Goal: Transaction & Acquisition: Purchase product/service

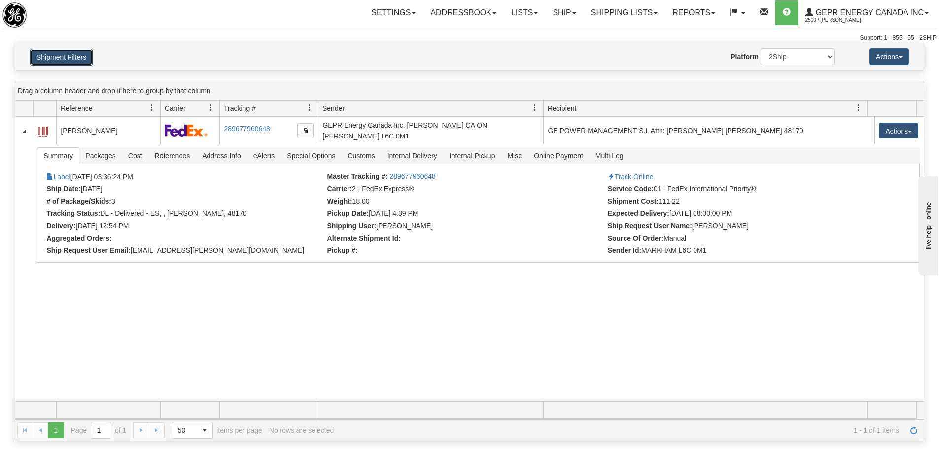
click at [65, 54] on button "Shipment Filters" at bounding box center [61, 57] width 63 height 17
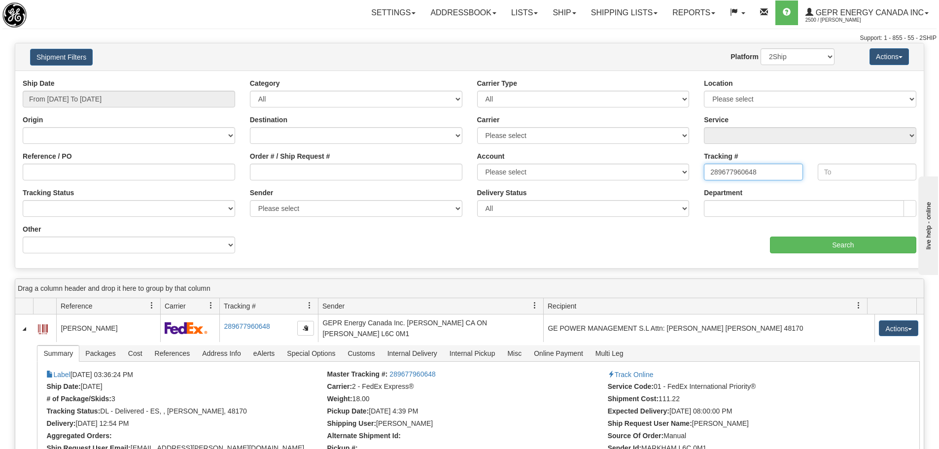
drag, startPoint x: 764, startPoint y: 177, endPoint x: 568, endPoint y: 186, distance: 195.8
click at [568, 186] on div "Ship Date From [DATE] To [DATE] Category All Inbound Outbound Carrier Type All …" at bounding box center [469, 169] width 908 height 182
paste input "5345541795"
click at [817, 250] on input "Search" at bounding box center [843, 245] width 146 height 17
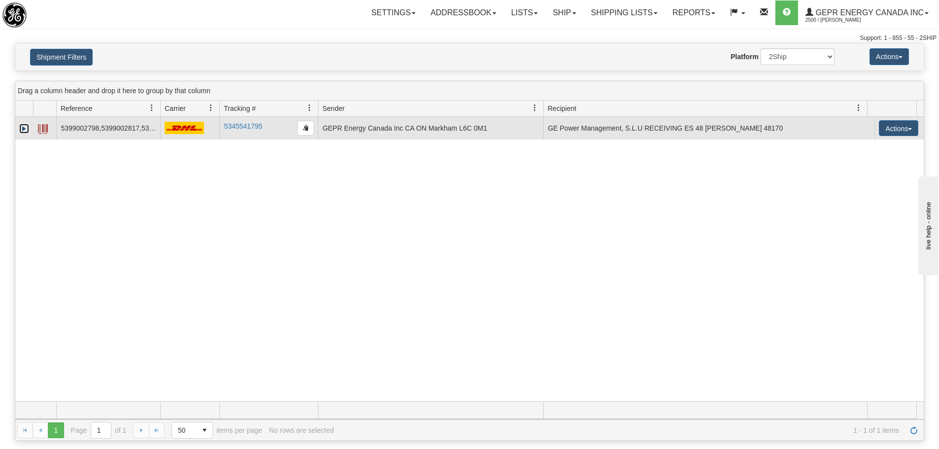
click at [21, 130] on link "Expand" at bounding box center [24, 129] width 10 height 10
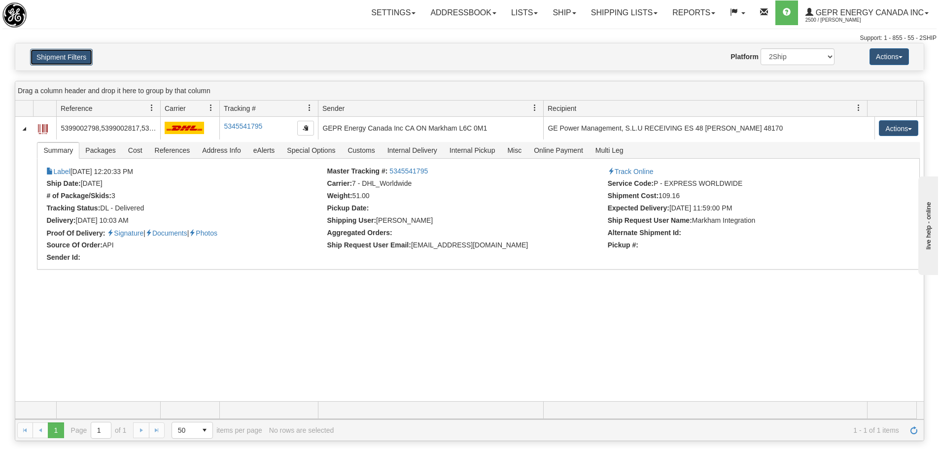
click at [60, 58] on button "Shipment Filters" at bounding box center [61, 57] width 63 height 17
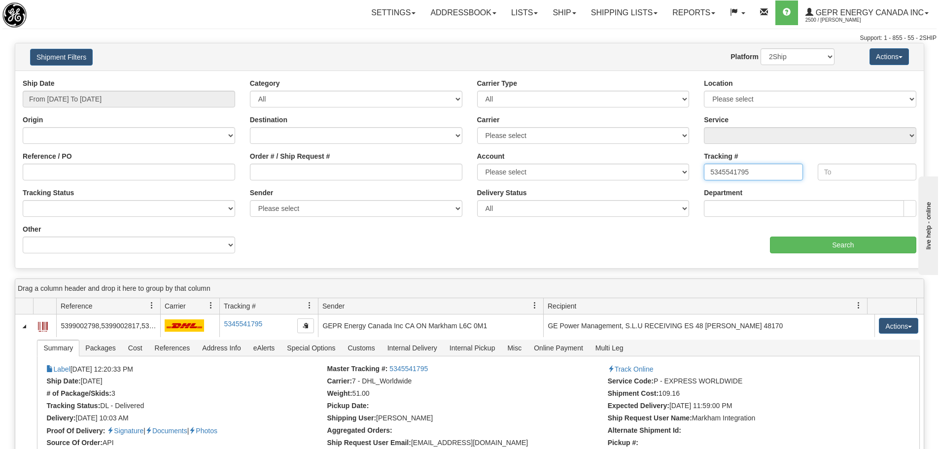
drag, startPoint x: 774, startPoint y: 174, endPoint x: 586, endPoint y: 181, distance: 188.4
click at [586, 181] on div "Ship Date From 05/01/2025 To 08/31/2025 Category All Inbound Outbound Carrier T…" at bounding box center [469, 169] width 908 height 182
paste input "390046382544"
click at [788, 243] on input "Search" at bounding box center [843, 245] width 146 height 17
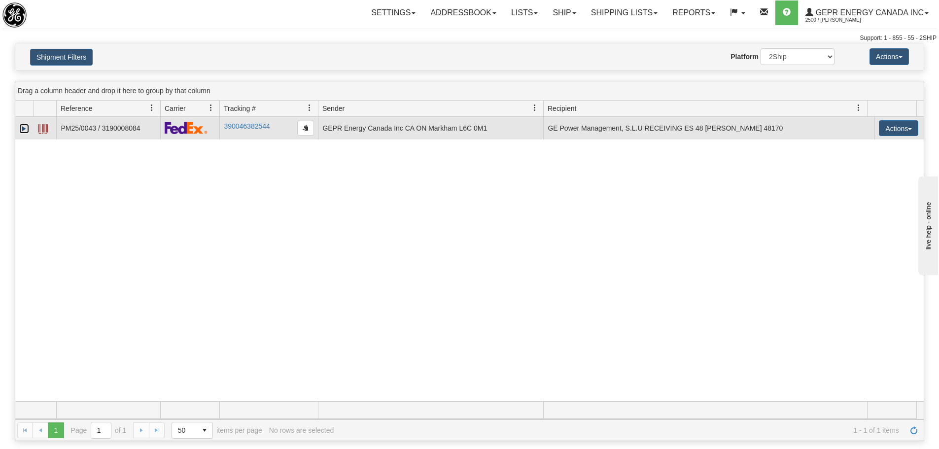
click at [24, 130] on link "Expand" at bounding box center [24, 129] width 10 height 10
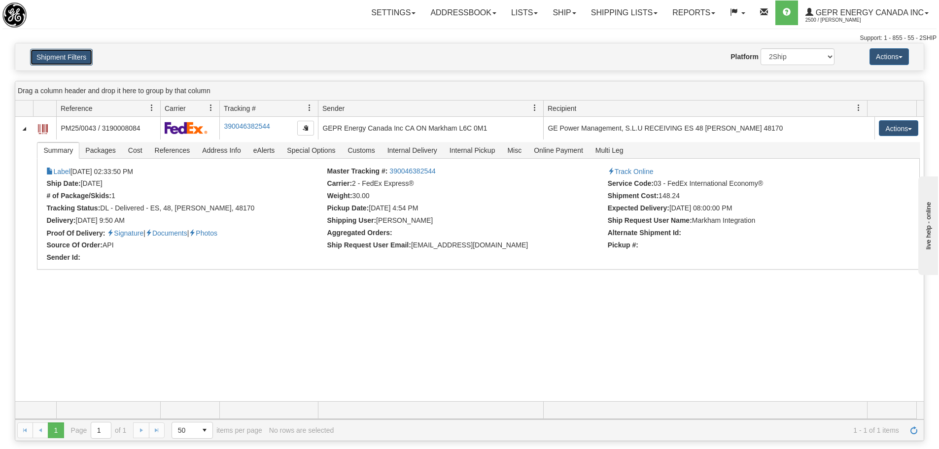
click at [62, 62] on button "Shipment Filters" at bounding box center [61, 57] width 63 height 17
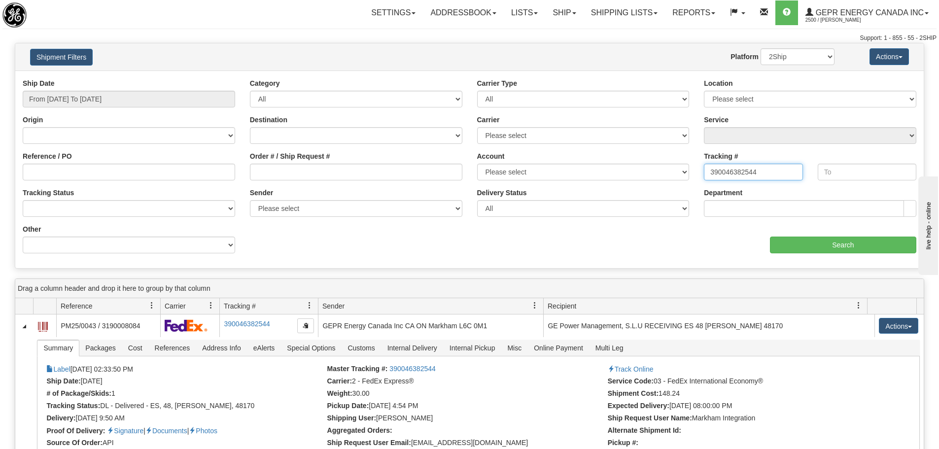
drag, startPoint x: 764, startPoint y: 170, endPoint x: 692, endPoint y: 183, distance: 73.3
click at [693, 183] on div "Ship Date From 05/01/2025 To 08/31/2025 Category All Inbound Outbound Carrier T…" at bounding box center [469, 169] width 908 height 182
paste input "127993258"
click at [797, 242] on input "Search" at bounding box center [843, 245] width 146 height 17
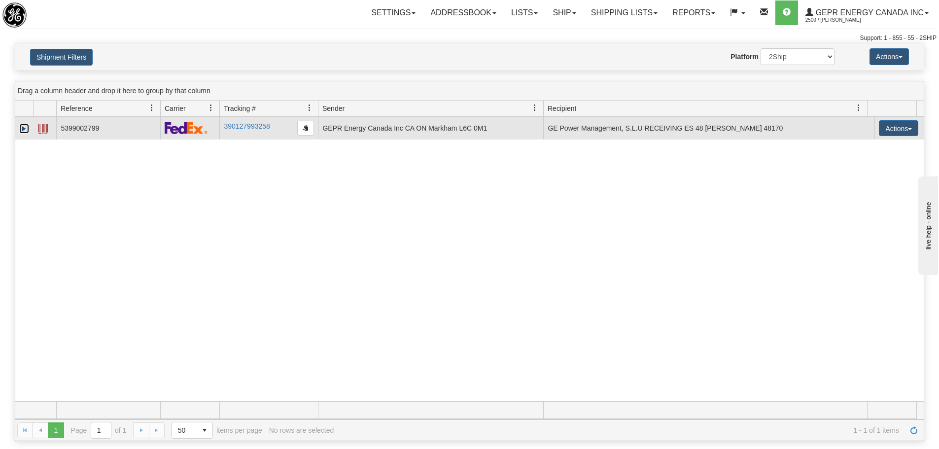
click at [22, 127] on link "Expand" at bounding box center [24, 129] width 10 height 10
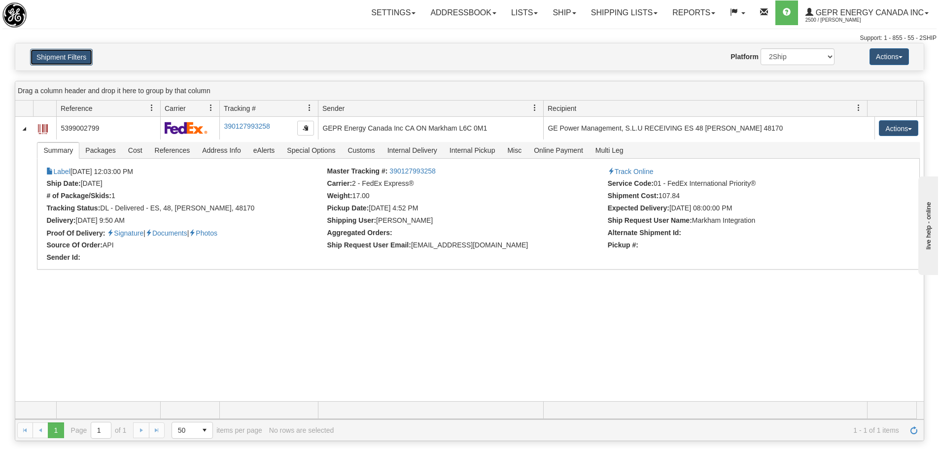
click at [67, 59] on button "Shipment Filters" at bounding box center [61, 57] width 63 height 17
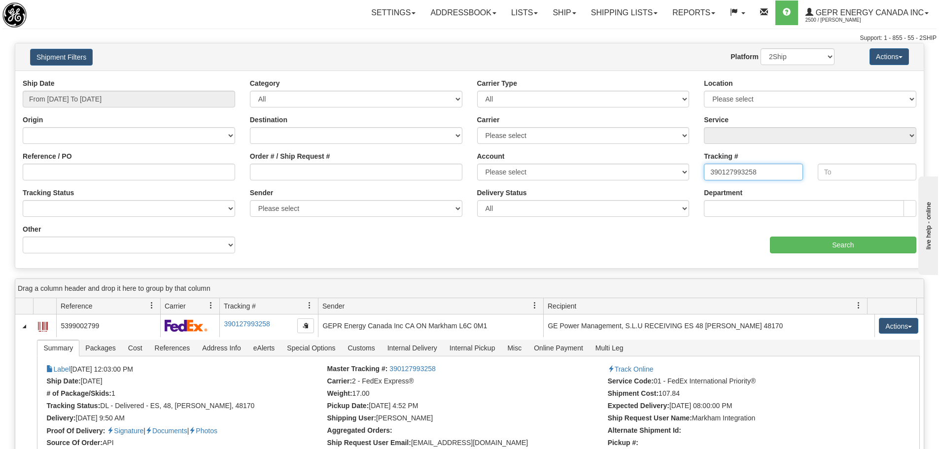
drag, startPoint x: 767, startPoint y: 174, endPoint x: 692, endPoint y: 188, distance: 76.3
click at [692, 78] on div "Tracking # 390127993258 Tracking To Tracking Status No Tracking Info Delivered …" at bounding box center [469, 78] width 908 height 0
paste input "289741766826"
click at [789, 241] on input "Search" at bounding box center [843, 245] width 146 height 17
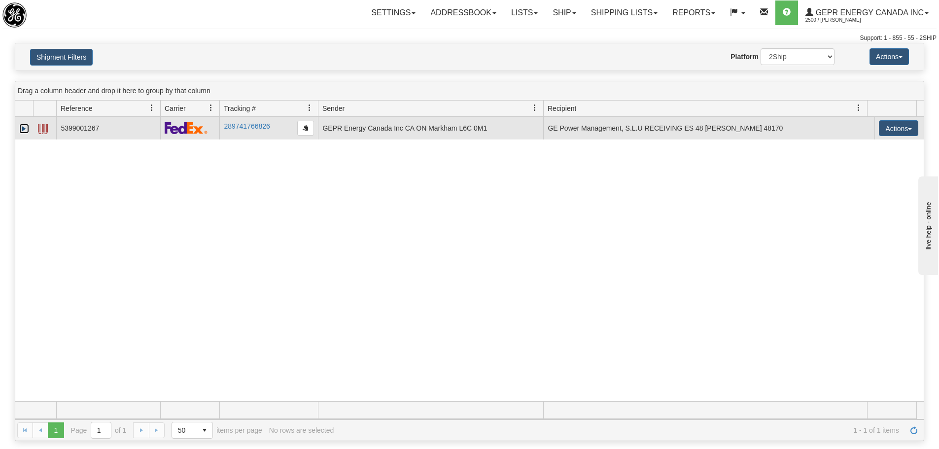
click at [25, 129] on link "Expand" at bounding box center [24, 129] width 10 height 10
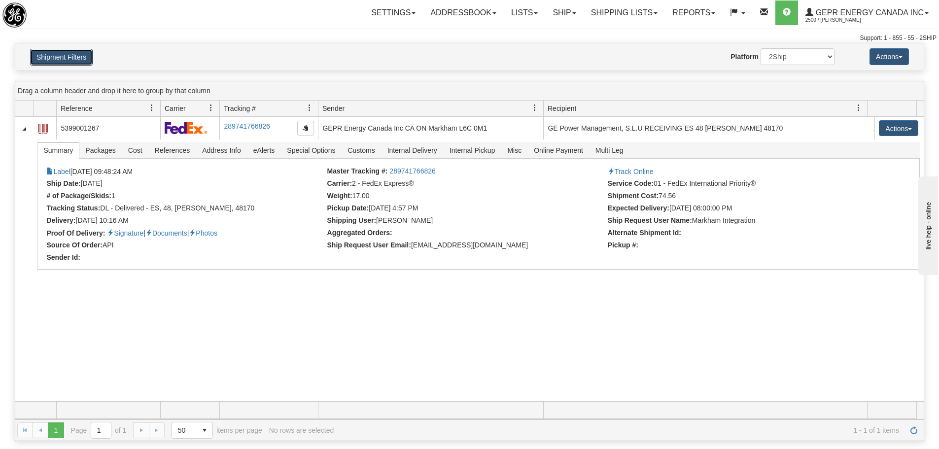
click at [81, 63] on button "Shipment Filters" at bounding box center [61, 57] width 63 height 17
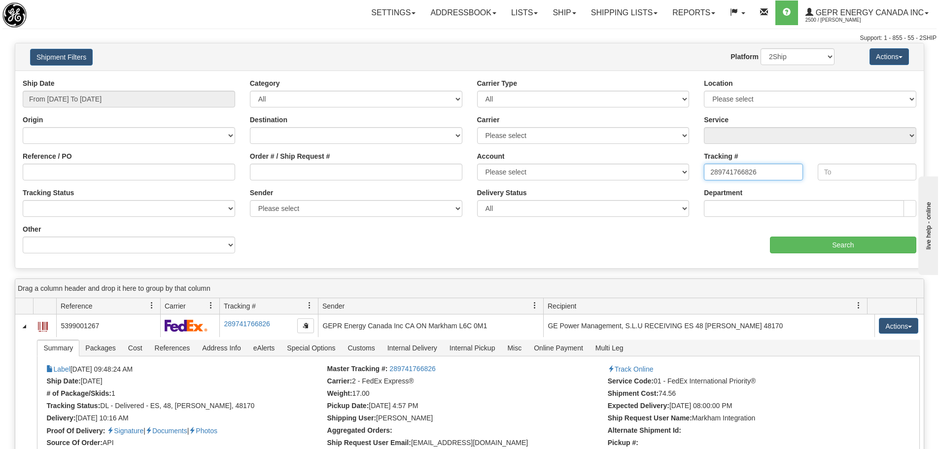
drag, startPoint x: 773, startPoint y: 169, endPoint x: 652, endPoint y: 176, distance: 121.5
click at [648, 174] on div "Ship Date From 05/01/2025 To 08/31/2025 Category All Inbound Outbound Carrier T…" at bounding box center [469, 169] width 908 height 182
paste input "774905184"
click at [789, 241] on input "Search" at bounding box center [843, 245] width 146 height 17
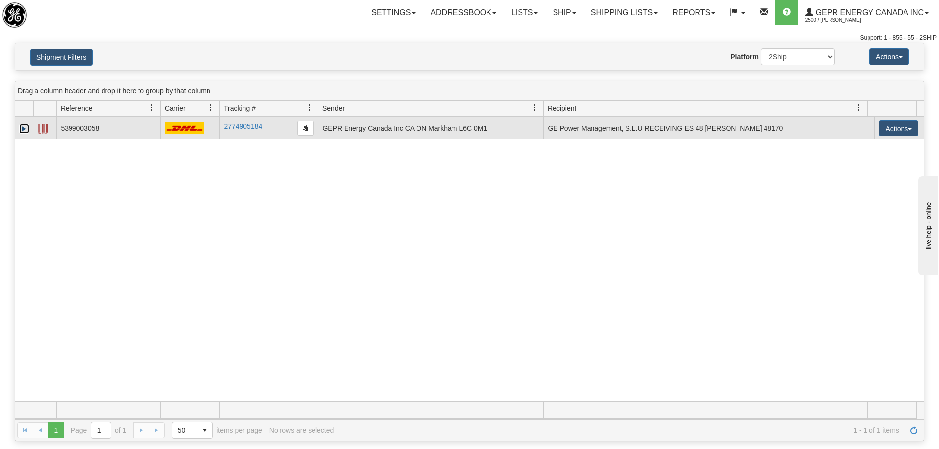
click at [28, 126] on link "Expand" at bounding box center [24, 129] width 10 height 10
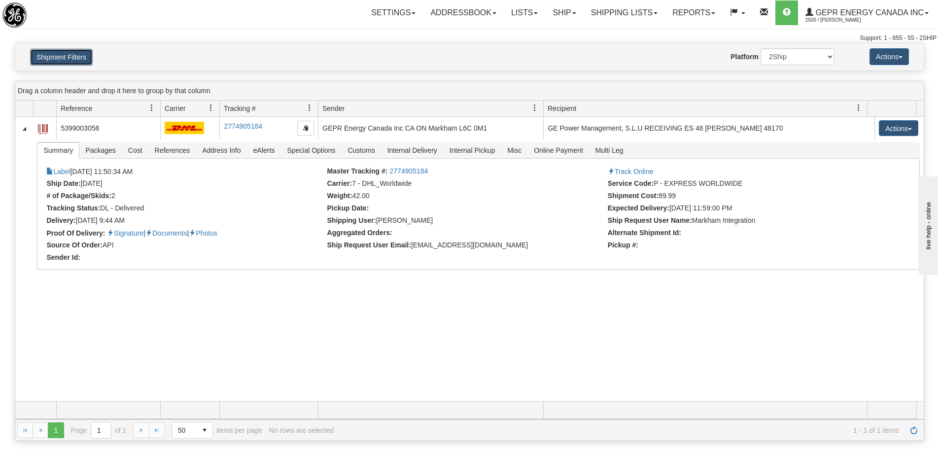
click at [84, 65] on button "Shipment Filters" at bounding box center [61, 57] width 63 height 17
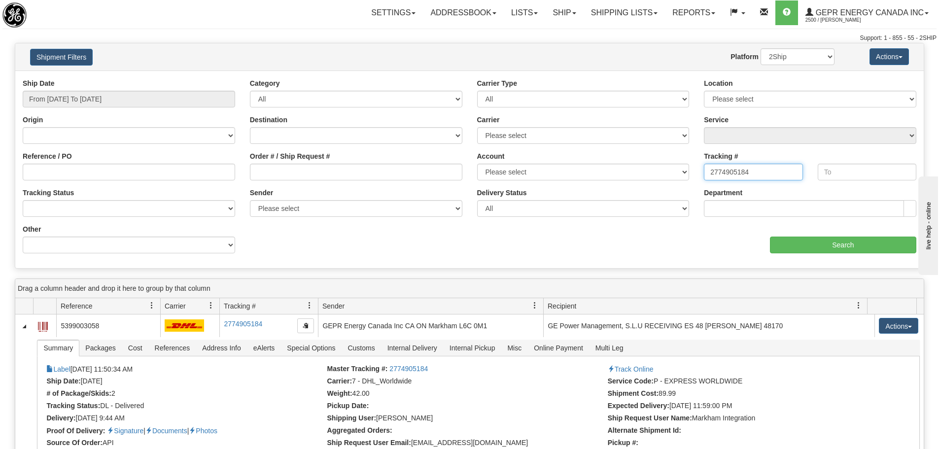
drag, startPoint x: 762, startPoint y: 173, endPoint x: 660, endPoint y: 179, distance: 102.7
click at [660, 179] on div "Ship Date From 05/01/2025 To 08/31/2025 Category All Inbound Outbound Carrier T…" at bounding box center [469, 169] width 908 height 182
paste input "5407459046"
click at [793, 243] on input "Search" at bounding box center [843, 245] width 146 height 17
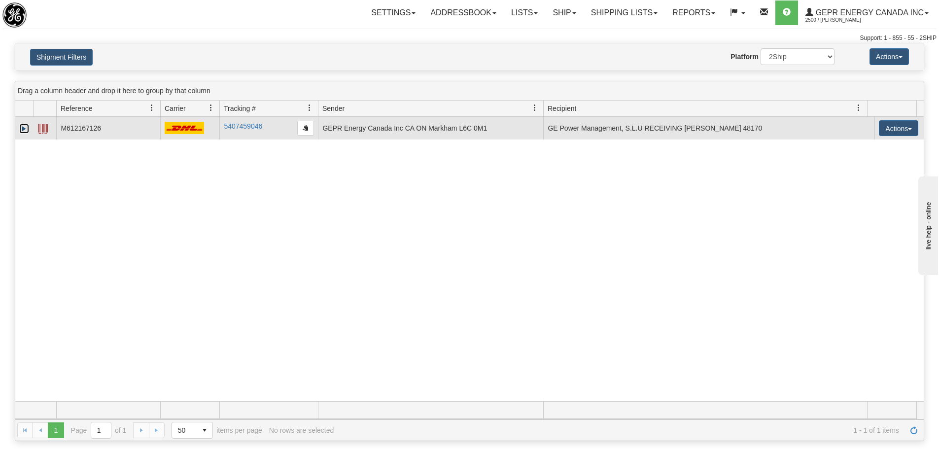
click at [20, 129] on link "Expand" at bounding box center [24, 129] width 10 height 10
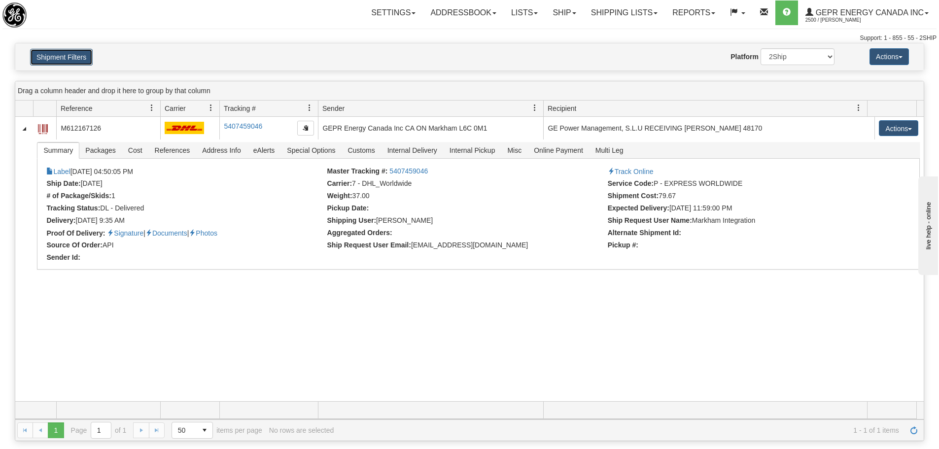
click at [77, 59] on button "Shipment Filters" at bounding box center [61, 57] width 63 height 17
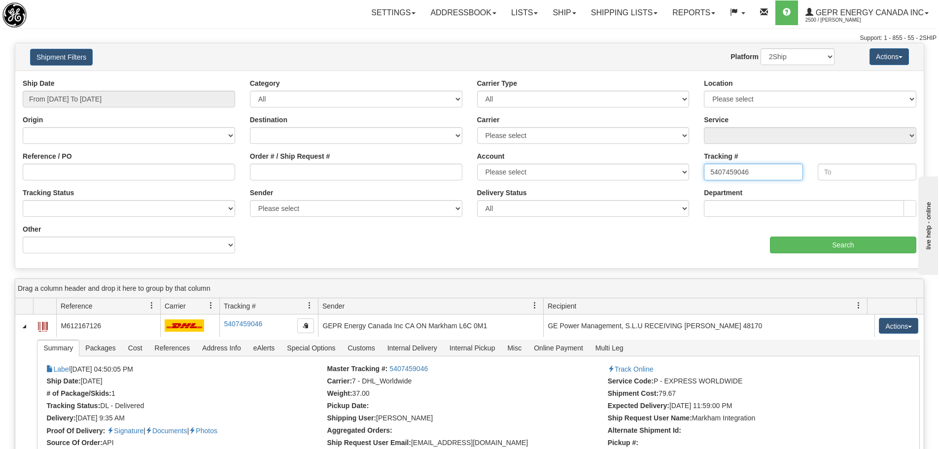
drag, startPoint x: 752, startPoint y: 177, endPoint x: 694, endPoint y: 172, distance: 57.8
click at [694, 172] on div "Ship Date From 05/01/2025 To 08/31/2025 Category All Inbound Outbound Carrier T…" at bounding box center [469, 169] width 908 height 182
paste input "289715402040"
click at [784, 243] on input "Search" at bounding box center [843, 245] width 146 height 17
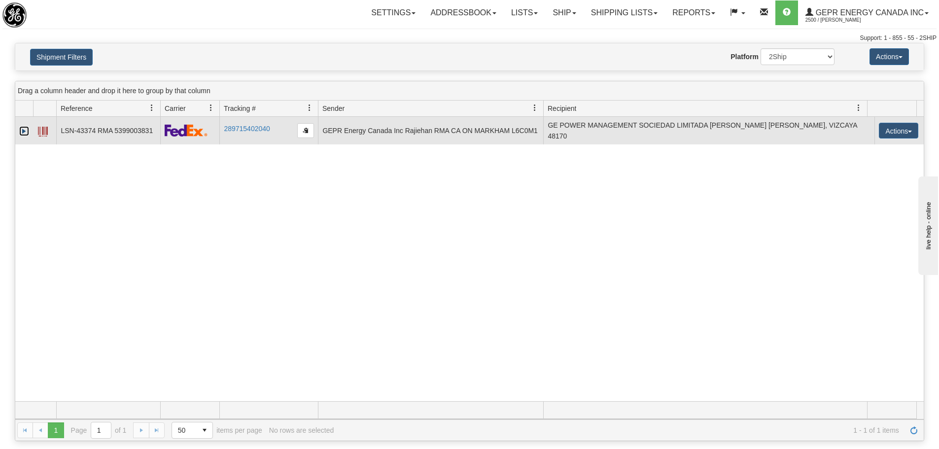
click at [26, 132] on link "Expand" at bounding box center [24, 131] width 10 height 10
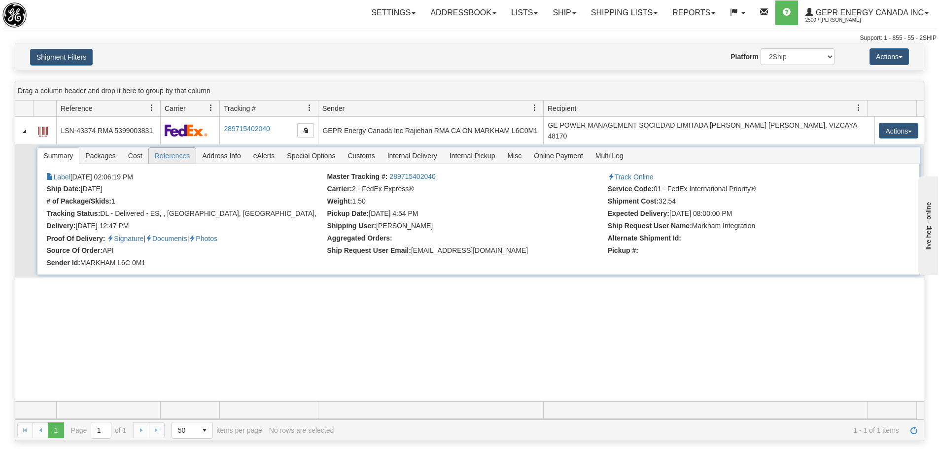
click at [154, 152] on span "References" at bounding box center [172, 156] width 47 height 16
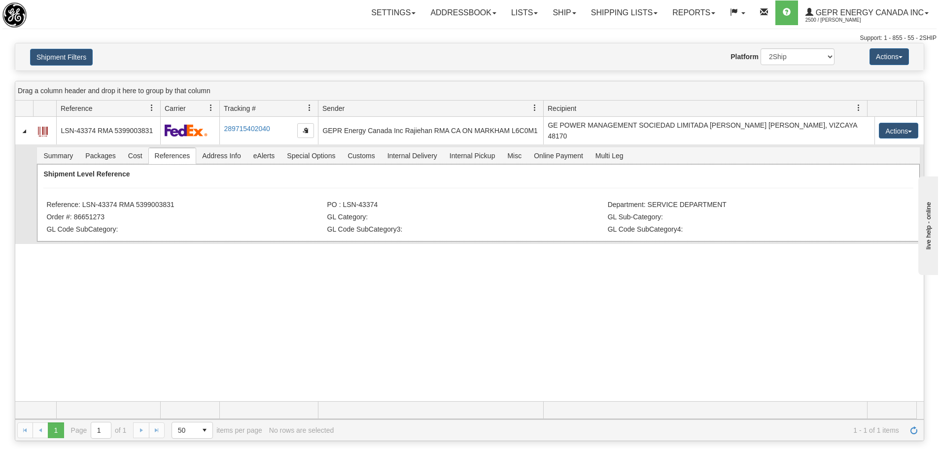
drag, startPoint x: 166, startPoint y: 207, endPoint x: 83, endPoint y: 208, distance: 82.8
click at [83, 208] on li "Reference: LSN-43374 RMA 5399003831" at bounding box center [185, 206] width 278 height 10
copy li "LSN-43374 RMA 5399003831"
click at [82, 55] on button "Shipment Filters" at bounding box center [61, 57] width 63 height 17
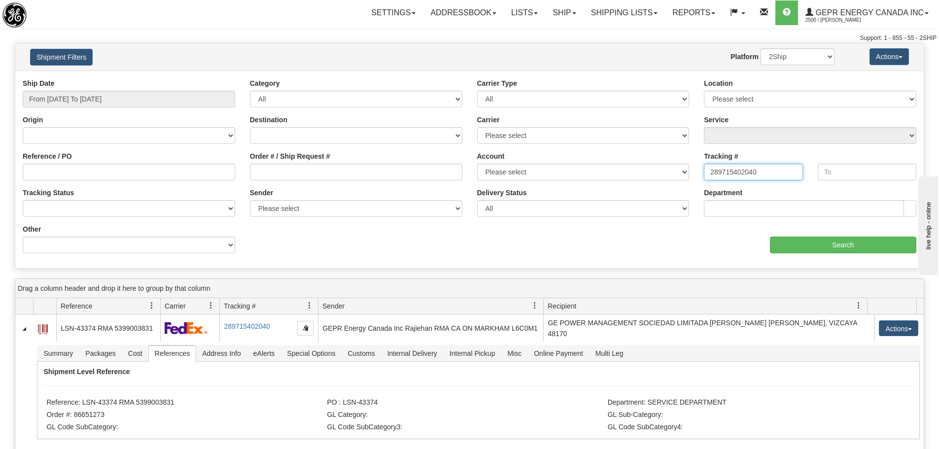
drag, startPoint x: 767, startPoint y: 173, endPoint x: 627, endPoint y: 184, distance: 140.3
click at [627, 184] on div "Ship Date From 05/01/2025 To 08/31/2025 Category All Inbound Outbound Carrier T…" at bounding box center [469, 169] width 908 height 182
paste input "22099661"
click at [780, 245] on input "Search" at bounding box center [843, 245] width 146 height 17
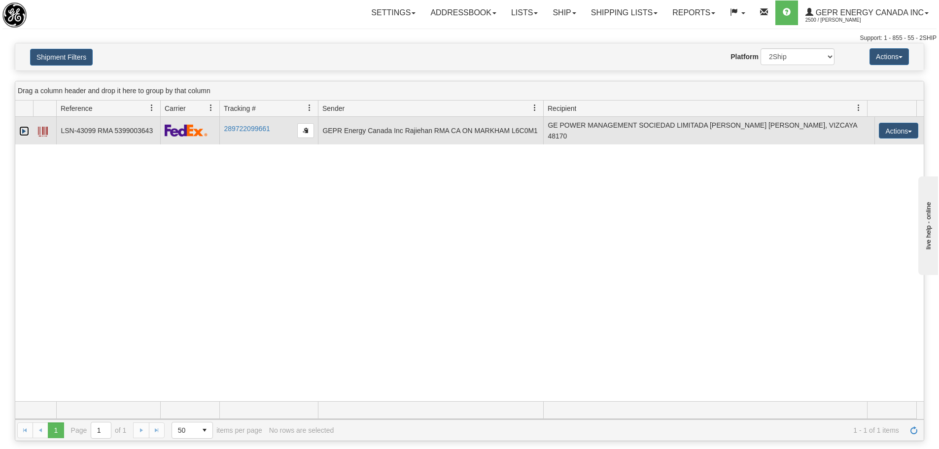
click at [25, 130] on link "Expand" at bounding box center [24, 131] width 10 height 10
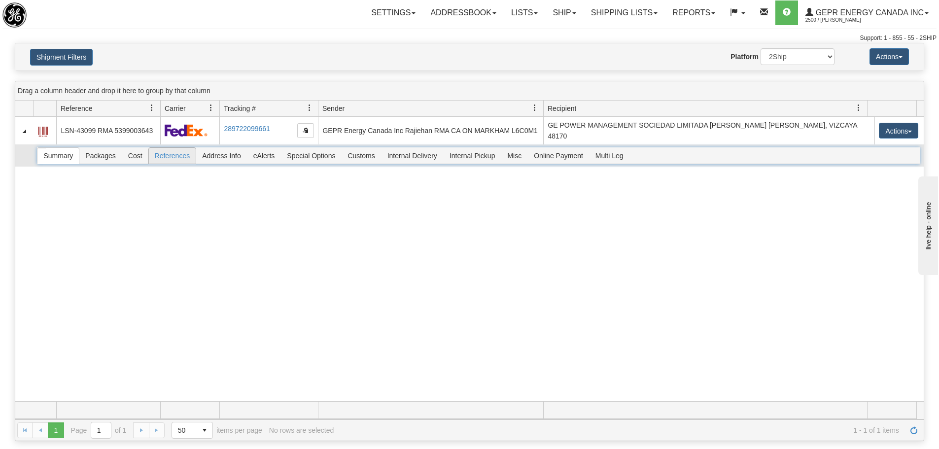
click at [171, 152] on span "References" at bounding box center [172, 156] width 47 height 16
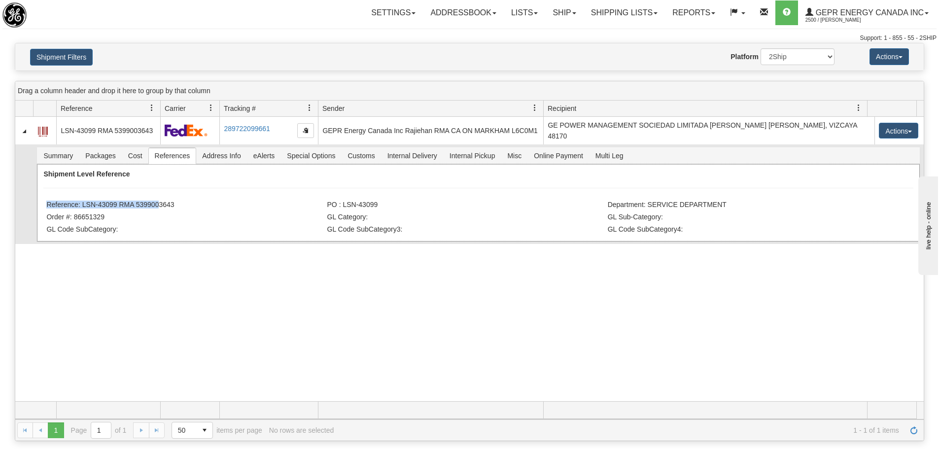
drag, startPoint x: 187, startPoint y: 209, endPoint x: 156, endPoint y: 207, distance: 30.7
click at [154, 209] on div "Shipment Level Reference Reference: LSN-43099 RMA 5399003643 PO : LSN-43099 Dep…" at bounding box center [478, 202] width 882 height 77
click at [189, 202] on li "Reference: LSN-43099 RMA 5399003643" at bounding box center [185, 206] width 278 height 10
drag, startPoint x: 166, startPoint y: 206, endPoint x: 81, endPoint y: 205, distance: 84.3
click at [81, 205] on li "Reference: LSN-43099 RMA 5399003643" at bounding box center [185, 206] width 278 height 10
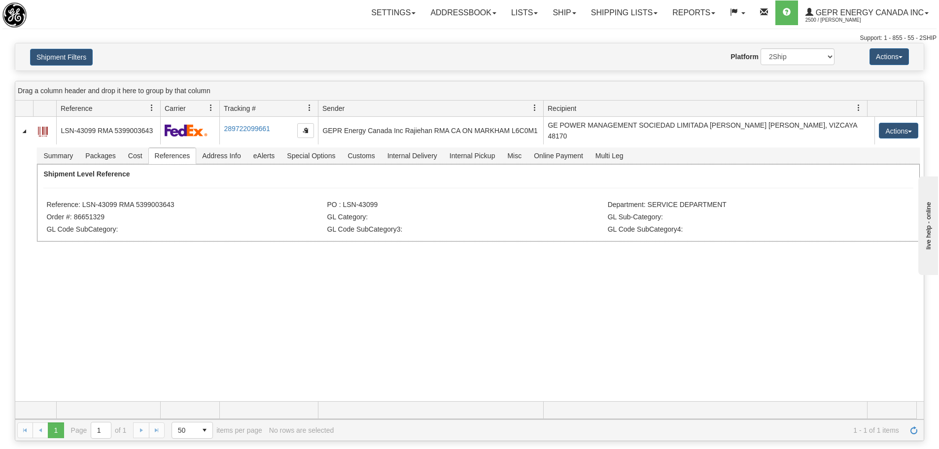
copy li "LSN-43099 RMA 5399003643"
click at [86, 65] on button "Shipment Filters" at bounding box center [61, 57] width 63 height 17
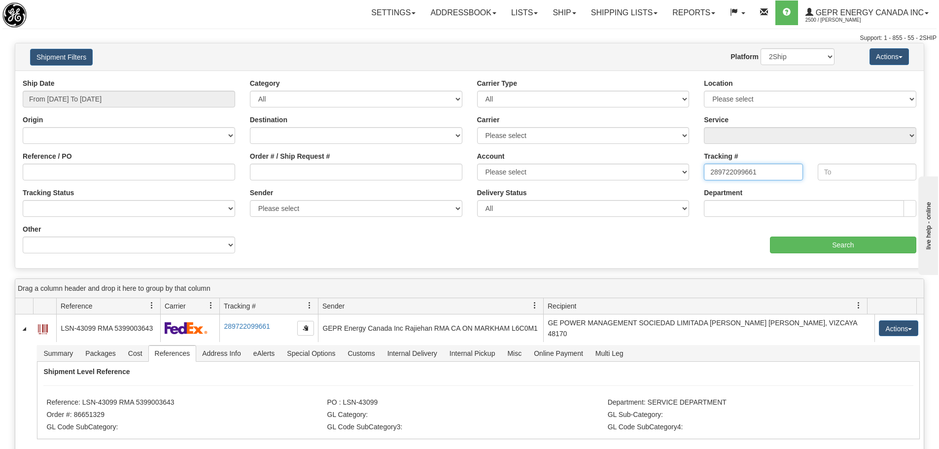
drag, startPoint x: 764, startPoint y: 177, endPoint x: 688, endPoint y: 173, distance: 75.5
click at [688, 173] on div "Ship Date From 05/01/2025 To 08/31/2025 Category All Inbound Outbound Carrier T…" at bounding box center [469, 169] width 908 height 182
paste input "234628194"
click at [781, 239] on input "Search" at bounding box center [843, 245] width 146 height 17
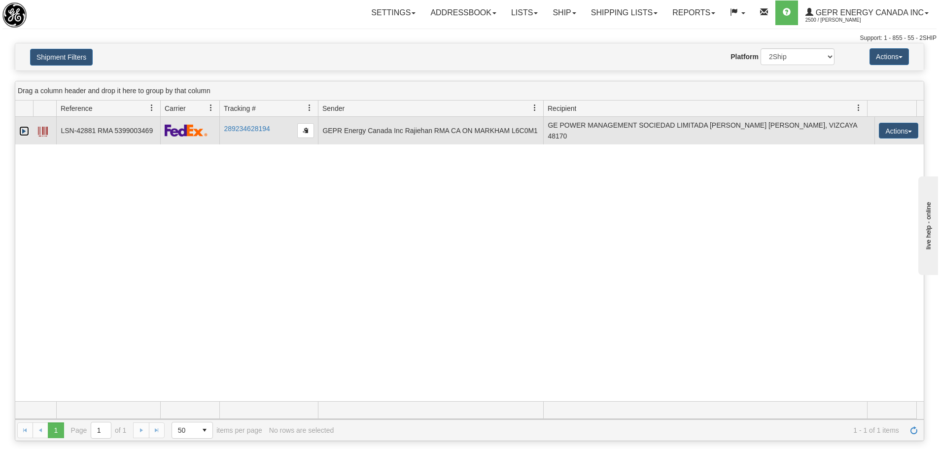
click at [25, 130] on link "Expand" at bounding box center [24, 131] width 10 height 10
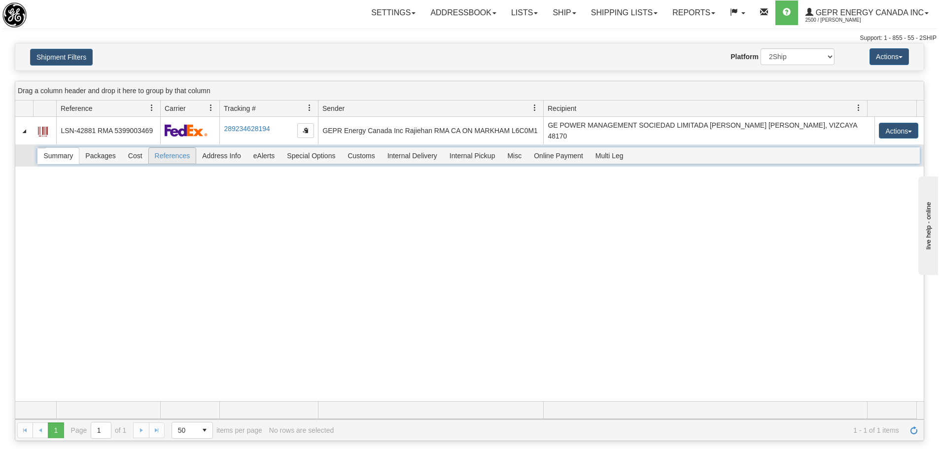
click at [167, 154] on span "References" at bounding box center [172, 156] width 47 height 16
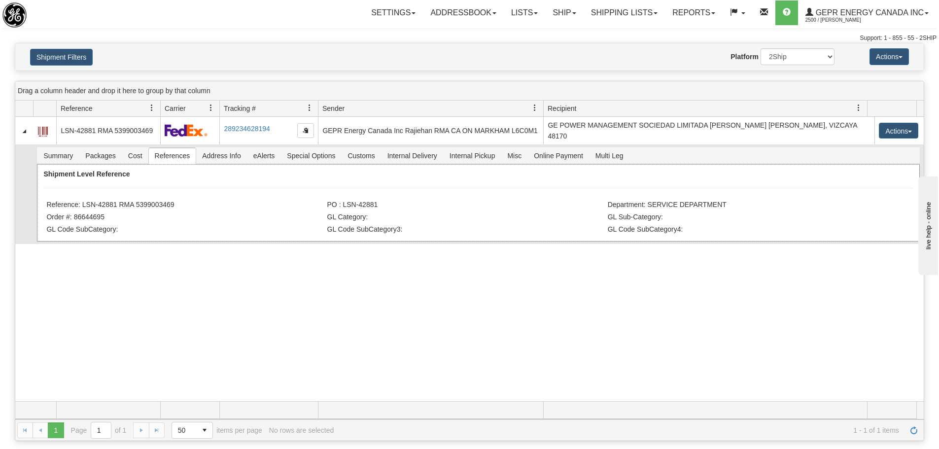
drag, startPoint x: 168, startPoint y: 201, endPoint x: 83, endPoint y: 209, distance: 85.2
click at [83, 209] on li "Reference: LSN-42881 RMA 5399003469" at bounding box center [185, 206] width 278 height 10
copy li "LSN-42881 RMA 5399003469"
click at [57, 53] on button "Shipment Filters" at bounding box center [61, 57] width 63 height 17
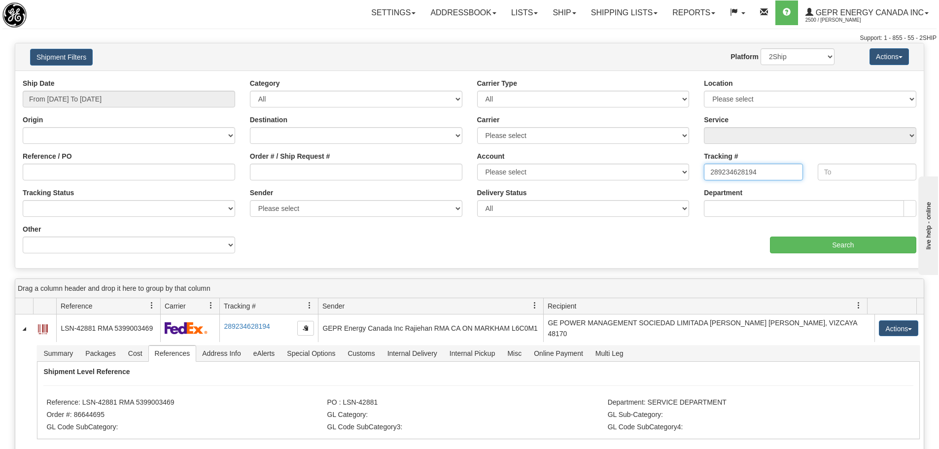
drag, startPoint x: 762, startPoint y: 172, endPoint x: 644, endPoint y: 181, distance: 118.7
click at [644, 181] on div "Ship Date From 05/01/2025 To 08/31/2025 Category All Inbound Outbound Carrier T…" at bounding box center [469, 169] width 908 height 182
paste input "09007431"
click at [793, 242] on input "Search" at bounding box center [843, 245] width 146 height 17
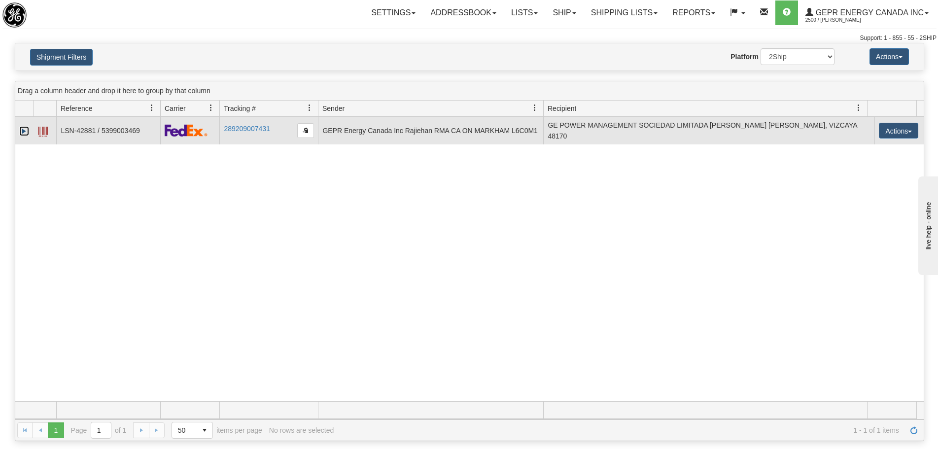
click at [26, 132] on link "Expand" at bounding box center [24, 131] width 10 height 10
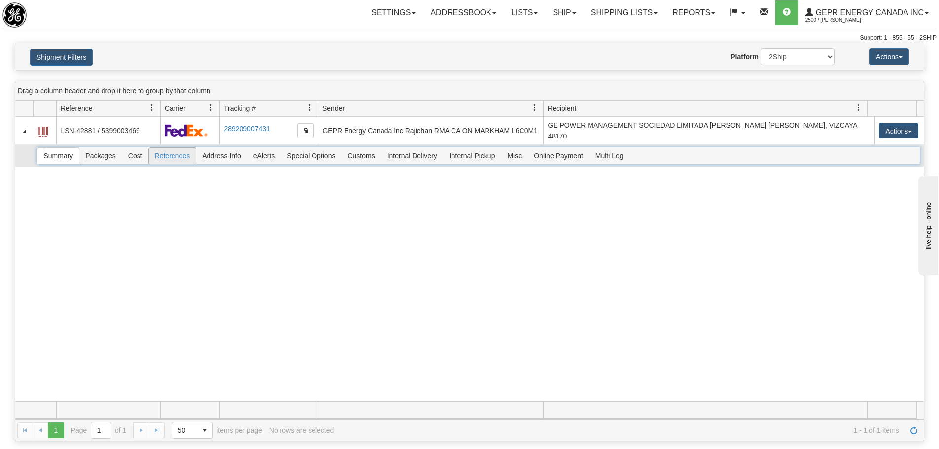
click at [180, 153] on span "References" at bounding box center [172, 156] width 47 height 16
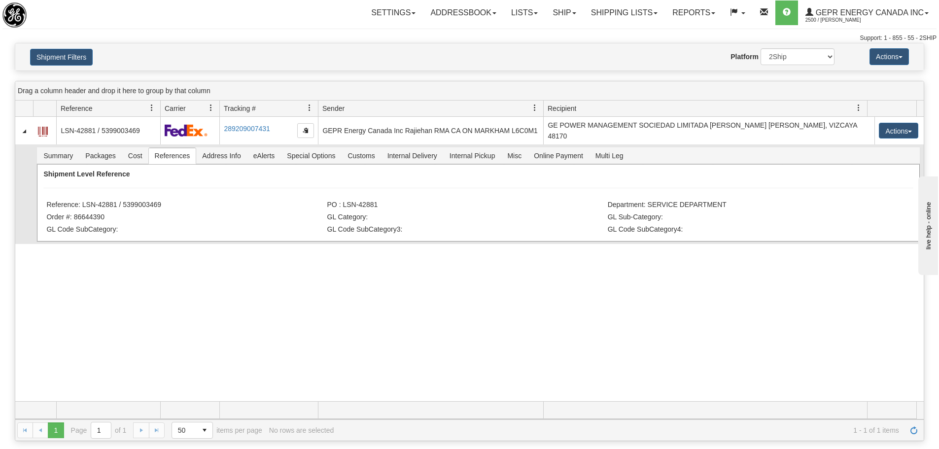
drag, startPoint x: 168, startPoint y: 206, endPoint x: 83, endPoint y: 208, distance: 85.3
click at [83, 208] on li "Reference: LSN-42881 / 5399003469" at bounding box center [185, 206] width 278 height 10
copy li "LSN-42881 / 5399003469"
click at [81, 58] on button "Shipment Filters" at bounding box center [61, 57] width 63 height 17
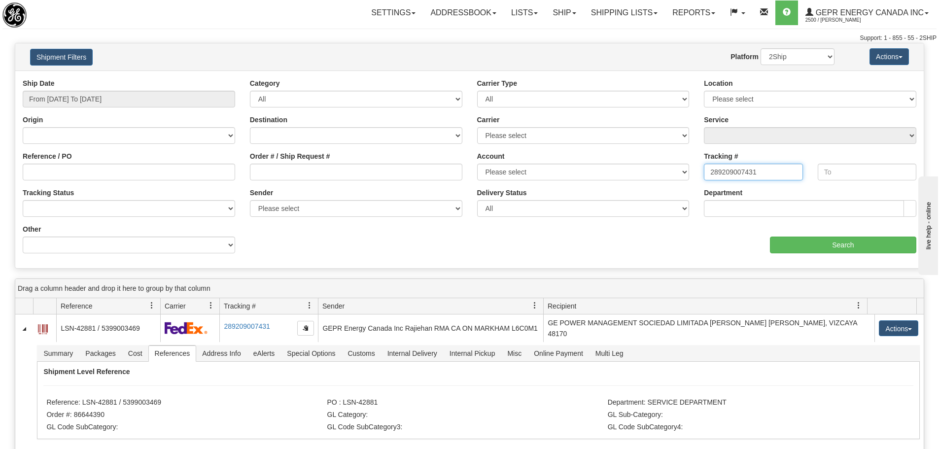
drag, startPoint x: 721, startPoint y: 171, endPoint x: 649, endPoint y: 174, distance: 72.1
click at [649, 174] on div "Ship Date From 05/01/2025 To 08/31/2025 Category All Inbound Outbound Carrier T…" at bounding box center [469, 169] width 908 height 182
paste input "1147811346"
click at [802, 241] on input "Search" at bounding box center [843, 245] width 146 height 17
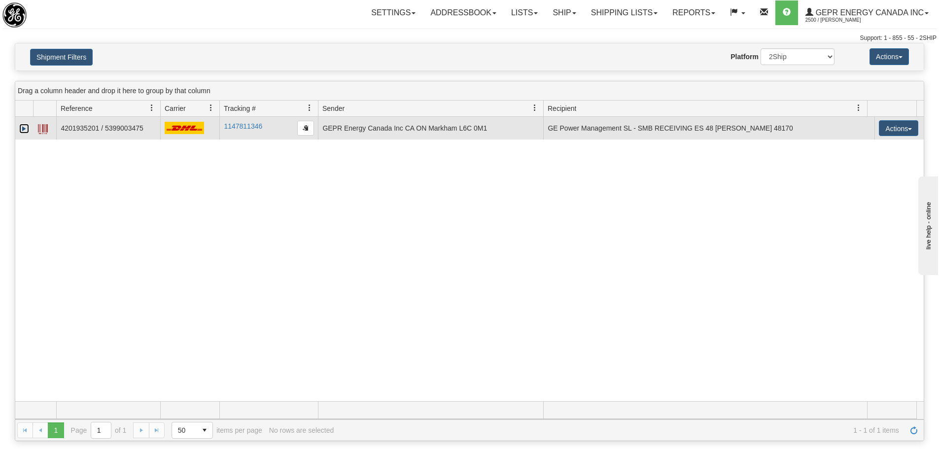
click at [22, 128] on link "Expand" at bounding box center [24, 129] width 10 height 10
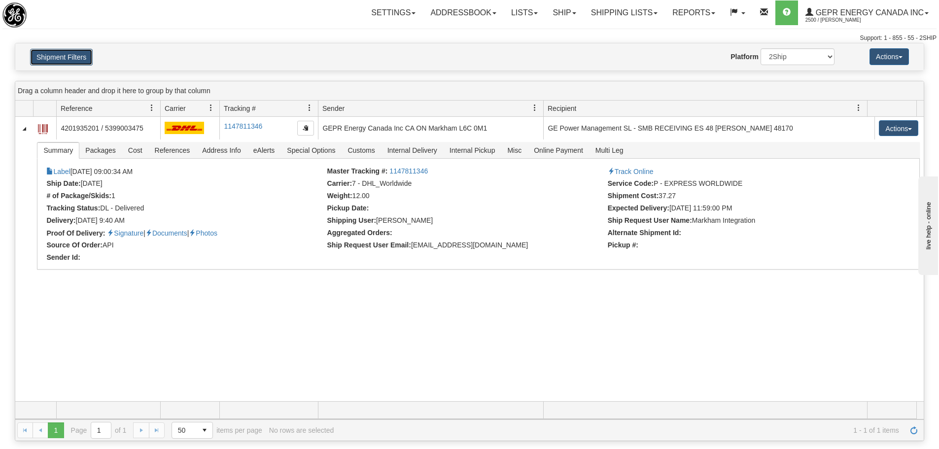
click at [81, 58] on button "Shipment Filters" at bounding box center [61, 57] width 63 height 17
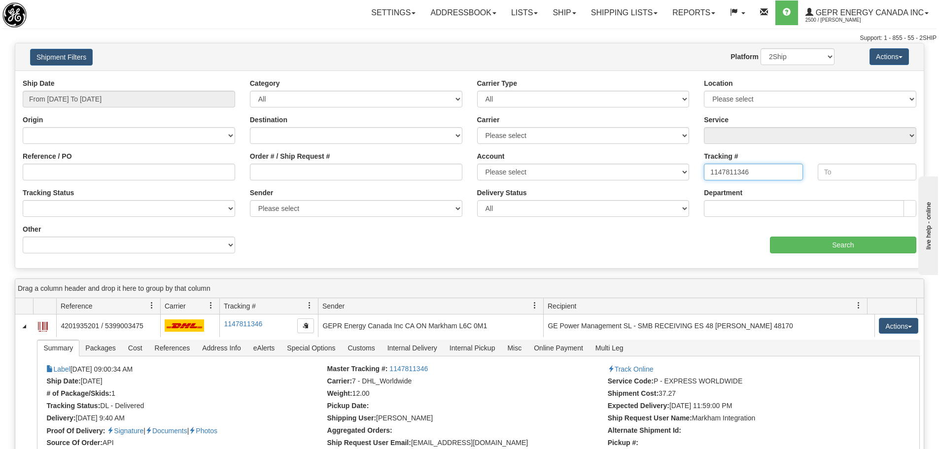
drag, startPoint x: 749, startPoint y: 173, endPoint x: 665, endPoint y: 171, distance: 83.8
click at [665, 170] on div "Ship Date From 05/01/2025 To 08/31/2025 Category All Inbound Outbound Carrier T…" at bounding box center [469, 169] width 908 height 182
paste input "3630025162"
click at [828, 244] on input "Search" at bounding box center [843, 245] width 146 height 17
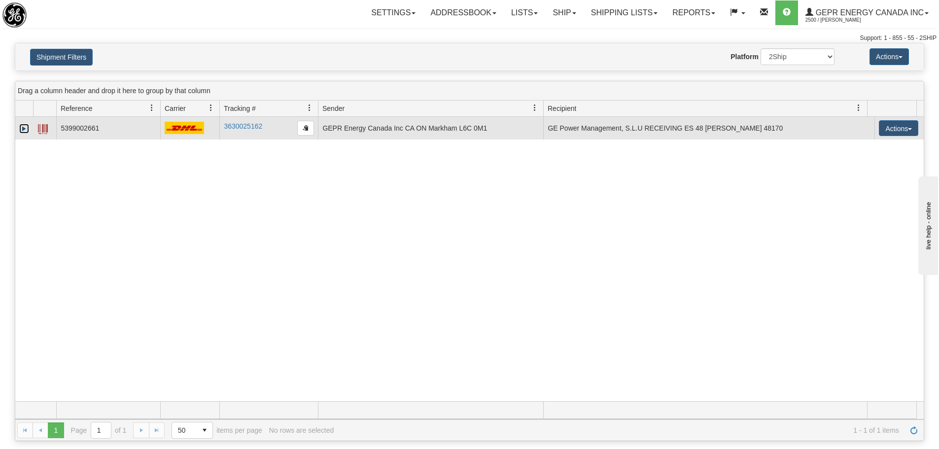
click at [20, 124] on link "Expand" at bounding box center [24, 129] width 10 height 10
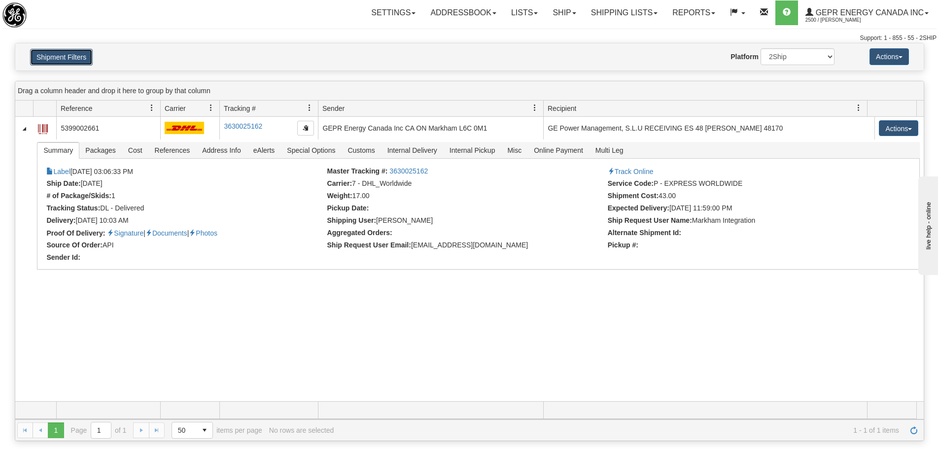
click at [76, 59] on button "Shipment Filters" at bounding box center [61, 57] width 63 height 17
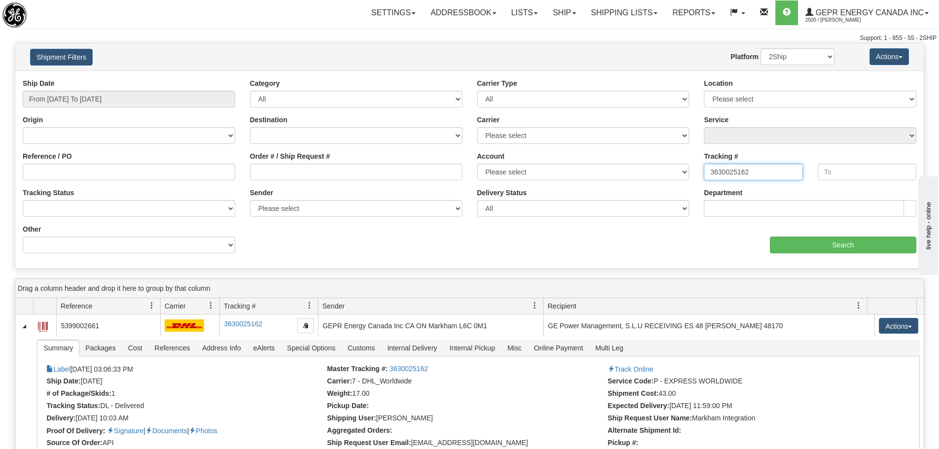
drag, startPoint x: 754, startPoint y: 166, endPoint x: 684, endPoint y: 174, distance: 70.0
click at [684, 174] on div "Ship Date From 05/01/2025 To 08/31/2025 Category All Inbound Outbound Carrier T…" at bounding box center [469, 169] width 908 height 182
paste input "14985426"
click at [806, 243] on input "Search" at bounding box center [843, 245] width 146 height 17
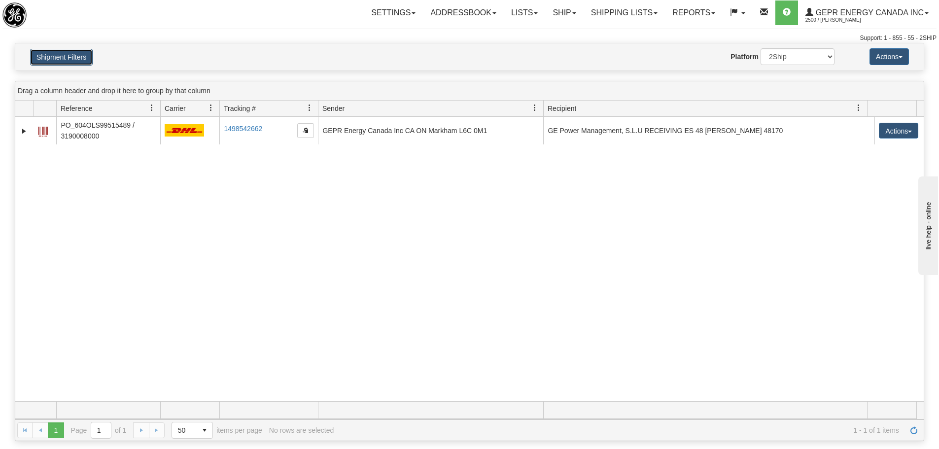
click at [69, 62] on button "Shipment Filters" at bounding box center [61, 57] width 63 height 17
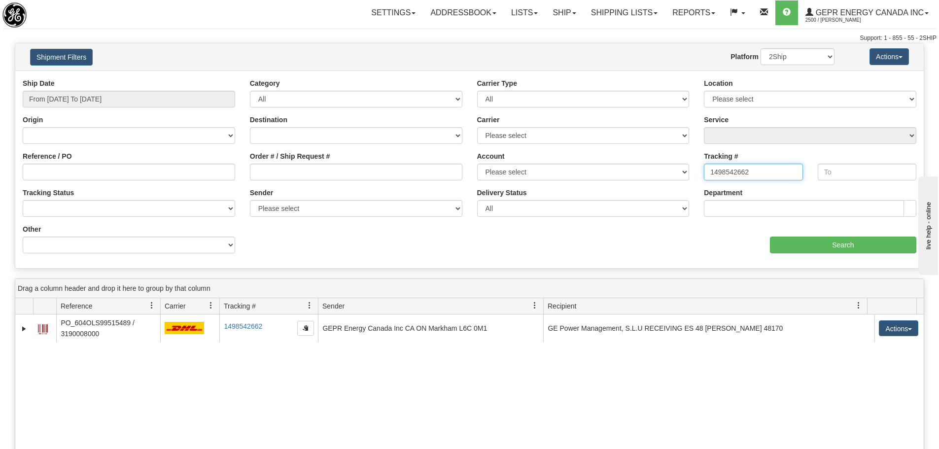
drag, startPoint x: 740, startPoint y: 168, endPoint x: 629, endPoint y: 173, distance: 111.5
click at [629, 172] on div "Ship Date From 05/01/2025 To 08/31/2025 Category All Inbound Outbound Carrier T…" at bounding box center [469, 169] width 908 height 182
paste input "289715402040"
click at [790, 242] on input "Search" at bounding box center [843, 245] width 146 height 17
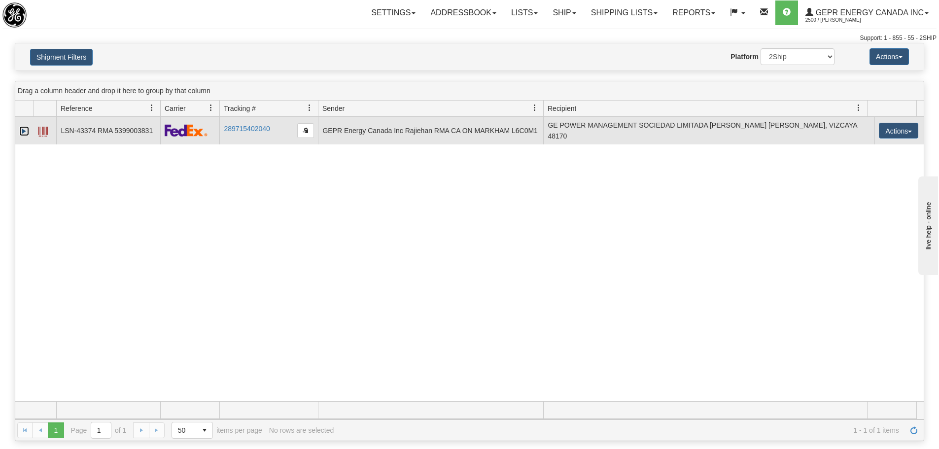
click at [25, 131] on link "Expand" at bounding box center [24, 131] width 10 height 10
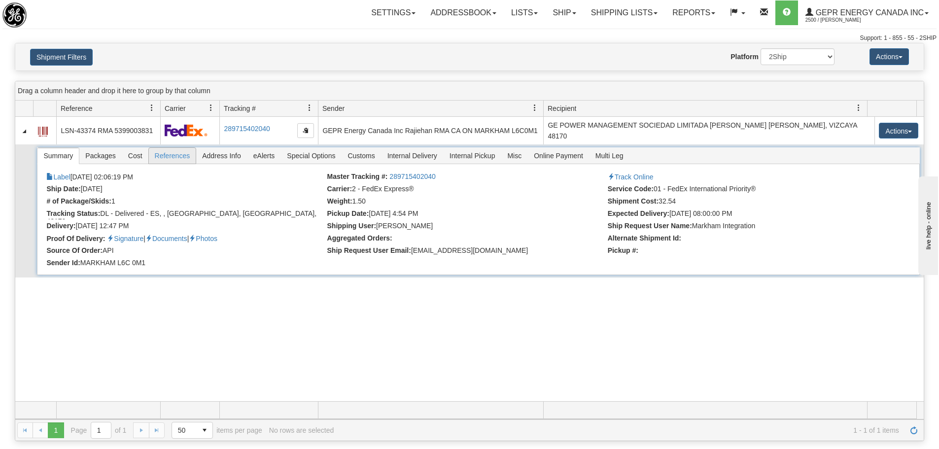
click at [170, 158] on span "References" at bounding box center [172, 156] width 47 height 16
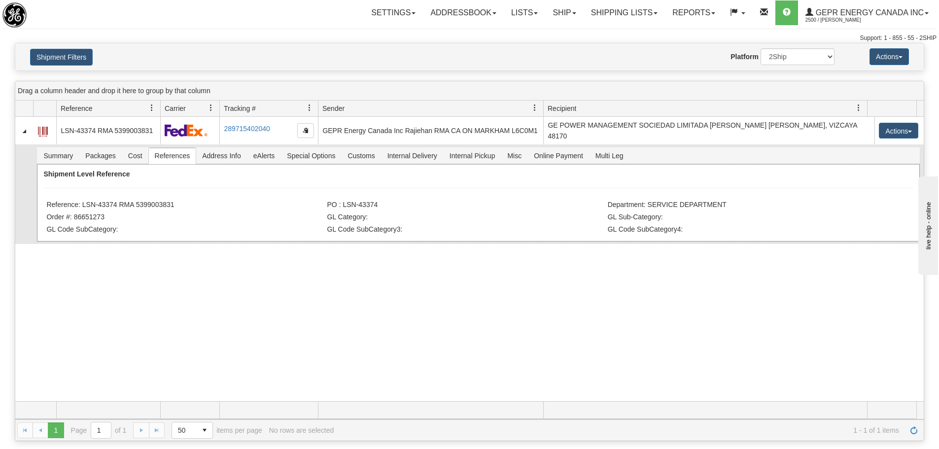
drag, startPoint x: 181, startPoint y: 206, endPoint x: 83, endPoint y: 205, distance: 98.1
click at [83, 205] on li "Reference: LSN-43374 RMA 5399003831" at bounding box center [185, 206] width 278 height 10
copy li "LSN-43374 RMA 5399003831"
click at [227, 253] on div "31108269 2500 LSN-43374 RMA 5399003831 289715402040 06/12/2025 06/12/2025 02:06…" at bounding box center [469, 259] width 908 height 284
click at [87, 62] on button "Shipment Filters" at bounding box center [61, 57] width 63 height 17
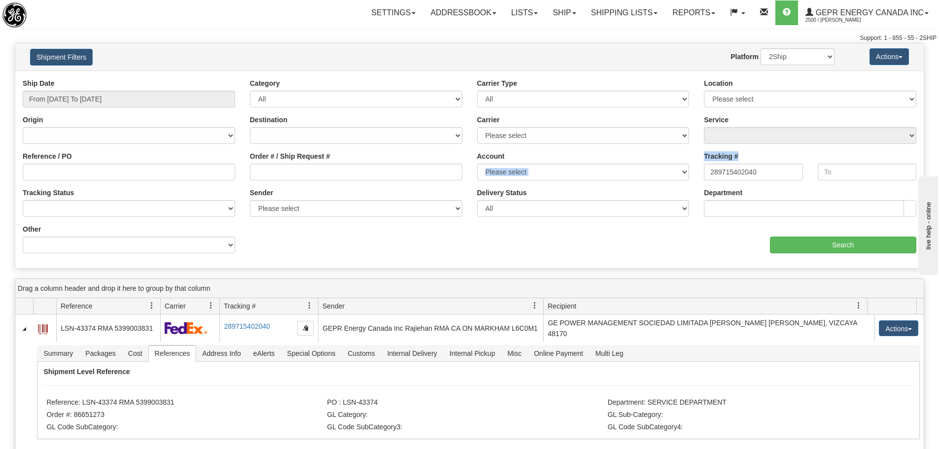
drag, startPoint x: 778, startPoint y: 163, endPoint x: 678, endPoint y: 176, distance: 100.9
click at [678, 176] on div "Ship Date From 05/01/2025 To 08/31/2025 Category All Inbound Outbound Carrier T…" at bounding box center [469, 169] width 908 height 182
click at [755, 177] on input "289715402040" at bounding box center [753, 172] width 99 height 17
drag, startPoint x: 761, startPoint y: 176, endPoint x: 753, endPoint y: 186, distance: 12.9
click at [708, 175] on input "289715402040" at bounding box center [753, 172] width 99 height 17
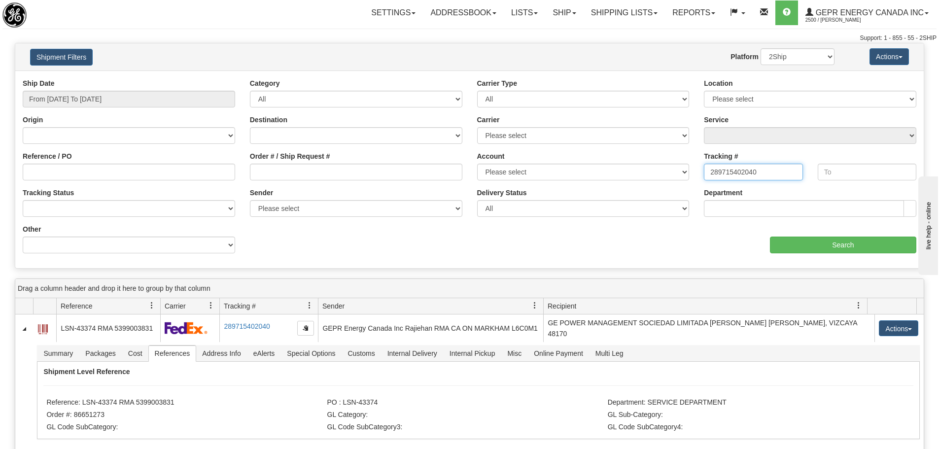
paste input "22099661"
click at [817, 233] on div "aaa Search" at bounding box center [697, 238] width 454 height 29
click at [817, 239] on input "Search" at bounding box center [843, 245] width 146 height 17
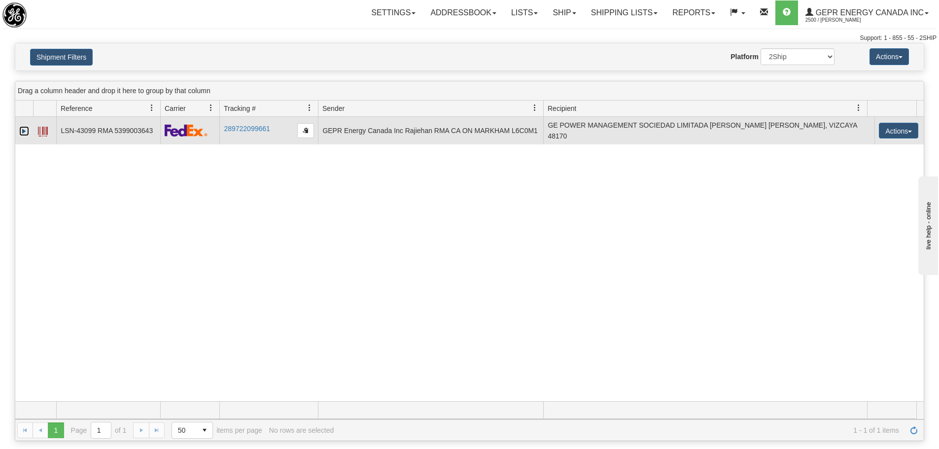
click at [23, 133] on link "Expand" at bounding box center [24, 131] width 10 height 10
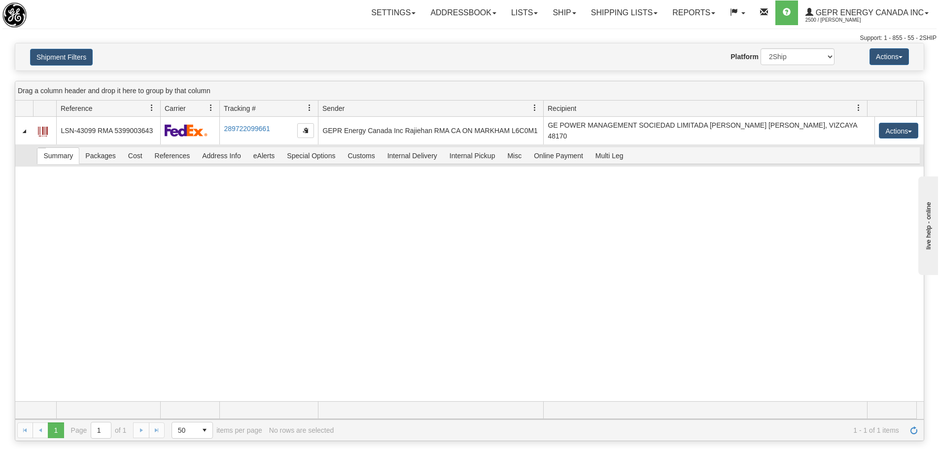
click at [175, 165] on td "Summary Packages Cost References Address Info eAlerts Special Options Customs C…" at bounding box center [478, 155] width 891 height 22
click at [175, 162] on span "References" at bounding box center [172, 156] width 47 height 16
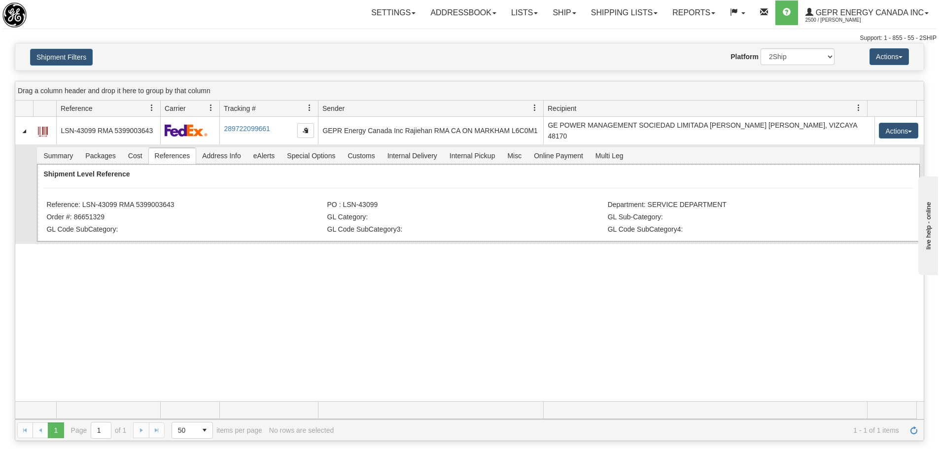
drag, startPoint x: 175, startPoint y: 205, endPoint x: 81, endPoint y: 207, distance: 94.2
click at [81, 207] on li "Reference: LSN-43099 RMA 5399003643" at bounding box center [185, 206] width 278 height 10
copy li "LSN-43099 RMA 5399003643"
click at [73, 60] on button "Shipment Filters" at bounding box center [61, 57] width 63 height 17
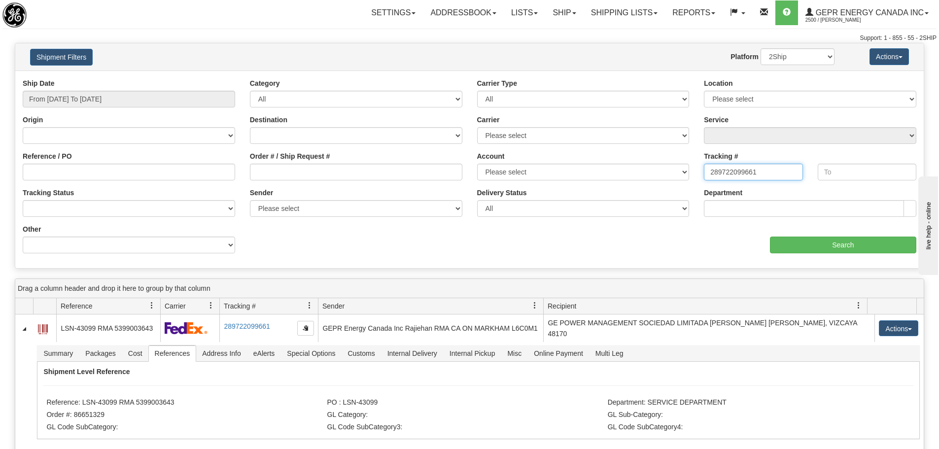
drag, startPoint x: 773, startPoint y: 173, endPoint x: 677, endPoint y: 175, distance: 96.6
click at [677, 175] on div "Ship Date From 05/01/2025 To 08/31/2025 Category All Inbound Outbound Carrier T…" at bounding box center [469, 169] width 908 height 182
paste input "234628194"
click at [823, 248] on input "Search" at bounding box center [843, 245] width 146 height 17
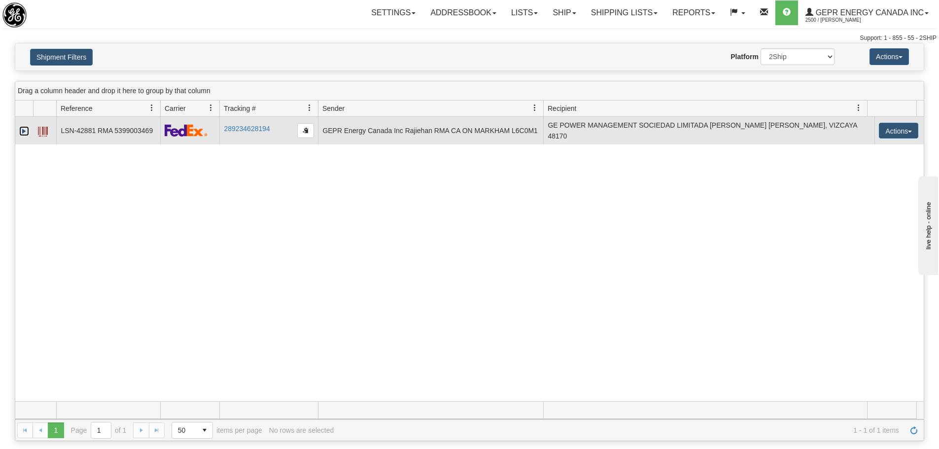
click at [25, 134] on link "Expand" at bounding box center [24, 131] width 10 height 10
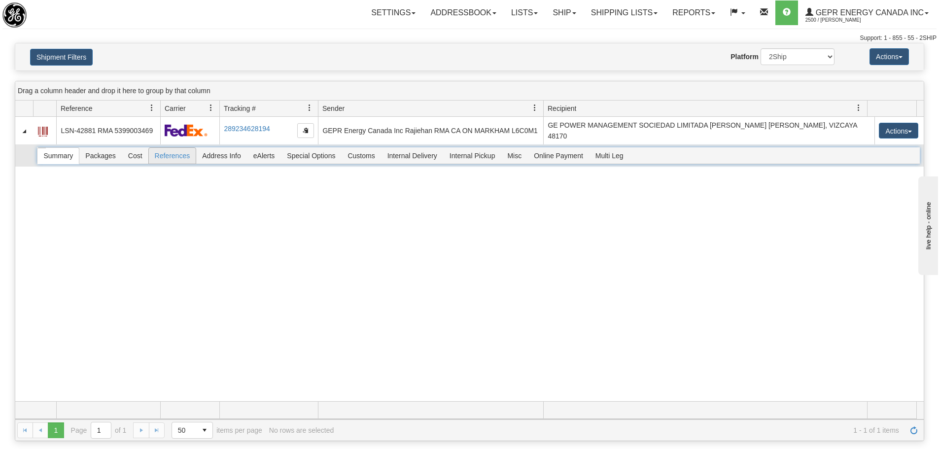
click at [162, 156] on span "References" at bounding box center [172, 156] width 47 height 16
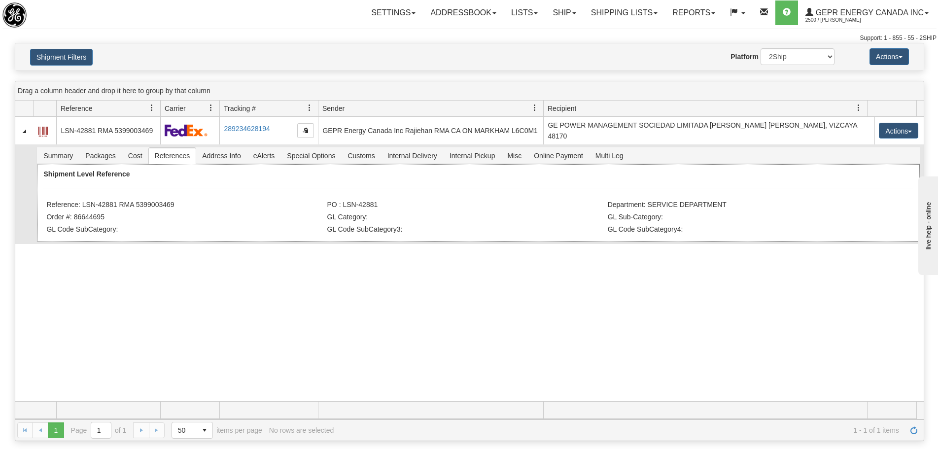
drag, startPoint x: 184, startPoint y: 201, endPoint x: 81, endPoint y: 205, distance: 103.1
click at [81, 205] on li "Reference: LSN-42881 RMA 5399003469" at bounding box center [185, 206] width 278 height 10
copy li "LSN-42881 RMA 5399003469"
click at [70, 51] on button "Shipment Filters" at bounding box center [61, 57] width 63 height 17
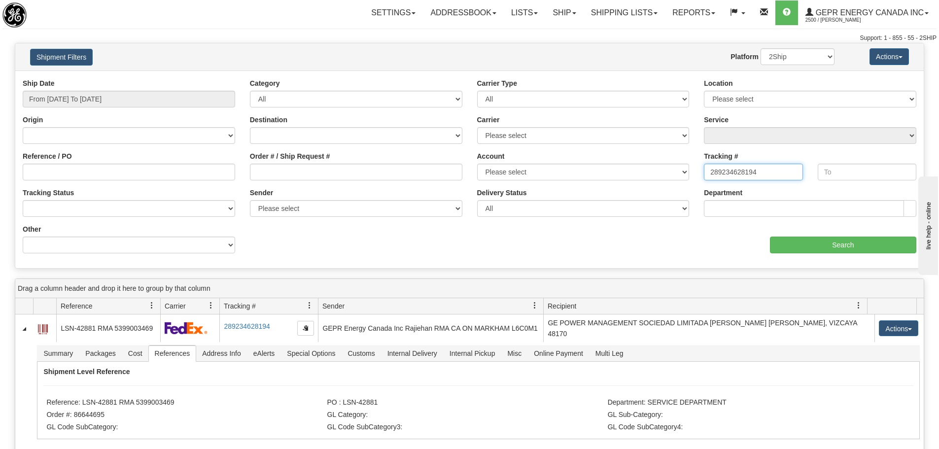
drag, startPoint x: 718, startPoint y: 171, endPoint x: 698, endPoint y: 173, distance: 20.3
click at [698, 173] on div "Tracking # 289234628194" at bounding box center [752, 169] width 113 height 36
paste input "390036999545"
click at [792, 239] on input "Search" at bounding box center [843, 245] width 146 height 17
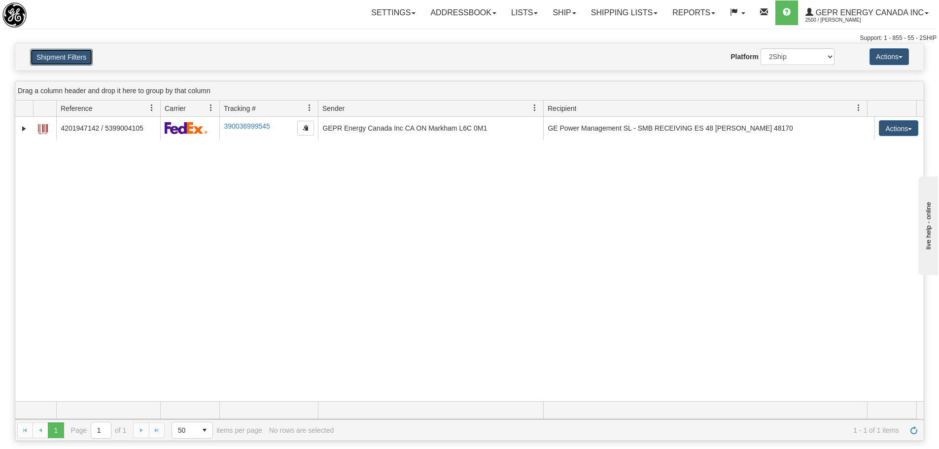
click at [65, 54] on button "Shipment Filters" at bounding box center [61, 57] width 63 height 17
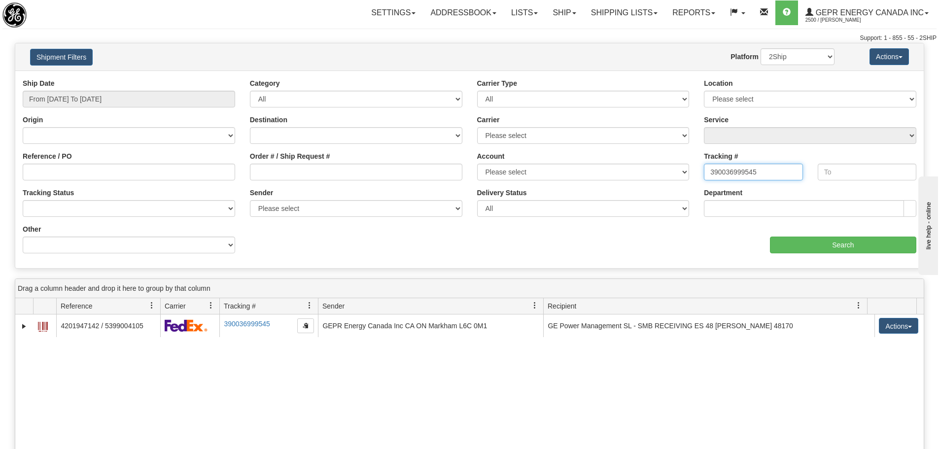
drag, startPoint x: 765, startPoint y: 173, endPoint x: 682, endPoint y: 177, distance: 83.4
click at [682, 177] on div "Ship Date From 05/01/2025 To 08/31/2025 Category All Inbound Outbound Carrier T…" at bounding box center [469, 169] width 908 height 182
paste input "289209007431"
click at [783, 241] on input "Search" at bounding box center [843, 245] width 146 height 17
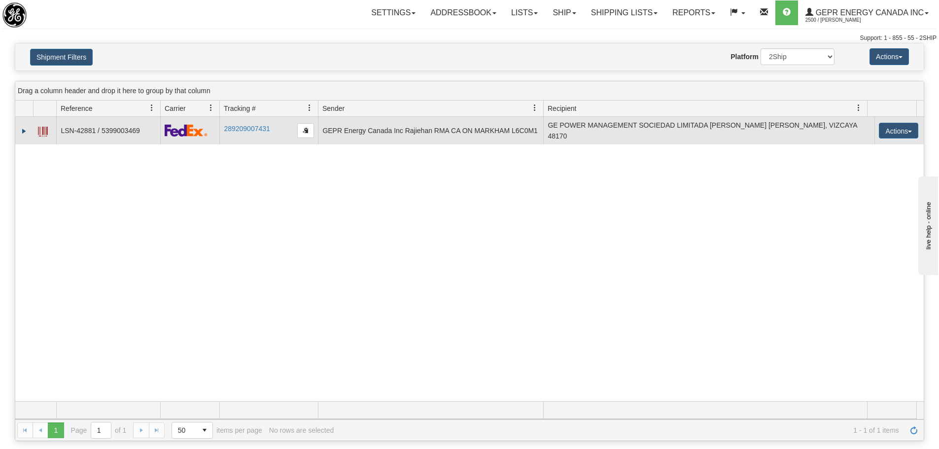
click at [27, 135] on td at bounding box center [24, 131] width 18 height 28
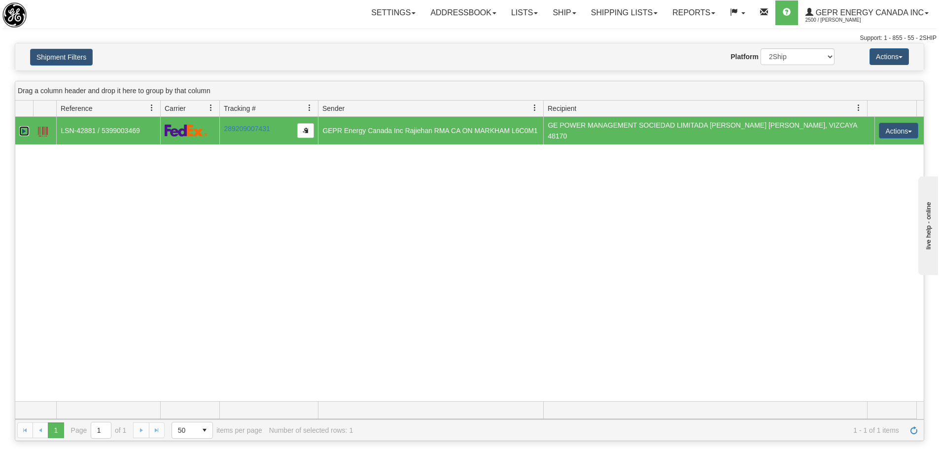
click at [26, 134] on link "Expand" at bounding box center [24, 131] width 10 height 10
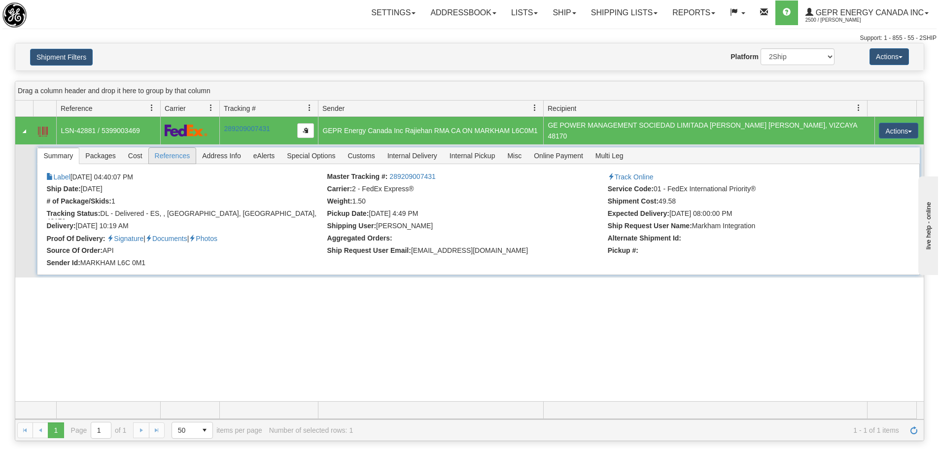
click at [174, 152] on span "References" at bounding box center [172, 156] width 47 height 16
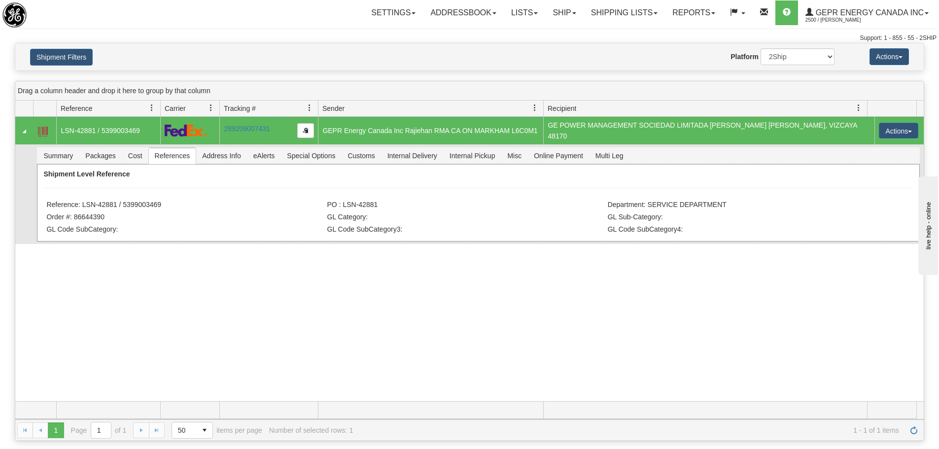
drag, startPoint x: 186, startPoint y: 205, endPoint x: 82, endPoint y: 205, distance: 103.5
click at [82, 205] on li "Reference: LSN-42881 / 5399003469" at bounding box center [185, 206] width 278 height 10
copy li "LSN-42881 / 5399003469"
click at [67, 60] on button "Shipment Filters" at bounding box center [61, 57] width 63 height 17
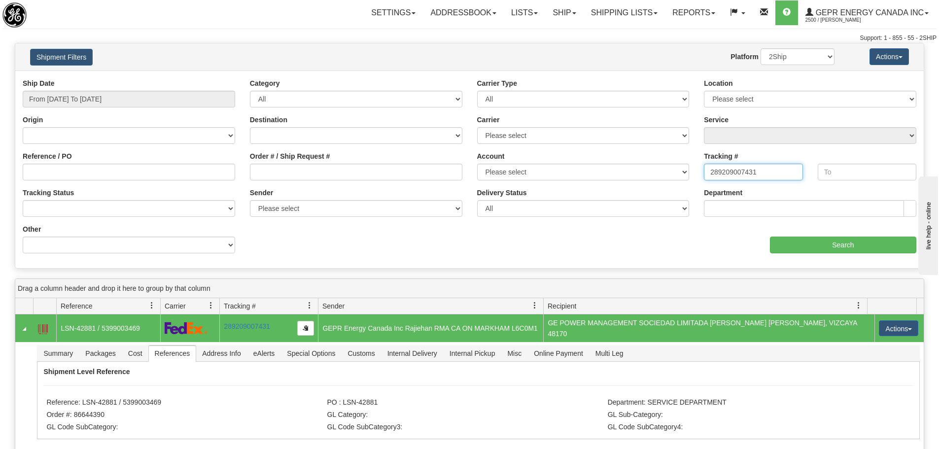
drag, startPoint x: 768, startPoint y: 167, endPoint x: 618, endPoint y: 160, distance: 150.5
click at [618, 160] on div "Ship Date From 05/01/2025 To 08/31/2025 Category All Inbound Outbound Carrier T…" at bounding box center [469, 169] width 908 height 182
paste input "8326141644"
click at [805, 236] on div "aaa Search" at bounding box center [697, 238] width 454 height 29
click at [770, 248] on input "Search" at bounding box center [843, 245] width 146 height 17
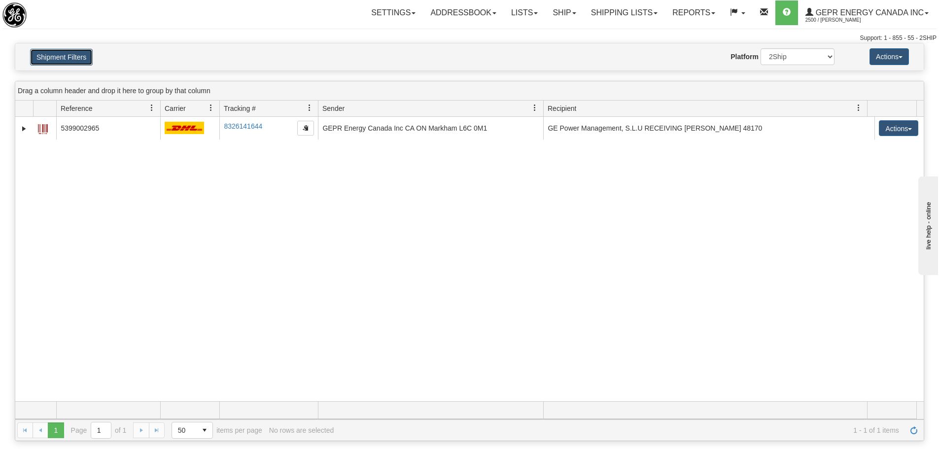
click at [63, 59] on button "Shipment Filters" at bounding box center [61, 57] width 63 height 17
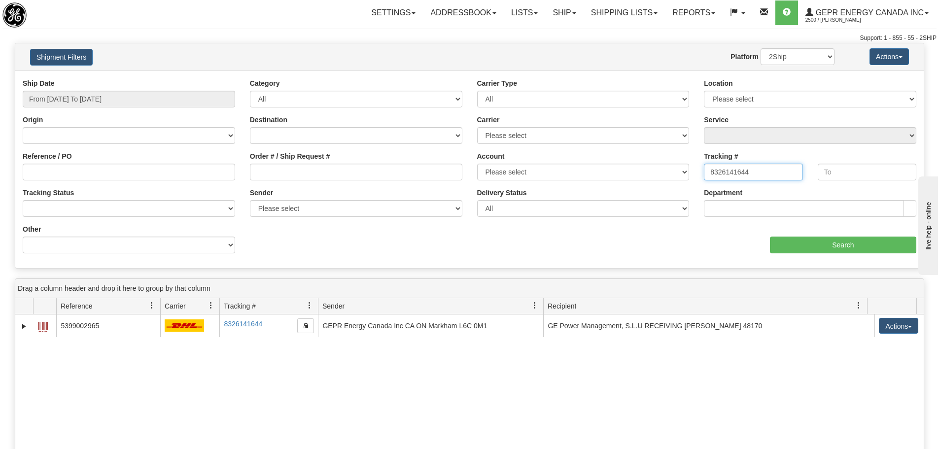
drag, startPoint x: 756, startPoint y: 174, endPoint x: 709, endPoint y: 199, distance: 53.6
click at [649, 181] on div "Ship Date From 05/01/2025 To 08/31/2025 Category All Inbound Outbound Carrier T…" at bounding box center [469, 169] width 908 height 182
paste input "1140925111"
click at [804, 239] on input "Search" at bounding box center [843, 245] width 146 height 17
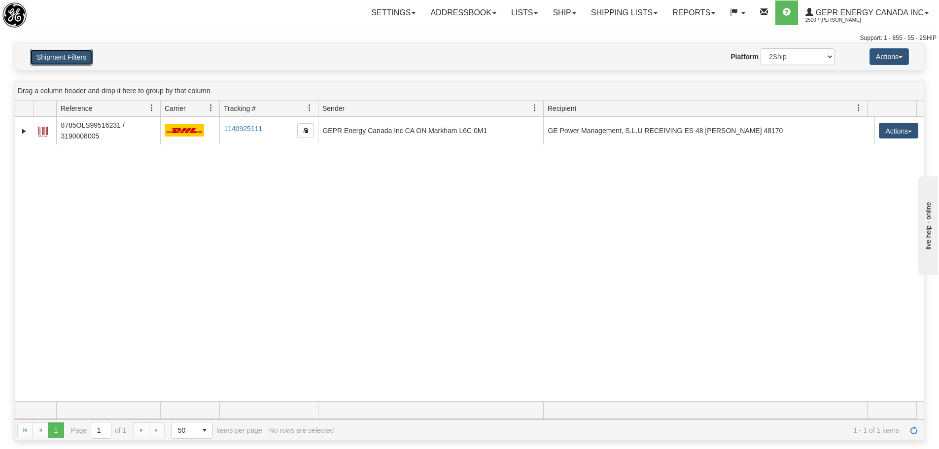
click at [35, 50] on button "Shipment Filters" at bounding box center [61, 57] width 63 height 17
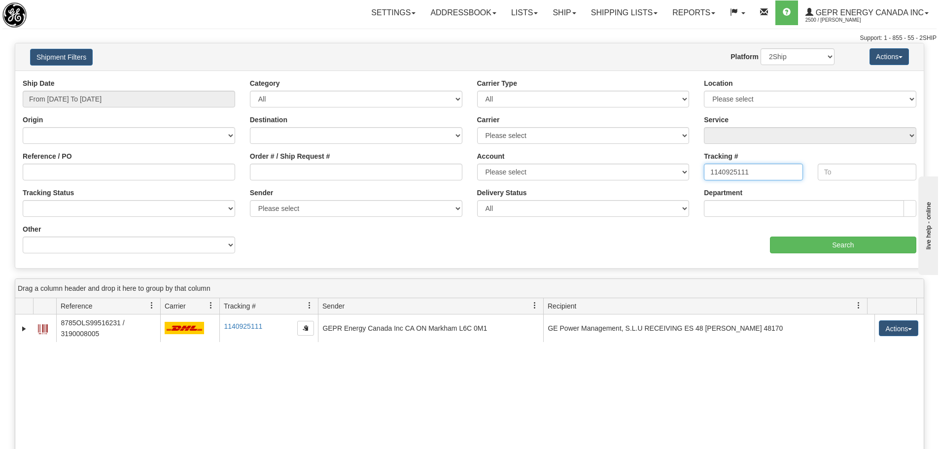
drag, startPoint x: 757, startPoint y: 170, endPoint x: 675, endPoint y: 171, distance: 82.3
click at [675, 171] on div "Ship Date From 05/01/2025 To 08/31/2025 Category All Inbound Outbound Carrier T…" at bounding box center [469, 169] width 908 height 182
paste input "7123036874"
click at [834, 241] on input "Search" at bounding box center [843, 245] width 146 height 17
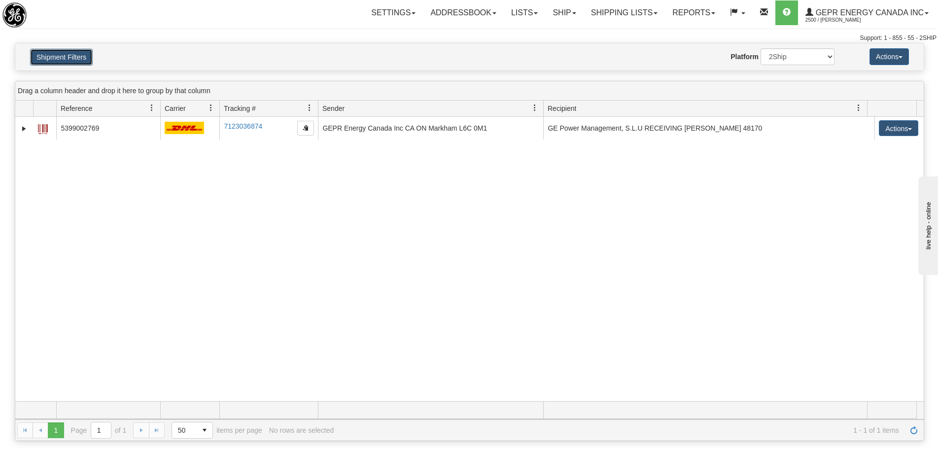
click at [77, 54] on button "Shipment Filters" at bounding box center [61, 57] width 63 height 17
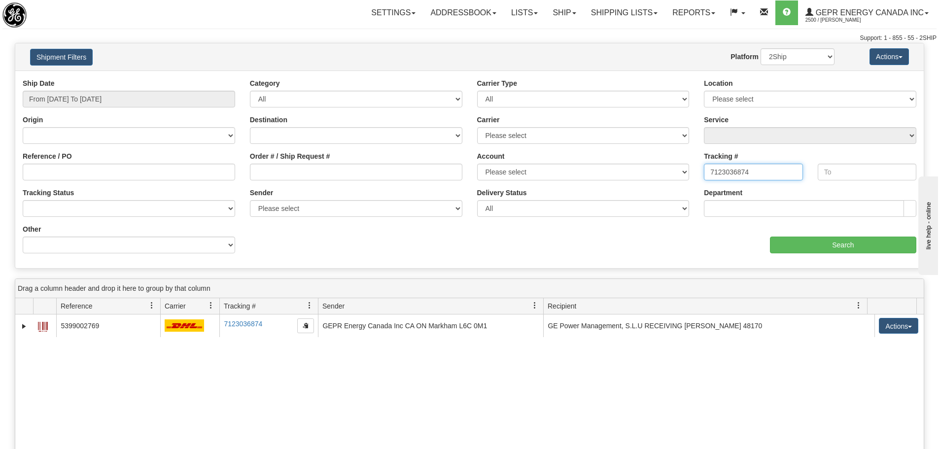
drag, startPoint x: 766, startPoint y: 174, endPoint x: 654, endPoint y: 176, distance: 112.4
click at [654, 175] on div "Ship Date From 05/01/2025 To 08/31/2025 Category All Inbound Outbound Carrier T…" at bounding box center [469, 169] width 908 height 182
paste input "390283121617"
type input "390283121617"
click at [826, 238] on input "Search" at bounding box center [843, 245] width 146 height 17
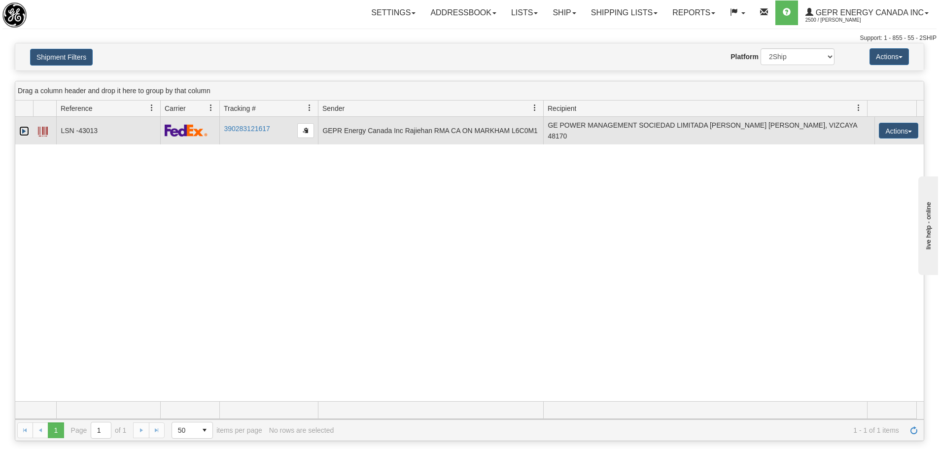
click at [26, 131] on link "Expand" at bounding box center [24, 131] width 10 height 10
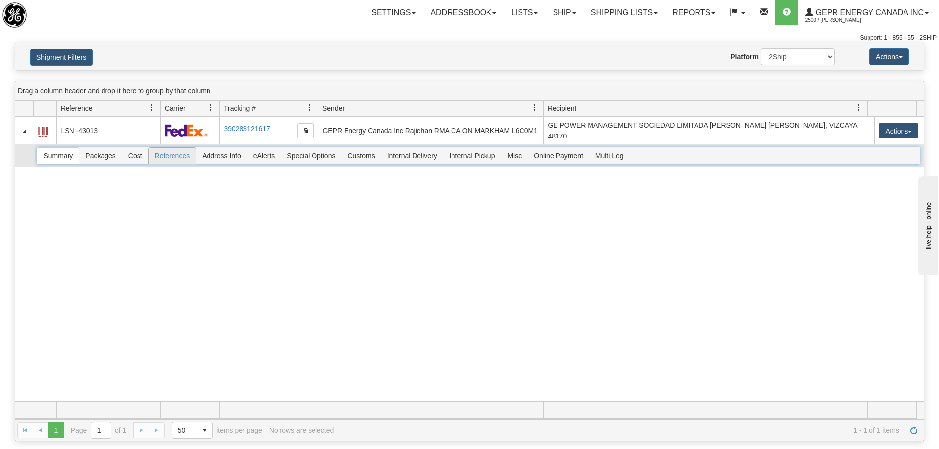
click at [181, 158] on span "References" at bounding box center [172, 156] width 47 height 16
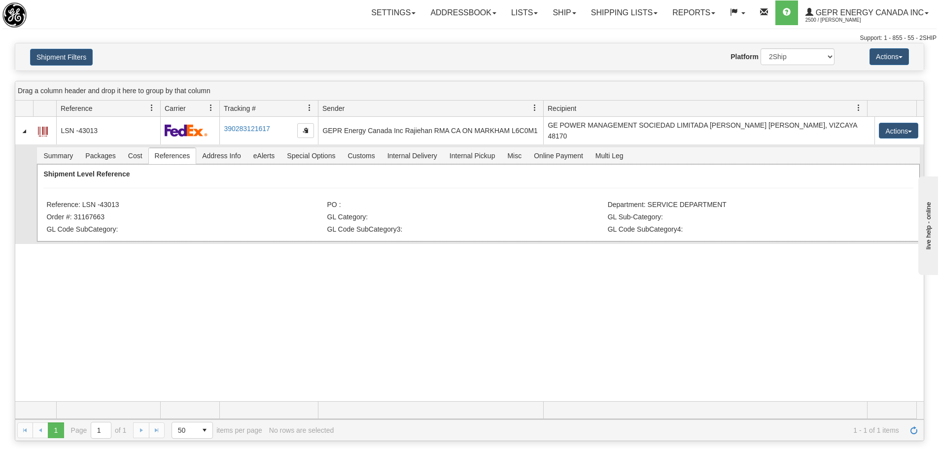
drag, startPoint x: 124, startPoint y: 203, endPoint x: 105, endPoint y: 202, distance: 18.8
click at [103, 202] on li "Reference: LSN -43013" at bounding box center [185, 206] width 278 height 10
click at [124, 205] on li "Reference: LSN -43013" at bounding box center [185, 206] width 278 height 10
drag, startPoint x: 124, startPoint y: 205, endPoint x: 81, endPoint y: 206, distance: 42.9
click at [81, 206] on li "Reference: LSN -43013" at bounding box center [185, 206] width 278 height 10
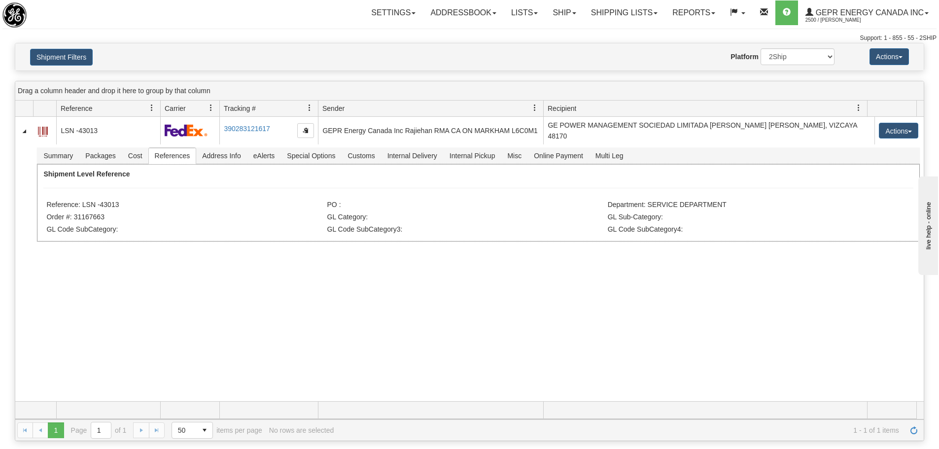
copy li "LSN -43013"
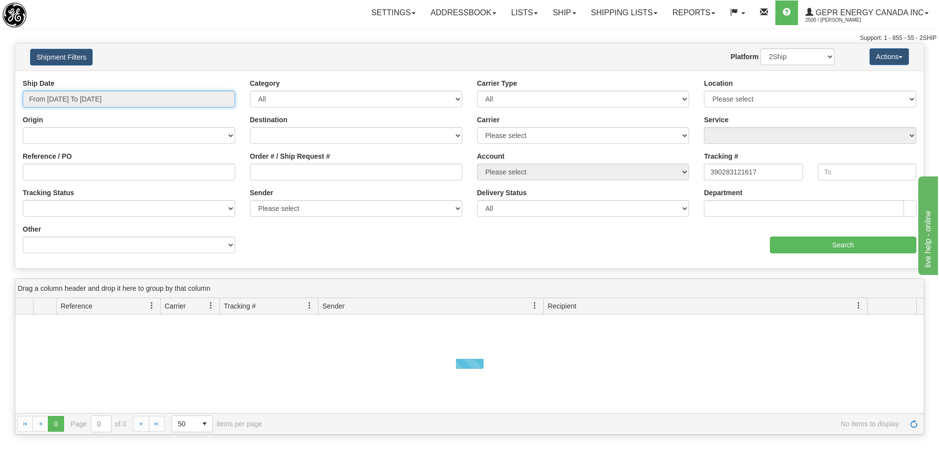
click at [136, 98] on input "From [DATE] To [DATE]" at bounding box center [129, 99] width 212 height 17
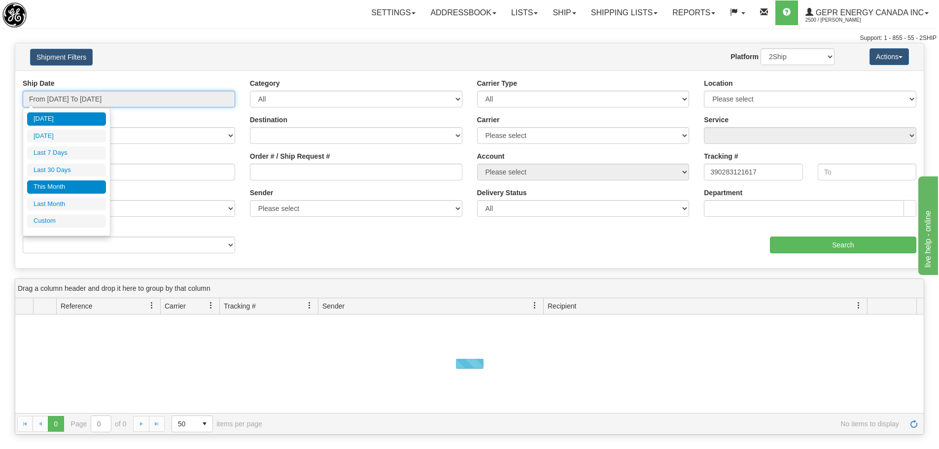
type input "[DATE]"
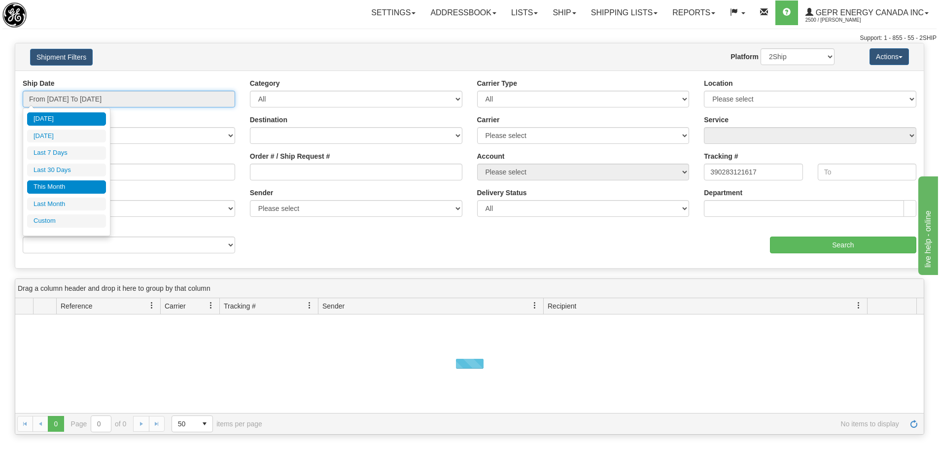
type input "[DATE]"
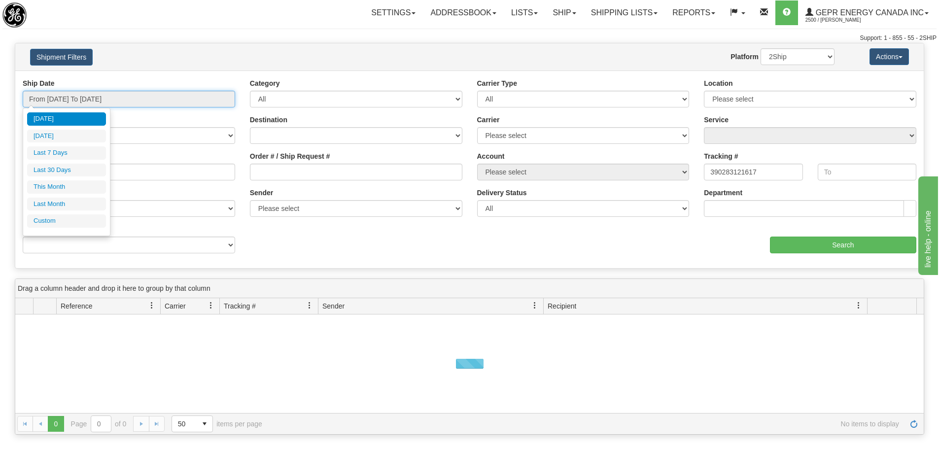
type input "[DATE]"
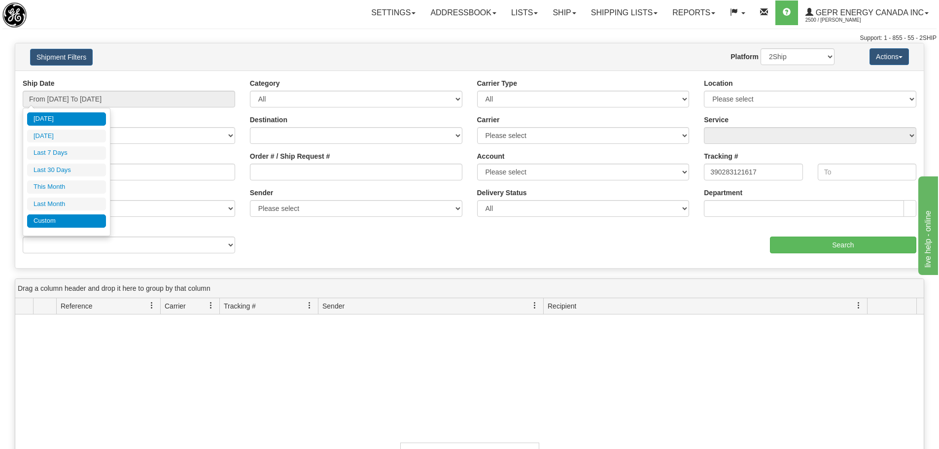
click at [80, 216] on li "Custom" at bounding box center [66, 220] width 79 height 13
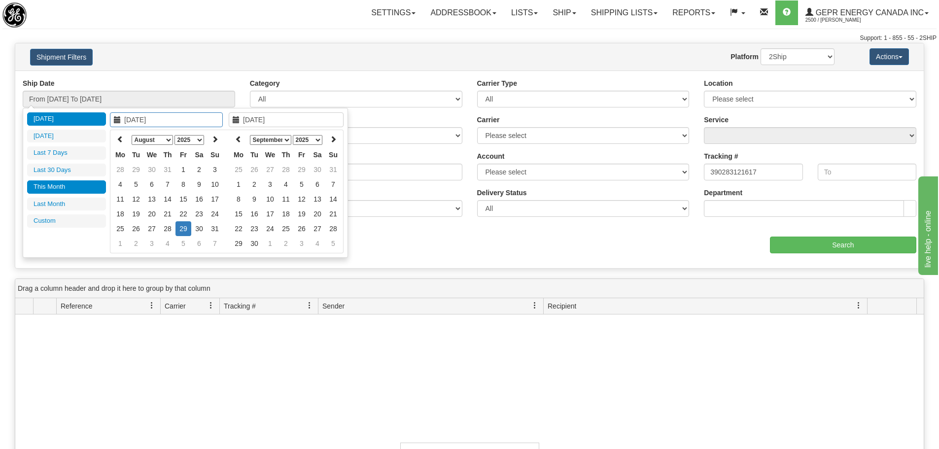
type input "[DATE]"
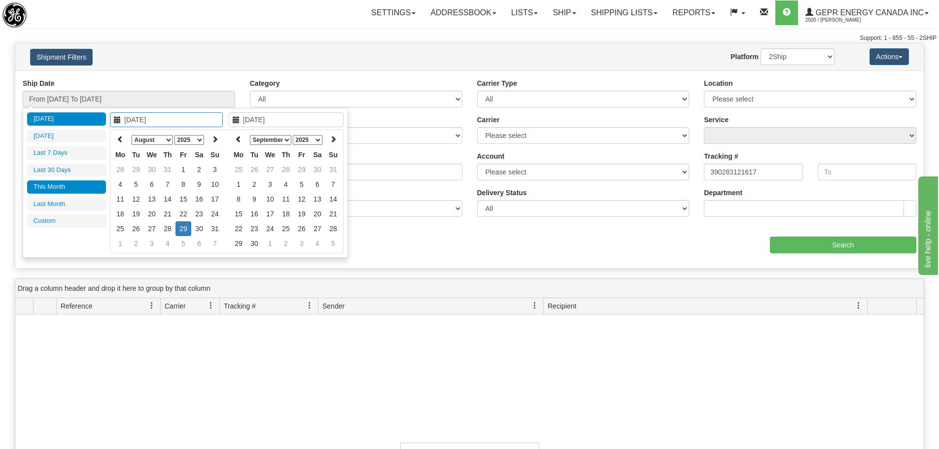
type input "08/31/2025"
type input "[DATE]"
click at [145, 142] on select "January February March April May June July August September October November De…" at bounding box center [152, 140] width 41 height 10
type input "05/01/2025"
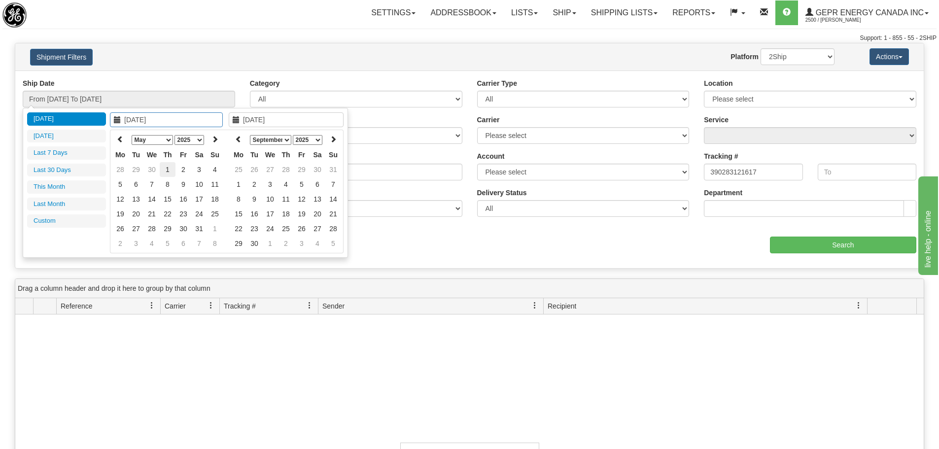
click at [167, 171] on td "1" at bounding box center [168, 169] width 16 height 15
click at [159, 141] on select "January February March April May June July August September October November De…" at bounding box center [152, 140] width 41 height 10
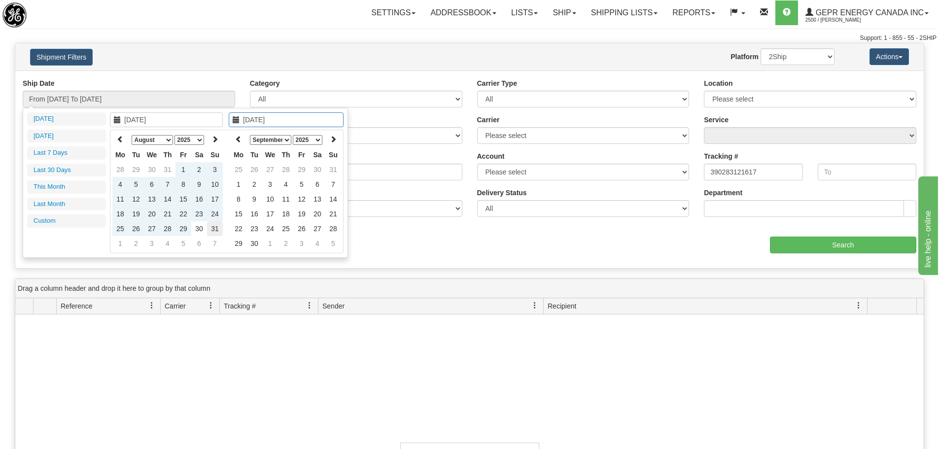
type input "08/31/2025"
click at [210, 230] on td "31" at bounding box center [215, 228] width 16 height 15
type input "From 05/01/2025 To 08/31/2025"
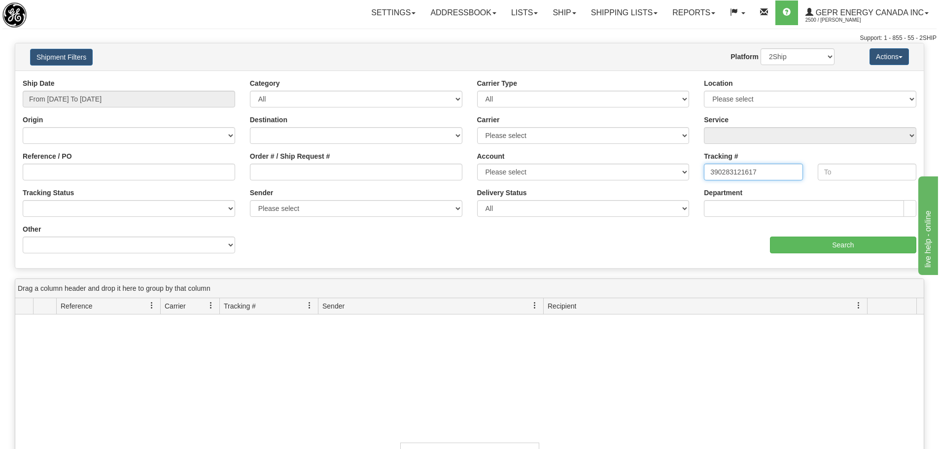
drag, startPoint x: 764, startPoint y: 173, endPoint x: 660, endPoint y: 180, distance: 104.2
click at [661, 178] on div "Ship Date From 05/01/2025 To 08/31/2025 Category All Inbound Outbound Carrier T…" at bounding box center [469, 169] width 908 height 182
paste input "1873643"
click at [790, 244] on input "Search" at bounding box center [843, 245] width 146 height 17
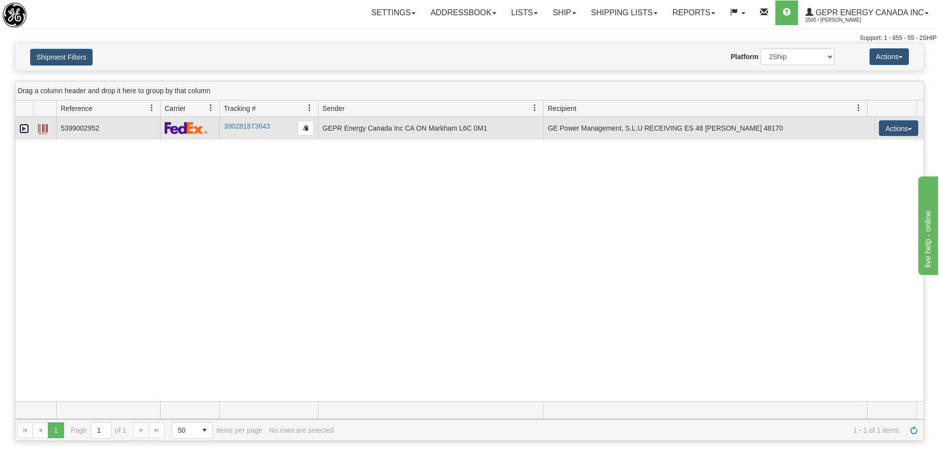
click at [25, 131] on link "Expand" at bounding box center [24, 129] width 10 height 10
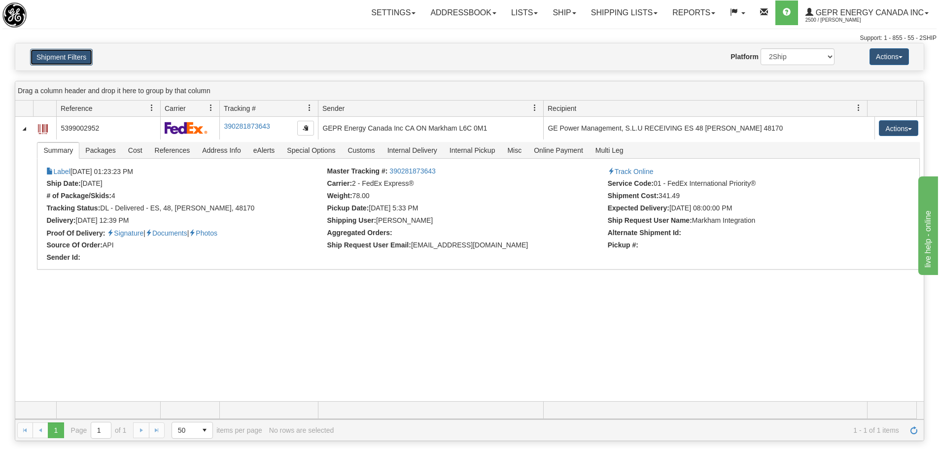
click at [87, 60] on button "Shipment Filters" at bounding box center [61, 57] width 63 height 17
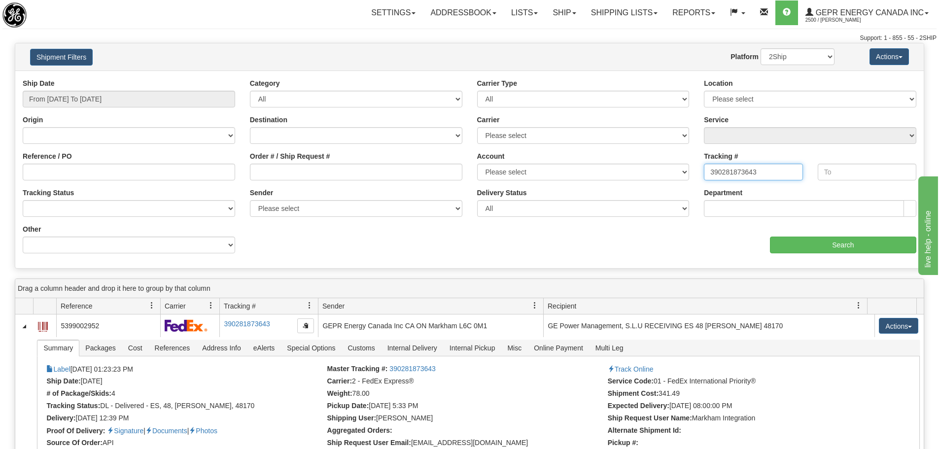
drag, startPoint x: 769, startPoint y: 175, endPoint x: 659, endPoint y: 167, distance: 110.7
click at [659, 167] on div "Ship Date From 05/01/2025 To 08/31/2025 Category All Inbound Outbound Carrier T…" at bounding box center [469, 169] width 908 height 182
paste input "59571169"
click at [794, 238] on input "Search" at bounding box center [843, 245] width 146 height 17
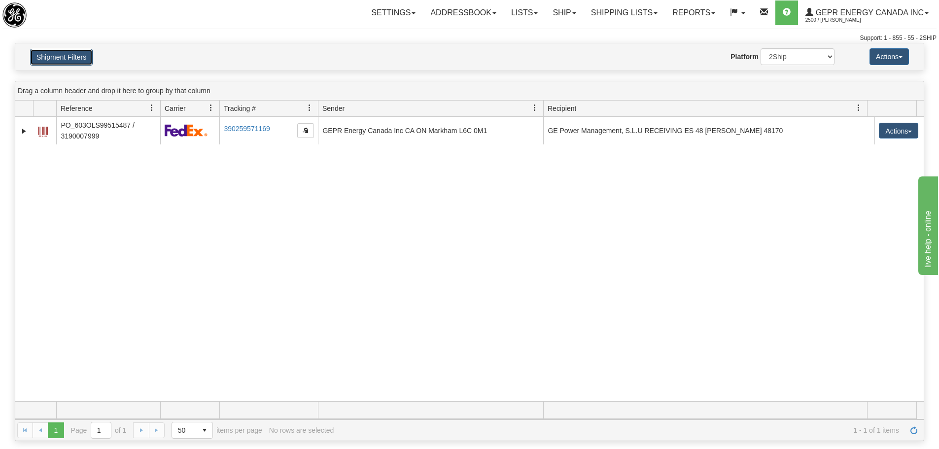
click at [75, 64] on button "Shipment Filters" at bounding box center [61, 57] width 63 height 17
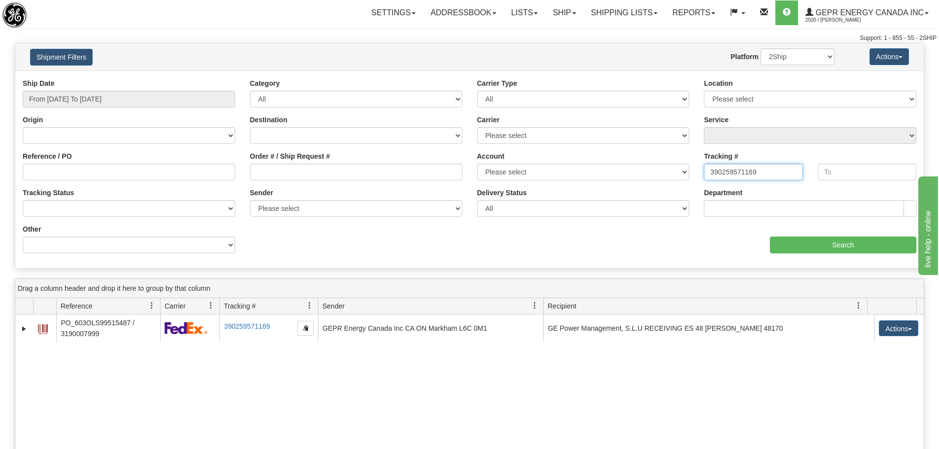
drag, startPoint x: 765, startPoint y: 170, endPoint x: 663, endPoint y: 170, distance: 101.5
click at [663, 170] on div "Ship Date From 05/01/2025 To 08/31/2025 Category All Inbound Outbound Carrier T…" at bounding box center [469, 169] width 908 height 182
paste input "746790880"
click at [803, 247] on input "Search" at bounding box center [843, 245] width 146 height 17
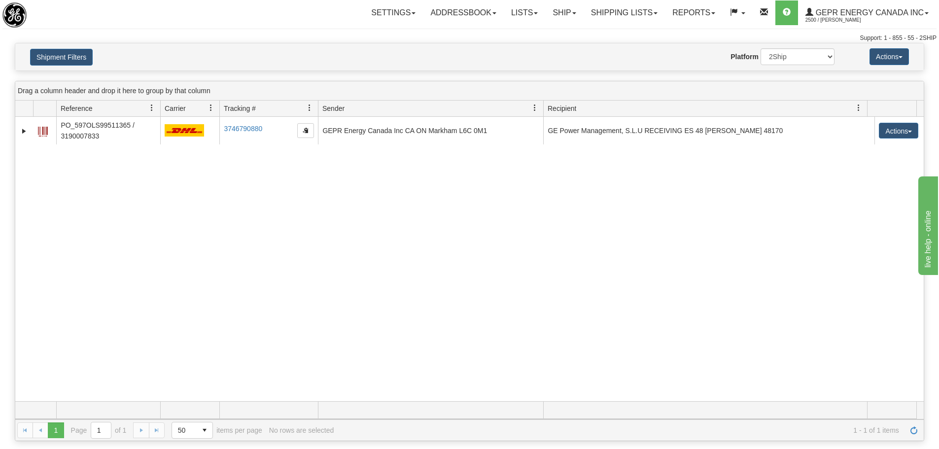
drag, startPoint x: 136, startPoint y: 251, endPoint x: 130, endPoint y: 226, distance: 25.2
click at [136, 251] on div "31028298 2500 PO_597OLS99511365 / 3190007833 3746790880 3746790880 06/02/2025 0…" at bounding box center [469, 259] width 908 height 284
click at [42, 54] on button "Shipment Filters" at bounding box center [61, 57] width 63 height 17
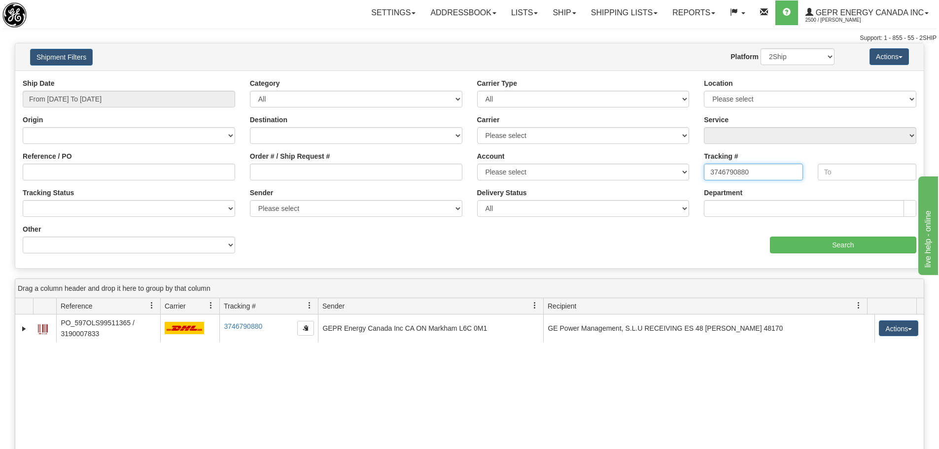
drag, startPoint x: 755, startPoint y: 169, endPoint x: 680, endPoint y: 175, distance: 75.2
click at [680, 175] on div "Ship Date From 05/01/2025 To 08/31/2025 Category All Inbound Outbound Carrier T…" at bounding box center [469, 169] width 908 height 182
paste input "90283121617"
click at [832, 243] on input "Search" at bounding box center [843, 245] width 146 height 17
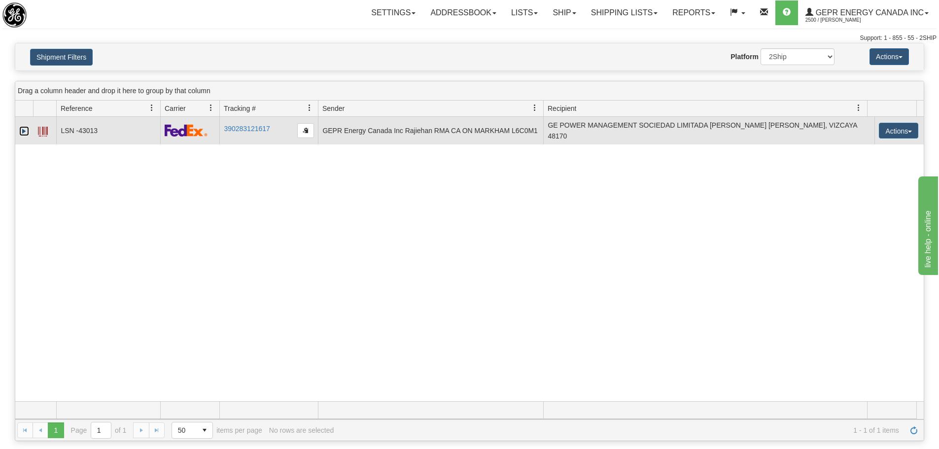
click at [22, 129] on link "Expand" at bounding box center [24, 131] width 10 height 10
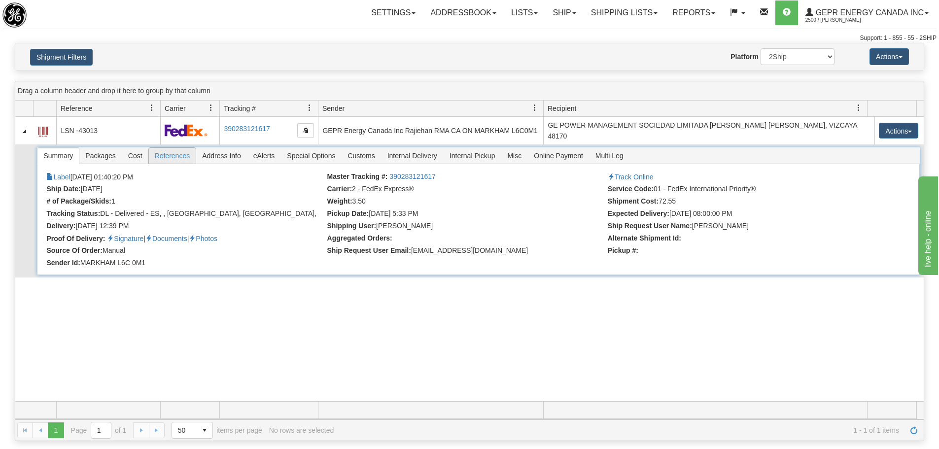
click at [156, 154] on span "References" at bounding box center [172, 156] width 47 height 16
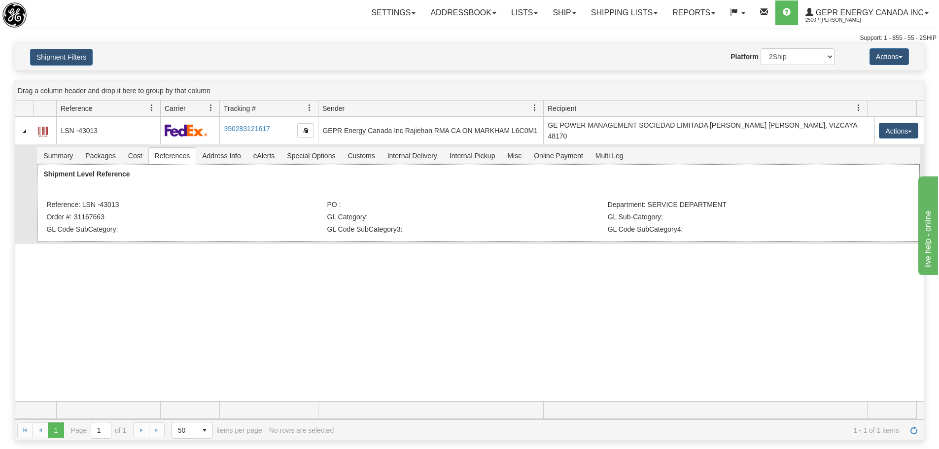
drag, startPoint x: 120, startPoint y: 204, endPoint x: 112, endPoint y: 210, distance: 9.8
click at [103, 210] on div "Shipment Level Reference Reference: LSN -43013 PO : Department: SERVICE DEPARTM…" at bounding box center [478, 202] width 882 height 77
click at [123, 210] on div "Shipment Level Reference Reference: LSN -43013 PO : Department: SERVICE DEPARTM…" at bounding box center [478, 202] width 882 height 77
drag, startPoint x: 116, startPoint y: 209, endPoint x: 84, endPoint y: 209, distance: 32.0
click at [84, 209] on li "Reference: LSN -43013" at bounding box center [185, 206] width 278 height 10
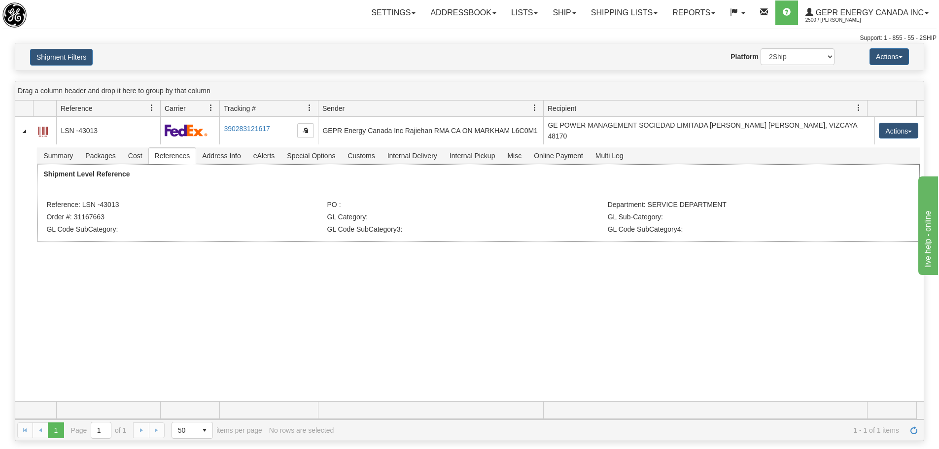
copy li "LSN -43013"
click at [110, 221] on li "Order #: 31167663" at bounding box center [185, 218] width 278 height 10
drag, startPoint x: 125, startPoint y: 195, endPoint x: 87, endPoint y: 204, distance: 39.0
click at [87, 204] on div "Shipment Level Reference Reference: LSN -43013 PO : Department: SERVICE DEPARTM…" at bounding box center [478, 202] width 882 height 77
click at [120, 202] on li "Reference: LSN -43013" at bounding box center [185, 206] width 278 height 10
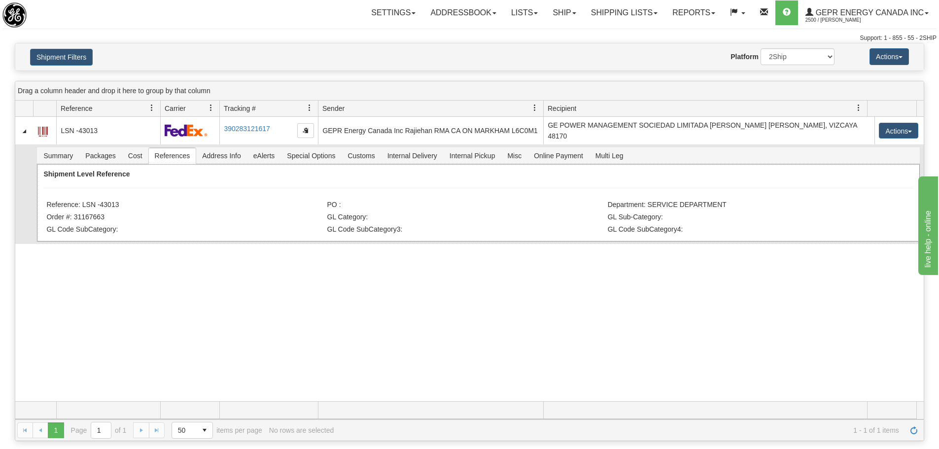
drag, startPoint x: 121, startPoint y: 204, endPoint x: 81, endPoint y: 208, distance: 39.7
click at [81, 208] on li "Reference: LSN -43013" at bounding box center [185, 206] width 278 height 10
copy li "LSN -43013"
click at [82, 61] on button "Shipment Filters" at bounding box center [61, 57] width 63 height 17
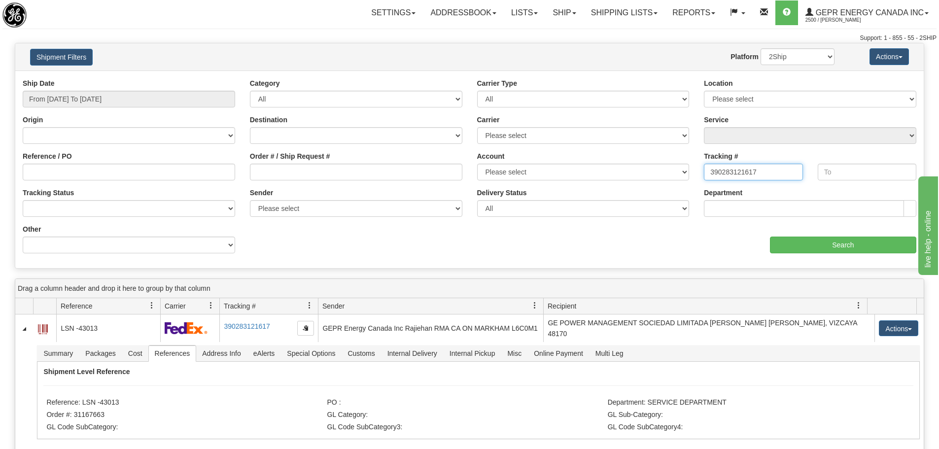
drag, startPoint x: 768, startPoint y: 171, endPoint x: 670, endPoint y: 166, distance: 97.7
click at [670, 166] on div "Ship Date From 05/01/2025 To 08/31/2025 Category All Inbound Outbound Carrier T…" at bounding box center [469, 169] width 908 height 182
click at [792, 246] on input "Search" at bounding box center [843, 245] width 146 height 17
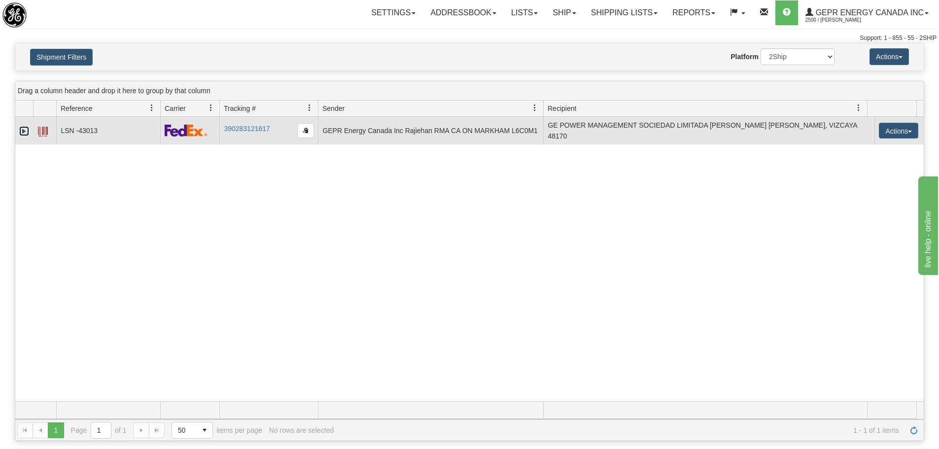
click at [22, 132] on link "Expand" at bounding box center [24, 131] width 10 height 10
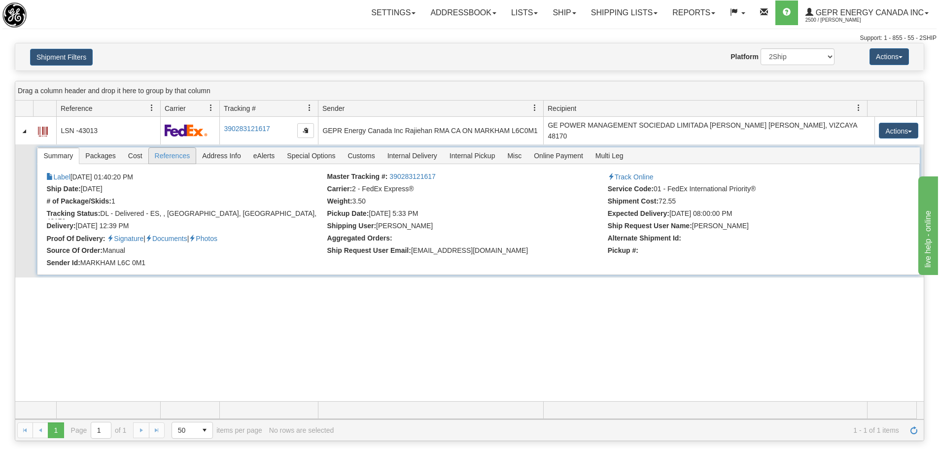
click at [178, 150] on span "References" at bounding box center [172, 156] width 47 height 16
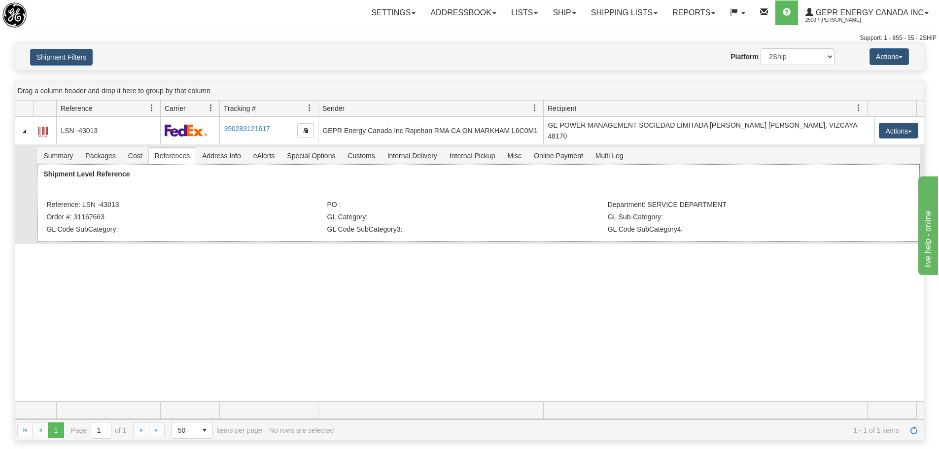
drag, startPoint x: 120, startPoint y: 199, endPoint x: 107, endPoint y: 200, distance: 12.9
click at [107, 201] on li "Reference: LSN -43013" at bounding box center [185, 206] width 278 height 10
click at [124, 199] on div "Shipment Level Reference Reference: LSN -43013 PO : Department: SERVICE DEPARTM…" at bounding box center [478, 202] width 882 height 77
click at [118, 203] on li "Reference: LSN -43013" at bounding box center [185, 206] width 278 height 10
drag, startPoint x: 118, startPoint y: 203, endPoint x: 82, endPoint y: 205, distance: 35.5
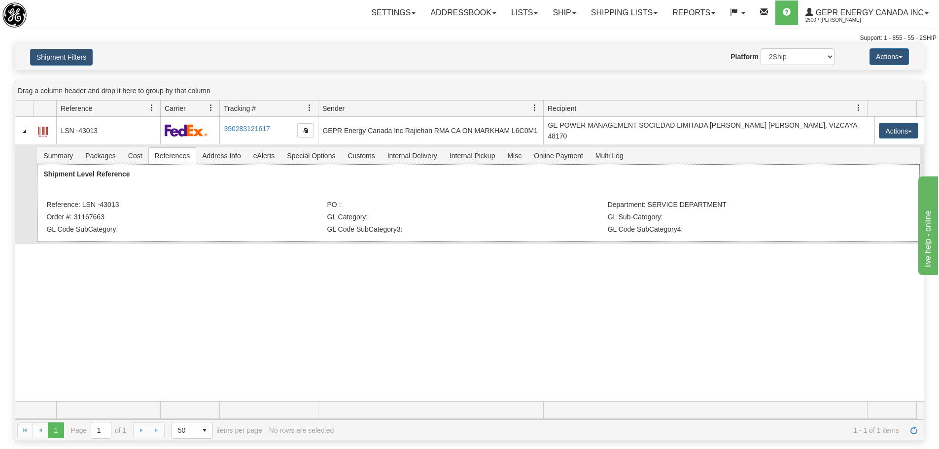
click at [82, 205] on li "Reference: LSN -43013" at bounding box center [185, 206] width 278 height 10
copy li "LSN -43013"
click at [52, 55] on button "Shipment Filters" at bounding box center [61, 57] width 63 height 17
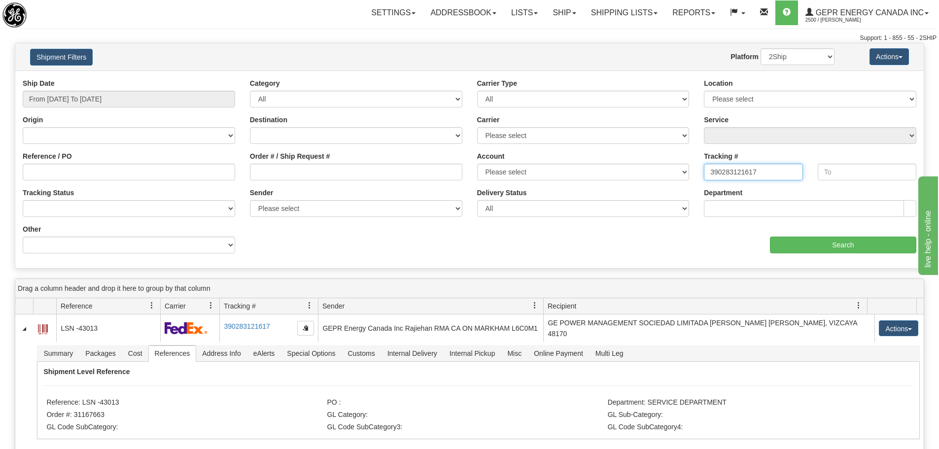
drag, startPoint x: 755, startPoint y: 171, endPoint x: 659, endPoint y: 165, distance: 96.3
click at [659, 165] on div "Ship Date From 05/01/2025 To 08/31/2025 Category All Inbound Outbound Carrier T…" at bounding box center [469, 169] width 908 height 182
paste input "131718640"
click at [808, 233] on div "aaa Search" at bounding box center [697, 238] width 454 height 29
click at [808, 240] on input "Search" at bounding box center [843, 245] width 146 height 17
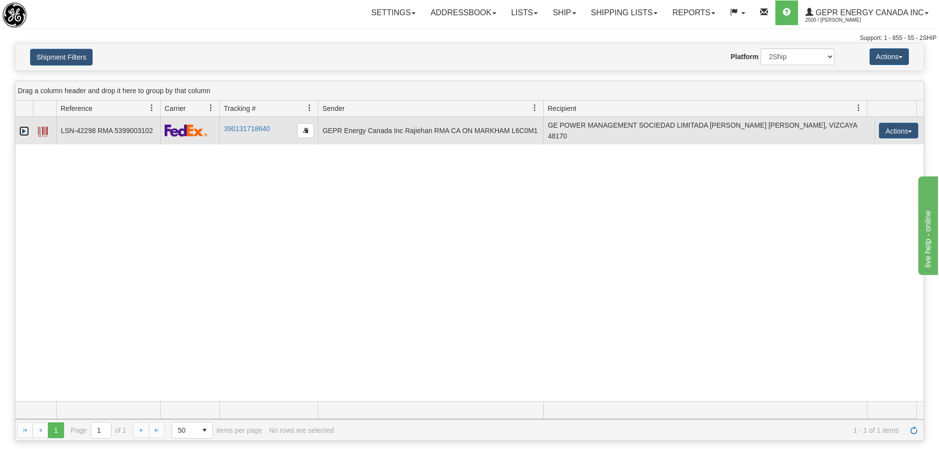
click at [23, 135] on link "Expand" at bounding box center [24, 131] width 10 height 10
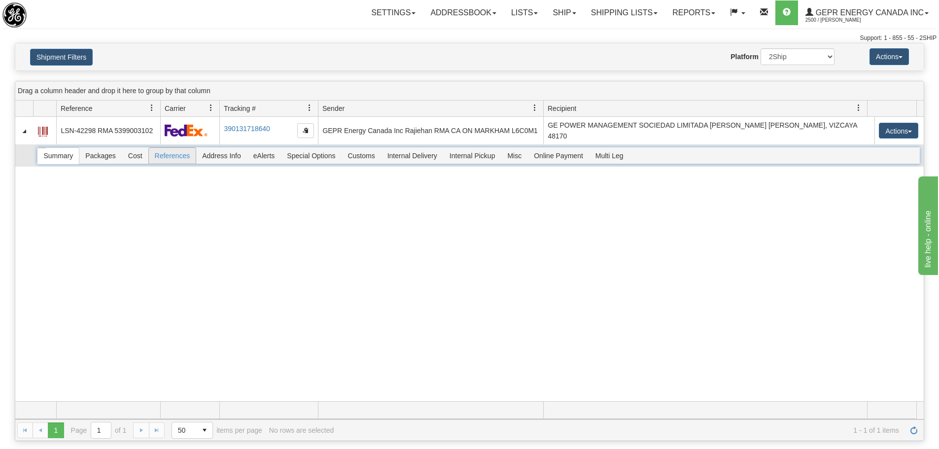
click at [180, 161] on span "References" at bounding box center [172, 156] width 47 height 16
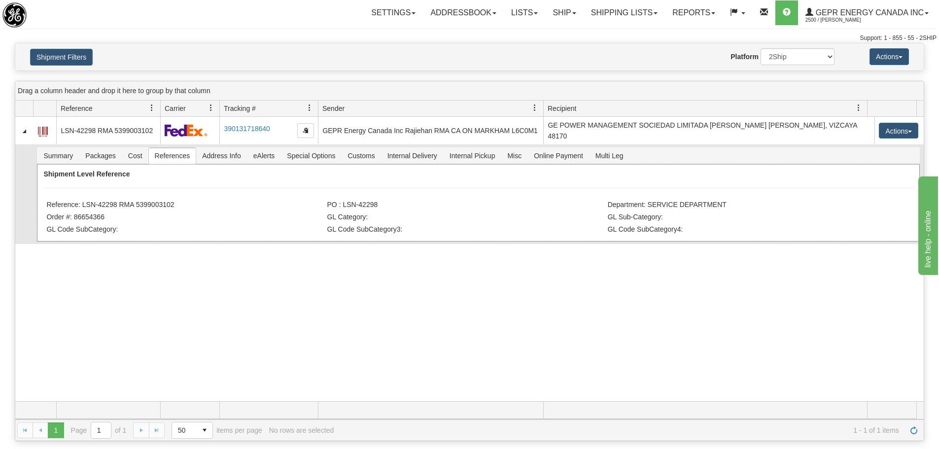
drag, startPoint x: 181, startPoint y: 206, endPoint x: 80, endPoint y: 208, distance: 101.0
click at [80, 208] on li "Reference: LSN-42298 RMA 5399003102" at bounding box center [185, 206] width 278 height 10
copy li "LSN-42298 RMA 5399003102"
click at [76, 63] on button "Shipment Filters" at bounding box center [61, 57] width 63 height 17
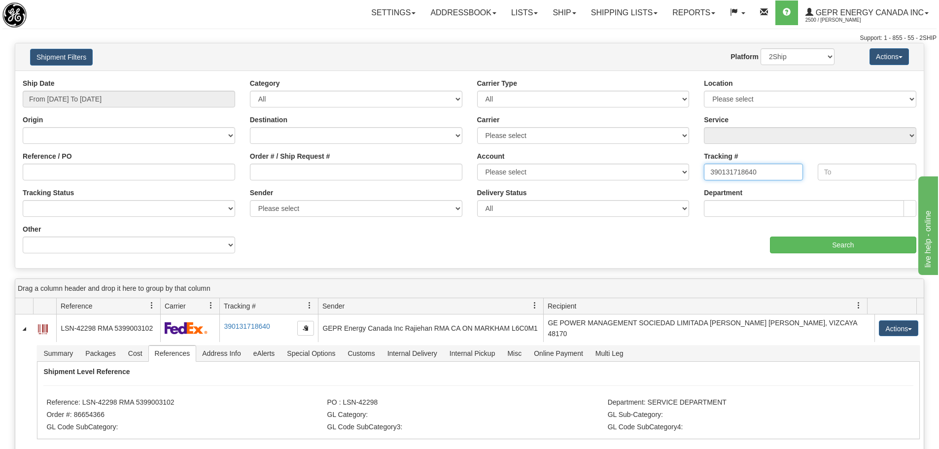
drag, startPoint x: 768, startPoint y: 169, endPoint x: 643, endPoint y: 161, distance: 124.9
click at [643, 161] on div "Ship Date From 05/01/2025 To 08/31/2025 Category All Inbound Outbound Carrier T…" at bounding box center [469, 169] width 908 height 182
paste input "31289517"
click at [815, 244] on input "Search" at bounding box center [843, 245] width 146 height 17
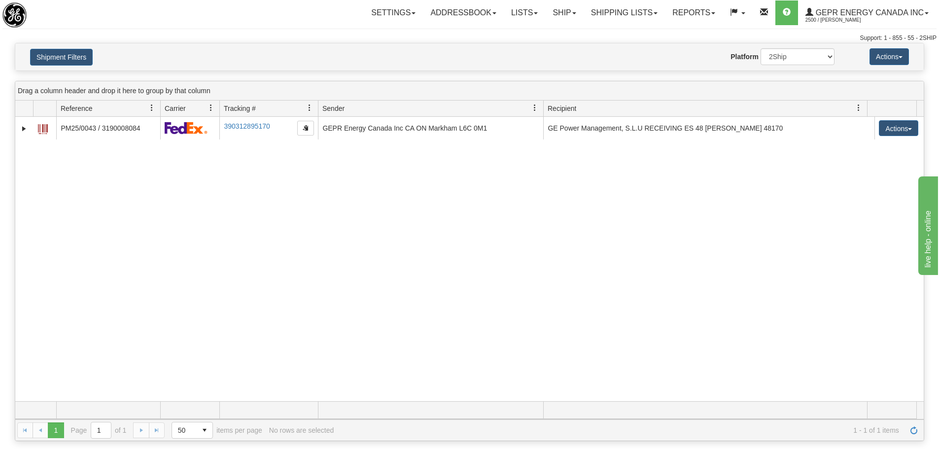
drag, startPoint x: 271, startPoint y: 157, endPoint x: 263, endPoint y: 155, distance: 8.0
click at [271, 157] on div "31159287 2500 PM25/0043 / 3190008084 390312895170 06/24/2025 06/24/2025 08:47:4…" at bounding box center [469, 259] width 908 height 284
click at [67, 45] on div "Shipment Filters Website Agent Nothing selected Client User Platform 2Ship Impo…" at bounding box center [469, 56] width 908 height 27
click at [66, 54] on button "Shipment Filters" at bounding box center [61, 57] width 63 height 17
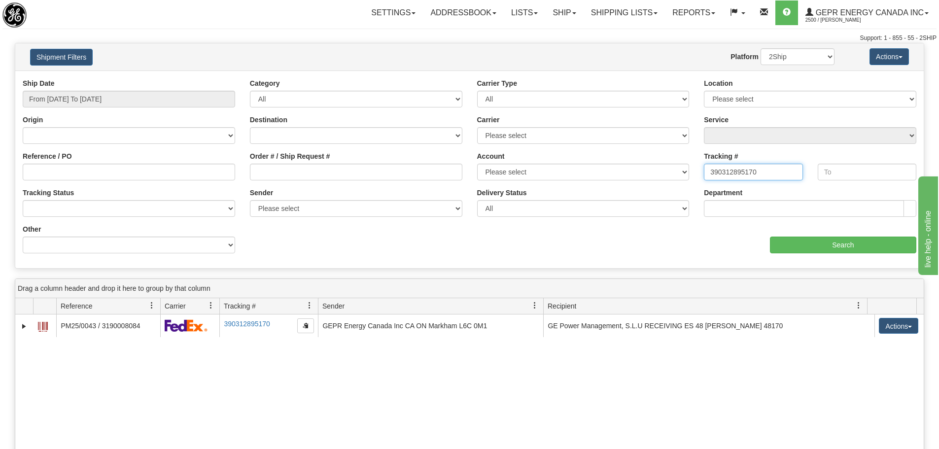
drag, startPoint x: 781, startPoint y: 170, endPoint x: 666, endPoint y: 172, distance: 115.4
click at [600, 179] on div "Ship Date From 05/01/2025 To 08/31/2025 Category All Inbound Outbound Carrier T…" at bounding box center [469, 169] width 908 height 182
paste input "13171864"
click at [804, 249] on input "Search" at bounding box center [843, 245] width 146 height 17
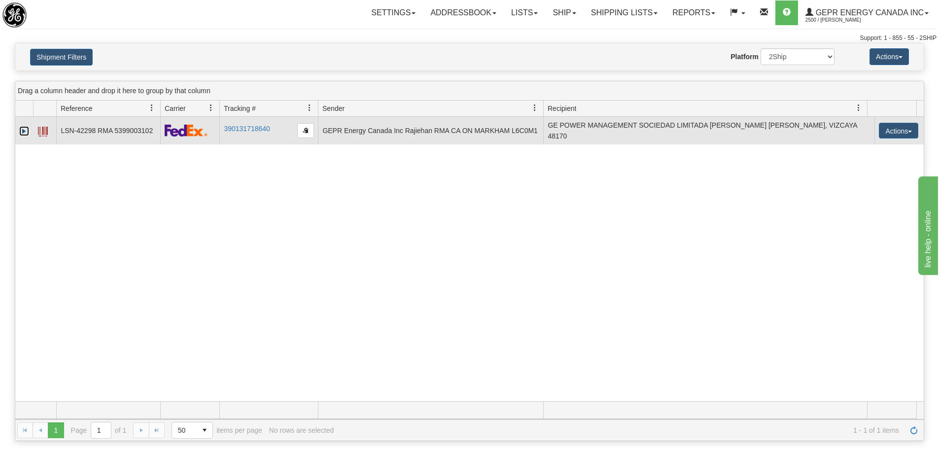
click at [24, 130] on link "Expand" at bounding box center [24, 131] width 10 height 10
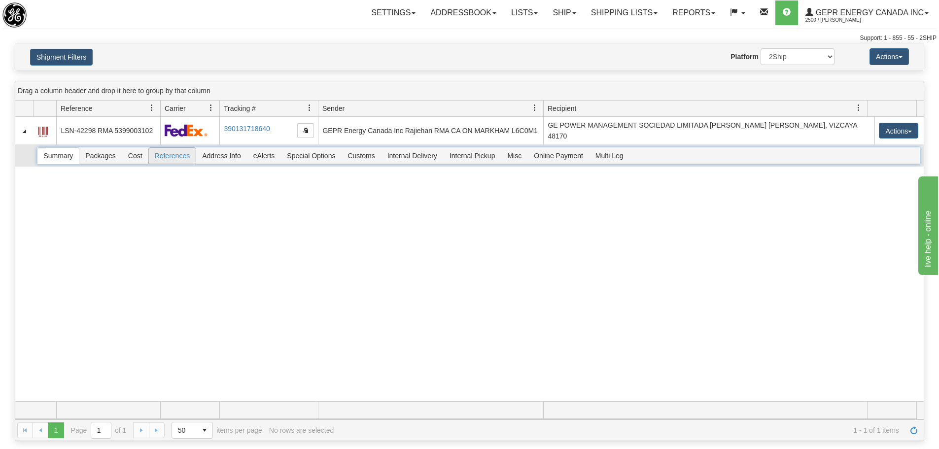
click at [172, 157] on span "References" at bounding box center [172, 156] width 47 height 16
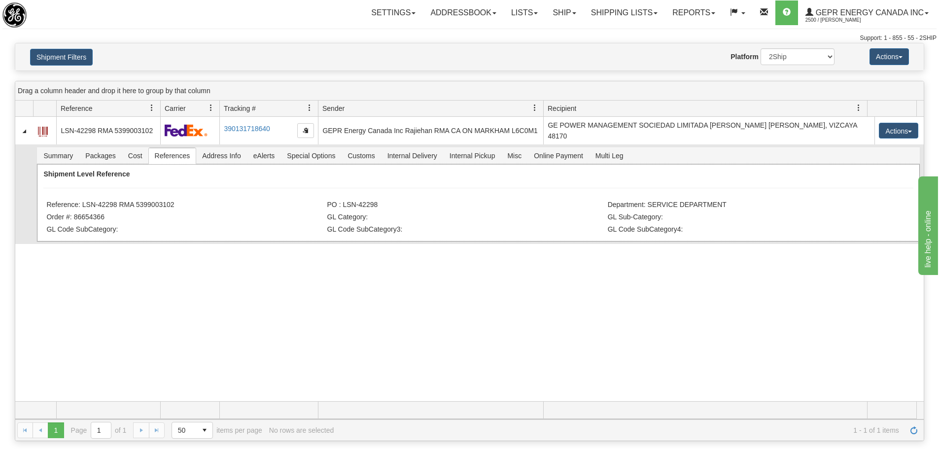
drag, startPoint x: 187, startPoint y: 206, endPoint x: 81, endPoint y: 209, distance: 106.0
click at [81, 209] on li "Reference: LSN-42298 RMA 5399003102" at bounding box center [185, 206] width 278 height 10
copy li "LSN-42298 RMA 5399003102"
click at [85, 59] on button "Shipment Filters" at bounding box center [61, 57] width 63 height 17
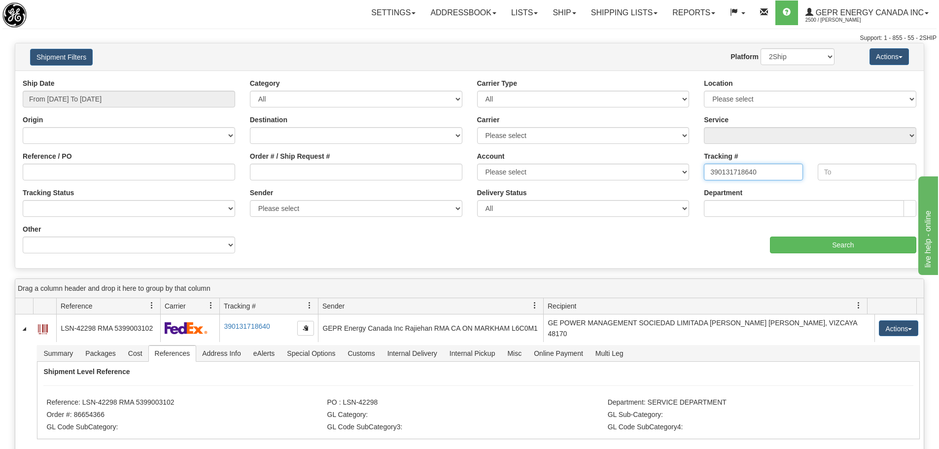
drag, startPoint x: 765, startPoint y: 175, endPoint x: 673, endPoint y: 181, distance: 92.3
click at [652, 175] on div "Ship Date From 05/01/2025 To 08/31/2025 Category All Inbound Outbound Carrier T…" at bounding box center [469, 169] width 908 height 182
paste input "819549823"
click at [873, 251] on input "Search" at bounding box center [843, 245] width 146 height 17
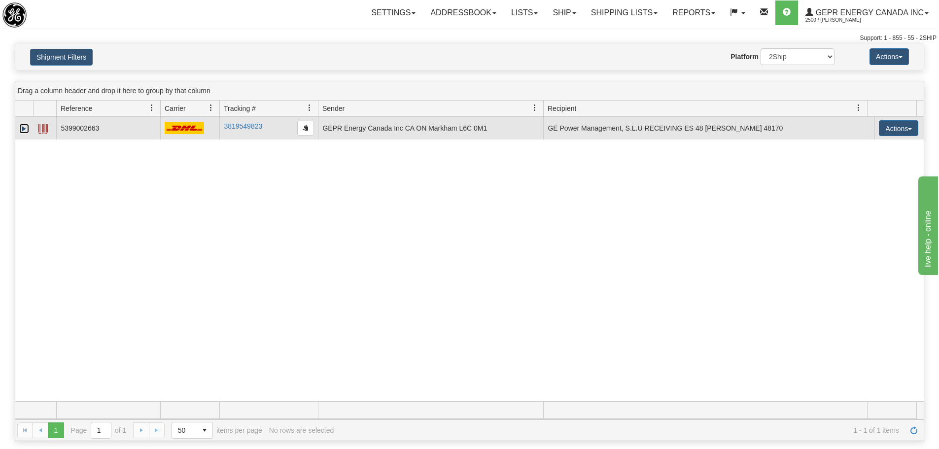
click at [27, 131] on link "Expand" at bounding box center [24, 129] width 10 height 10
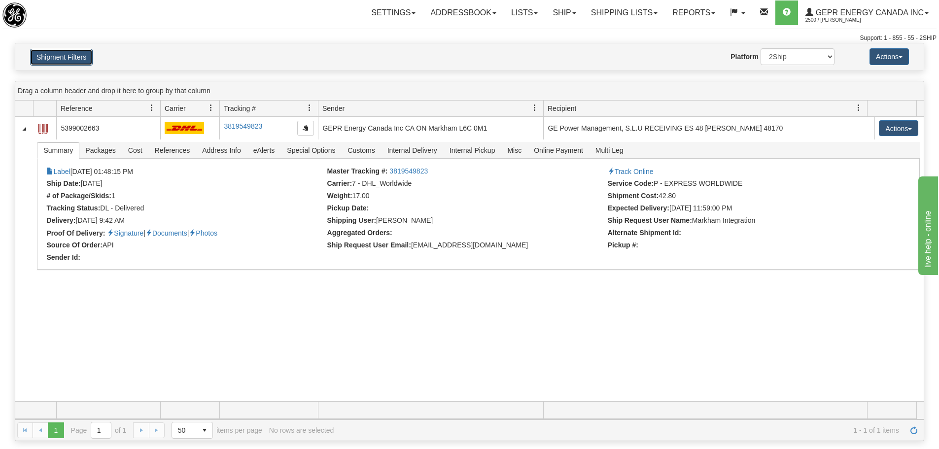
click at [65, 51] on button "Shipment Filters" at bounding box center [61, 57] width 63 height 17
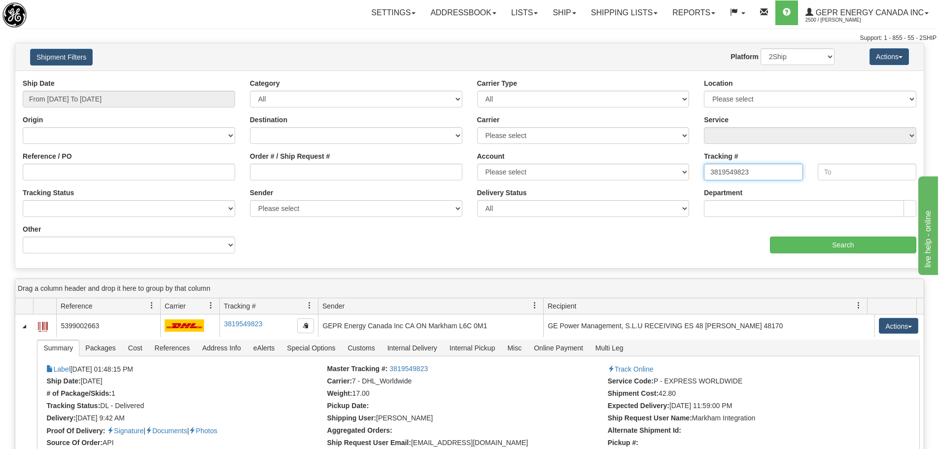
drag, startPoint x: 765, startPoint y: 175, endPoint x: 639, endPoint y: 176, distance: 126.2
click at [639, 176] on div "Ship Date From 05/01/2025 To 08/31/2025 Category All Inbound Outbound Carrier T…" at bounding box center [469, 169] width 908 height 182
paste input "6226320435"
click at [799, 246] on input "Search" at bounding box center [843, 245] width 146 height 17
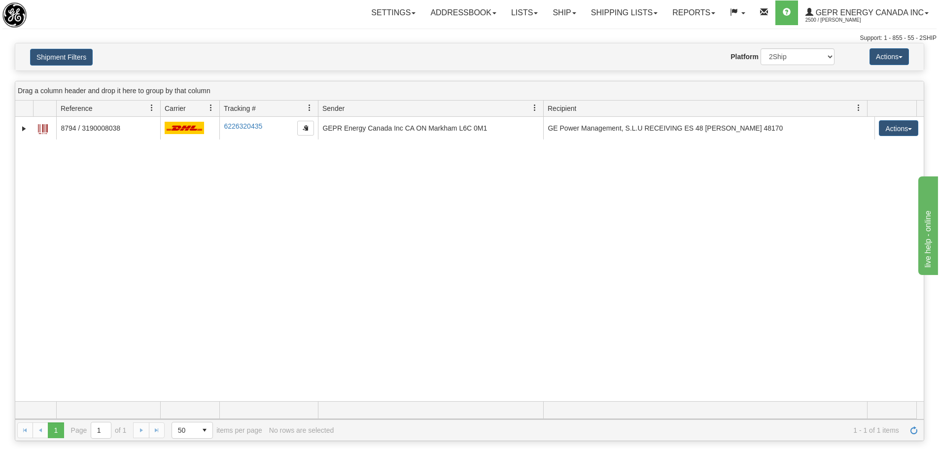
click at [352, 239] on div "31059375 2500 8794 / 3190008038 6226320435 6226320435 06/05/2025 06/05/2025 03:…" at bounding box center [469, 259] width 908 height 284
click at [64, 60] on button "Shipment Filters" at bounding box center [61, 57] width 63 height 17
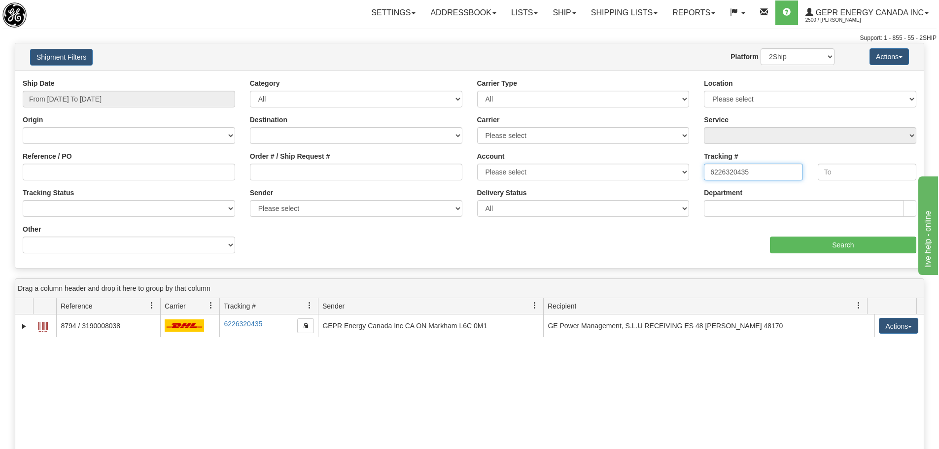
drag, startPoint x: 691, startPoint y: 173, endPoint x: 659, endPoint y: 174, distance: 31.6
click at [659, 174] on div "Ship Date From 05/01/2025 To 08/31/2025 Category All Inbound Outbound Carrier T…" at bounding box center [469, 169] width 908 height 182
paste input "390131718640"
click at [818, 240] on input "Search" at bounding box center [843, 245] width 146 height 17
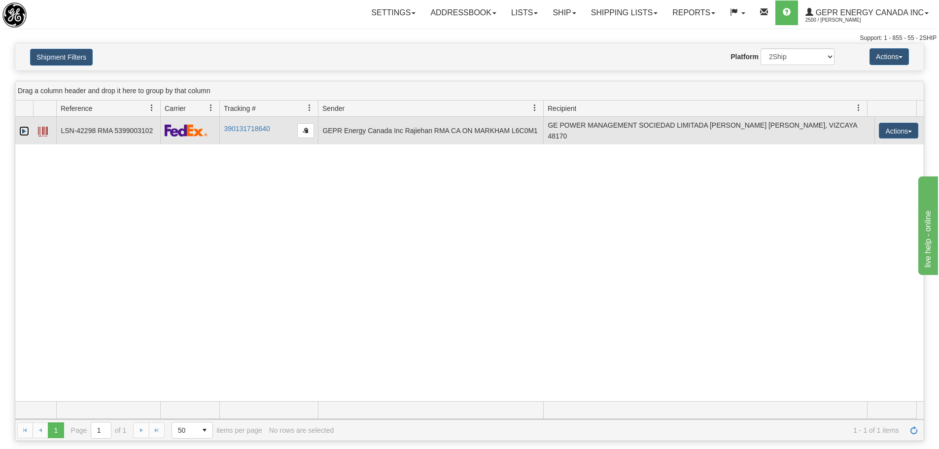
click at [25, 132] on link "Expand" at bounding box center [24, 131] width 10 height 10
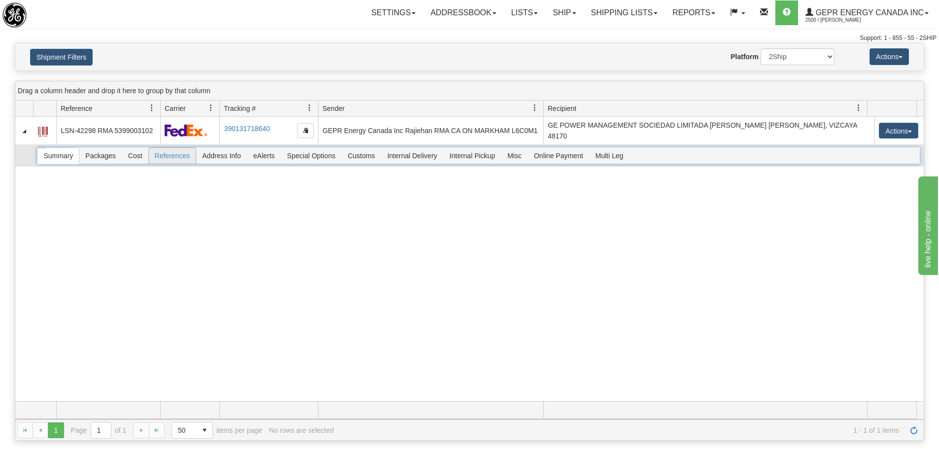
click at [182, 160] on span "References" at bounding box center [172, 156] width 47 height 16
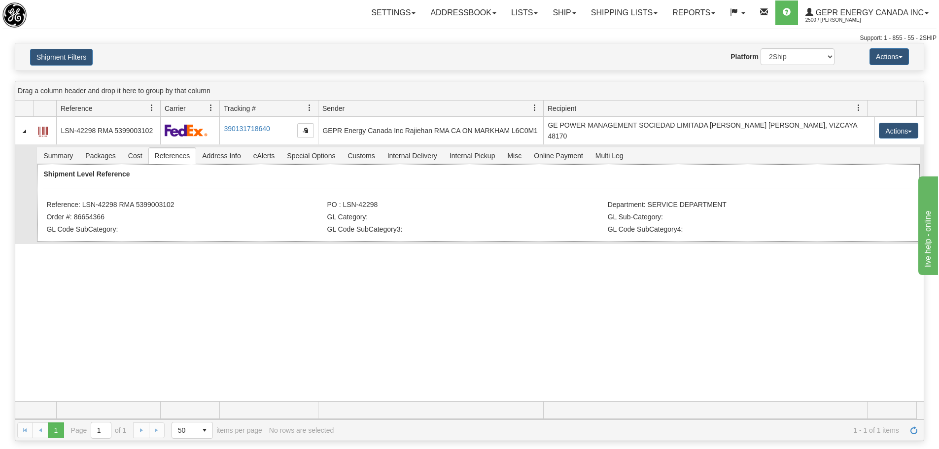
drag, startPoint x: 178, startPoint y: 208, endPoint x: 83, endPoint y: 205, distance: 95.2
click at [83, 205] on li "Reference: LSN-42298 RMA 5399003102" at bounding box center [185, 206] width 278 height 10
copy li "LSN-42298 RMA 5399003102"
click at [164, 291] on div "31141651 2500 LSN-42298 RMA 5399003102 390131718640 06/18/2025 06/18/2025 01:09…" at bounding box center [469, 259] width 908 height 284
click at [81, 57] on button "Shipment Filters" at bounding box center [61, 57] width 63 height 17
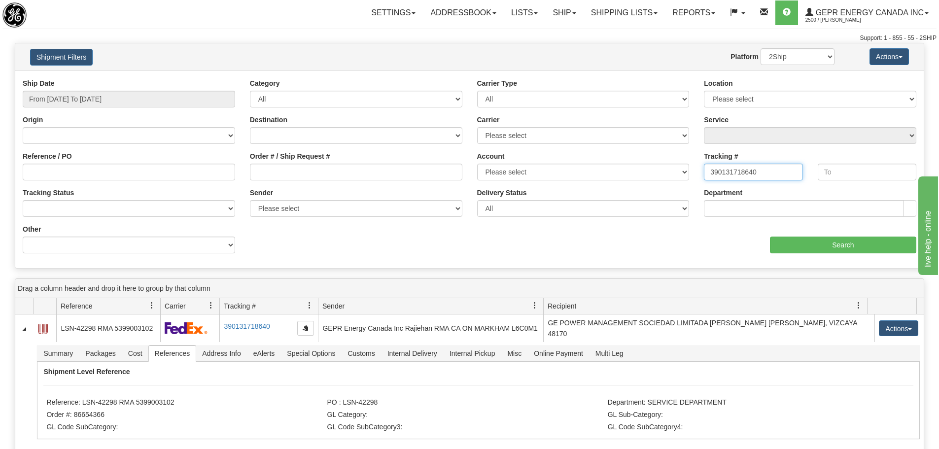
drag, startPoint x: 768, startPoint y: 168, endPoint x: 653, endPoint y: 162, distance: 114.5
click at [648, 159] on div "Ship Date From 05/01/2025 To 08/31/2025 Category All Inbound Outbound Carrier T…" at bounding box center [469, 169] width 908 height 182
paste input "4807202201"
click at [802, 248] on input "Search" at bounding box center [843, 245] width 146 height 17
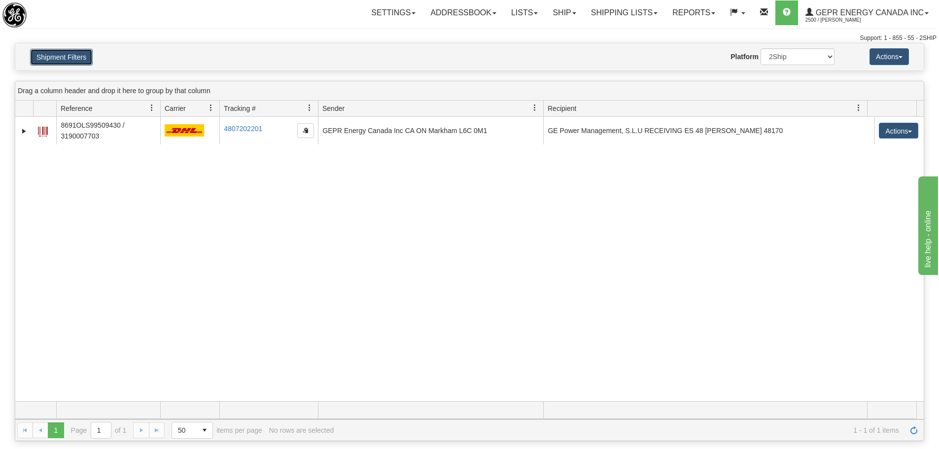
click at [84, 57] on button "Shipment Filters" at bounding box center [61, 57] width 63 height 17
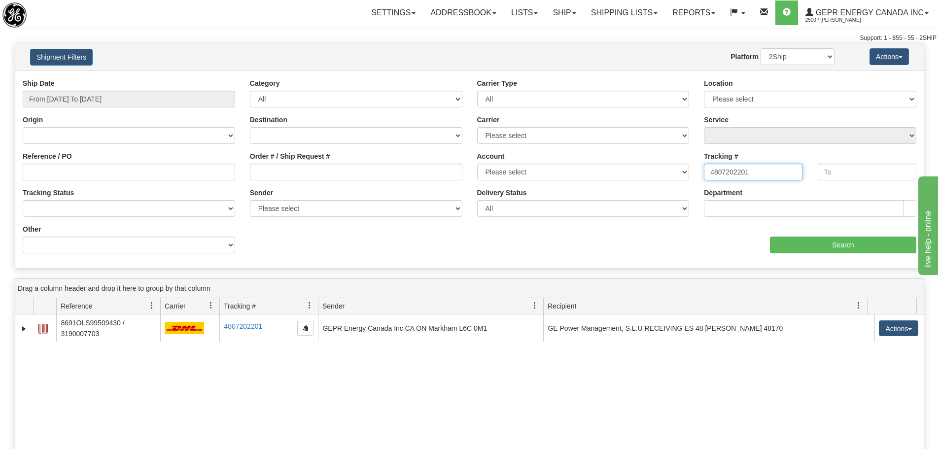
drag, startPoint x: 758, startPoint y: 166, endPoint x: 654, endPoint y: 158, distance: 104.8
click at [654, 158] on div "Ship Date From 05/01/2025 To 08/31/2025 Category All Inbound Outbound Carrier T…" at bounding box center [469, 169] width 908 height 182
paste input "881825399689"
click at [807, 241] on input "Search" at bounding box center [843, 245] width 146 height 17
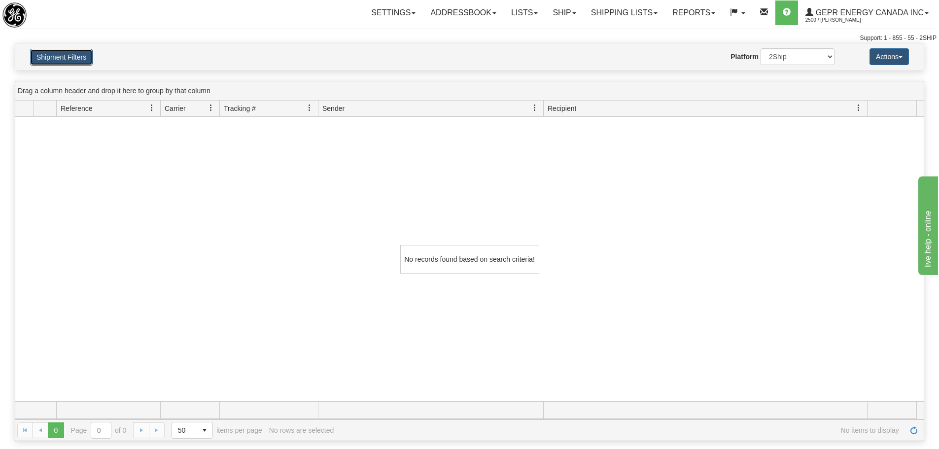
click at [61, 53] on button "Shipment Filters" at bounding box center [61, 57] width 63 height 17
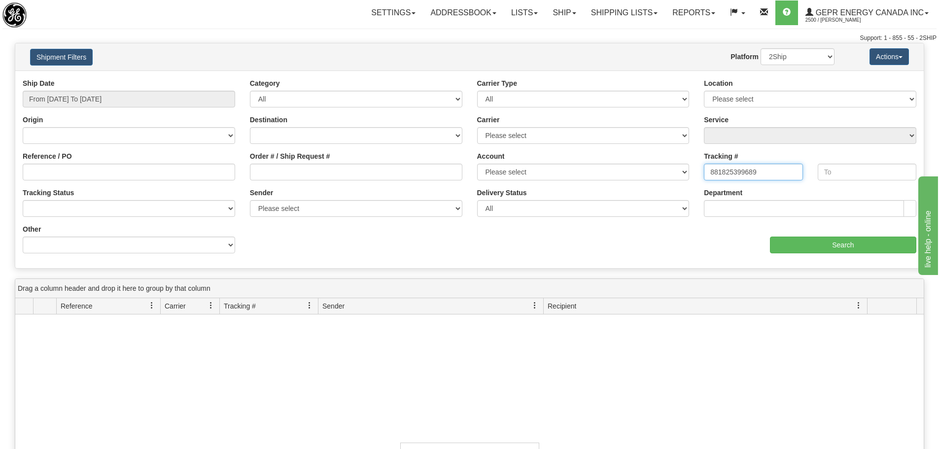
drag, startPoint x: 774, startPoint y: 173, endPoint x: 624, endPoint y: 170, distance: 149.9
click at [623, 165] on div "Ship Date From 05/01/2025 To 08/31/2025 Category All Inbound Outbound Carrier T…" at bounding box center [469, 169] width 908 height 182
click at [796, 245] on input "Search" at bounding box center [843, 245] width 146 height 17
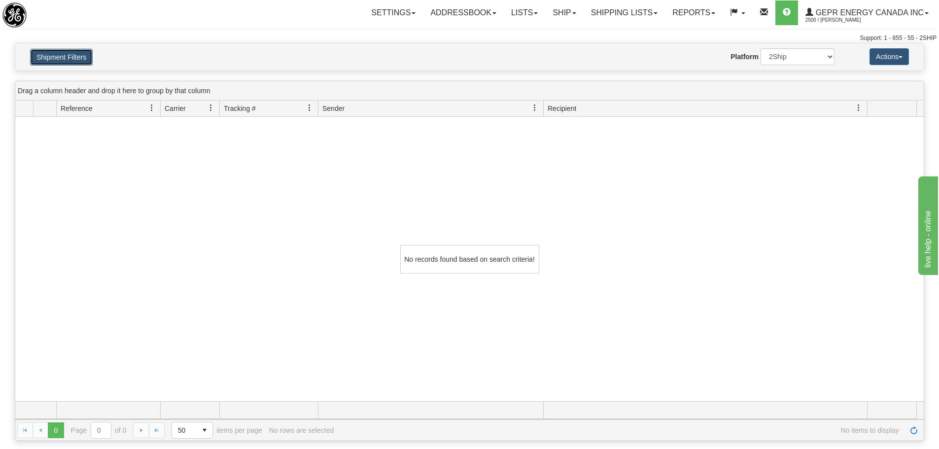
click at [85, 50] on button "Shipment Filters" at bounding box center [61, 57] width 63 height 17
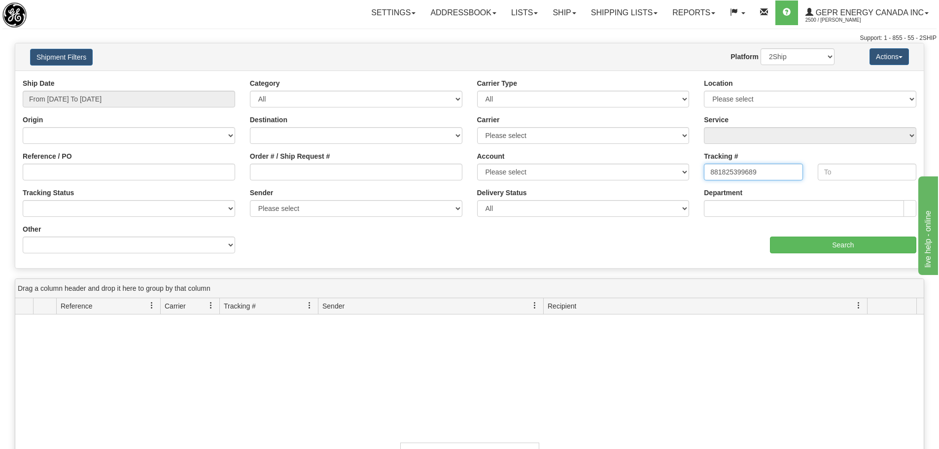
drag, startPoint x: 775, startPoint y: 174, endPoint x: 700, endPoint y: 175, distance: 74.9
click at [700, 175] on div "Tracking # 881825399689" at bounding box center [752, 169] width 113 height 36
paste input "289453516166"
click at [808, 242] on input "Search" at bounding box center [843, 245] width 146 height 17
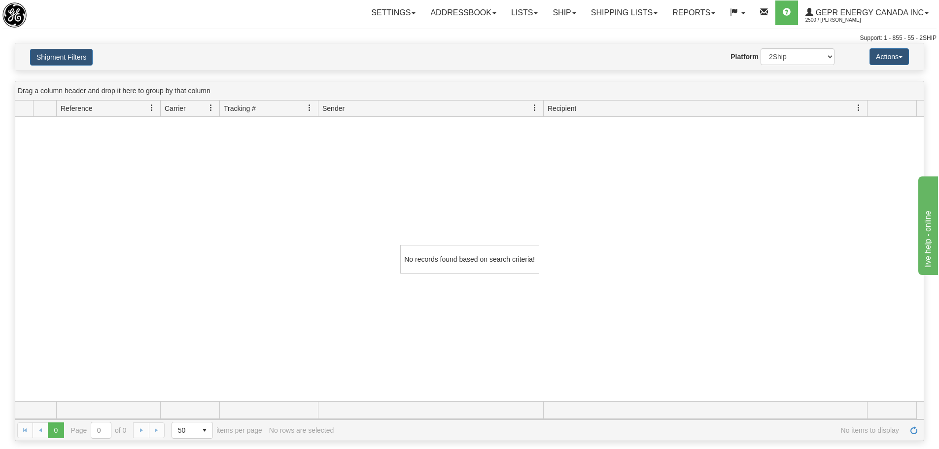
click at [394, 252] on div "No records found based on search criteria!" at bounding box center [469, 259] width 908 height 284
click at [58, 50] on button "Shipment Filters" at bounding box center [61, 57] width 63 height 17
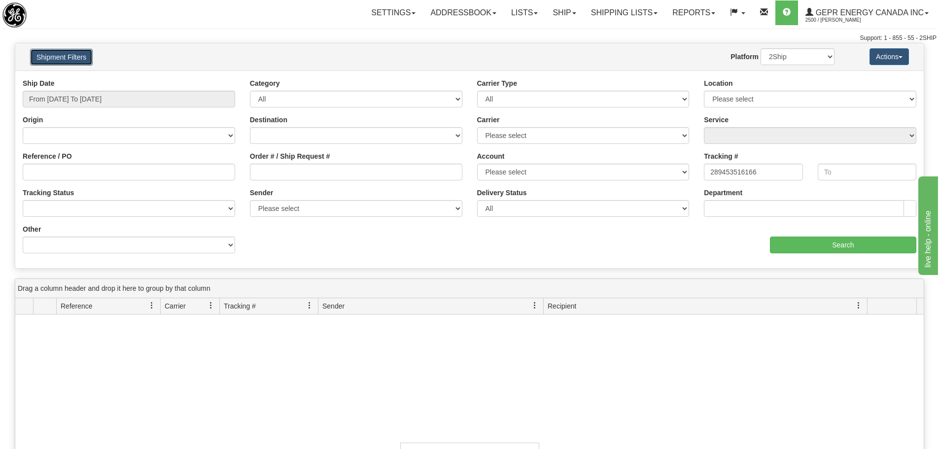
click at [71, 60] on button "Shipment Filters" at bounding box center [61, 57] width 63 height 17
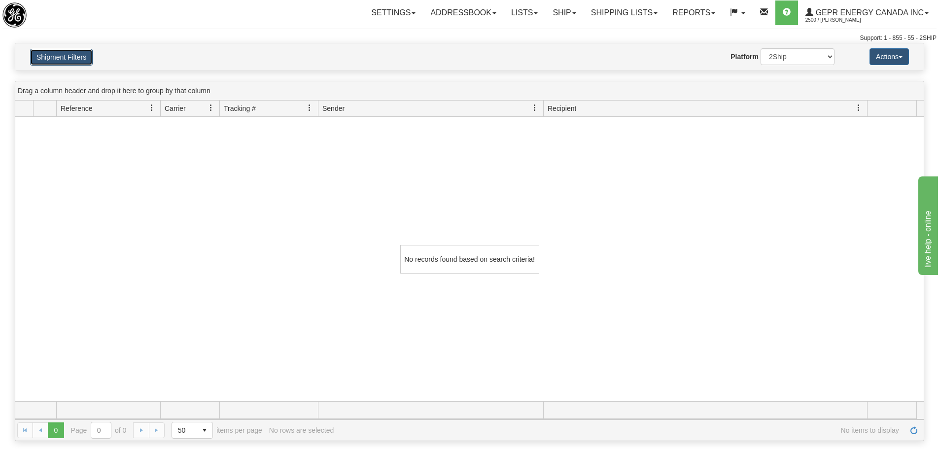
click at [66, 62] on button "Shipment Filters" at bounding box center [61, 57] width 63 height 17
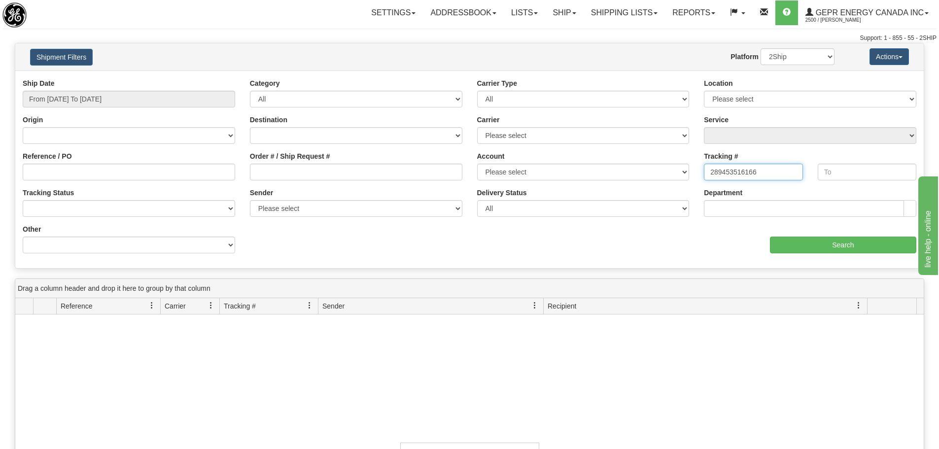
drag, startPoint x: 776, startPoint y: 166, endPoint x: 657, endPoint y: 165, distance: 118.3
click at [657, 165] on div "Ship Date From 05/01/2025 To 08/31/2025 Category All Inbound Outbound Carrier T…" at bounding box center [469, 169] width 908 height 182
paste input "390211322220"
click at [816, 247] on input "Search" at bounding box center [843, 245] width 146 height 17
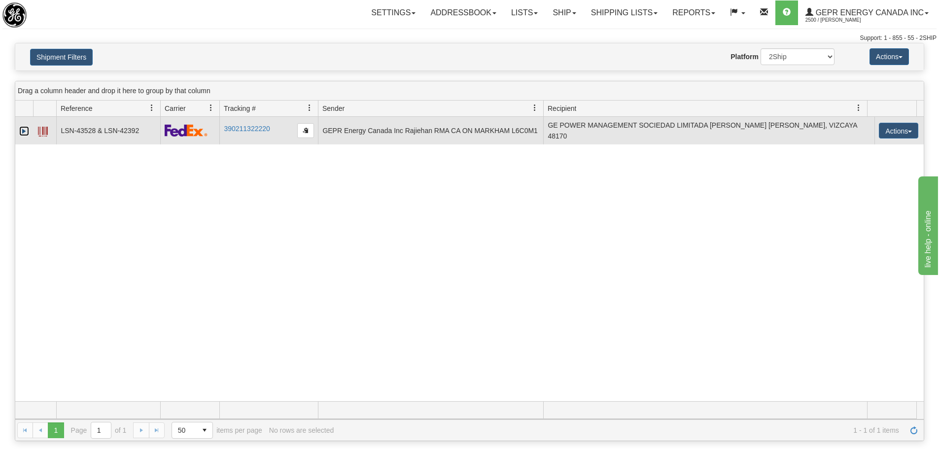
click at [24, 132] on link "Expand" at bounding box center [24, 131] width 10 height 10
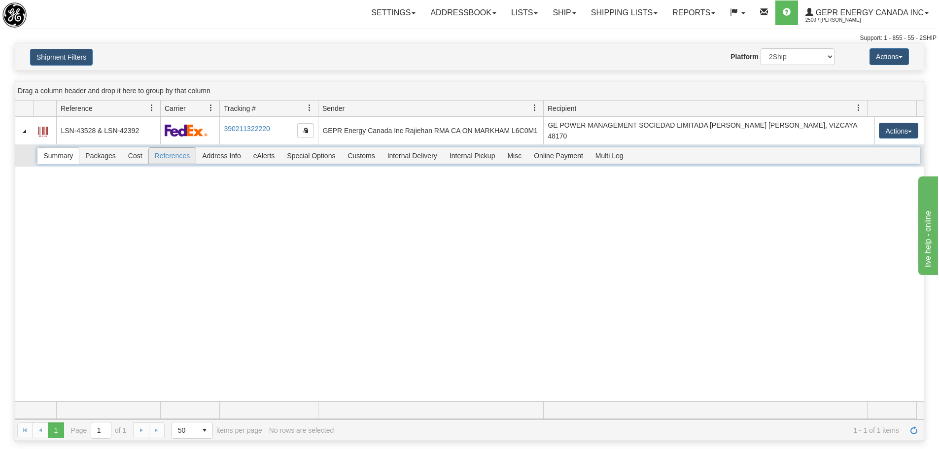
click at [163, 154] on span "References" at bounding box center [172, 156] width 47 height 16
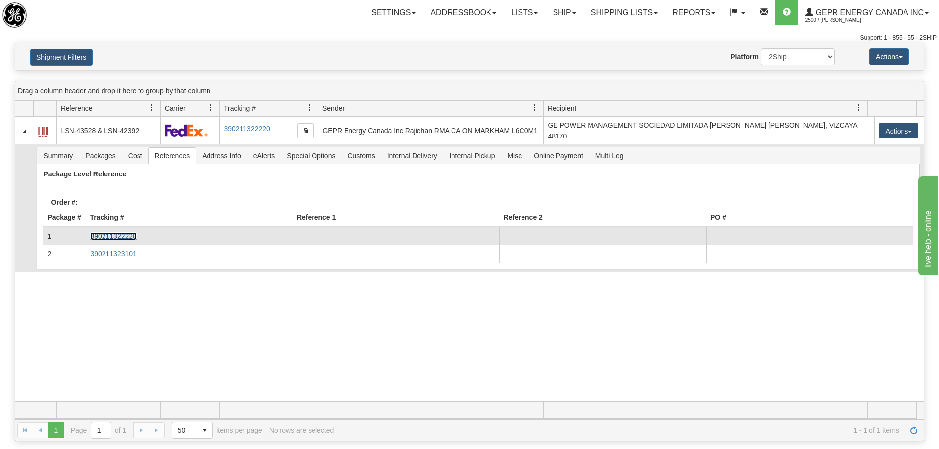
click at [121, 239] on link "390211322220" at bounding box center [113, 236] width 46 height 8
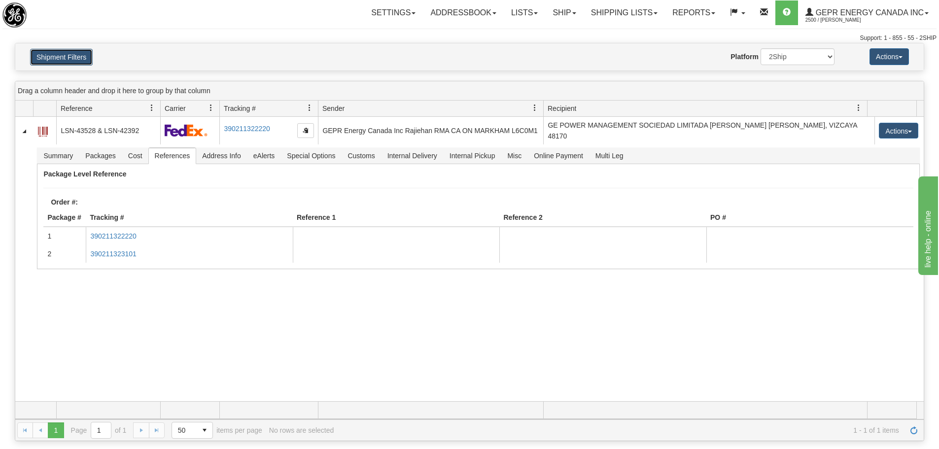
click at [31, 60] on button "Shipment Filters" at bounding box center [61, 57] width 63 height 17
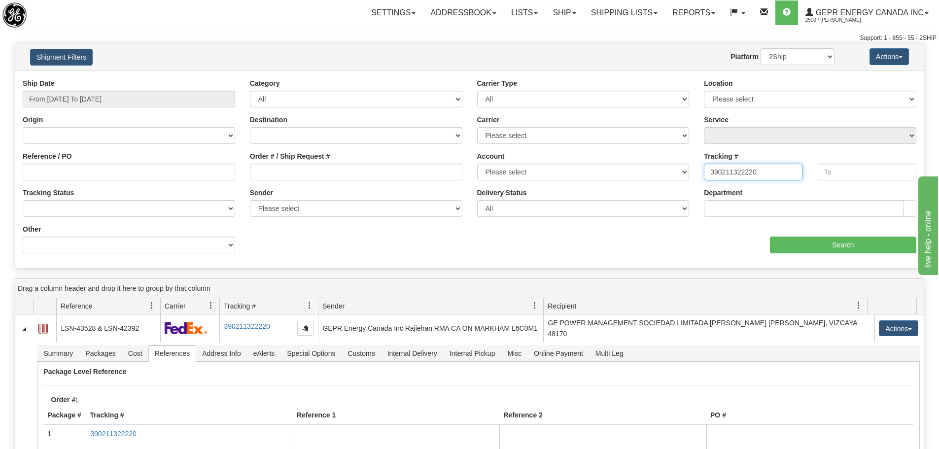
drag, startPoint x: 781, startPoint y: 171, endPoint x: 628, endPoint y: 170, distance: 152.3
click at [628, 170] on div "Ship Date From 05/01/2025 To 08/31/2025 Category All Inbound Outbound Carrier T…" at bounding box center [469, 169] width 908 height 182
paste input "38037447"
click at [779, 244] on input "Search" at bounding box center [843, 245] width 146 height 17
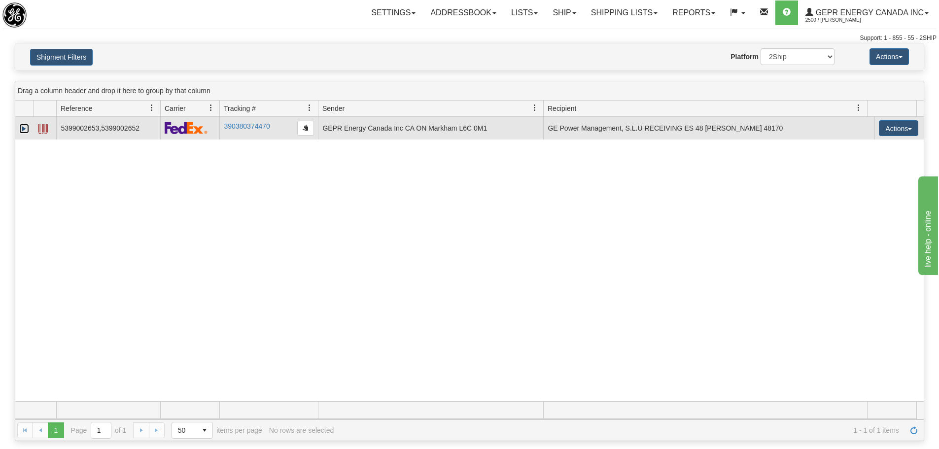
click at [25, 127] on link "Expand" at bounding box center [24, 129] width 10 height 10
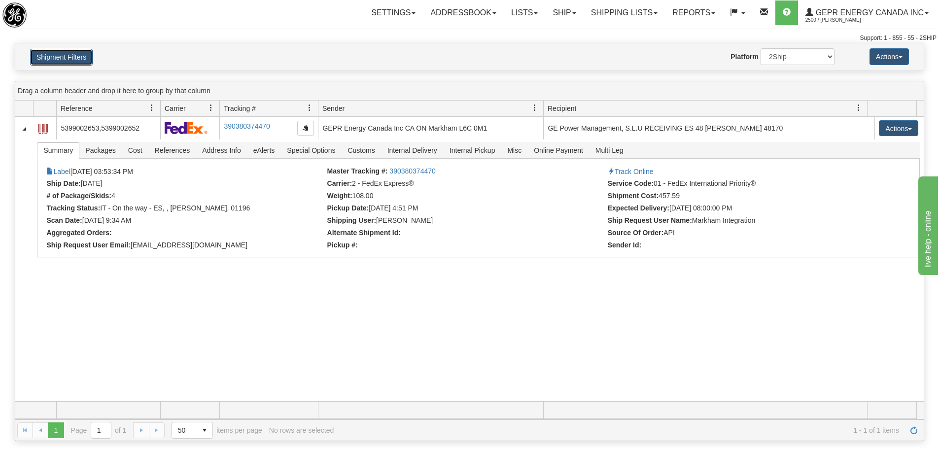
click at [71, 50] on button "Shipment Filters" at bounding box center [61, 57] width 63 height 17
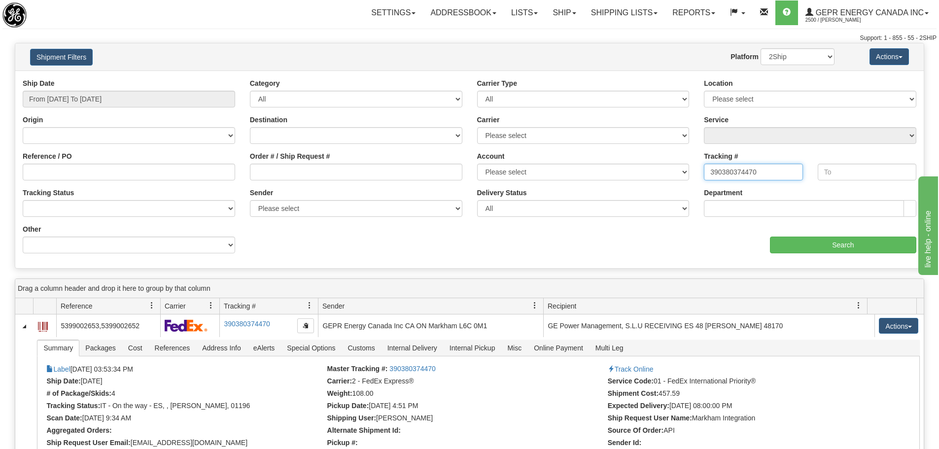
drag, startPoint x: 770, startPoint y: 179, endPoint x: 613, endPoint y: 188, distance: 157.5
click at [613, 78] on div "Tracking # 390380374470 Tracking To Tracking Status No Tracking Info Delivered …" at bounding box center [469, 78] width 908 height 0
paste input "45216401"
click at [787, 245] on input "Search" at bounding box center [843, 245] width 146 height 17
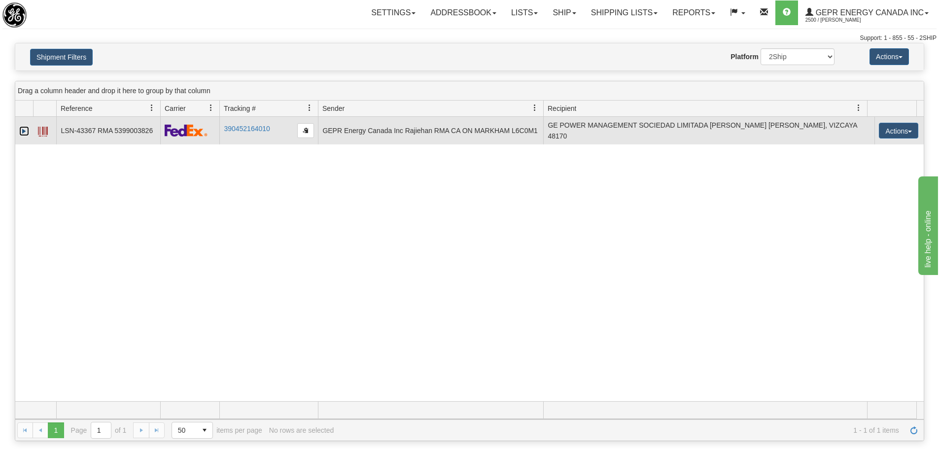
click at [24, 133] on link "Expand" at bounding box center [24, 131] width 10 height 10
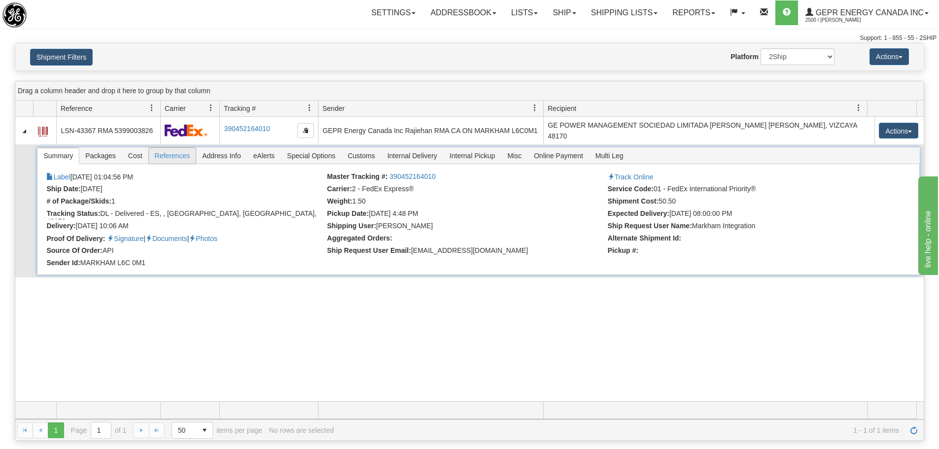
click at [166, 156] on span "References" at bounding box center [172, 156] width 47 height 16
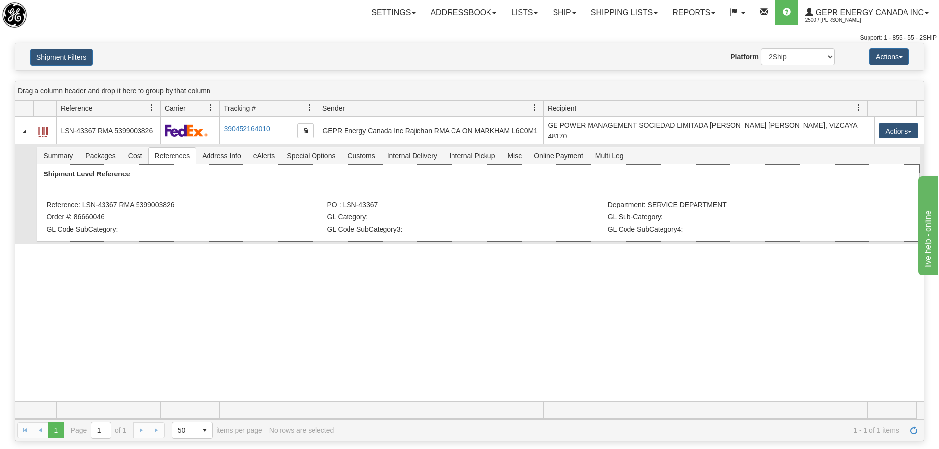
click at [178, 206] on li "Reference: LSN-43367 RMA 5399003826" at bounding box center [185, 206] width 278 height 10
drag, startPoint x: 180, startPoint y: 206, endPoint x: 81, endPoint y: 205, distance: 99.1
click at [81, 205] on li "Reference: LSN-43367 RMA 5399003826" at bounding box center [185, 206] width 278 height 10
copy li "LSN-43367 RMA 5399003826"
click at [194, 9] on div "Settings Shipping Preferences Fields Preferences New Store Connections Addressb…" at bounding box center [551, 12] width 770 height 25
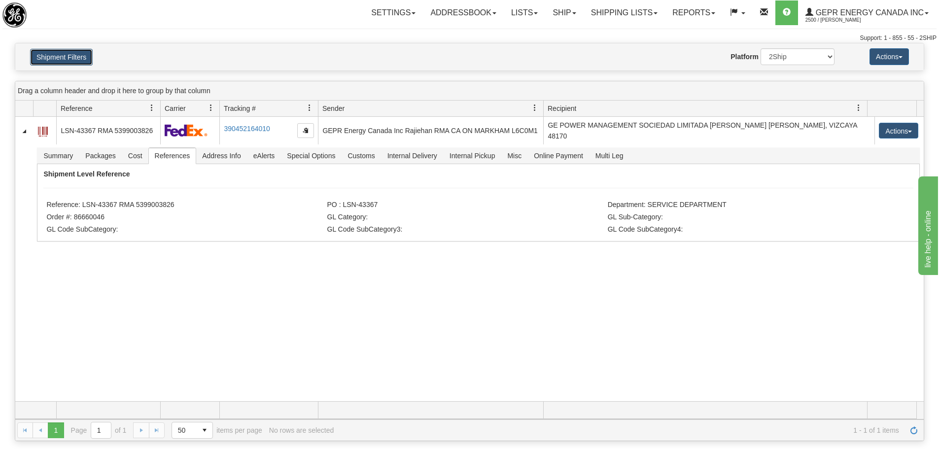
click at [92, 61] on button "Shipment Filters" at bounding box center [61, 57] width 63 height 17
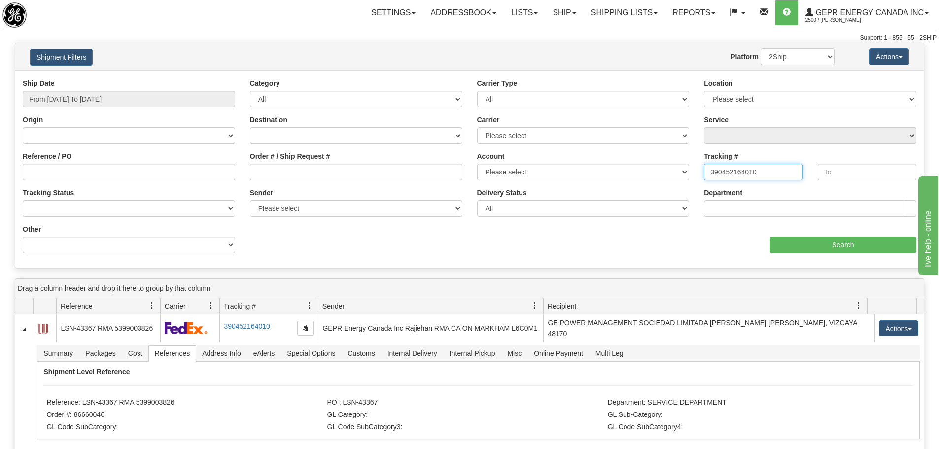
drag, startPoint x: 776, startPoint y: 173, endPoint x: 663, endPoint y: 179, distance: 113.0
click at [625, 177] on div "Ship Date From 05/01/2025 To 08/31/2025 Category All Inbound Outbound Carrier T…" at bounding box center [469, 169] width 908 height 182
paste input "2490327551"
click at [804, 245] on input "Search" at bounding box center [843, 245] width 146 height 17
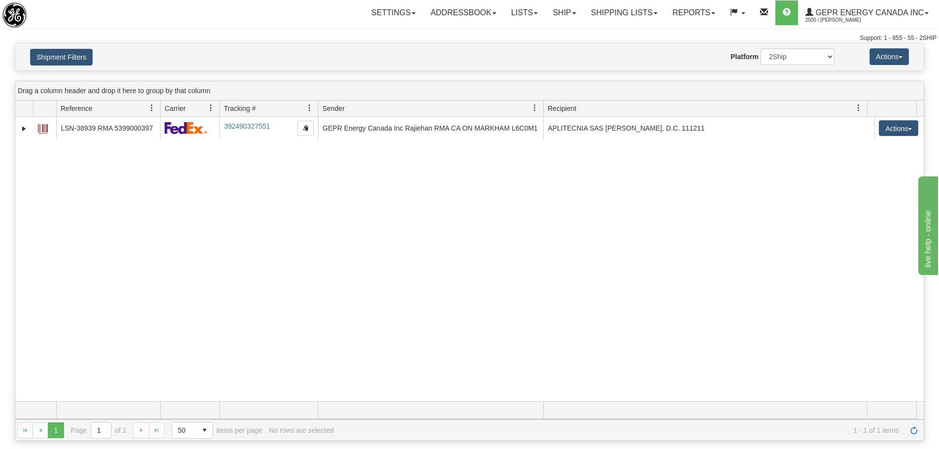
click at [237, 184] on div "31522961 2500 LSN-38939 RMA 5399000397 392490327551 08/25/2025 08/25/2025 01:57…" at bounding box center [469, 259] width 908 height 284
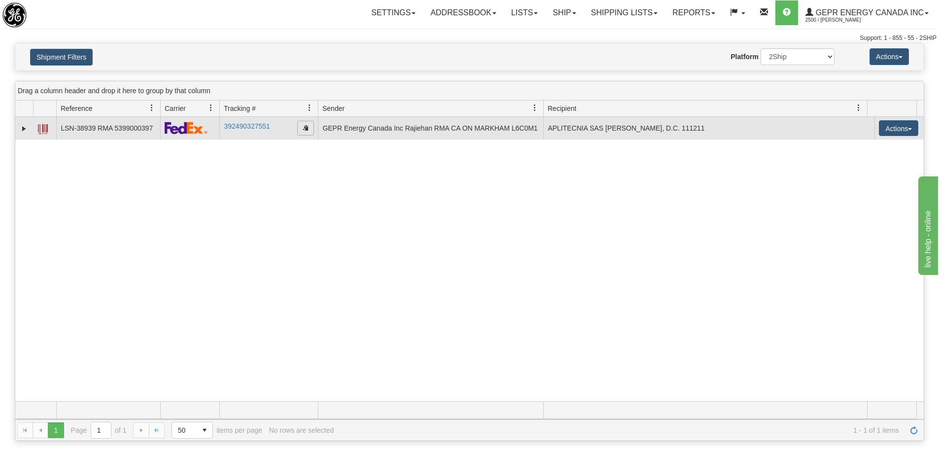
click at [308, 130] on span "button" at bounding box center [306, 128] width 6 height 6
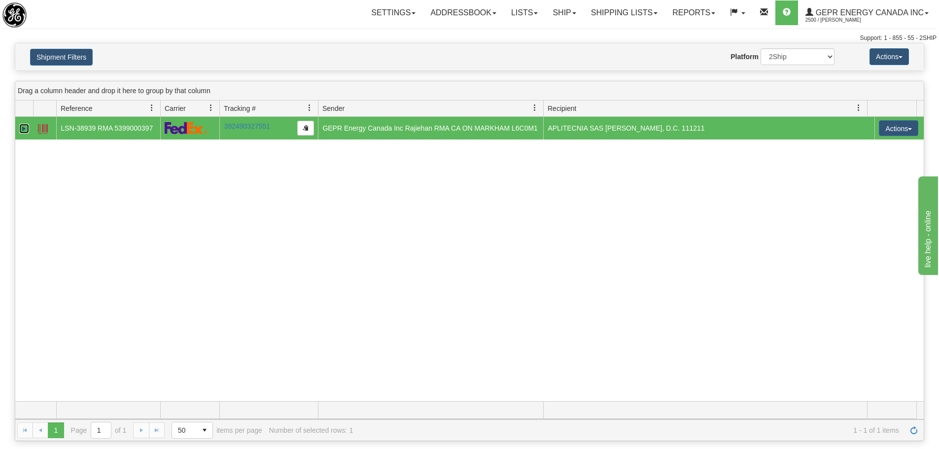
click at [23, 128] on link "Expand" at bounding box center [24, 129] width 10 height 10
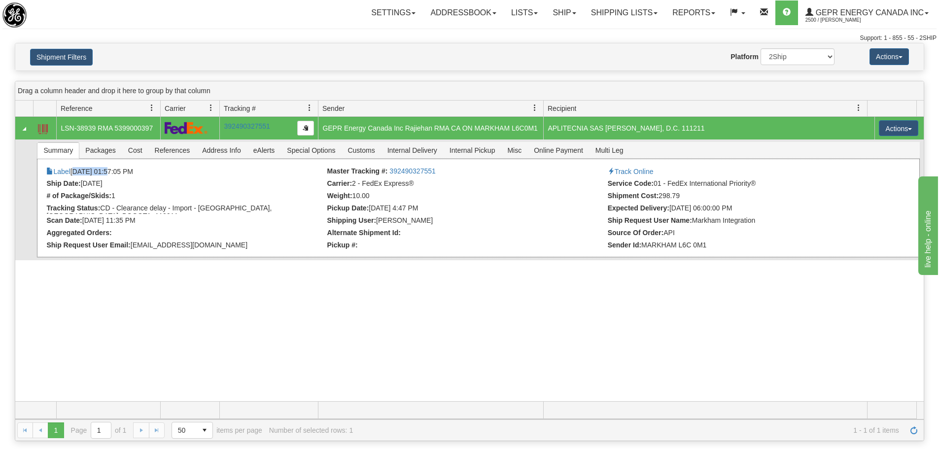
drag, startPoint x: 108, startPoint y: 169, endPoint x: 75, endPoint y: 171, distance: 33.1
click at [75, 171] on li "Label 08/25/2025 01:57:05 PM" at bounding box center [185, 172] width 278 height 10
copy li "08/25/2025"
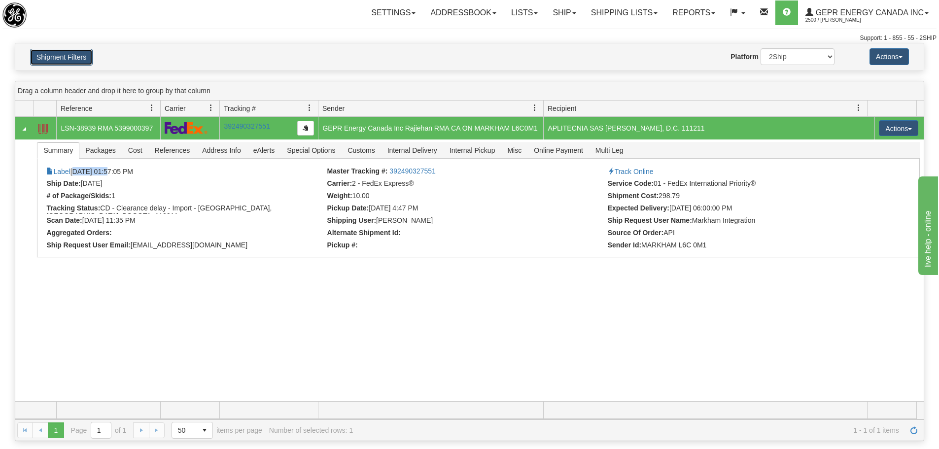
click at [52, 55] on button "Shipment Filters" at bounding box center [61, 57] width 63 height 17
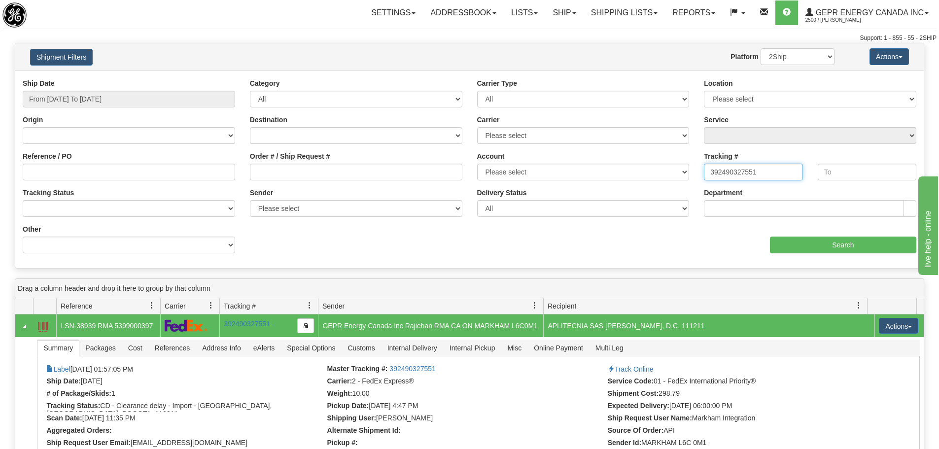
drag, startPoint x: 774, startPoint y: 168, endPoint x: 626, endPoint y: 171, distance: 147.4
click at [625, 168] on div "Ship Date From 05/01/2025 To 08/31/2025 Category All Inbound Outbound Carrier T…" at bounding box center [469, 169] width 908 height 182
paste input "572470433"
type input "392572470433"
click at [845, 241] on input "Search" at bounding box center [843, 245] width 146 height 17
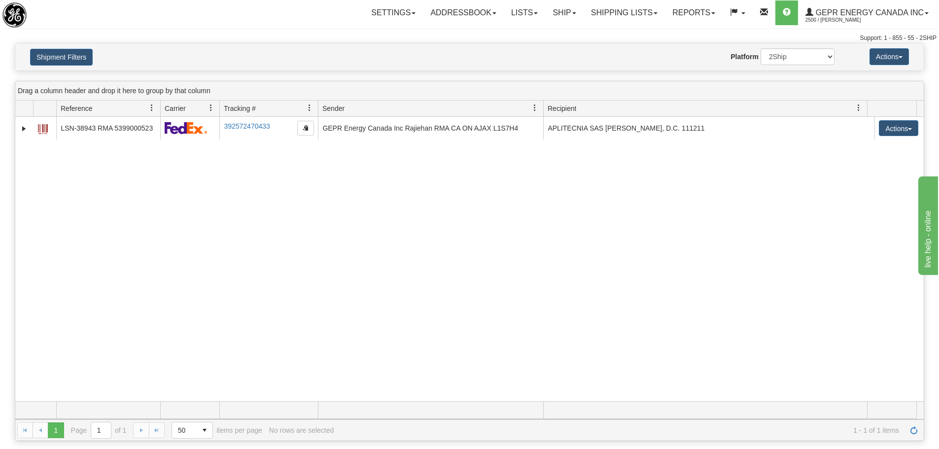
click at [412, 259] on div "31534400 2500 LSN-38943 RMA 5399000523 392572470433 08/27/2025 08/27/2025 11:02…" at bounding box center [469, 259] width 908 height 284
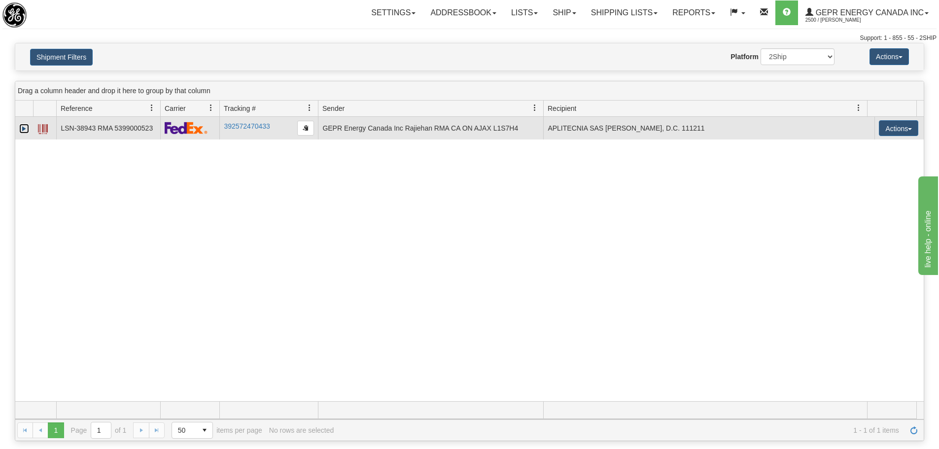
click at [22, 128] on link "Expand" at bounding box center [24, 129] width 10 height 10
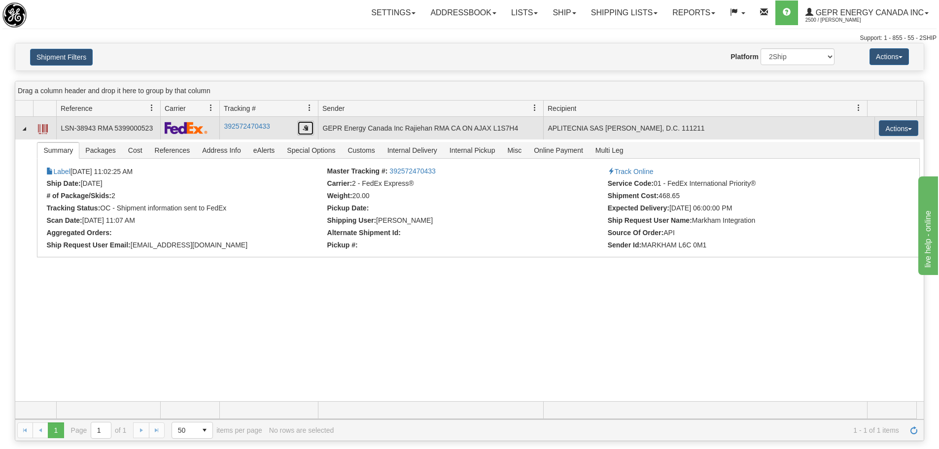
click at [311, 128] on button "button" at bounding box center [305, 128] width 17 height 15
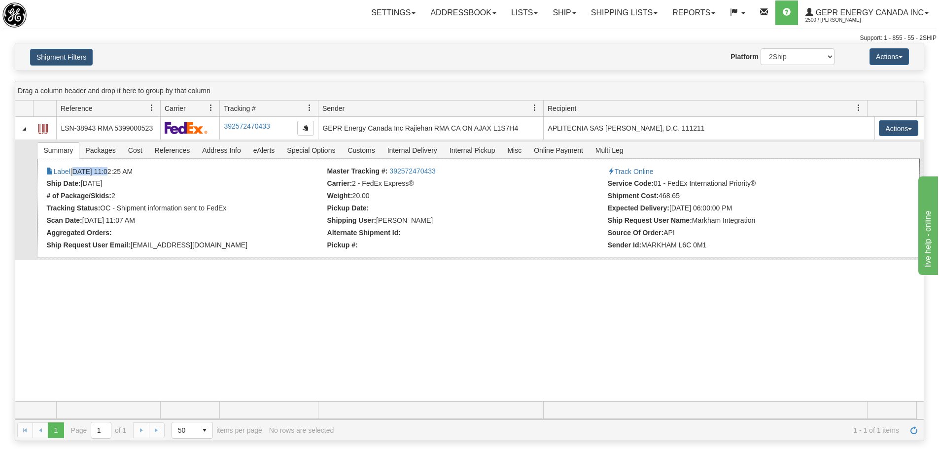
drag, startPoint x: 76, startPoint y: 168, endPoint x: 109, endPoint y: 172, distance: 33.3
click at [109, 172] on li "Label 08/27/2025 11:02:25 AM" at bounding box center [185, 172] width 278 height 10
copy li "08/27/2025"
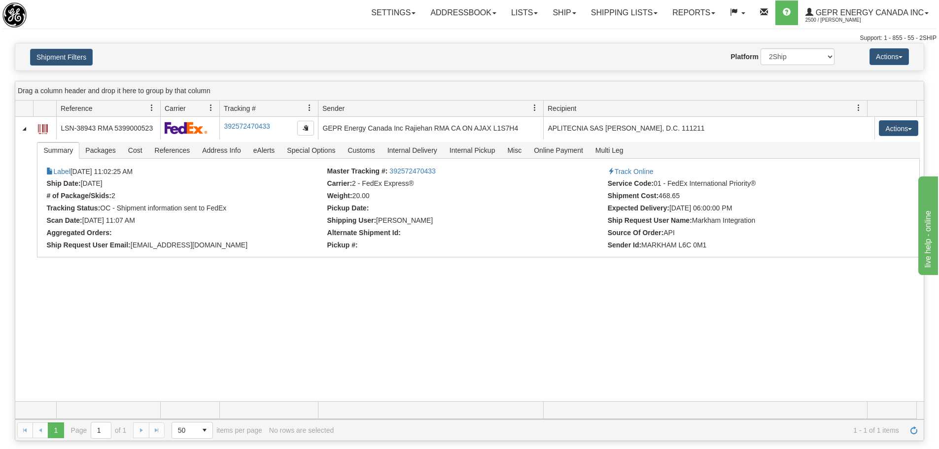
click at [266, 49] on div "Website Agent Nothing selected Client User Platform 2Ship Imported" at bounding box center [507, 56] width 670 height 17
drag, startPoint x: 252, startPoint y: 32, endPoint x: 349, endPoint y: 23, distance: 98.0
click at [252, 32] on div "Toggle navigation Settings Shipping Preferences Fields Preferences New" at bounding box center [469, 21] width 939 height 43
click at [514, 27] on div "Toggle navigation Settings Shipping Preferences Fields Preferences New" at bounding box center [469, 21] width 939 height 43
click at [572, 9] on link "Ship" at bounding box center [564, 12] width 38 height 25
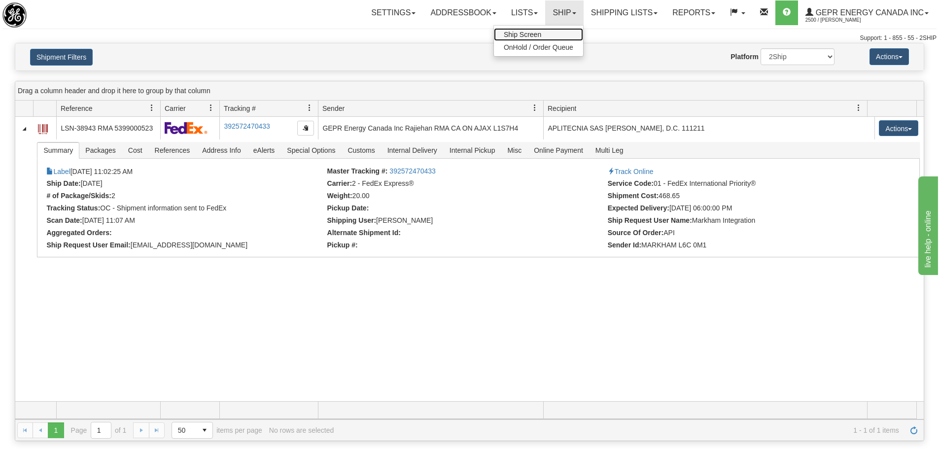
click at [528, 35] on span "Ship Screen" at bounding box center [522, 35] width 37 height 8
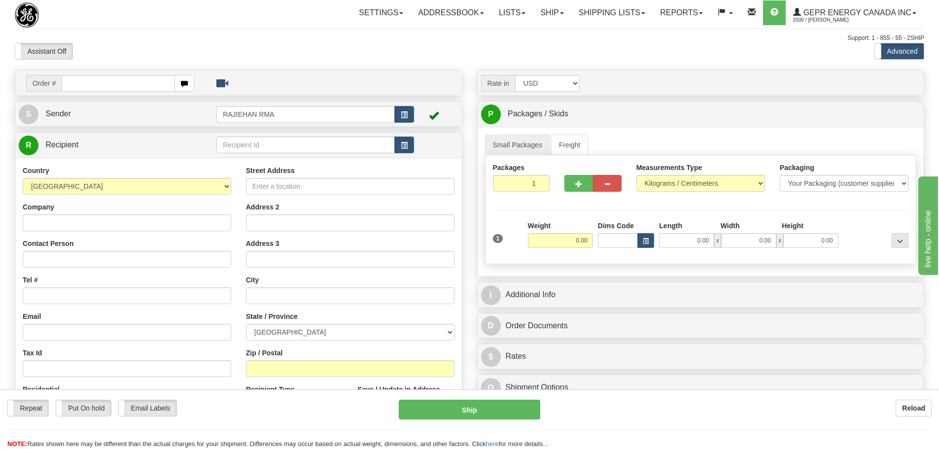
click at [481, 40] on div "Support: 1 - 855 - 55 - 2SHIP" at bounding box center [469, 38] width 909 height 8
click at [322, 49] on div "Assistant On Assistant Off Do a return Do a return" at bounding box center [199, 51] width 385 height 17
click at [383, 12] on link "Settings" at bounding box center [380, 12] width 59 height 25
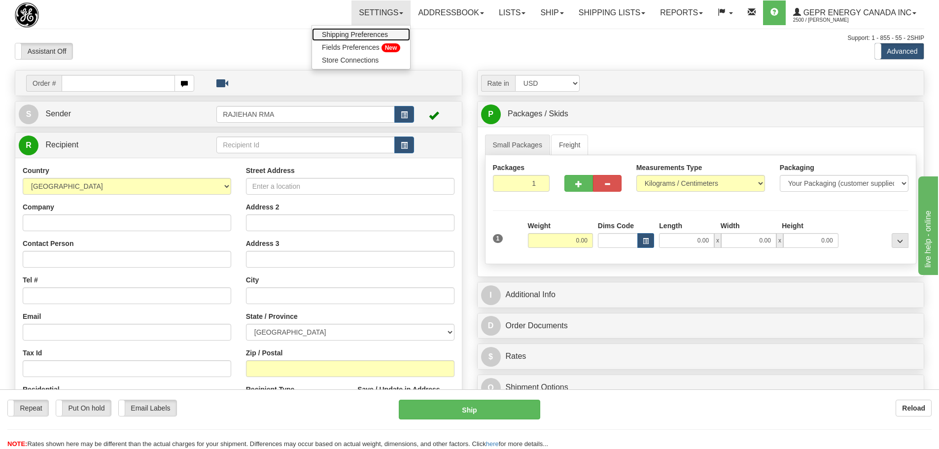
click at [367, 33] on span "Shipping Preferences" at bounding box center [355, 35] width 66 height 8
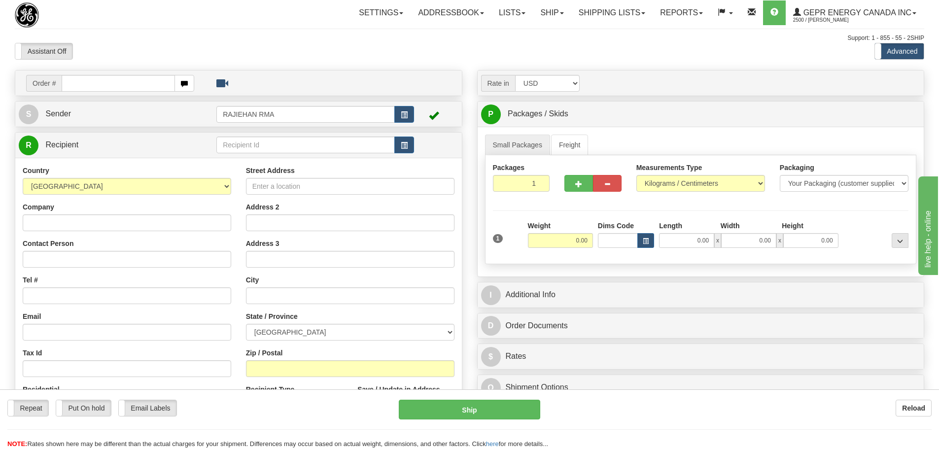
click at [222, 37] on div "Support: 1 - 855 - 55 - 2SHIP" at bounding box center [469, 38] width 909 height 8
click at [145, 79] on input "text" at bounding box center [118, 83] width 113 height 17
paste input "5399005574"
type input "5399005574"
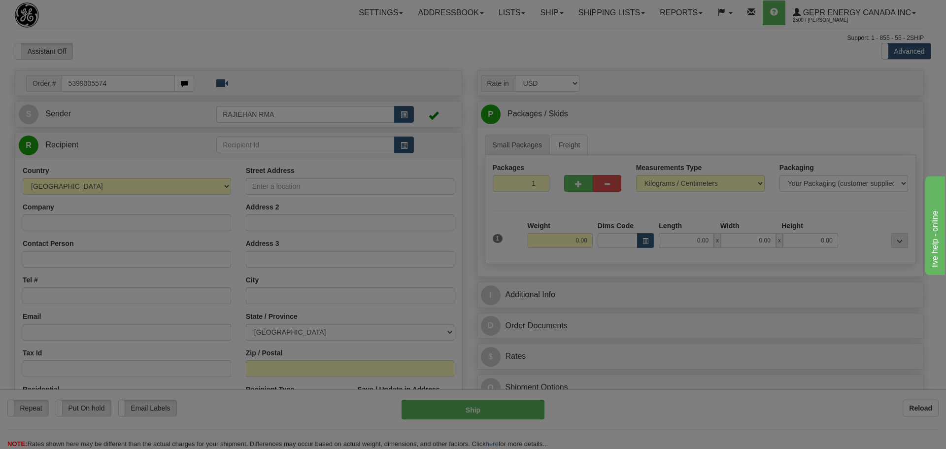
click at [165, 40] on body "Training Course Close Toggle navigation Settings Shipping Preferences New Recip…" at bounding box center [473, 224] width 946 height 449
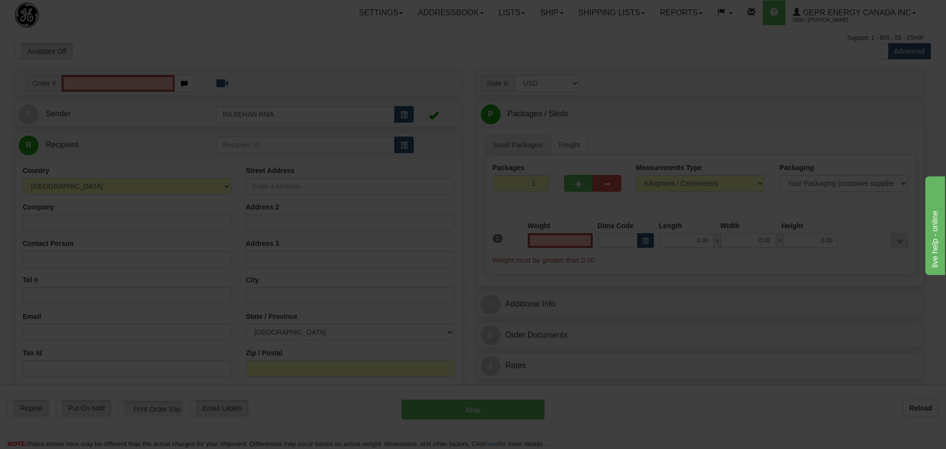
type input "0.00"
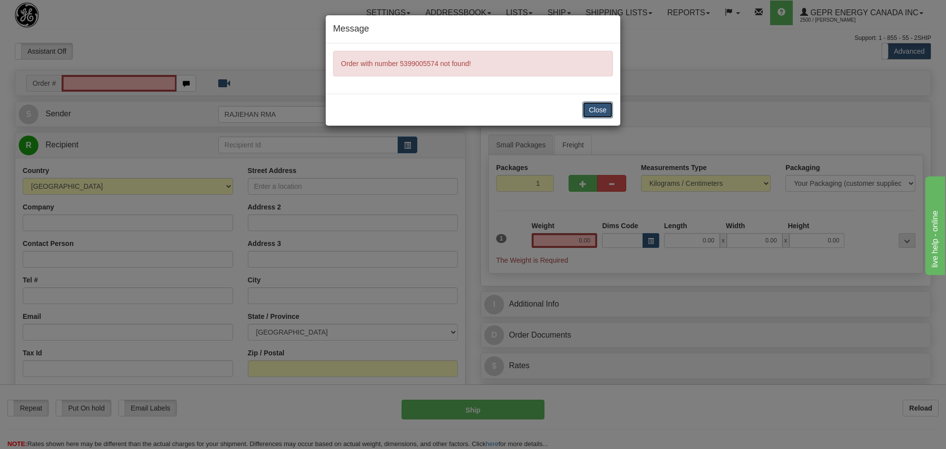
click at [593, 109] on button "Close" at bounding box center [598, 110] width 31 height 17
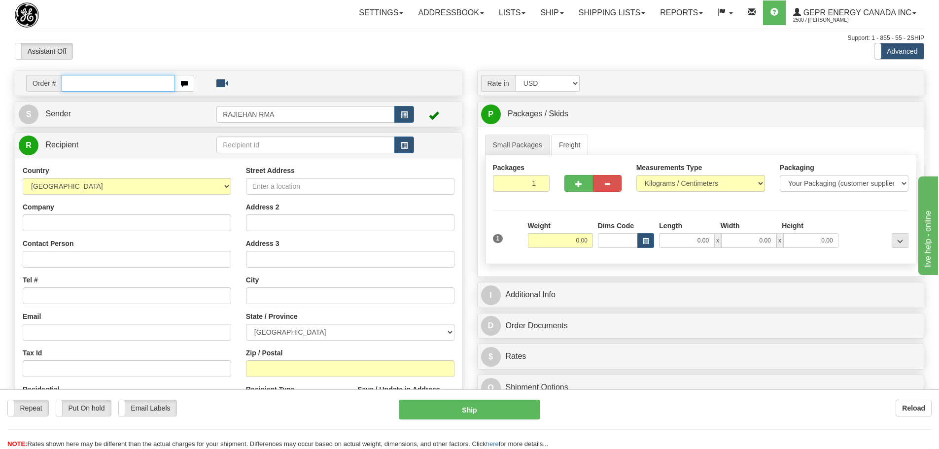
click at [75, 84] on input "text" at bounding box center [118, 83] width 113 height 17
paste input "31529037"
type input "31529037"
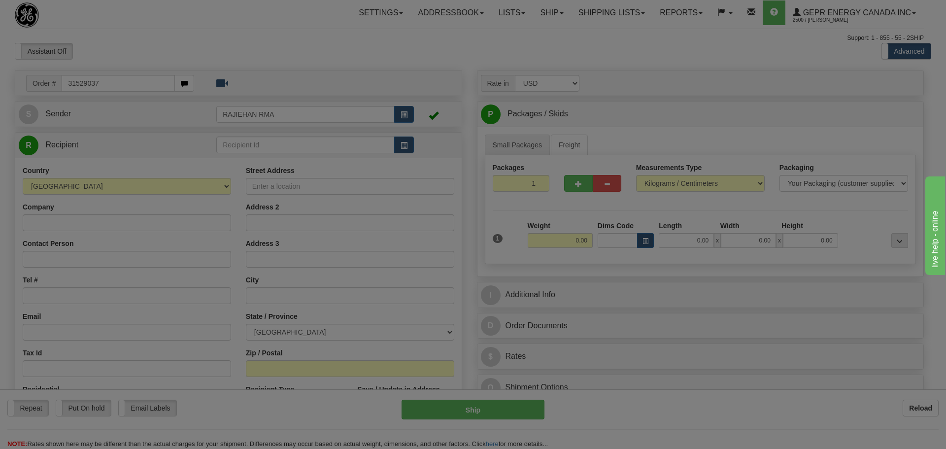
click at [130, 60] on body "Training Course Close Toggle navigation Settings Shipping Preferences New Recip…" at bounding box center [473, 224] width 946 height 449
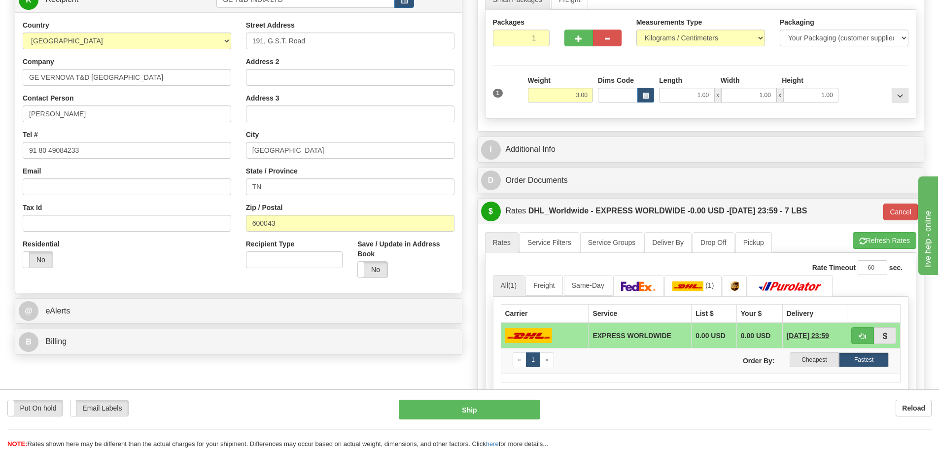
scroll to position [148, 0]
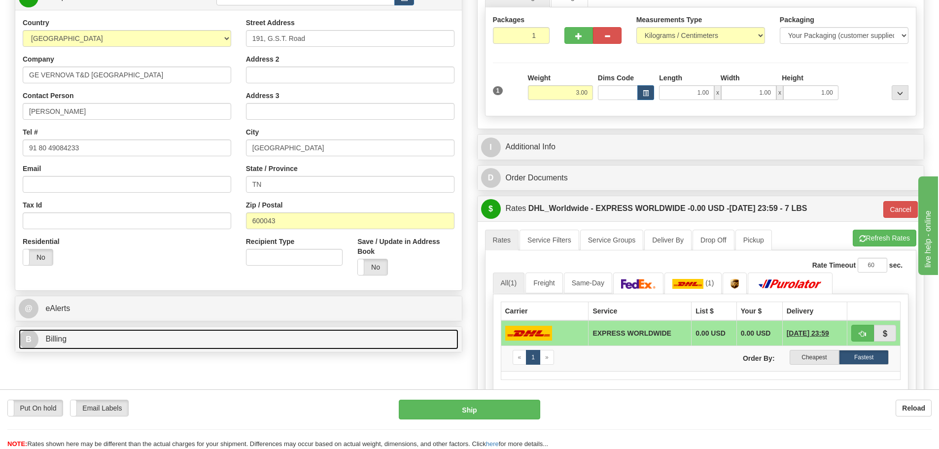
click at [255, 340] on link "B Billing" at bounding box center [239, 339] width 440 height 20
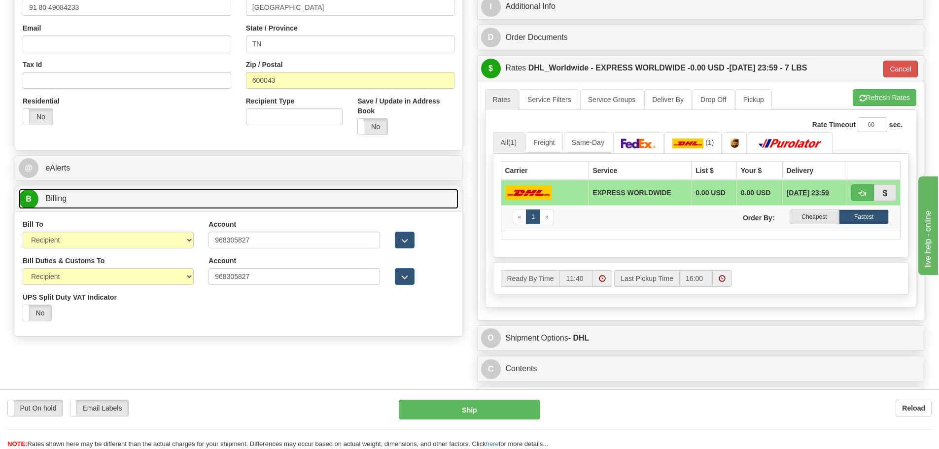
scroll to position [197, 0]
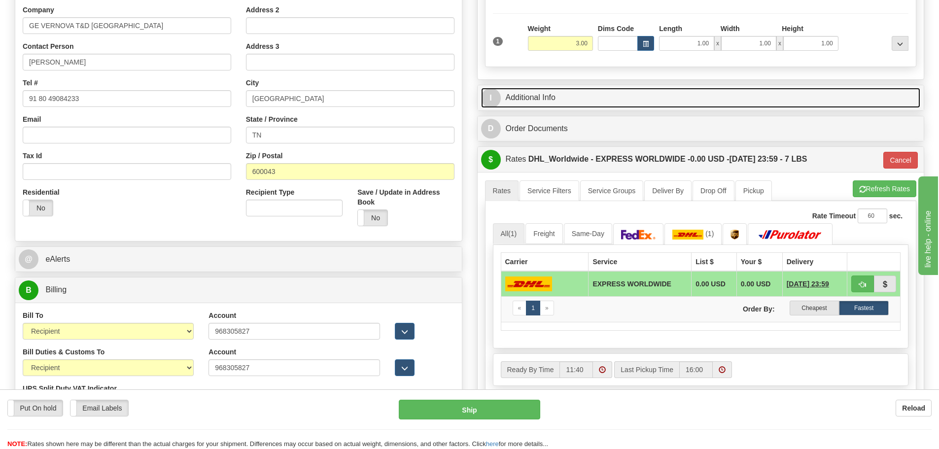
click at [538, 97] on link "I Additional Info" at bounding box center [701, 98] width 440 height 20
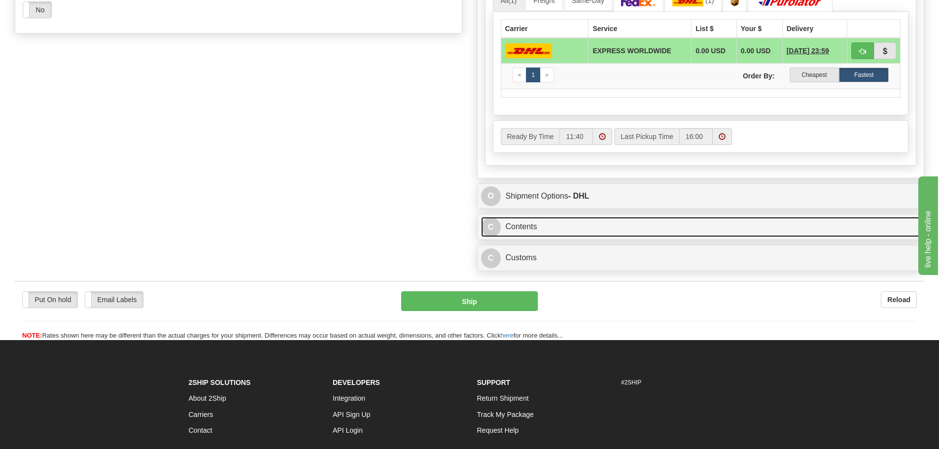
click at [574, 219] on link "C Contents" at bounding box center [701, 227] width 440 height 20
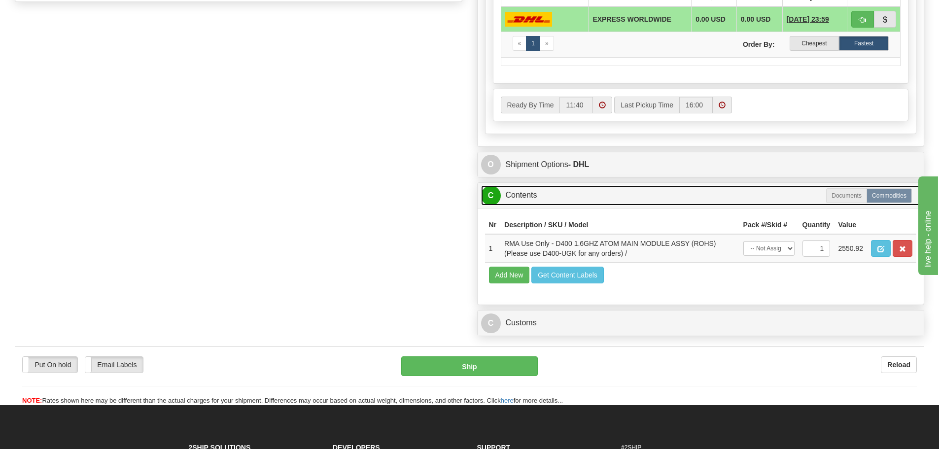
scroll to position [641, 0]
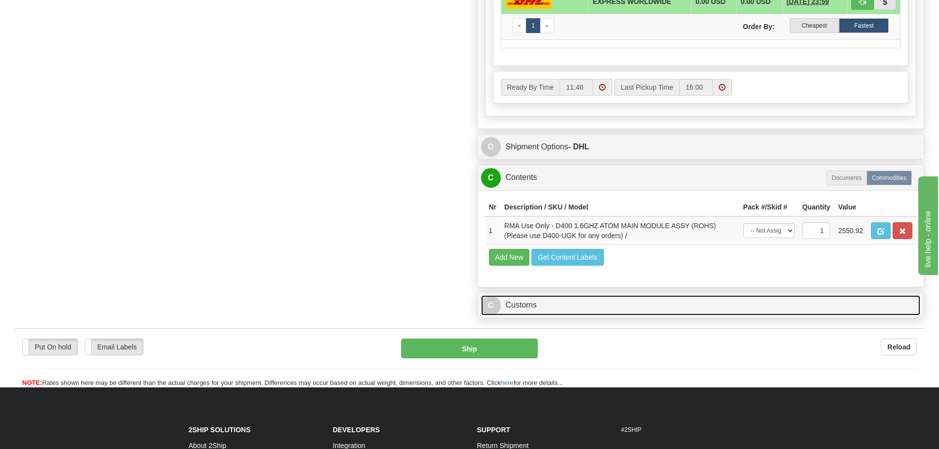
click at [615, 300] on link "C Customs" at bounding box center [701, 305] width 440 height 20
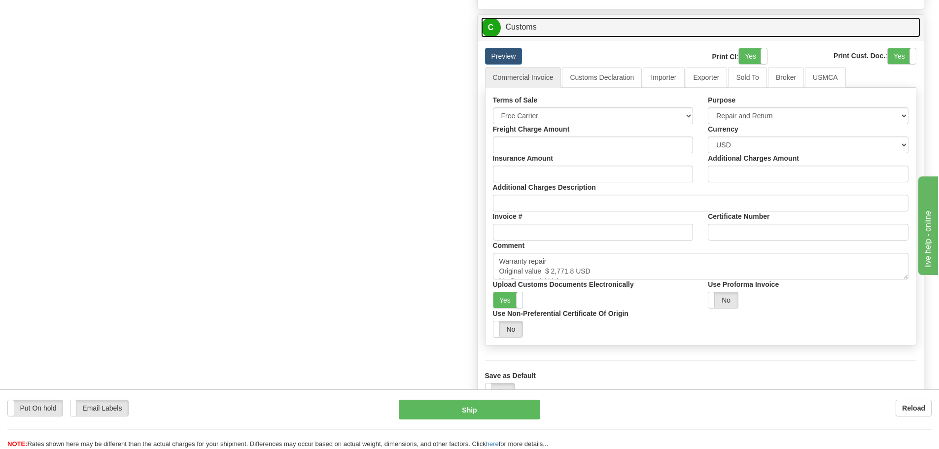
scroll to position [936, 0]
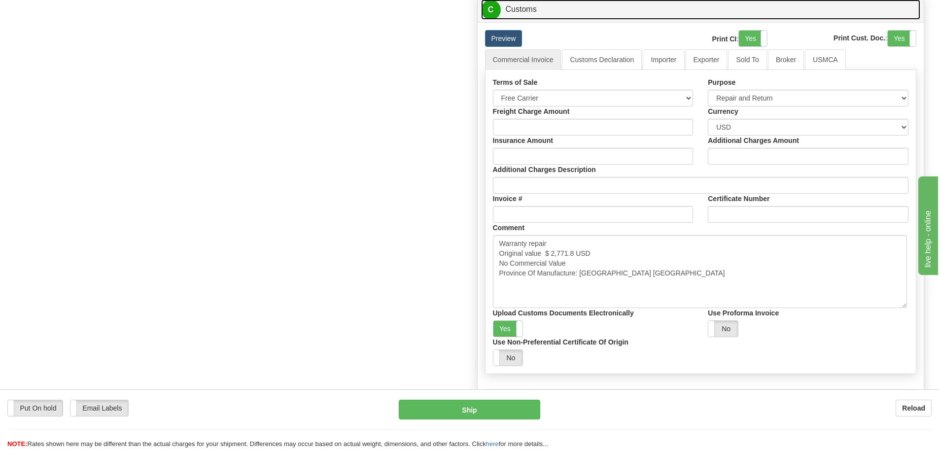
drag, startPoint x: 905, startPoint y: 260, endPoint x: 904, endPoint y: 320, distance: 60.1
click at [904, 308] on textarea "Warranty repair Original value $ 2,771.8 USD No Commercial Value Province Of Ma…" at bounding box center [700, 271] width 414 height 73
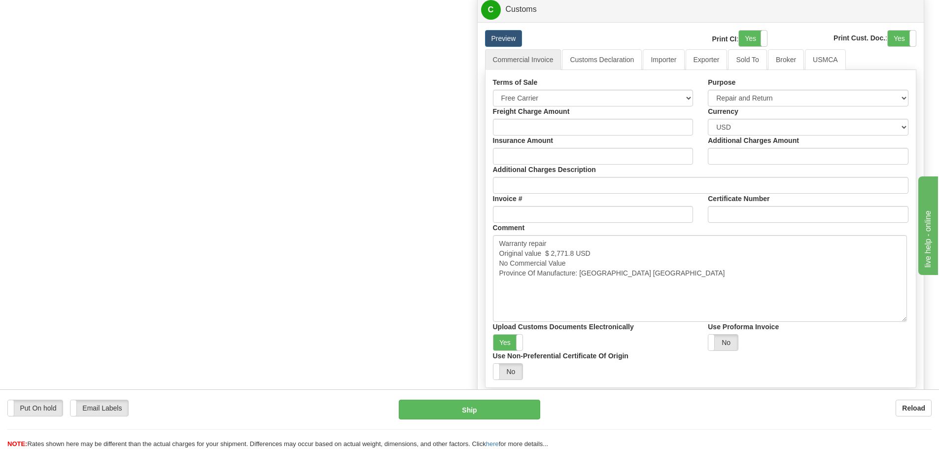
drag, startPoint x: 520, startPoint y: 339, endPoint x: 529, endPoint y: 324, distance: 17.1
click at [520, 338] on span at bounding box center [522, 343] width 13 height 16
click at [658, 70] on link "Importer" at bounding box center [663, 59] width 41 height 21
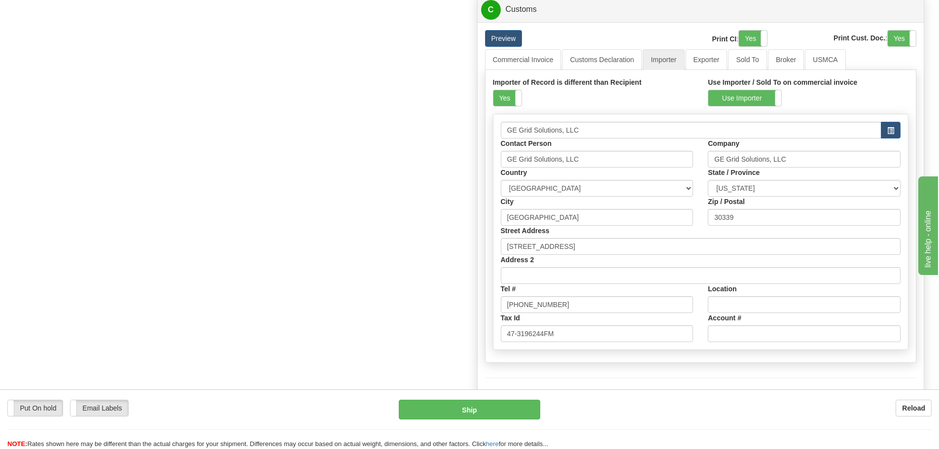
click at [493, 98] on div "Yes No" at bounding box center [507, 98] width 29 height 17
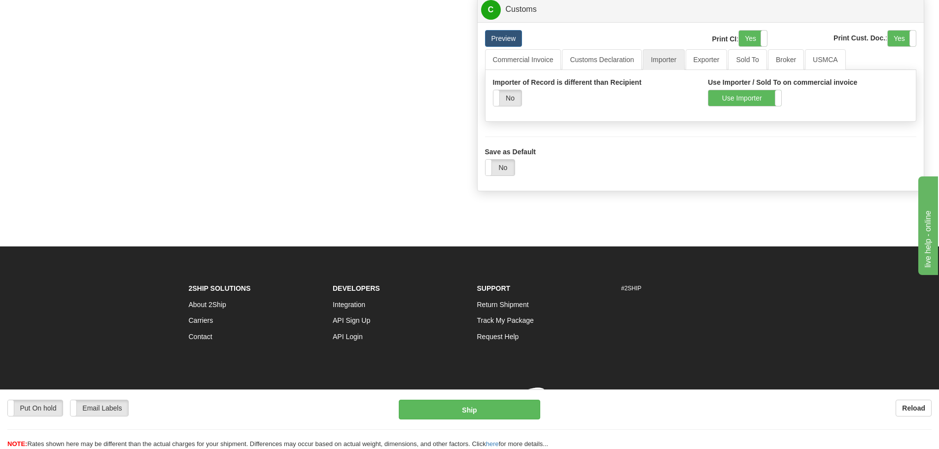
click at [708, 97] on div "Use Importer Use Sold To" at bounding box center [745, 98] width 74 height 17
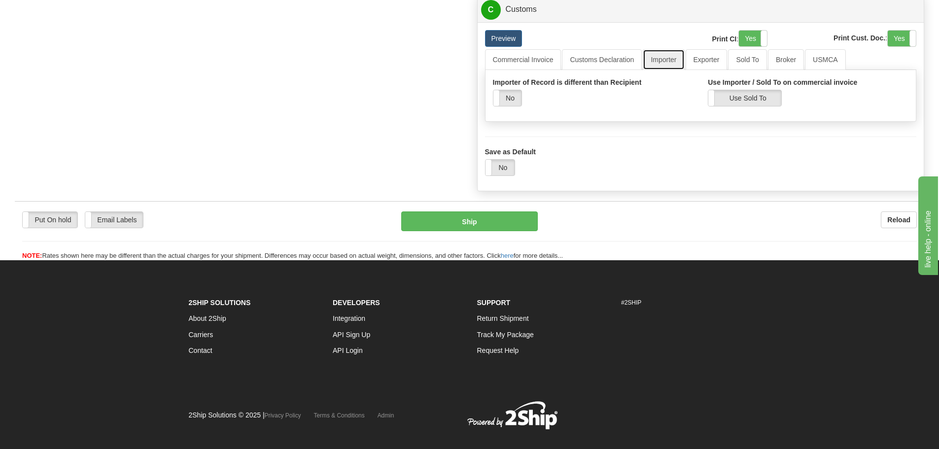
click at [653, 63] on link "Importer" at bounding box center [663, 59] width 41 height 21
click at [597, 54] on link "Customs Declaration" at bounding box center [602, 59] width 80 height 21
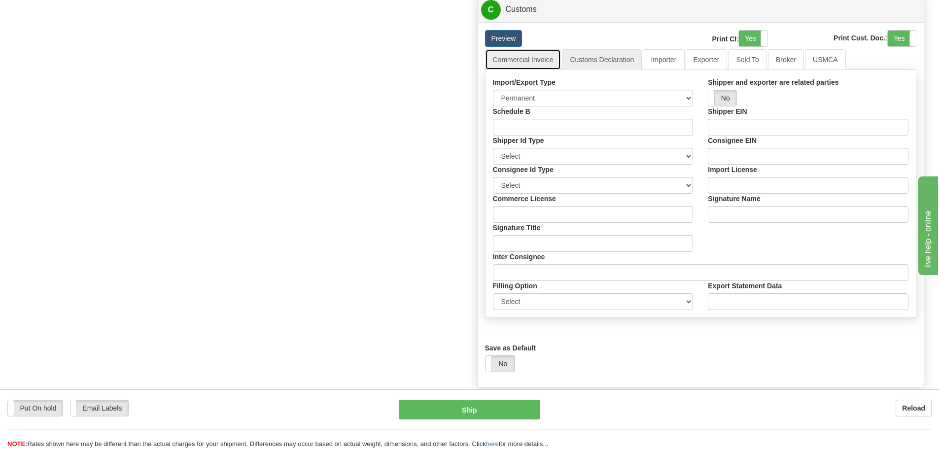
click at [536, 59] on link "Commercial Invoice" at bounding box center [523, 59] width 76 height 21
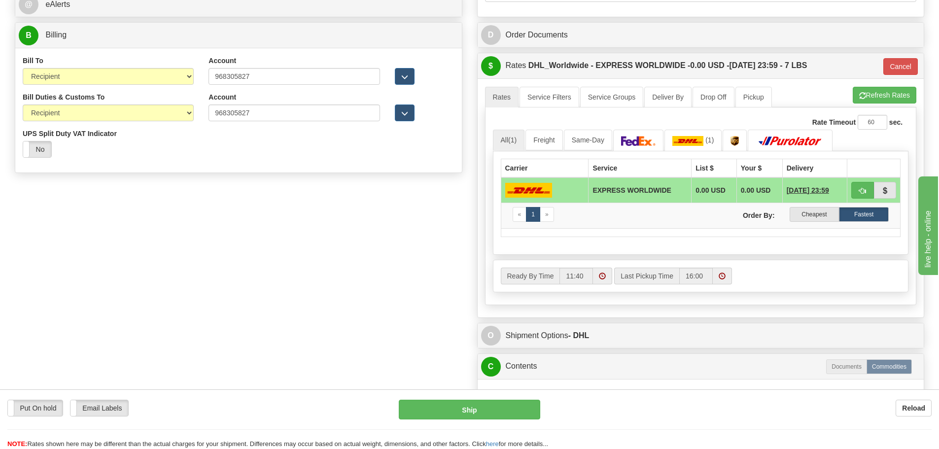
scroll to position [591, 0]
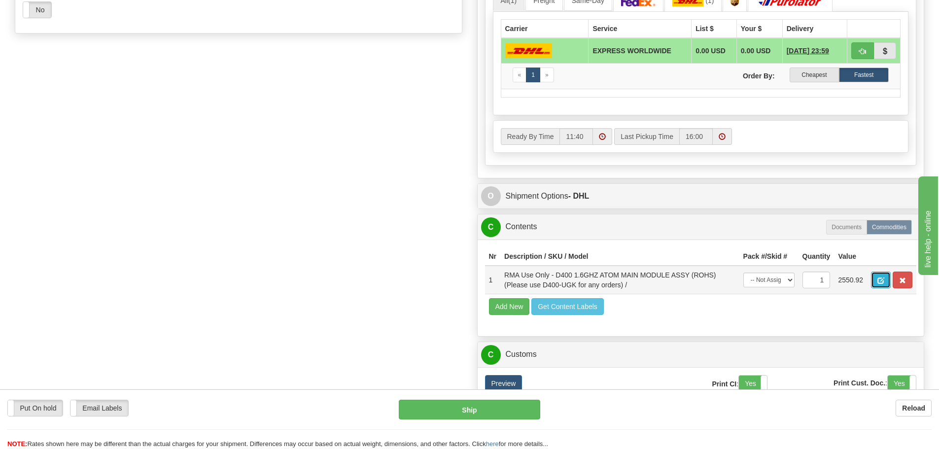
click at [879, 279] on span "button" at bounding box center [880, 280] width 7 height 6
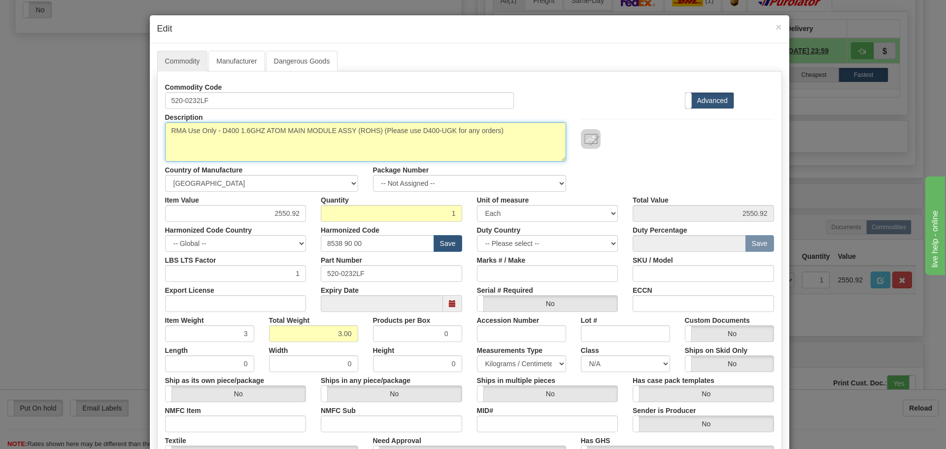
drag, startPoint x: 512, startPoint y: 148, endPoint x: 162, endPoint y: 139, distance: 350.0
click at [165, 139] on textarea "RMA Use Only - D400 1.6GHZ ATOM MAIN MODULE ASSY (ROHS) (Please use D400-UGK fo…" at bounding box center [365, 141] width 401 height 39
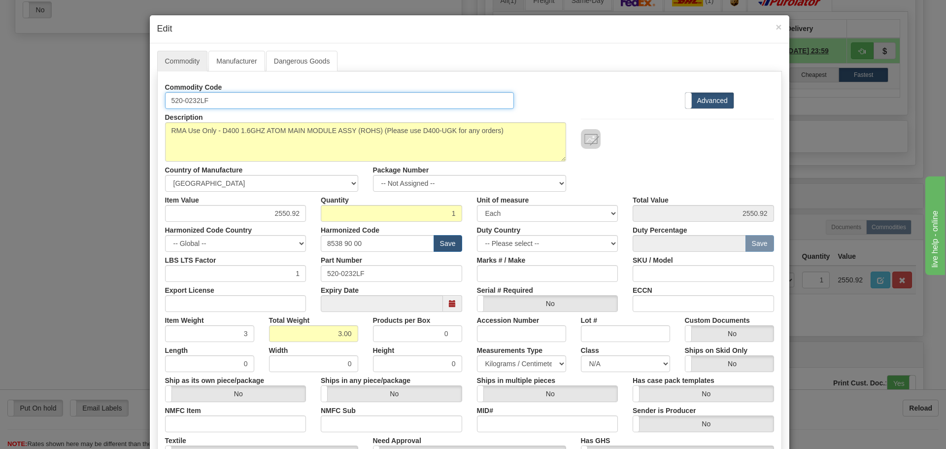
drag, startPoint x: 229, startPoint y: 103, endPoint x: 120, endPoint y: 108, distance: 108.6
click at [120, 108] on div "× Edit Commodity Manufacturer Dangerous Goods Commodity Code 520-0232LF Standar…" at bounding box center [473, 224] width 946 height 449
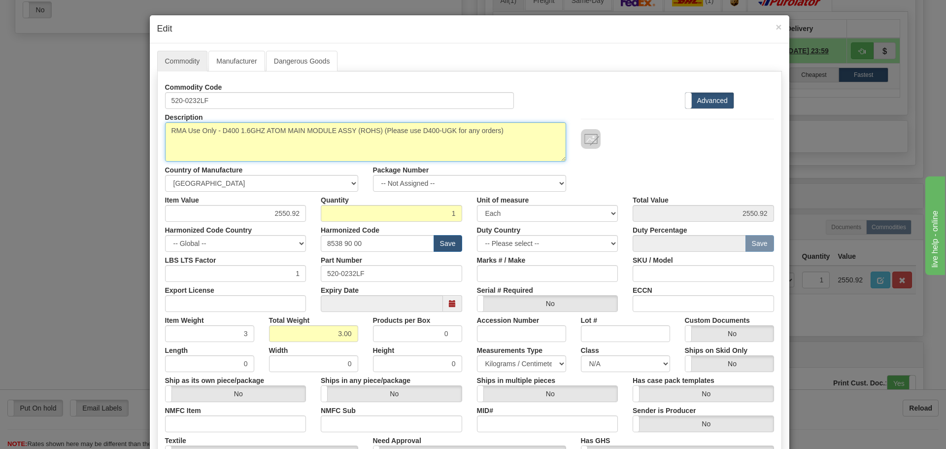
drag, startPoint x: 506, startPoint y: 132, endPoint x: 137, endPoint y: 136, distance: 368.2
click at [137, 136] on div "× Edit Commodity Manufacturer Dangerous Goods Commodity Code 520-0232LF Standar…" at bounding box center [473, 224] width 946 height 449
drag, startPoint x: 516, startPoint y: 148, endPoint x: 533, endPoint y: 148, distance: 16.3
click at [516, 148] on textarea "RMA Use Only - D400 1.6GHZ ATOM MAIN MODULE ASSY (ROHS) (Please use D400-UGK fo…" at bounding box center [365, 141] width 401 height 39
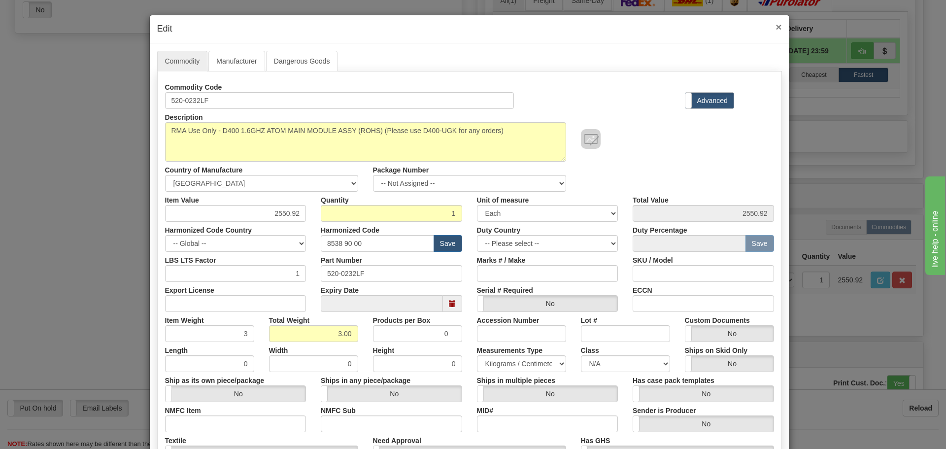
click at [776, 28] on span "×" at bounding box center [779, 26] width 6 height 11
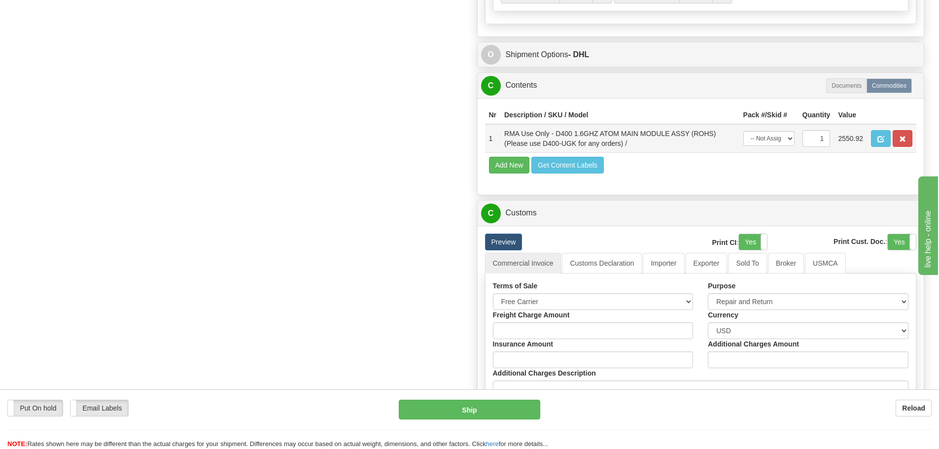
scroll to position [838, 0]
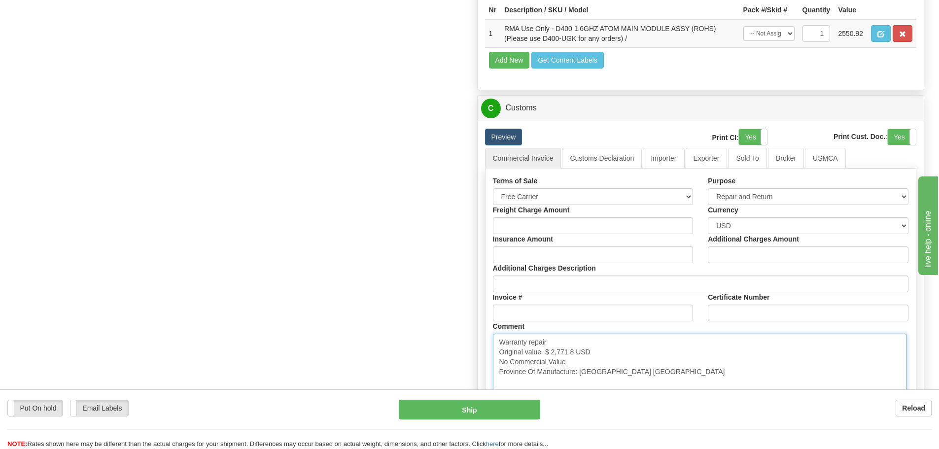
click at [659, 362] on textarea "Warranty repair Original value $ 2,771.8 USD No Commercial Value Province Of Ma…" at bounding box center [700, 377] width 414 height 87
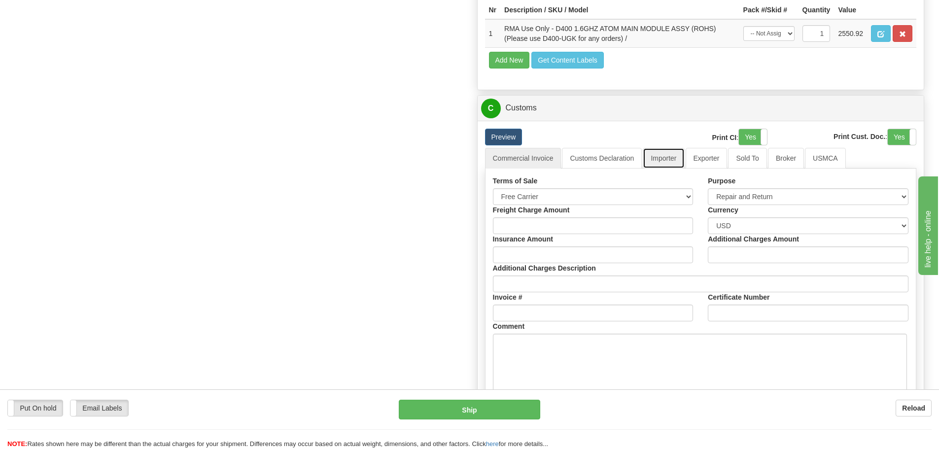
click at [669, 160] on link "Importer" at bounding box center [663, 158] width 41 height 21
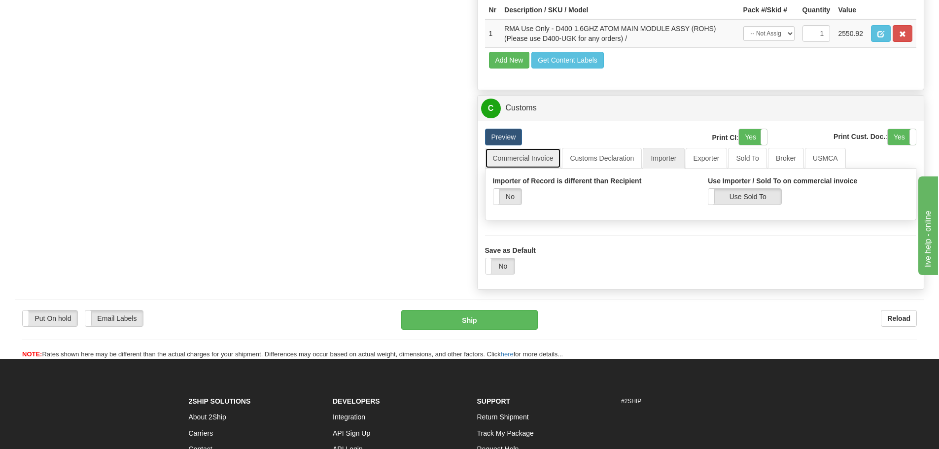
click at [524, 156] on link "Commercial Invoice" at bounding box center [523, 158] width 76 height 21
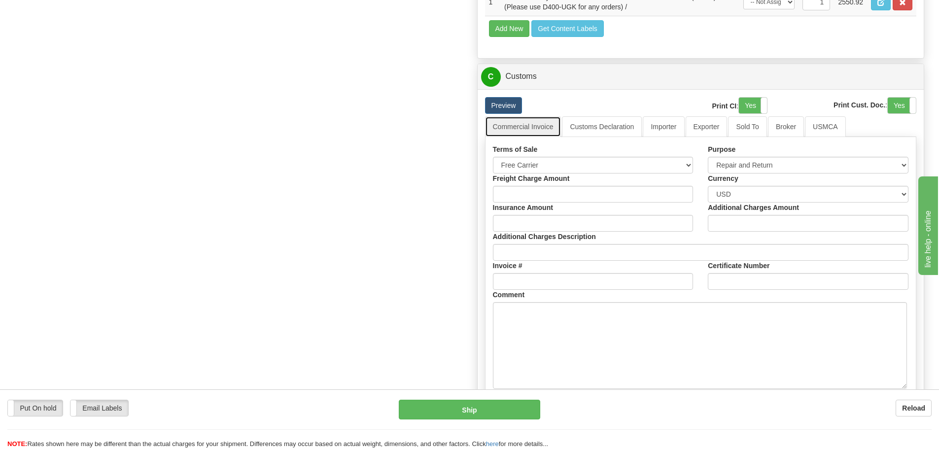
scroll to position [887, 0]
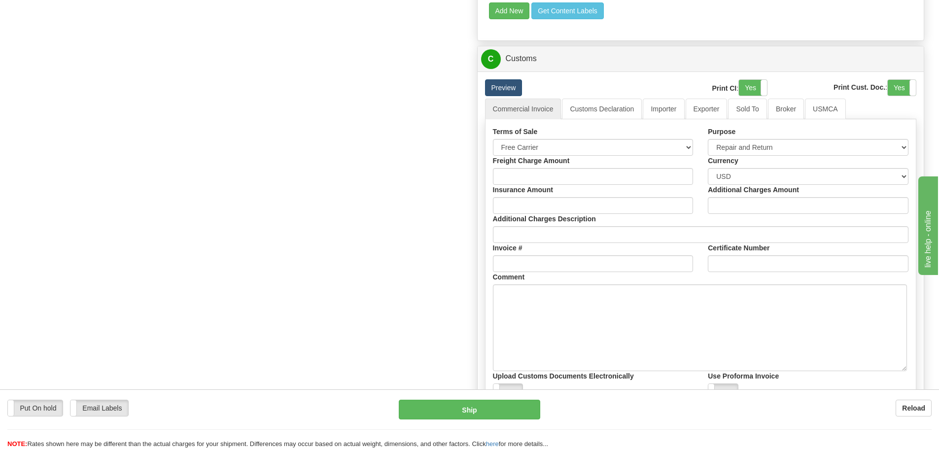
click at [494, 86] on link "Preview" at bounding box center [503, 87] width 37 height 17
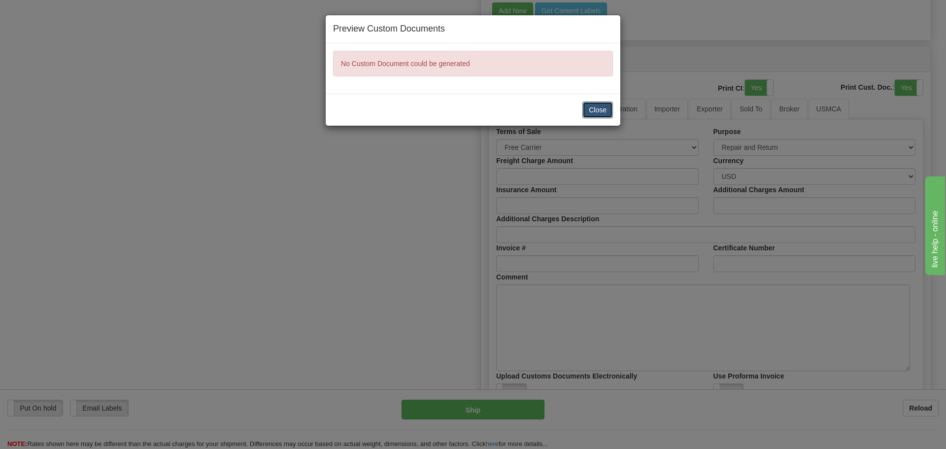
click at [585, 113] on button "Close" at bounding box center [598, 110] width 31 height 17
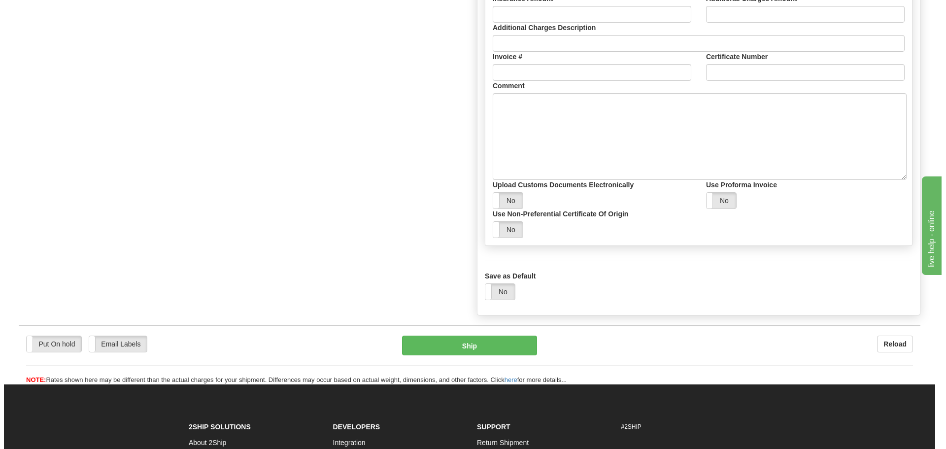
scroll to position [1084, 0]
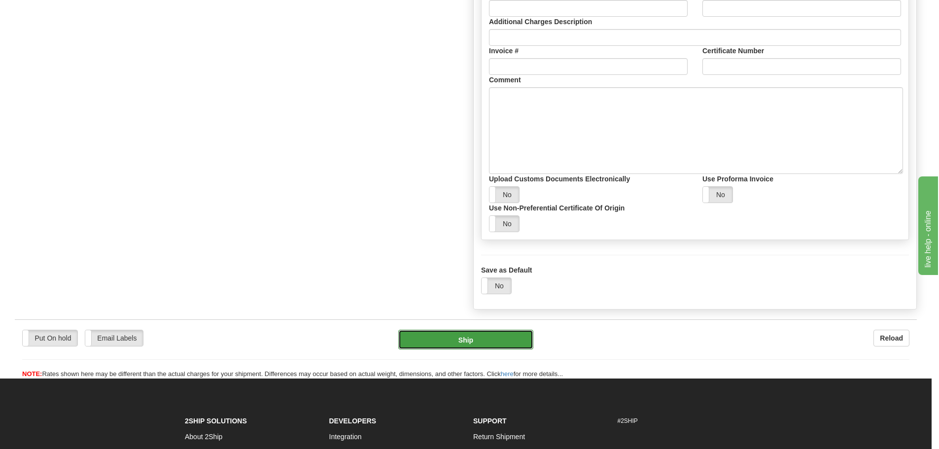
click at [475, 343] on button "Ship" at bounding box center [466, 340] width 136 height 20
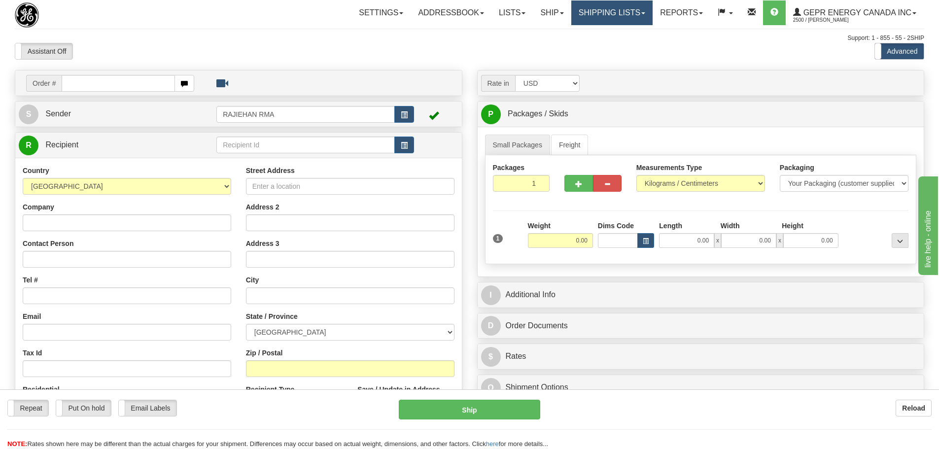
click at [636, 21] on link "Shipping lists" at bounding box center [611, 12] width 81 height 25
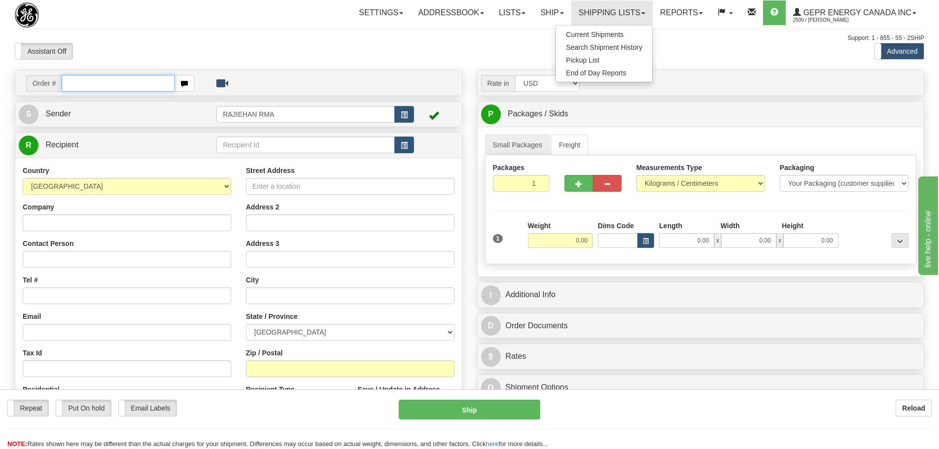
click at [159, 79] on input "text" at bounding box center [118, 83] width 113 height 17
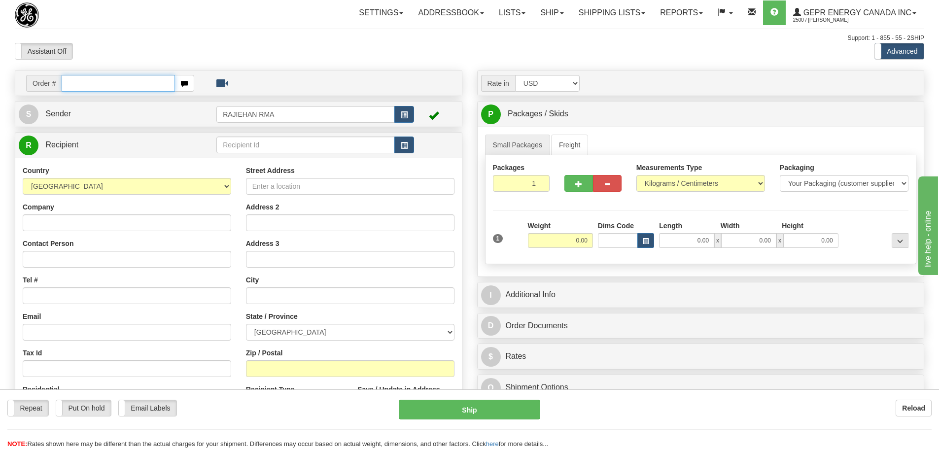
click at [140, 84] on input "text" at bounding box center [118, 83] width 113 height 17
paste input "86688234"
type input "86688234"
click at [142, 65] on body "Training Course Close Toggle navigation Settings Shipping Preferences New Recip…" at bounding box center [469, 224] width 939 height 449
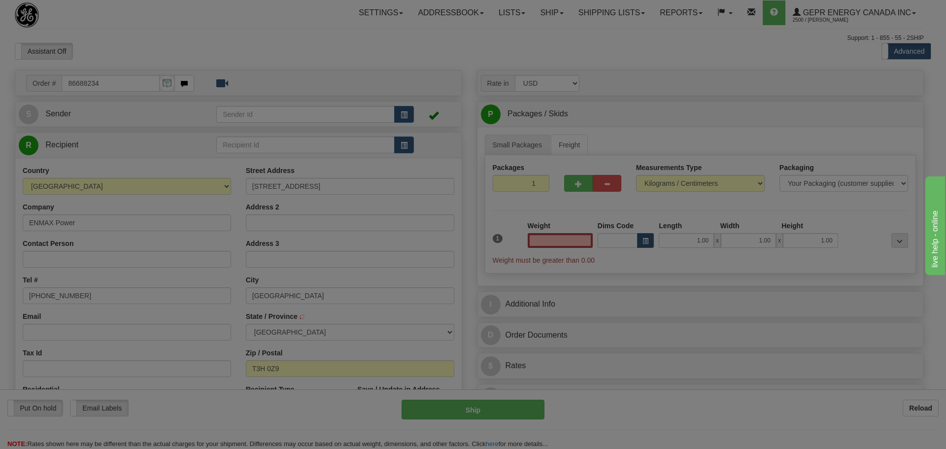
type input "0.00"
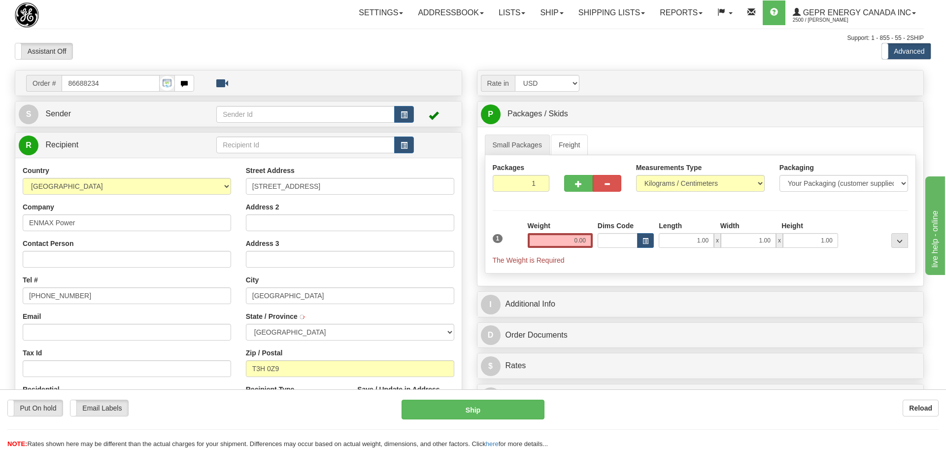
type input "[GEOGRAPHIC_DATA]"
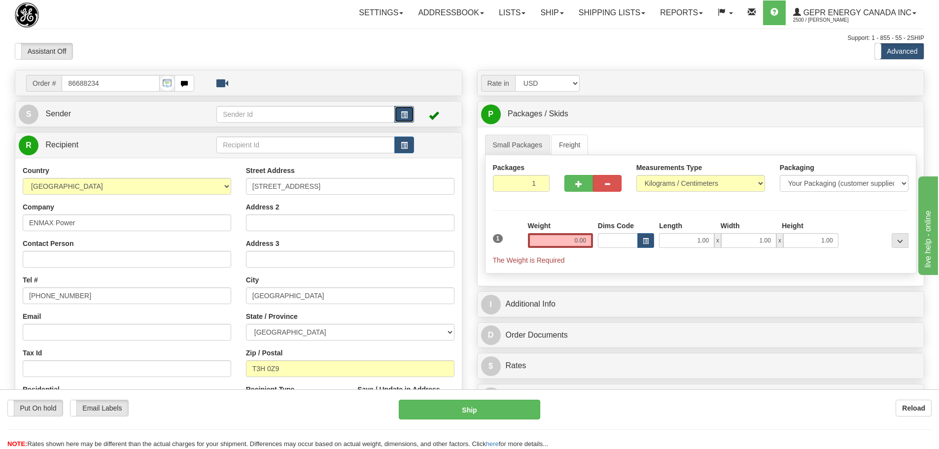
click at [402, 109] on button "button" at bounding box center [404, 114] width 20 height 17
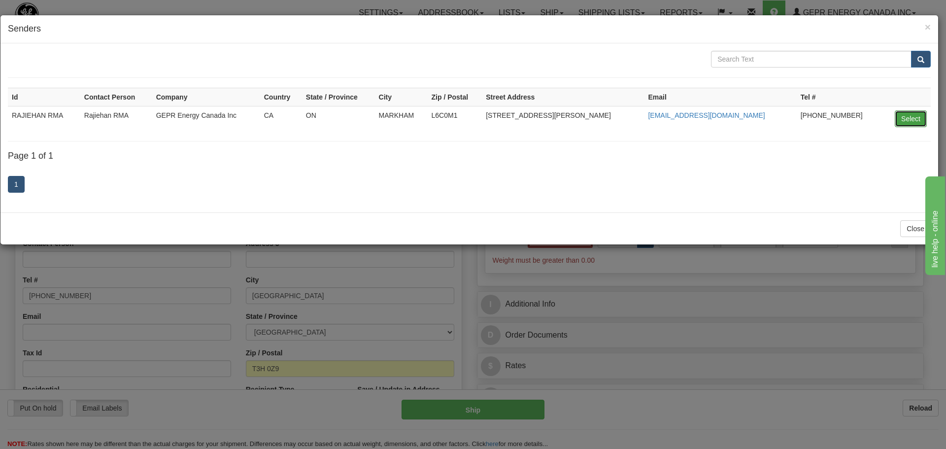
click at [908, 119] on button "Select" at bounding box center [911, 118] width 32 height 17
type input "RAJIEHAN RMA"
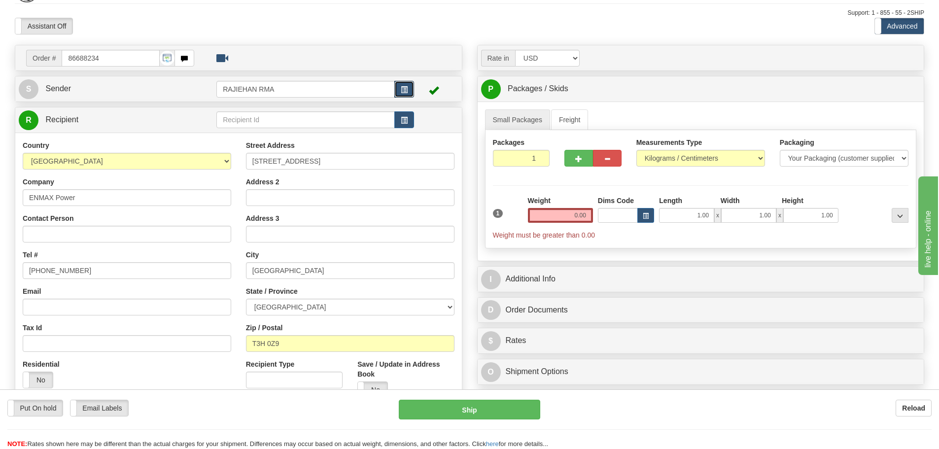
scroll to position [49, 0]
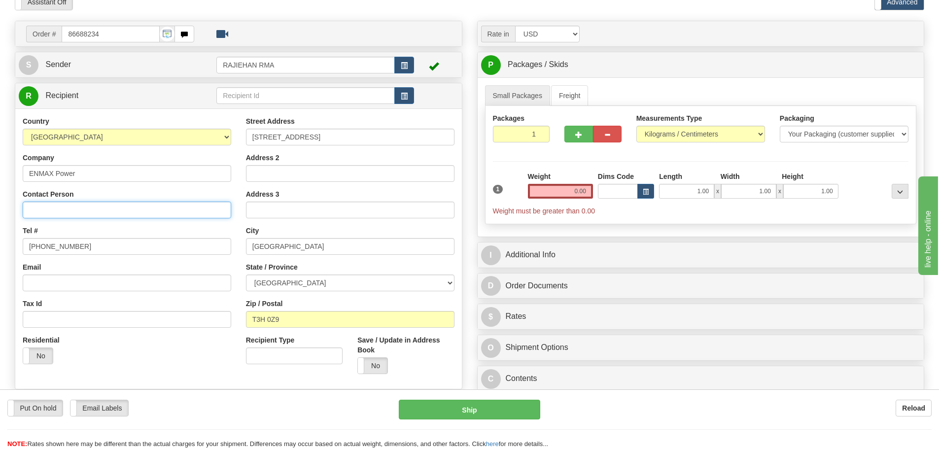
click at [62, 206] on input "Contact Person" at bounding box center [127, 210] width 208 height 17
paste input "[PERSON_NAME]"
type input "[PERSON_NAME]"
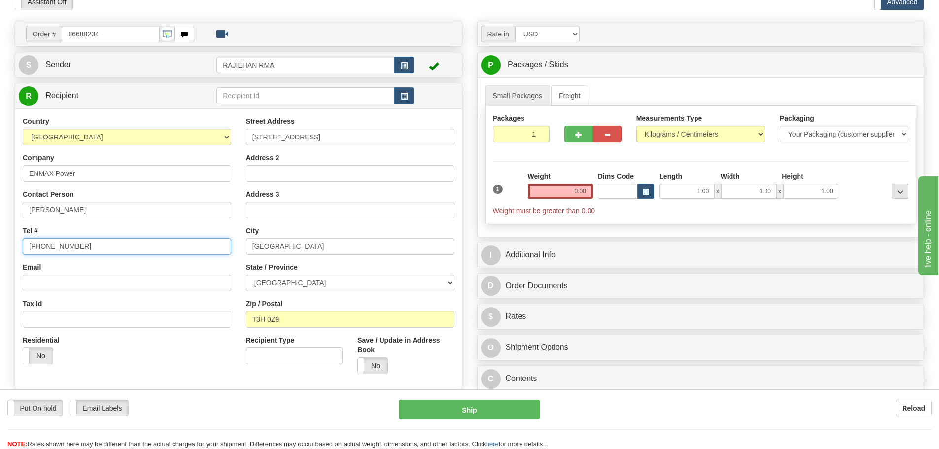
drag, startPoint x: 106, startPoint y: 249, endPoint x: -52, endPoint y: 247, distance: 158.2
click at [0, 247] on html "Training Course Close Toggle navigation Settings Shipping Preferences New Sende…" at bounding box center [469, 175] width 939 height 449
paste input "[PHONE_NUMBER]"
type input "[PHONE_NUMBER]"
click at [110, 231] on div "Tel # [PHONE_NUMBER]" at bounding box center [127, 240] width 208 height 29
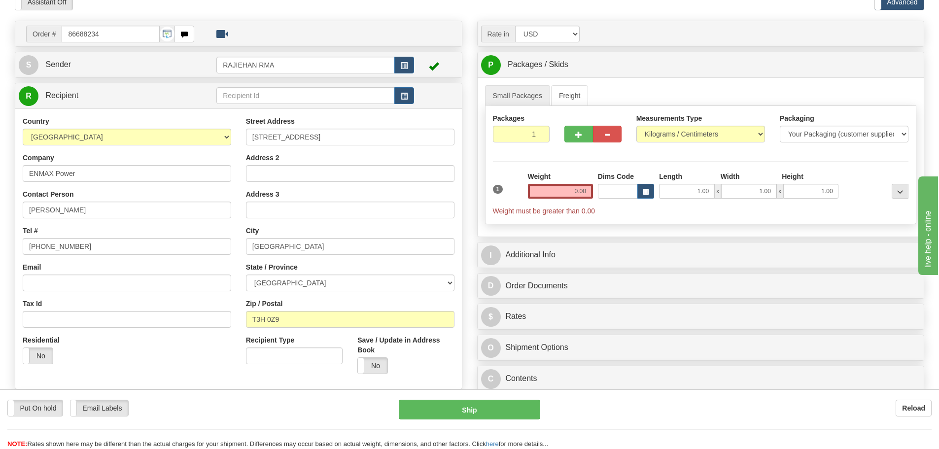
click at [189, 226] on div "Tel # [PHONE_NUMBER]" at bounding box center [127, 240] width 208 height 29
click at [553, 197] on input "0.00" at bounding box center [560, 191] width 65 height 15
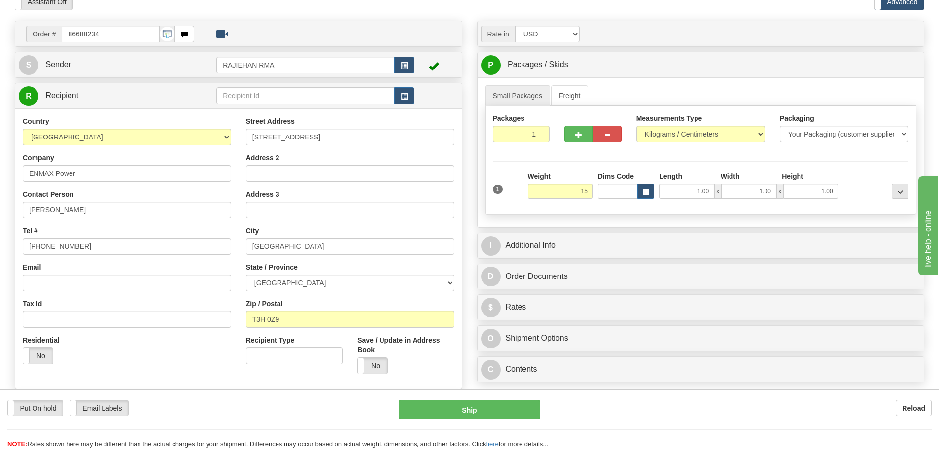
type input "15.00"
click at [576, 149] on div at bounding box center [593, 132] width 72 height 38
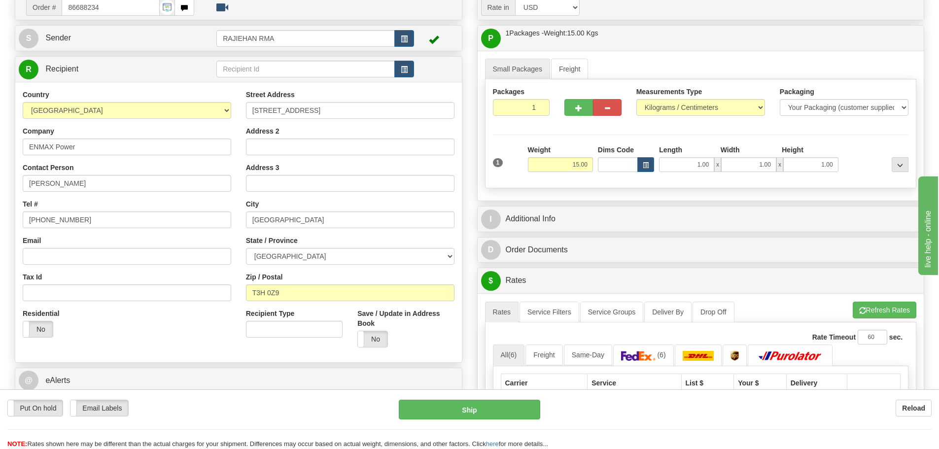
scroll to position [99, 0]
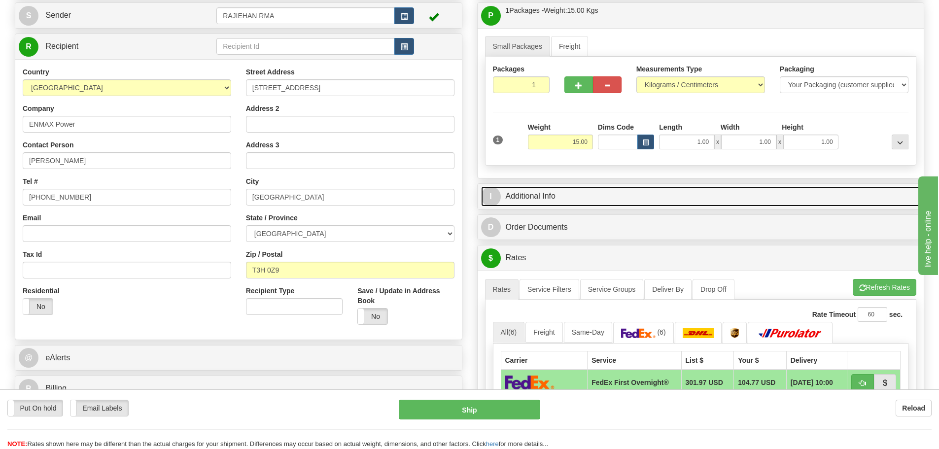
click at [570, 186] on link "I Additional Info" at bounding box center [701, 196] width 440 height 20
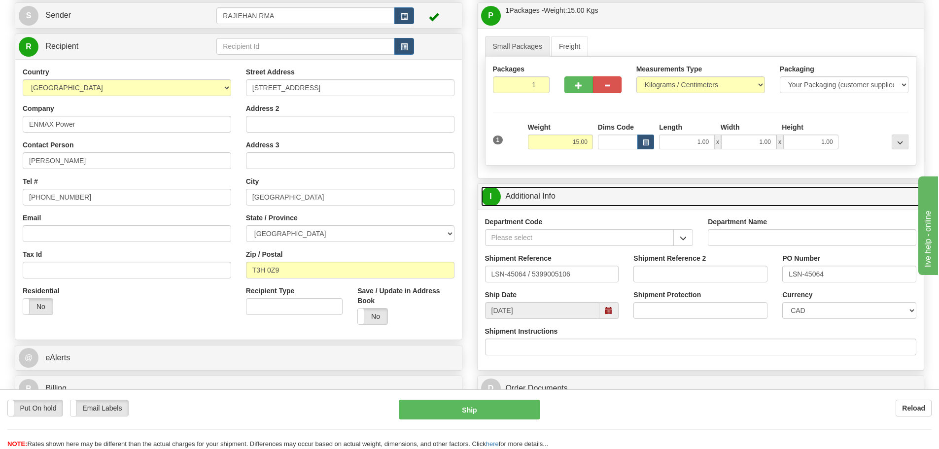
scroll to position [148, 0]
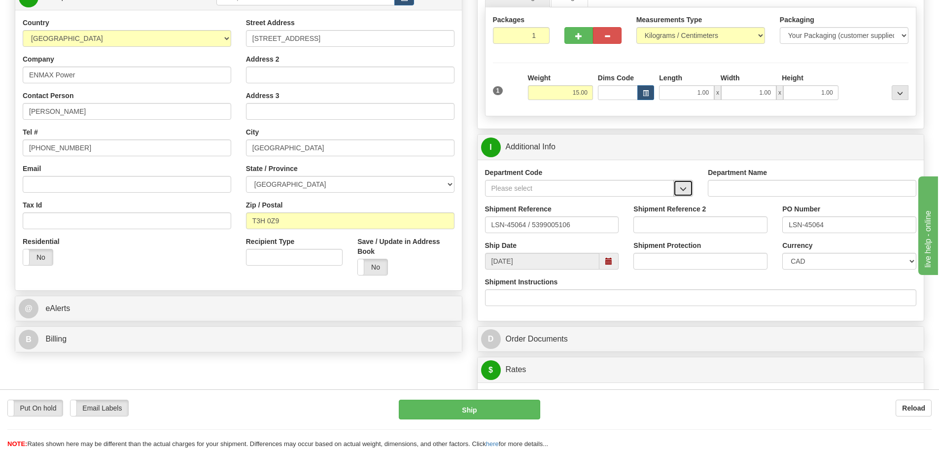
click at [684, 191] on span "button" at bounding box center [683, 189] width 7 height 6
click at [645, 200] on div "SER" at bounding box center [576, 203] width 179 height 11
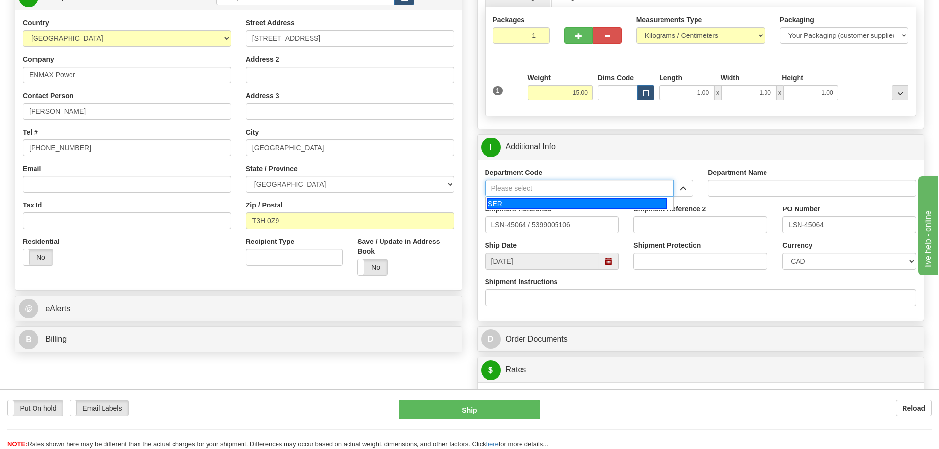
type input "SER"
type input "SERVICE DEPARTMENT"
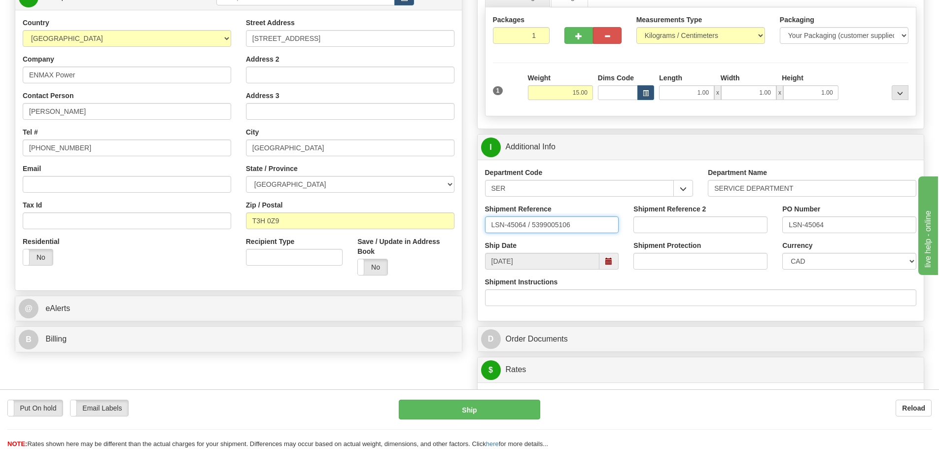
click at [532, 232] on input "LSN-45064 / 5399005106" at bounding box center [552, 224] width 134 height 17
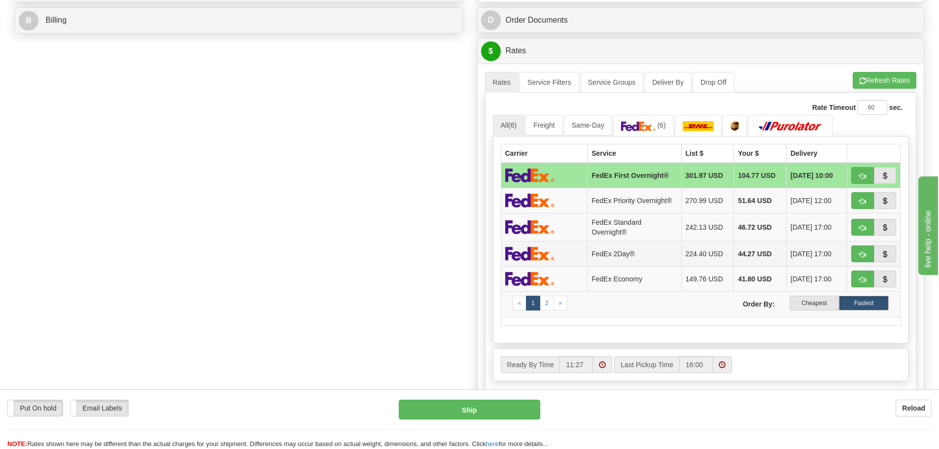
scroll to position [444, 0]
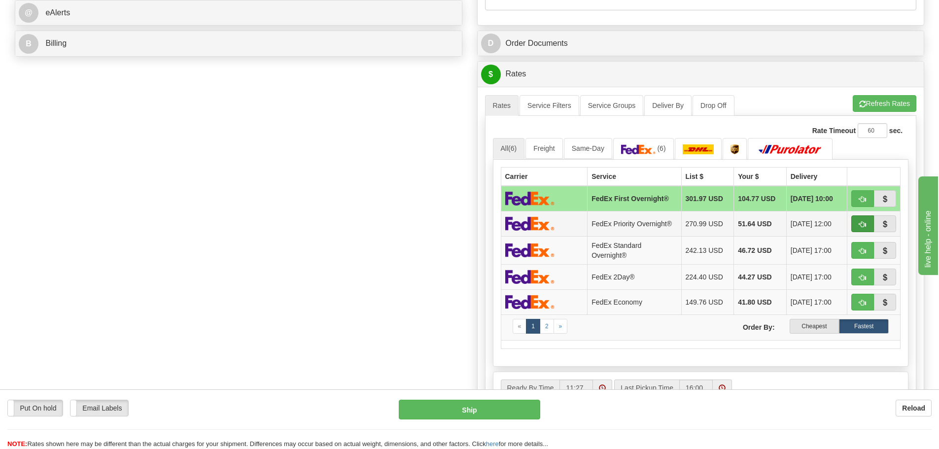
type input "LSN-45064 RMA 5399005106"
click at [856, 225] on button "button" at bounding box center [862, 223] width 23 height 17
type input "01"
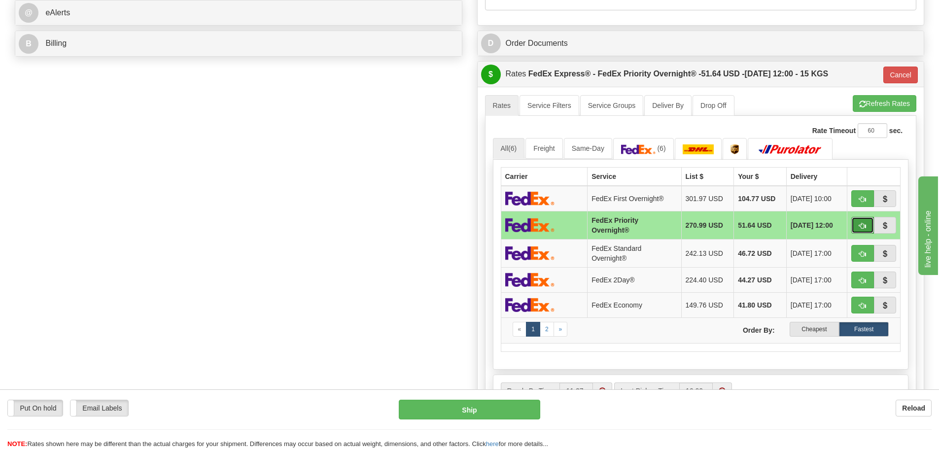
click at [860, 223] on span "button" at bounding box center [862, 226] width 7 height 6
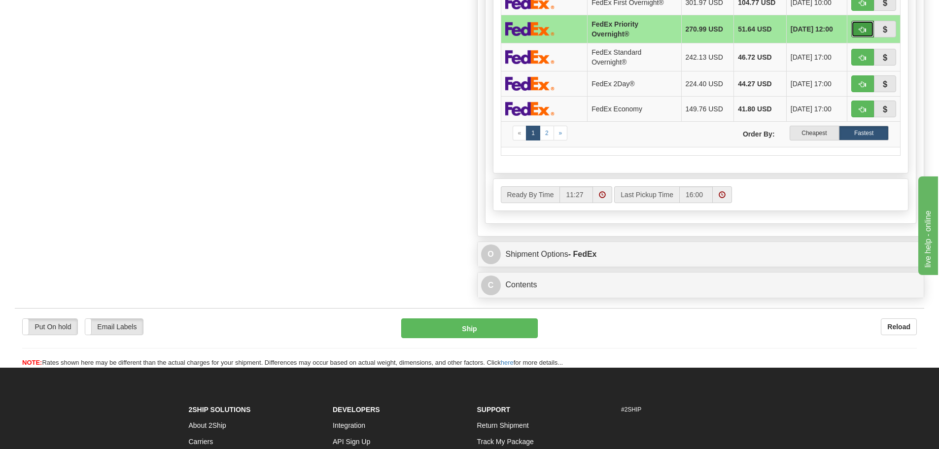
scroll to position [641, 0]
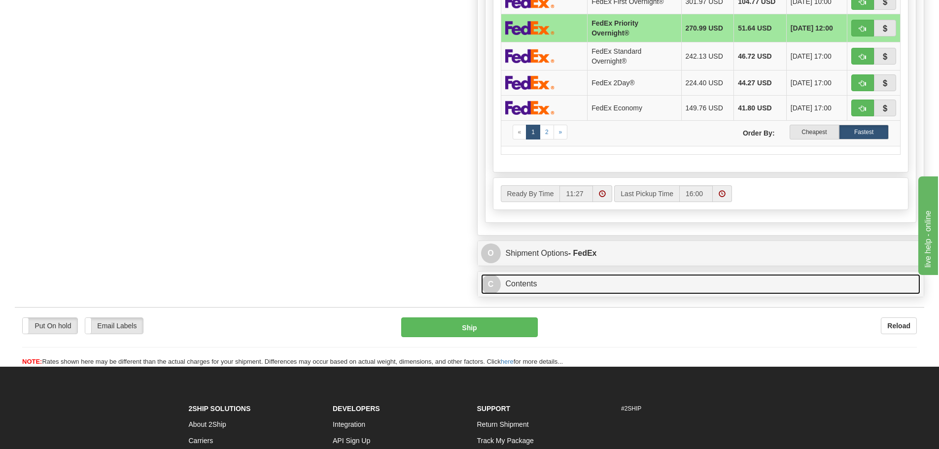
click at [549, 287] on link "C Contents" at bounding box center [701, 284] width 440 height 20
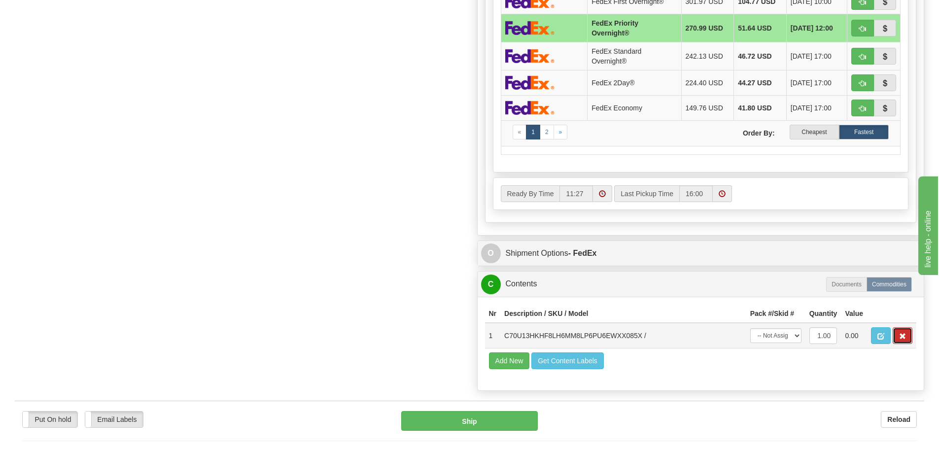
click at [898, 331] on button "button" at bounding box center [903, 335] width 20 height 17
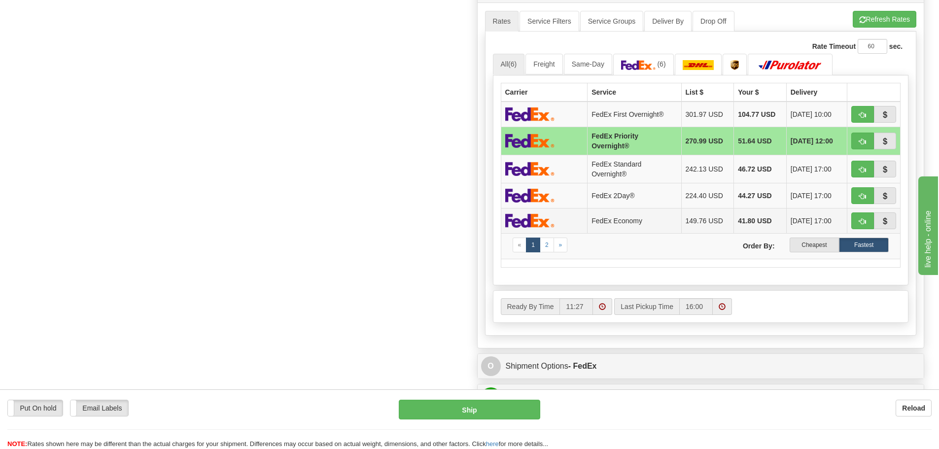
scroll to position [493, 0]
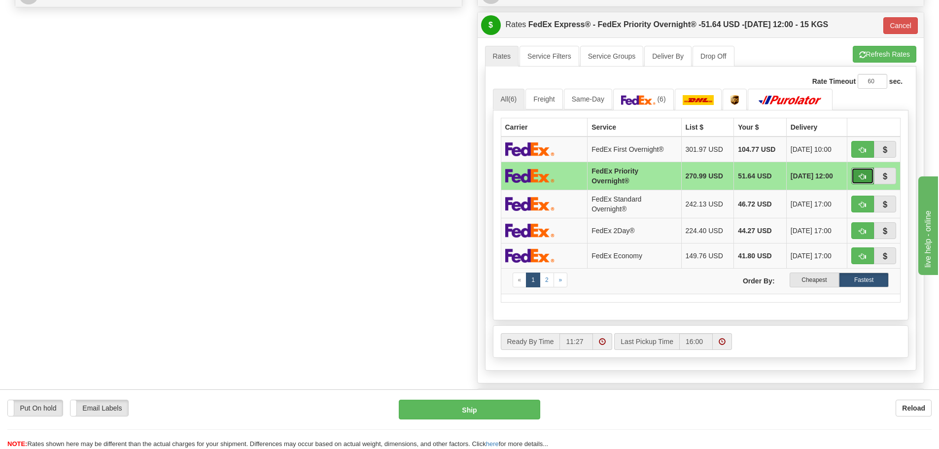
click at [862, 181] on button "button" at bounding box center [862, 176] width 23 height 17
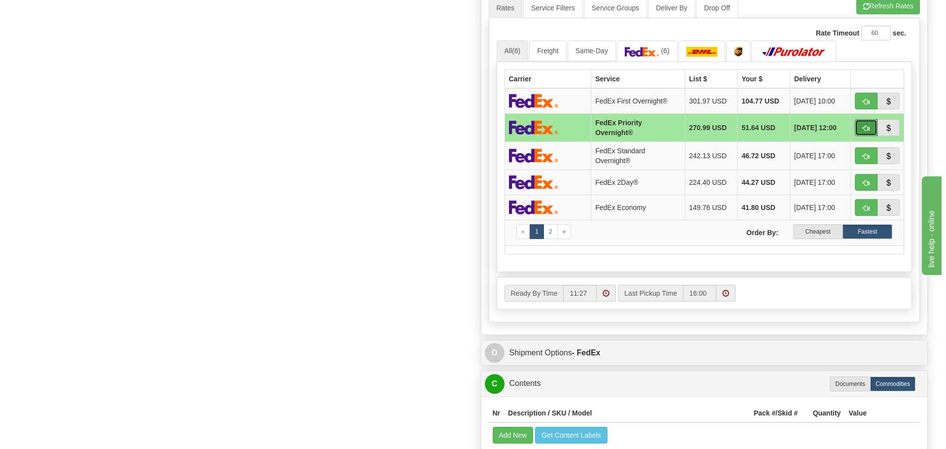
scroll to position [641, 0]
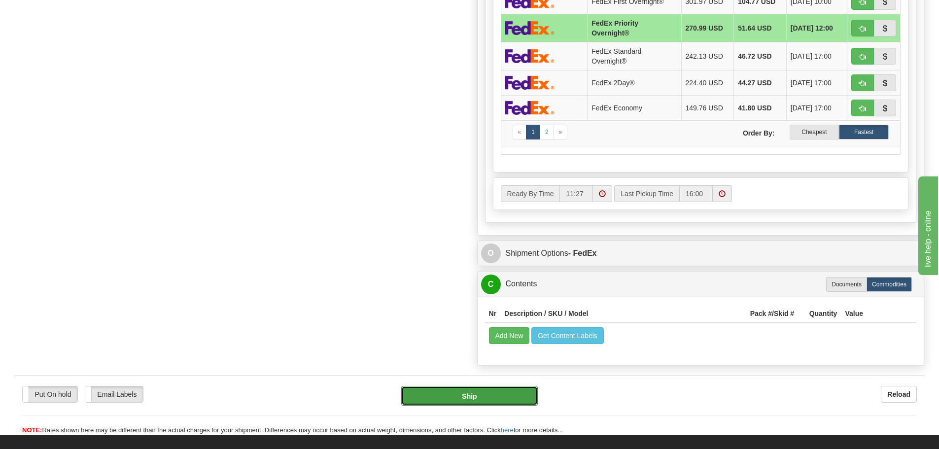
click at [434, 397] on button "Ship" at bounding box center [469, 396] width 137 height 20
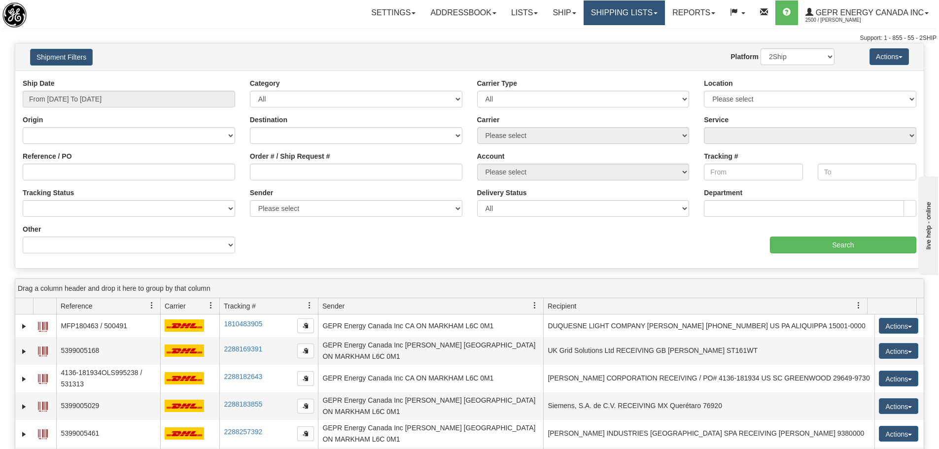
click at [586, 16] on link "Shipping lists" at bounding box center [624, 12] width 81 height 25
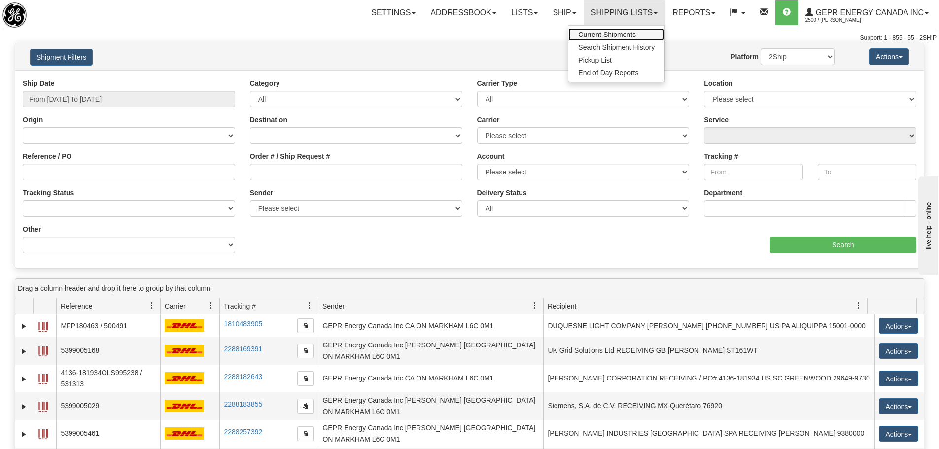
click at [585, 30] on link "Current Shipments" at bounding box center [616, 34] width 96 height 13
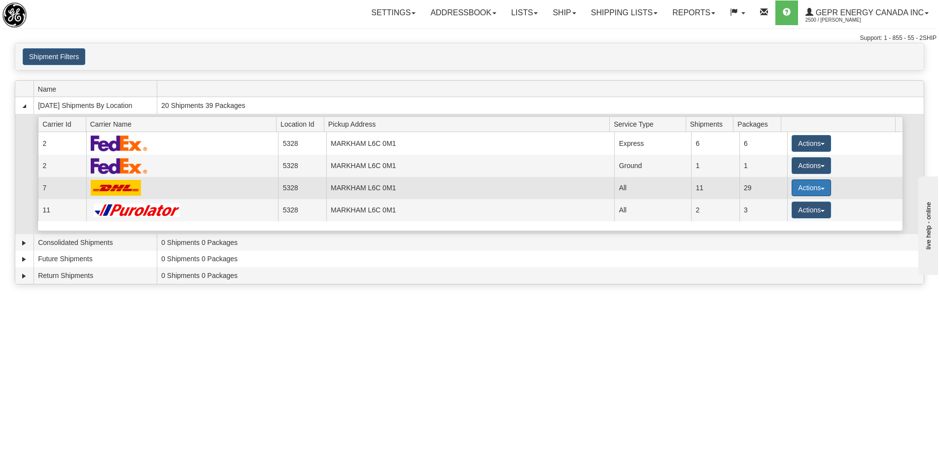
click at [824, 187] on button "Actions" at bounding box center [810, 187] width 39 height 17
click at [788, 206] on span "Details" at bounding box center [774, 206] width 27 height 7
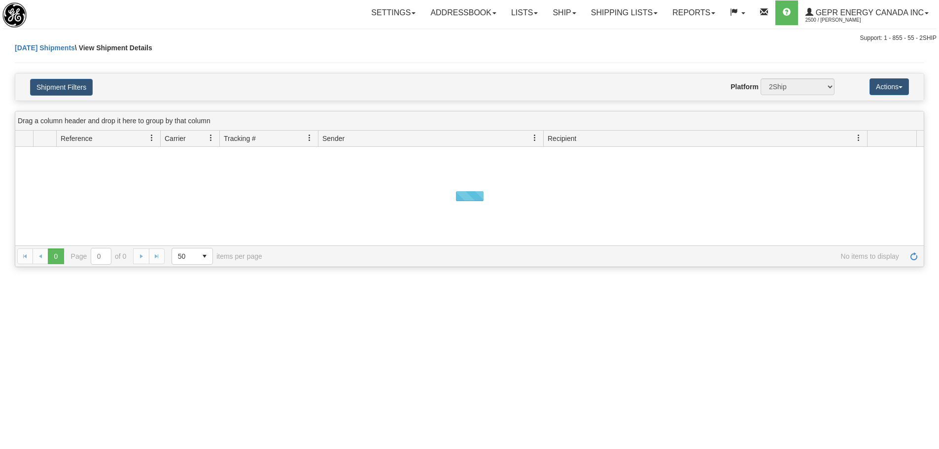
select select "7"
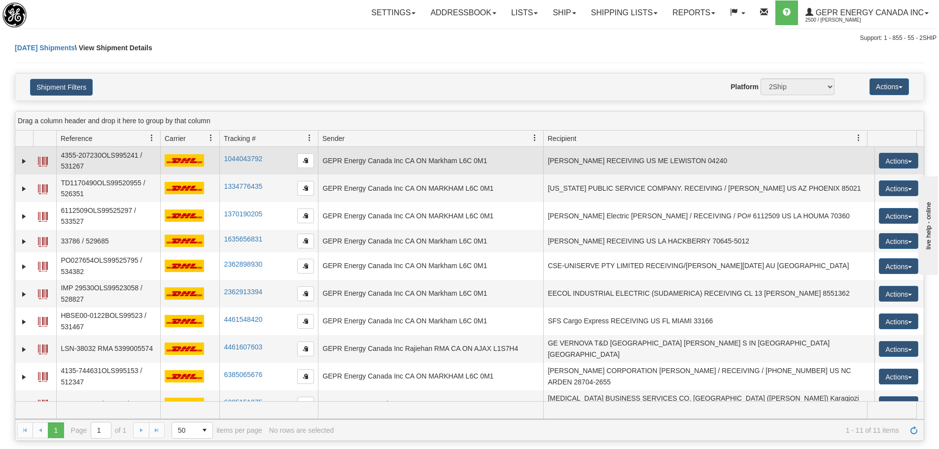
select select "5328"
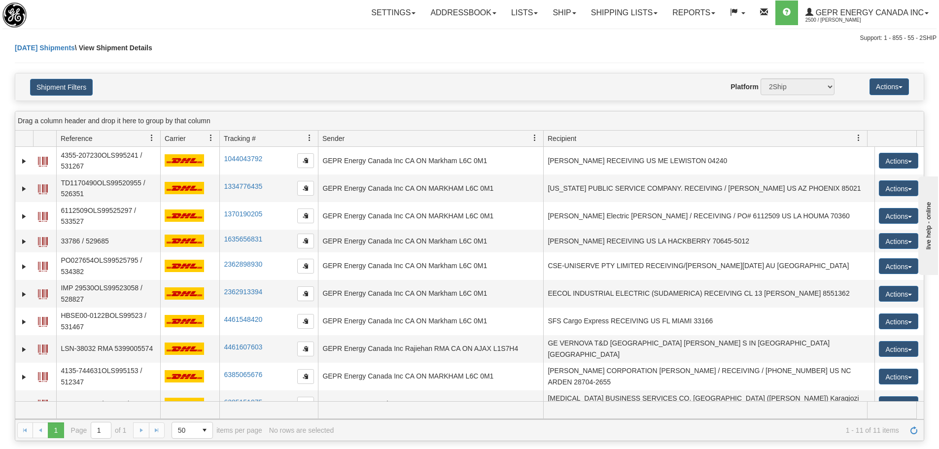
select select "12418"
click at [97, 92] on h4 "Shipment Filters" at bounding box center [97, 86] width 149 height 17
select select "7"
click at [66, 93] on button "Shipment Filters" at bounding box center [61, 87] width 63 height 17
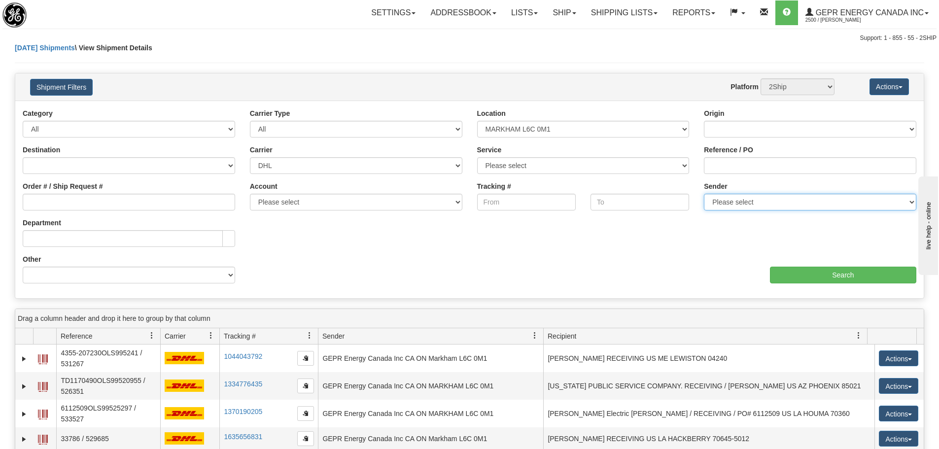
click at [763, 209] on select "Please select GEPR Energy Canada Inc, Rajiehan RMA, (CA)" at bounding box center [810, 202] width 212 height 17
select select "210221"
click at [704, 194] on select "Please select GEPR Energy Canada Inc, Rajiehan RMA, (CA)" at bounding box center [810, 202] width 212 height 17
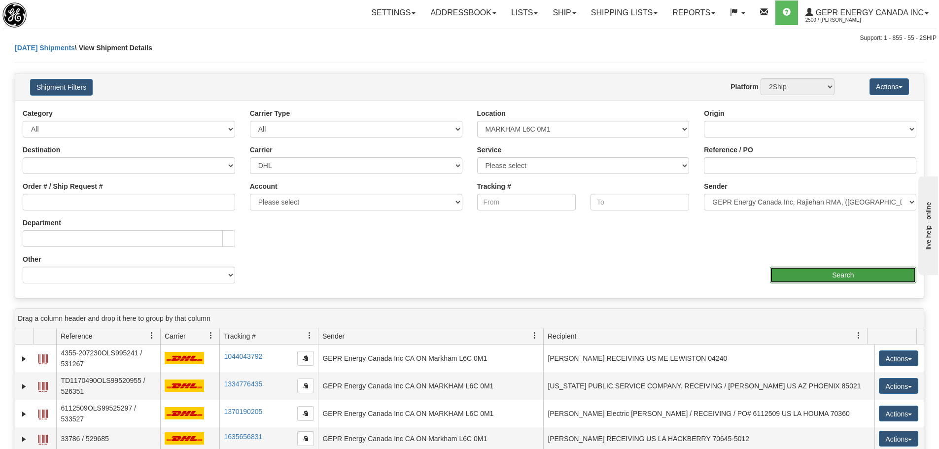
click at [794, 270] on input "Search" at bounding box center [843, 275] width 146 height 17
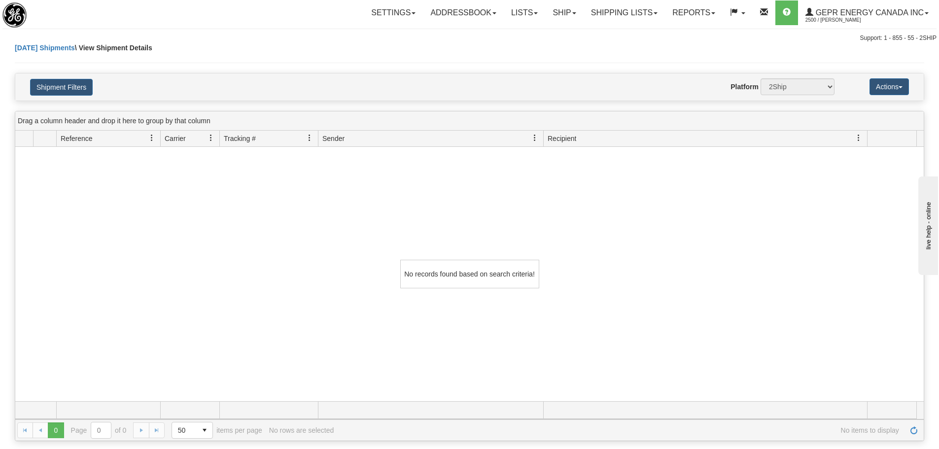
click at [304, 191] on div "No records found based on search criteria!" at bounding box center [469, 274] width 908 height 254
click at [258, 48] on div "Today Shipments \ View Shipment Details" at bounding box center [469, 58] width 909 height 30
click at [78, 98] on div "Shipment Filters Website Agent Nothing selected Client User Platform 2Ship Impo…" at bounding box center [469, 86] width 908 height 27
click at [72, 82] on button "Shipment Filters" at bounding box center [61, 87] width 63 height 17
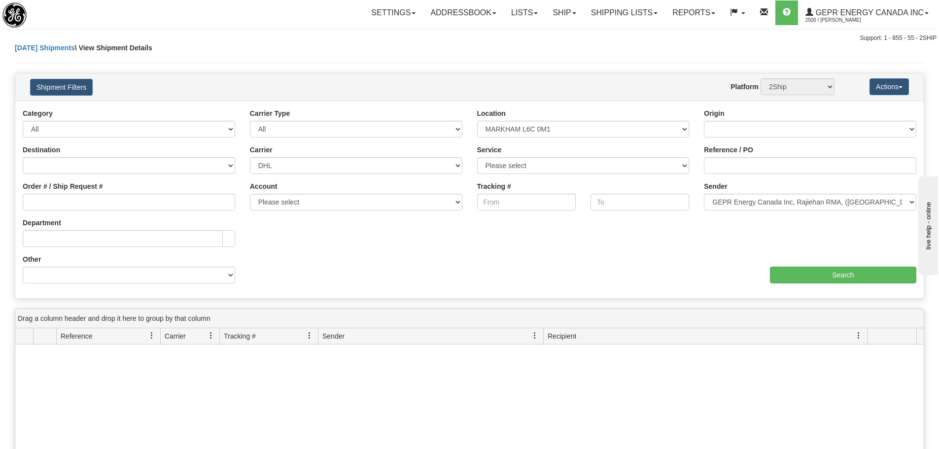
click at [695, 204] on div "Tracking To" at bounding box center [639, 199] width 113 height 36
click at [705, 206] on select "Please select GEPR Energy Canada Inc, Rajiehan RMA, (CA)" at bounding box center [810, 202] width 212 height 17
click at [712, 210] on select "Please select GEPR Energy Canada Inc, Rajiehan RMA, (CA)" at bounding box center [810, 202] width 212 height 17
click at [731, 202] on select "Please select GEPR Energy Canada Inc, Rajiehan RMA, (CA)" at bounding box center [810, 202] width 212 height 17
click at [575, 76] on div "Shipment Filters Website Agent Nothing selected Client User Platform 2Ship Impo…" at bounding box center [469, 86] width 908 height 27
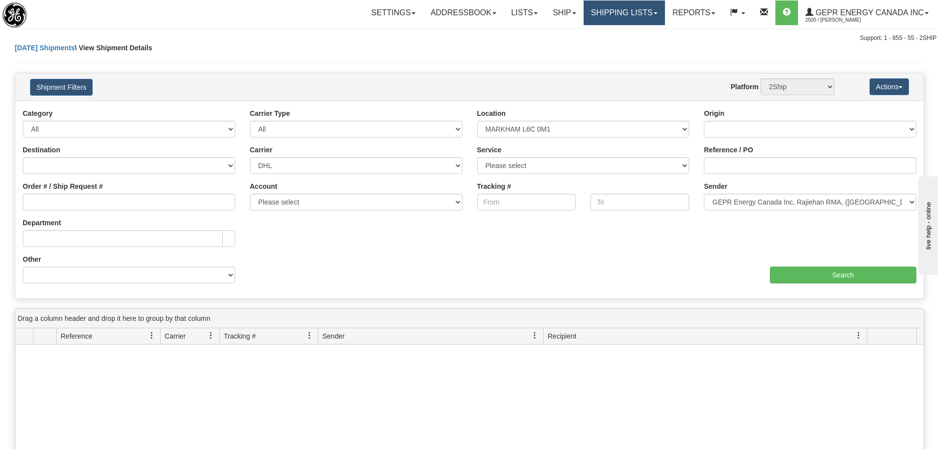
click at [612, 16] on link "Shipping lists" at bounding box center [624, 12] width 81 height 25
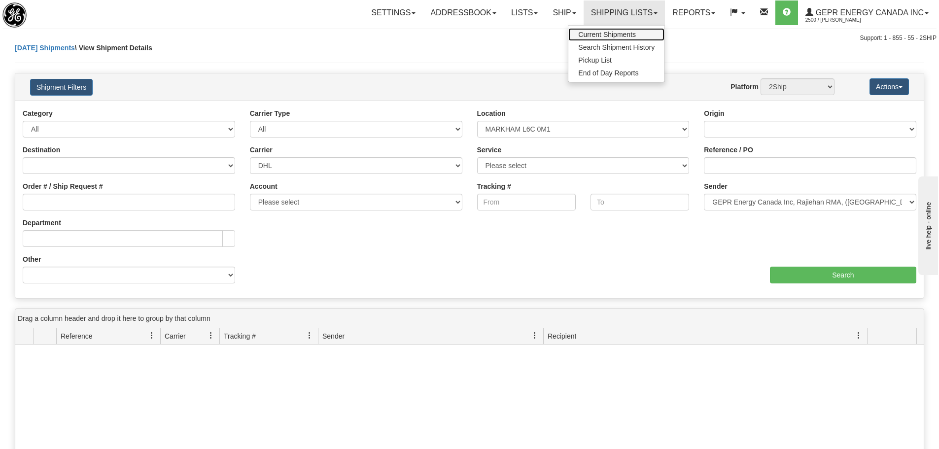
click at [610, 32] on span "Current Shipments" at bounding box center [607, 35] width 58 height 8
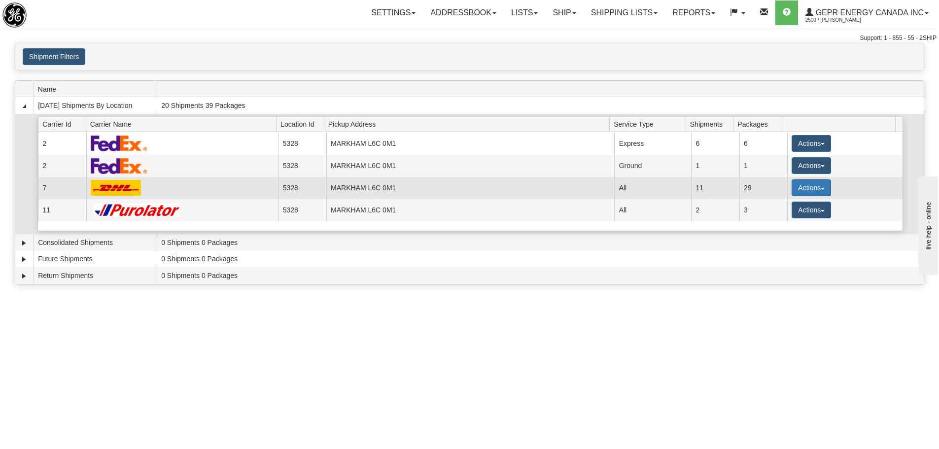
click at [791, 189] on button "Actions" at bounding box center [810, 187] width 39 height 17
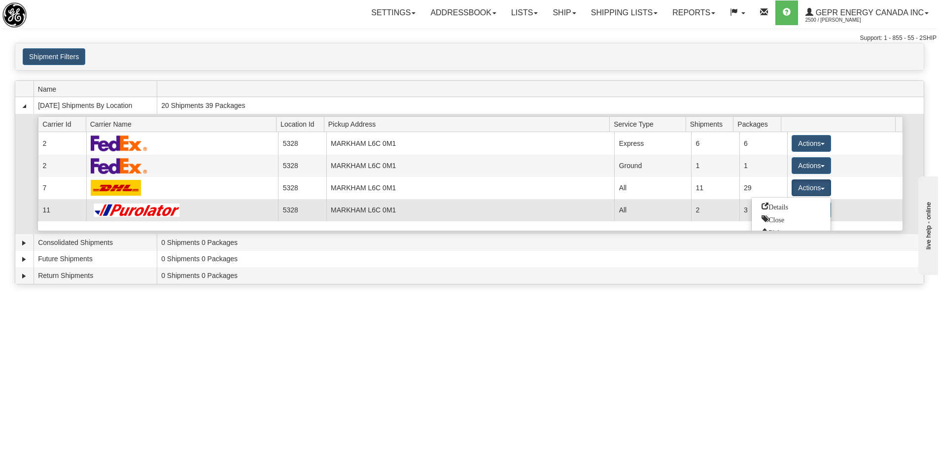
click at [779, 206] on span "Details" at bounding box center [774, 206] width 27 height 7
click at [779, 206] on td "3" at bounding box center [763, 210] width 48 height 22
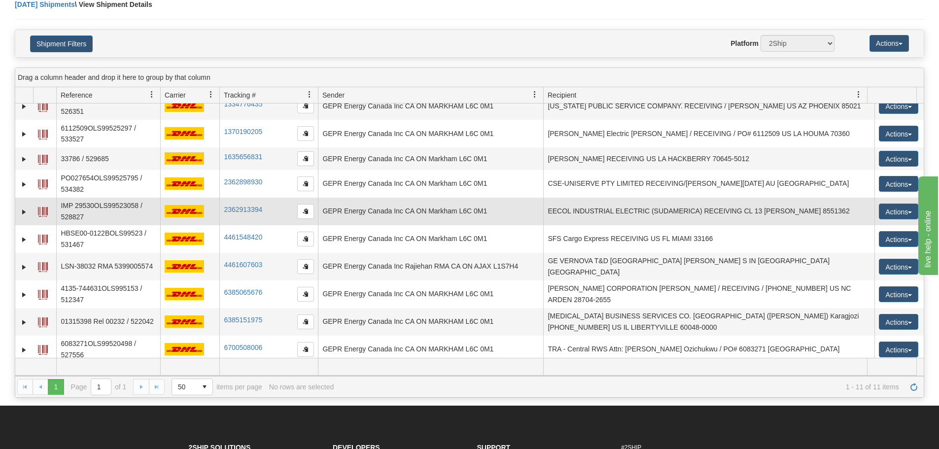
scroll to position [99, 0]
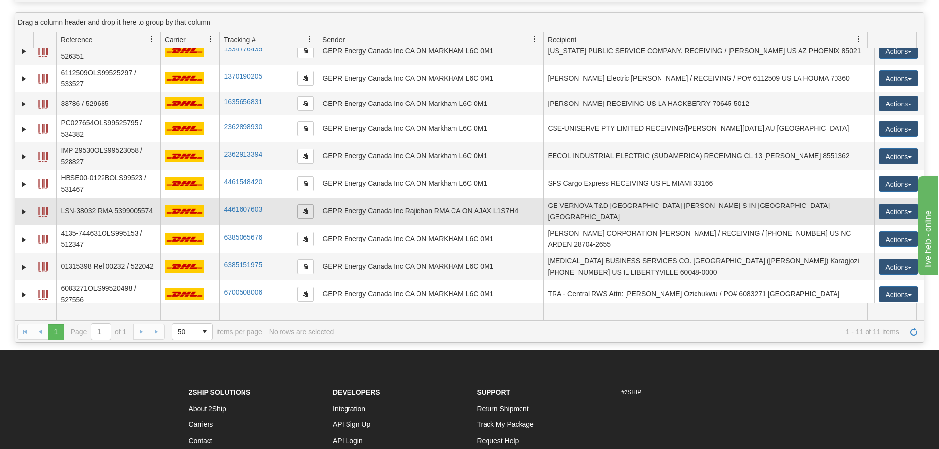
click at [303, 208] on span "button" at bounding box center [306, 211] width 6 height 6
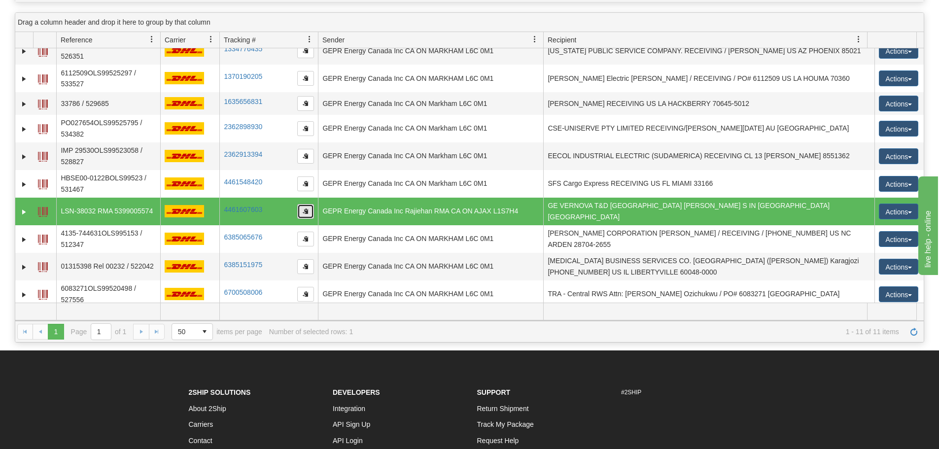
click at [310, 208] on button "button" at bounding box center [305, 211] width 17 height 15
click at [615, 309] on td at bounding box center [705, 311] width 324 height 17
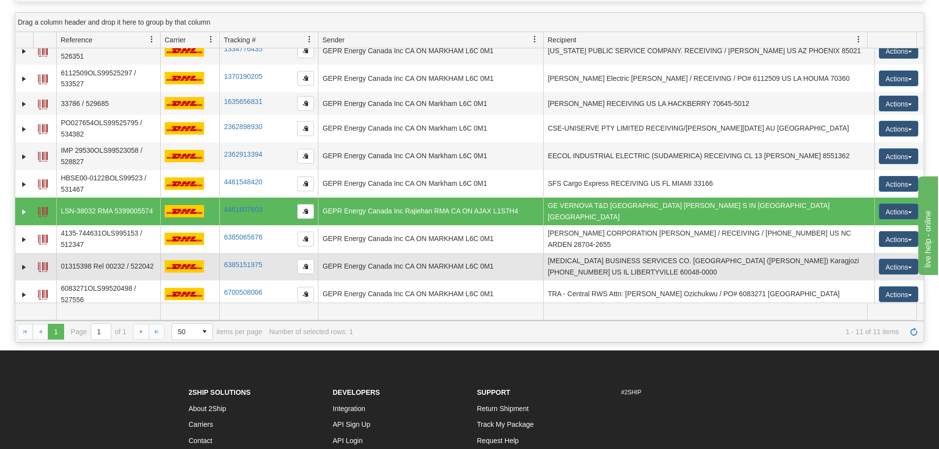
scroll to position [0, 0]
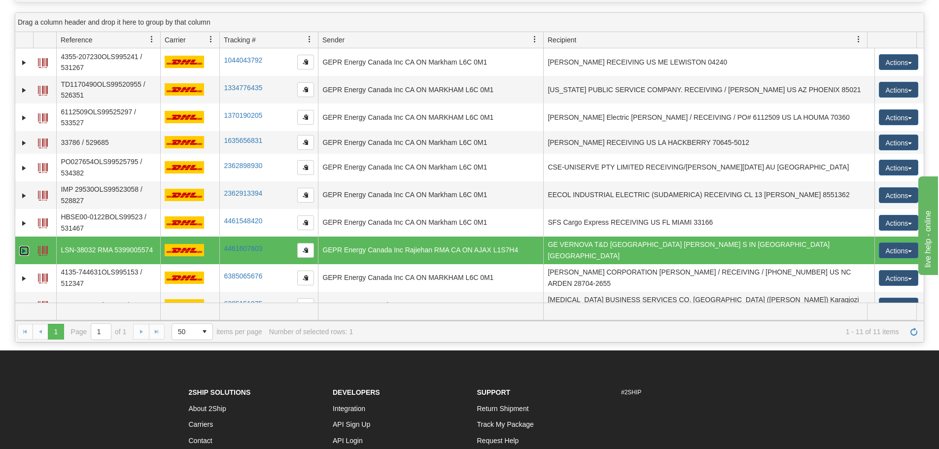
click at [25, 246] on link "Expand" at bounding box center [24, 251] width 10 height 10
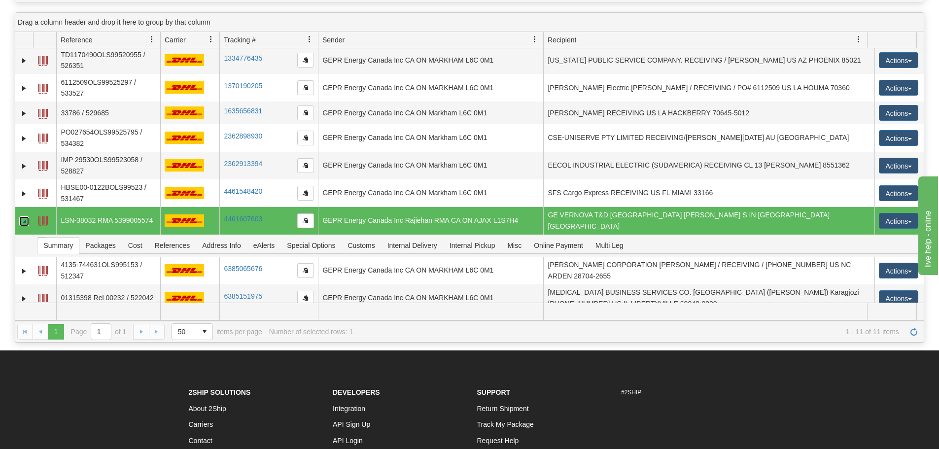
scroll to position [61, 0]
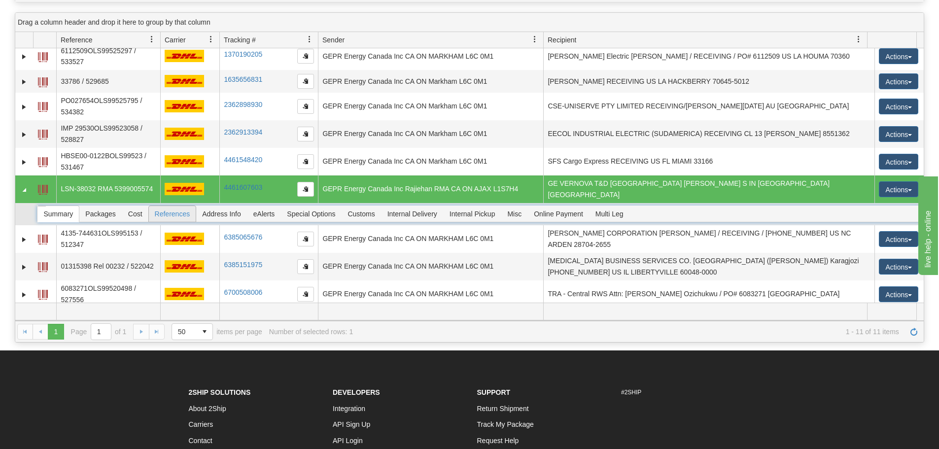
click at [178, 213] on span "References" at bounding box center [172, 214] width 47 height 16
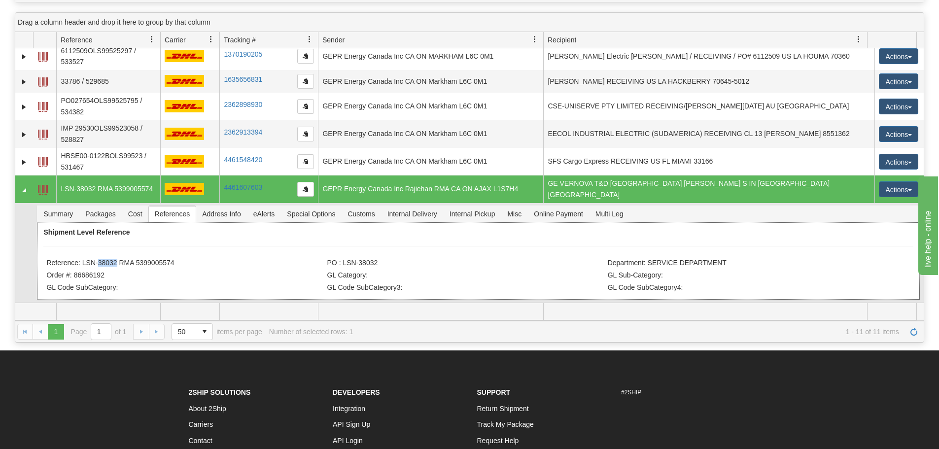
drag, startPoint x: 115, startPoint y: 255, endPoint x: 94, endPoint y: 256, distance: 20.7
click at [95, 259] on li "Reference: LSN-38032 RMA 5399005574" at bounding box center [185, 264] width 278 height 10
click at [94, 259] on li "Reference: LSN-38032 RMA 5399005574" at bounding box center [185, 264] width 278 height 10
drag, startPoint x: 82, startPoint y: 256, endPoint x: 115, endPoint y: 259, distance: 33.2
click at [115, 259] on li "Reference: LSN-38032 RMA 5399005574" at bounding box center [185, 264] width 278 height 10
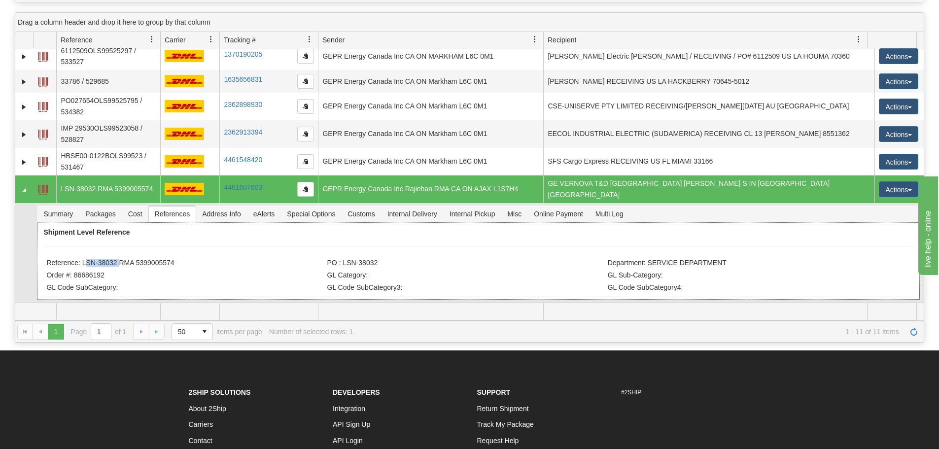
copy li "LSN-38032"
click at [298, 187] on button "button" at bounding box center [305, 189] width 17 height 15
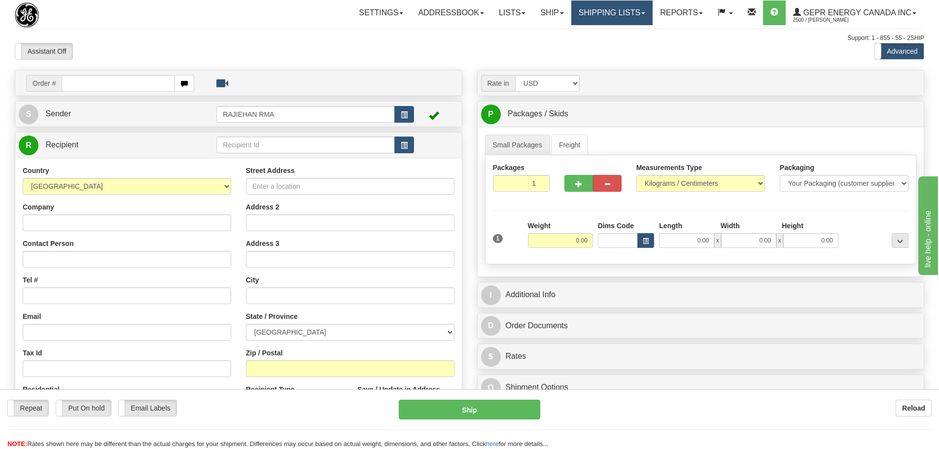
click at [597, 13] on link "Shipping lists" at bounding box center [611, 12] width 81 height 25
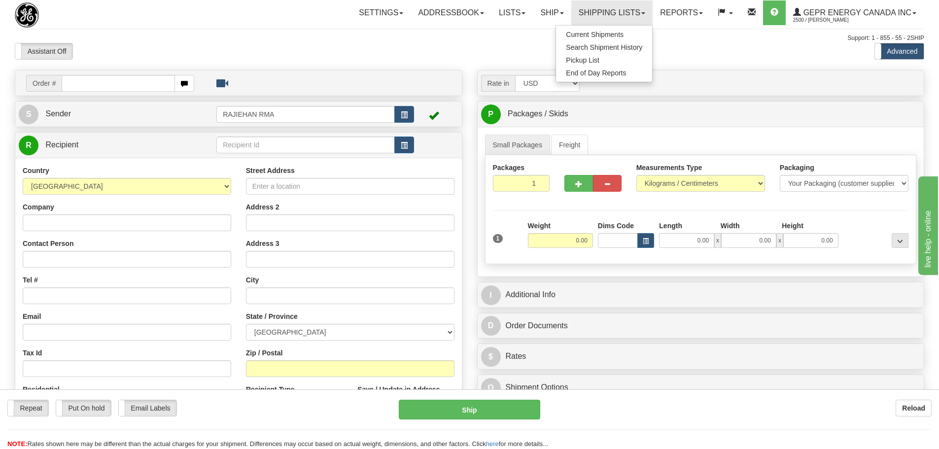
click at [167, 38] on div "Support: 1 - 855 - 55 - 2SHIP" at bounding box center [469, 38] width 909 height 8
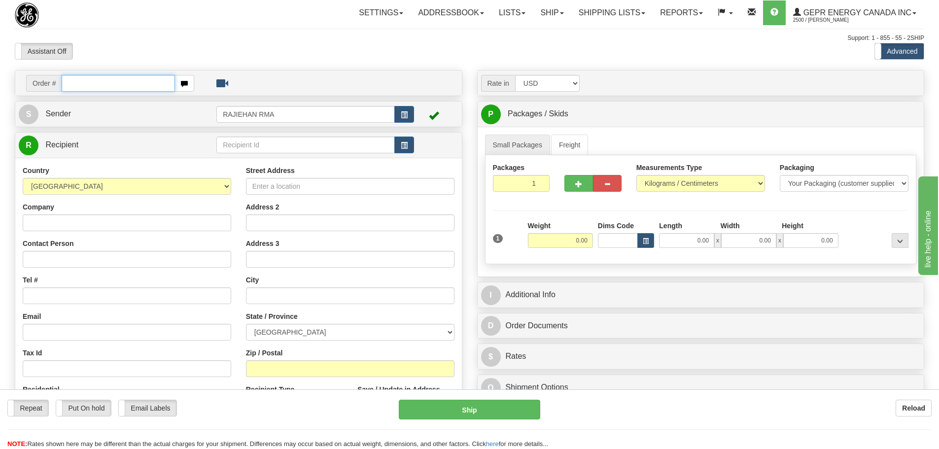
click at [122, 82] on input "text" at bounding box center [118, 83] width 113 height 17
paste input "86688245"
type input "86688245"
click at [130, 44] on body "Training Course Close Toggle navigation Settings Shipping Preferences New Recip…" at bounding box center [473, 224] width 946 height 449
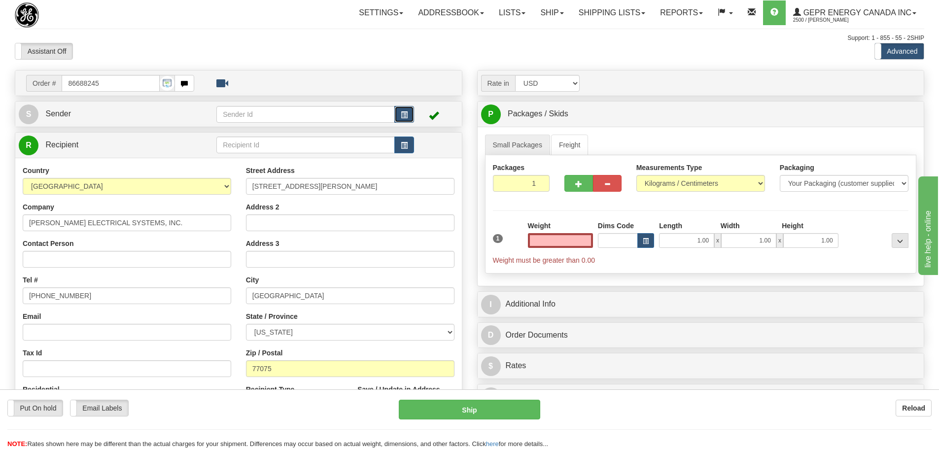
type input "0.00"
click at [400, 115] on button "button" at bounding box center [404, 114] width 20 height 17
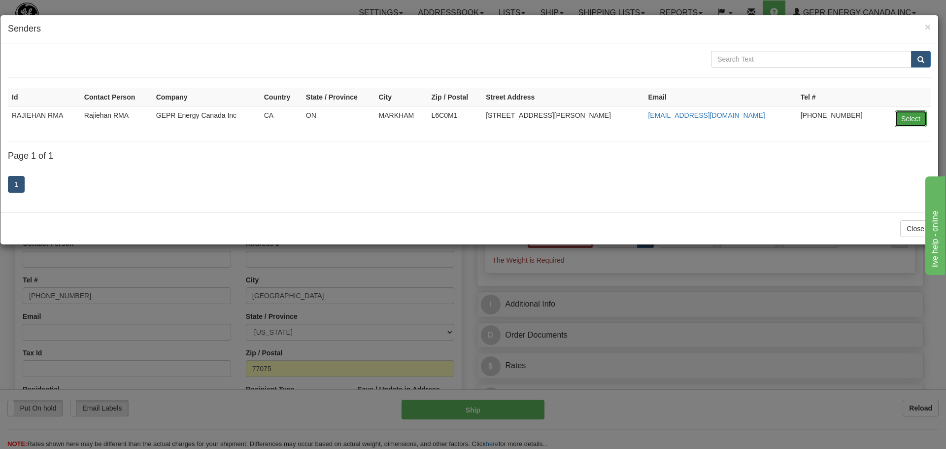
click at [902, 112] on button "Select" at bounding box center [911, 118] width 32 height 17
type input "RAJIEHAN RMA"
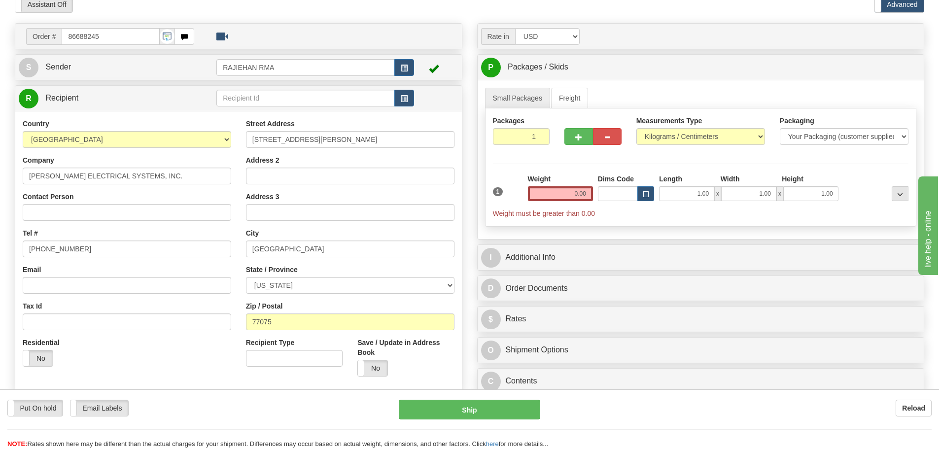
scroll to position [49, 0]
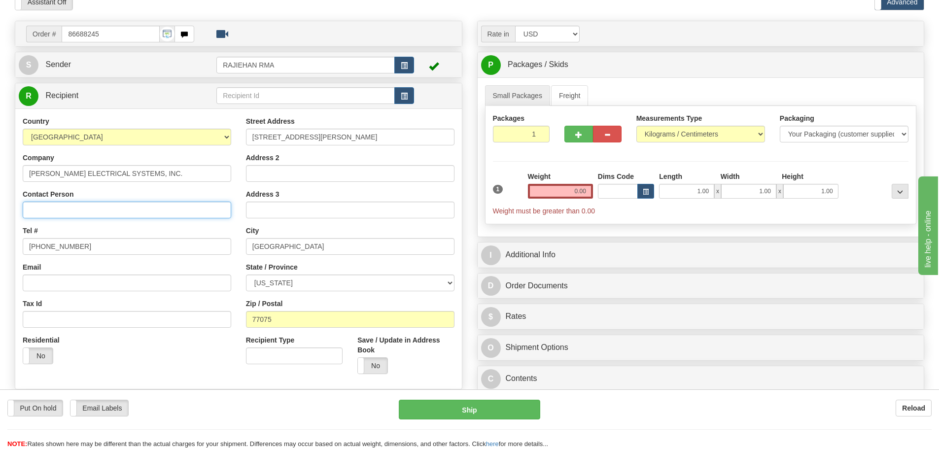
click at [82, 211] on input "Contact Person" at bounding box center [127, 210] width 208 height 17
paste input "[PERSON_NAME]"
type input "[PERSON_NAME]"
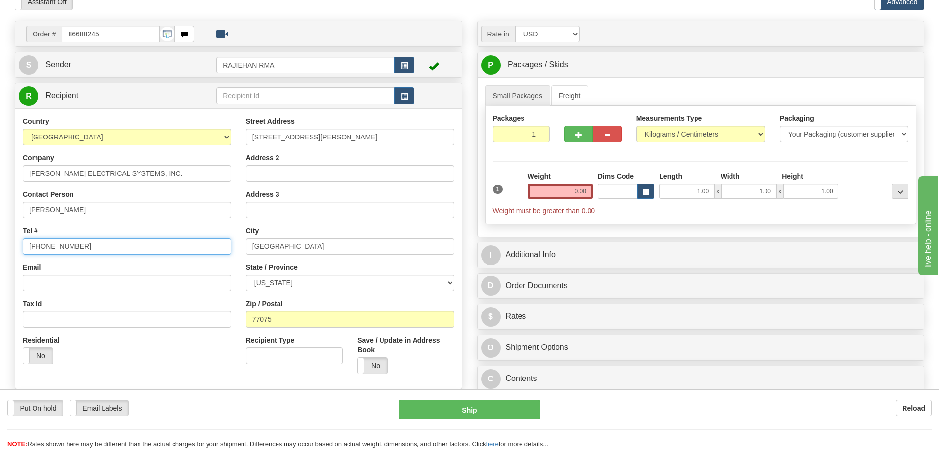
drag, startPoint x: 79, startPoint y: 246, endPoint x: -75, endPoint y: 246, distance: 154.3
click at [0, 246] on html "Training Course Close Toggle navigation Settings Shipping Preferences New Sende…" at bounding box center [469, 175] width 939 height 449
paste input "[PHONE_NUMBER]"
type input "[PHONE_NUMBER]"
click at [43, 226] on div "Tel # [PHONE_NUMBER]" at bounding box center [127, 240] width 208 height 29
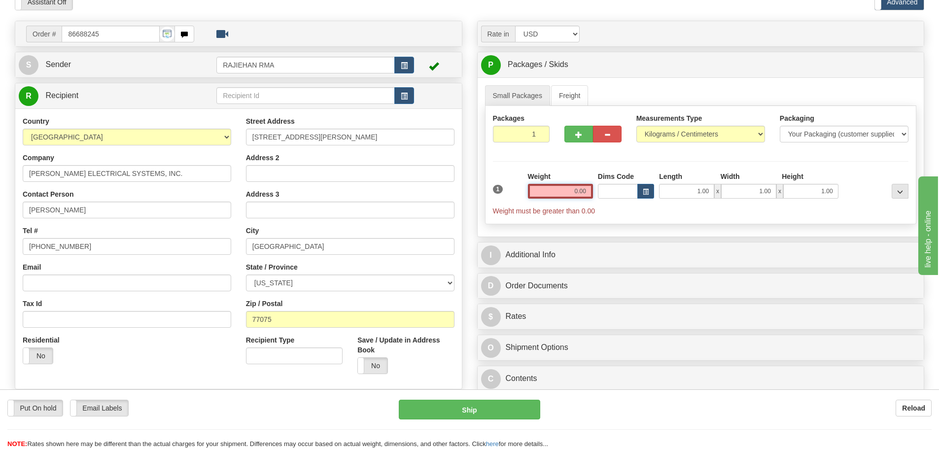
click at [542, 187] on input "0.00" at bounding box center [560, 191] width 65 height 15
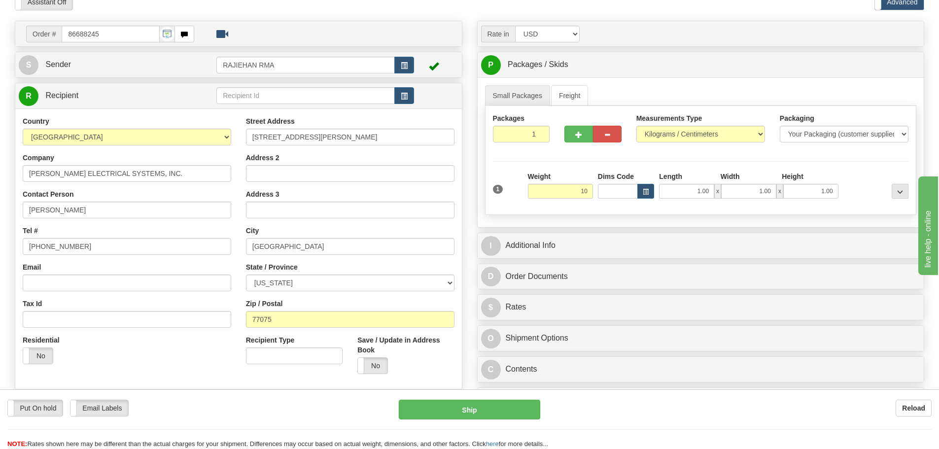
type input "10.00"
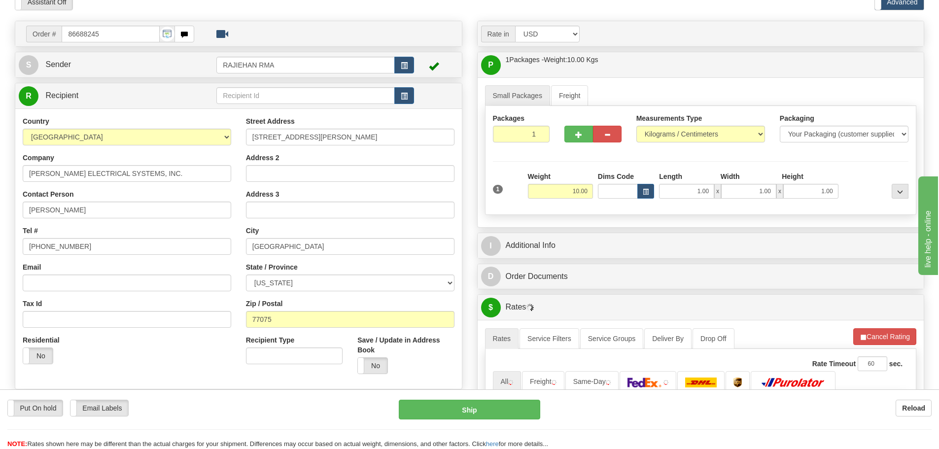
click at [536, 175] on label "Weight" at bounding box center [539, 177] width 23 height 10
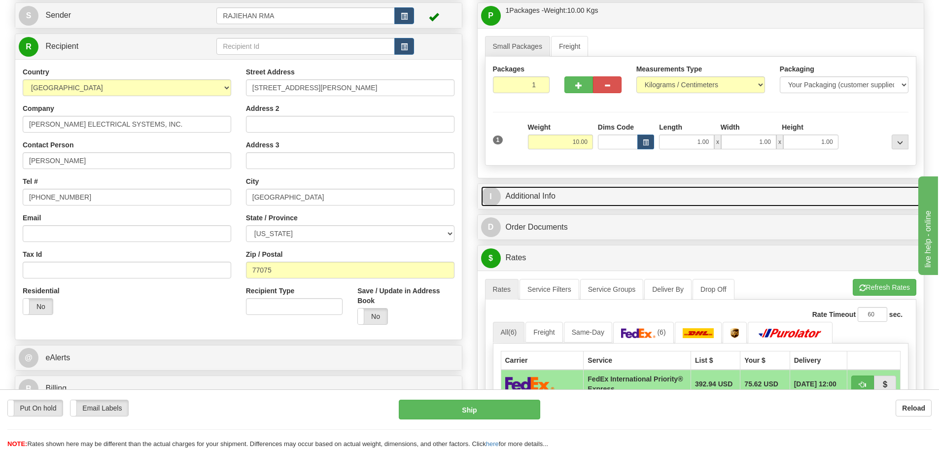
click at [560, 193] on link "I Additional Info" at bounding box center [701, 196] width 440 height 20
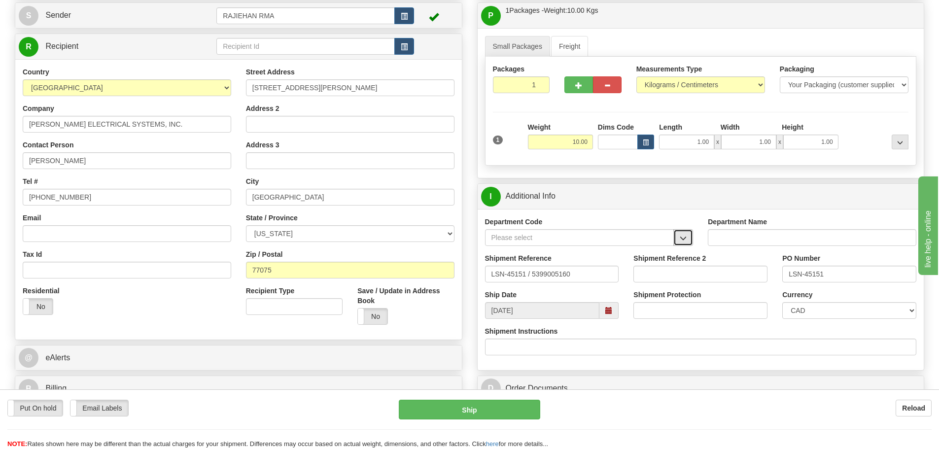
click at [687, 231] on button "button" at bounding box center [683, 237] width 20 height 17
click at [621, 249] on div "SER" at bounding box center [576, 252] width 179 height 11
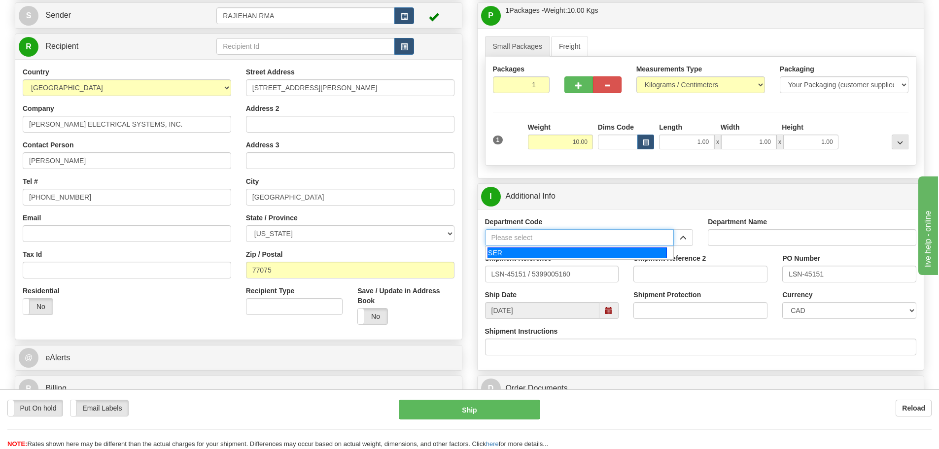
type input "SER"
type input "SERVICE DEPARTMENT"
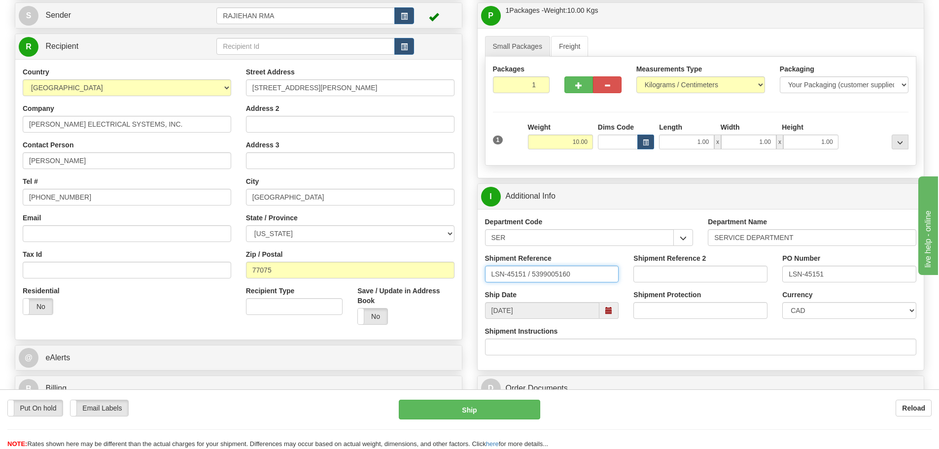
drag, startPoint x: 528, startPoint y: 272, endPoint x: 530, endPoint y: 276, distance: 5.3
click at [530, 276] on input "LSN-45151 / 5399005160" at bounding box center [552, 274] width 134 height 17
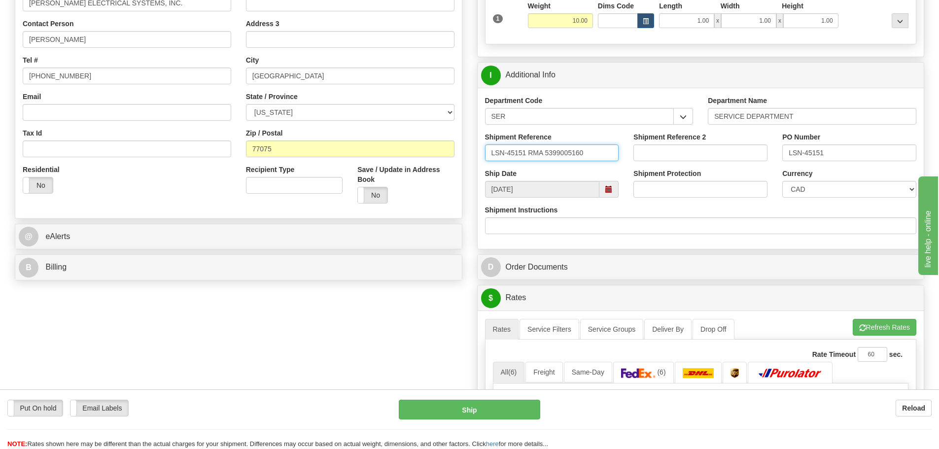
scroll to position [246, 0]
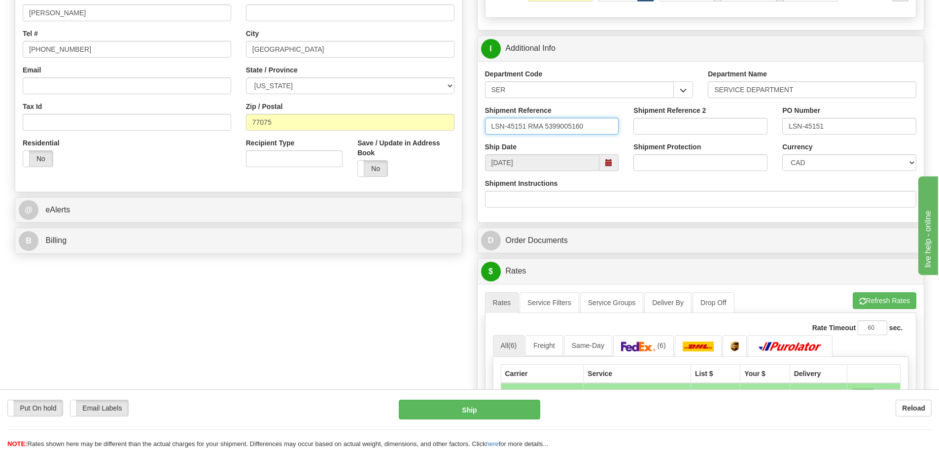
type input "LSN-45151 RMA 5399005160"
click at [812, 163] on select "CAD USD EUR ZAR RON ANG ARN AUD AUS AWG BBD BFR BGN BHD BMD BND BRC BRL CHP CKZ…" at bounding box center [849, 162] width 134 height 17
select select "1"
click at [782, 154] on select "CAD USD EUR ZAR RON ANG ARN AUD AUS AWG BBD BFR BGN BHD BMD BND BRC BRL CHP CKZ…" at bounding box center [849, 162] width 134 height 17
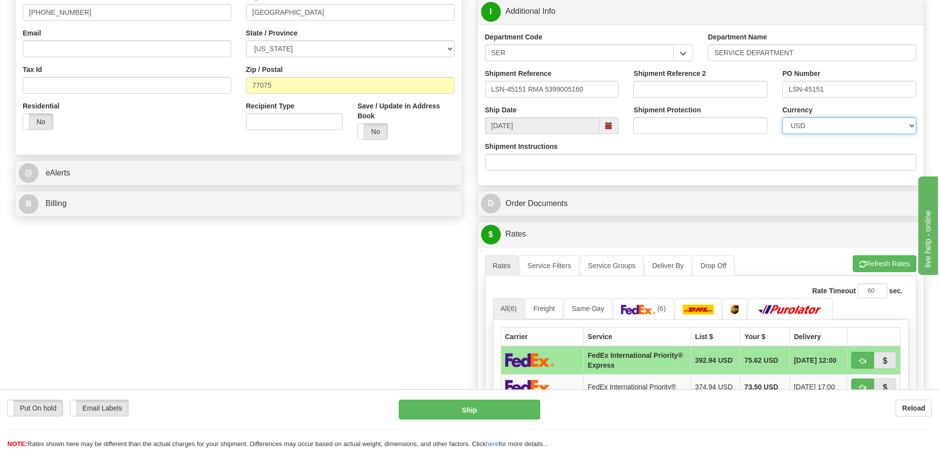
scroll to position [394, 0]
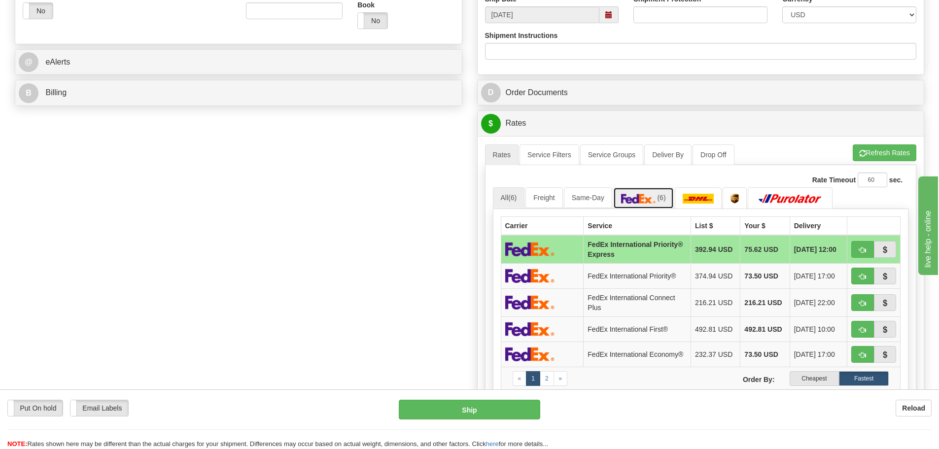
click at [641, 195] on img at bounding box center [638, 199] width 34 height 10
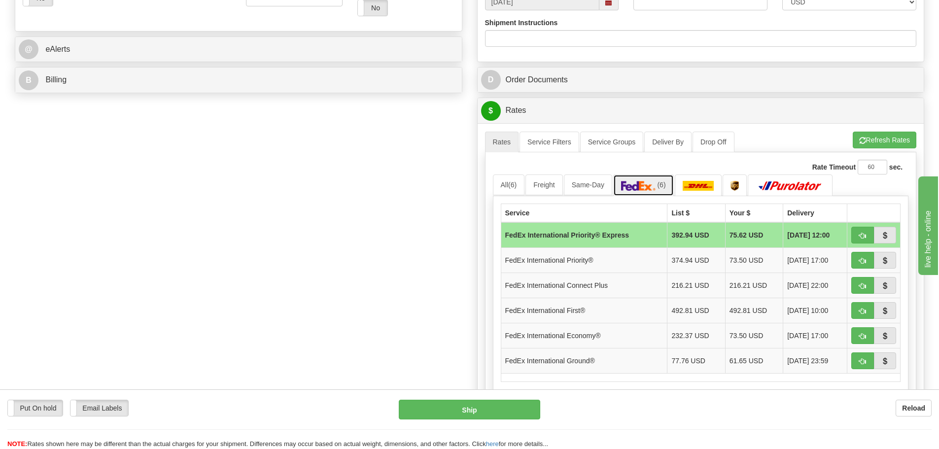
scroll to position [444, 0]
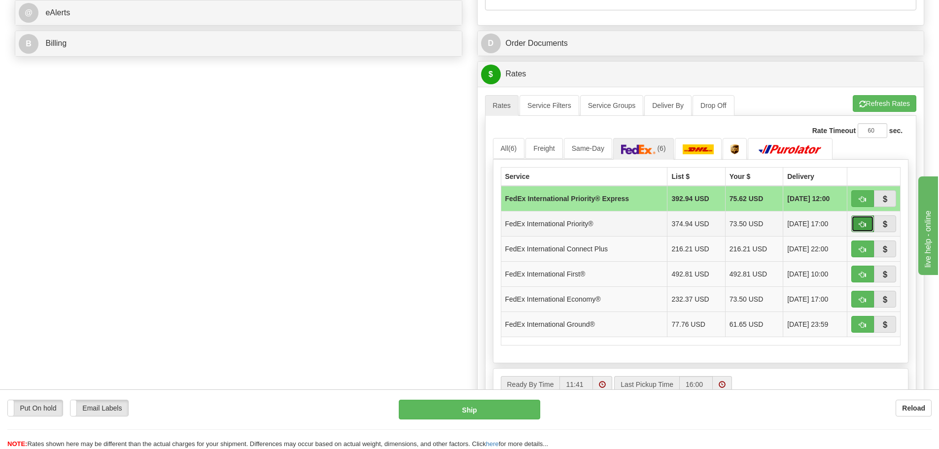
click at [859, 226] on span "button" at bounding box center [862, 224] width 7 height 6
type input "01"
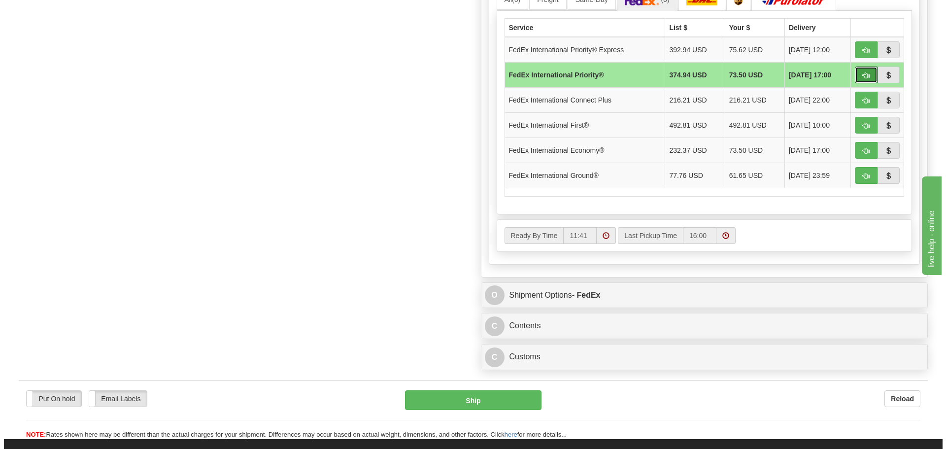
scroll to position [641, 0]
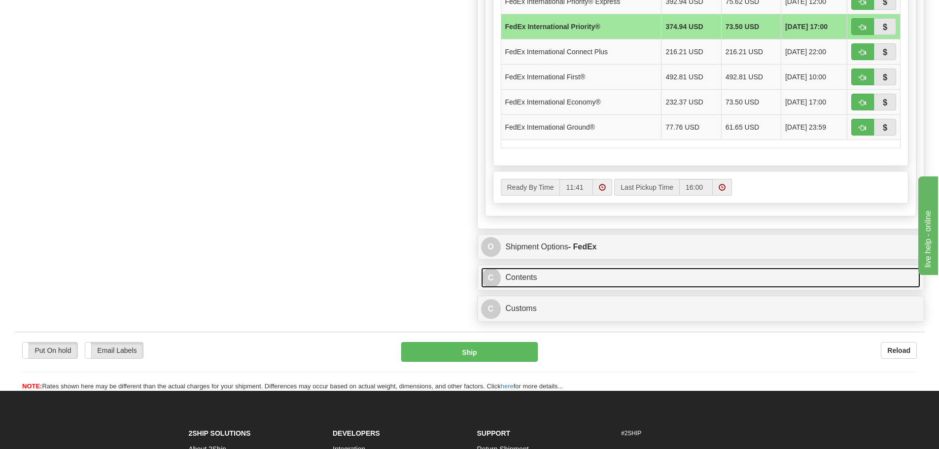
click at [547, 283] on link "C Contents" at bounding box center [701, 278] width 440 height 20
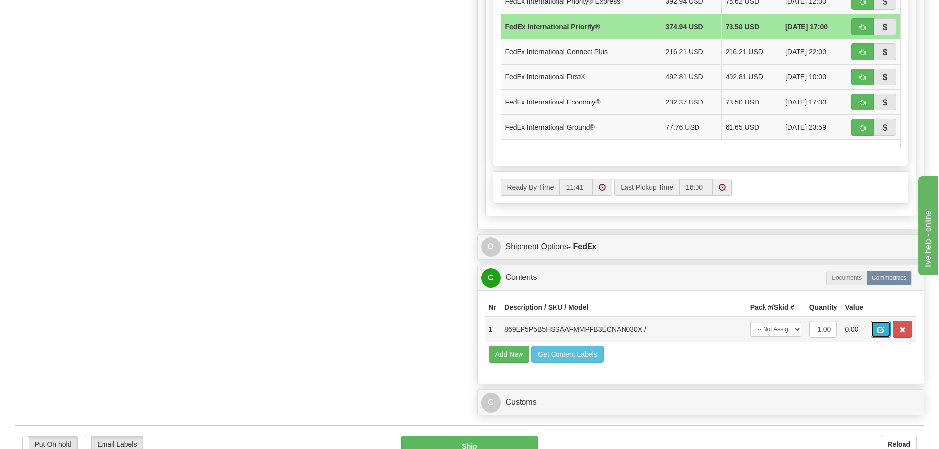
click at [887, 329] on button "button" at bounding box center [881, 329] width 20 height 17
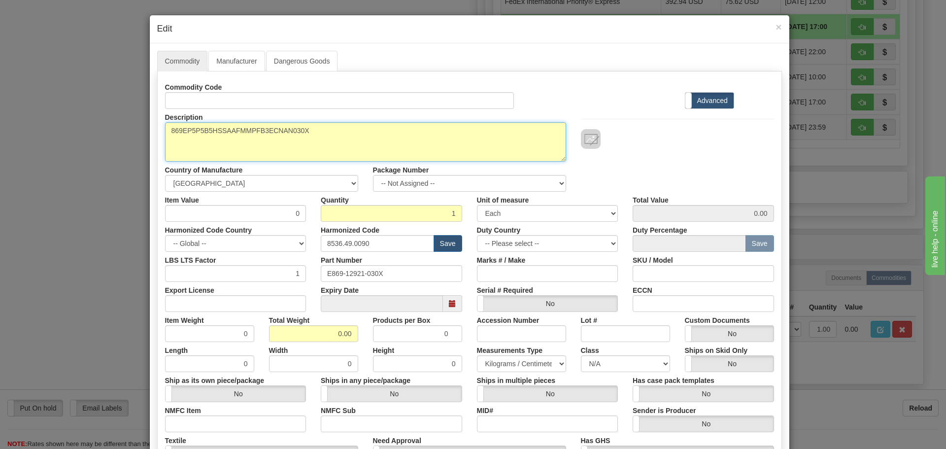
drag, startPoint x: 373, startPoint y: 145, endPoint x: 120, endPoint y: 154, distance: 253.4
click at [120, 154] on div "× Edit Commodity Manufacturer Dangerous Goods Commodity Code Standard Advanced …" at bounding box center [473, 224] width 946 height 449
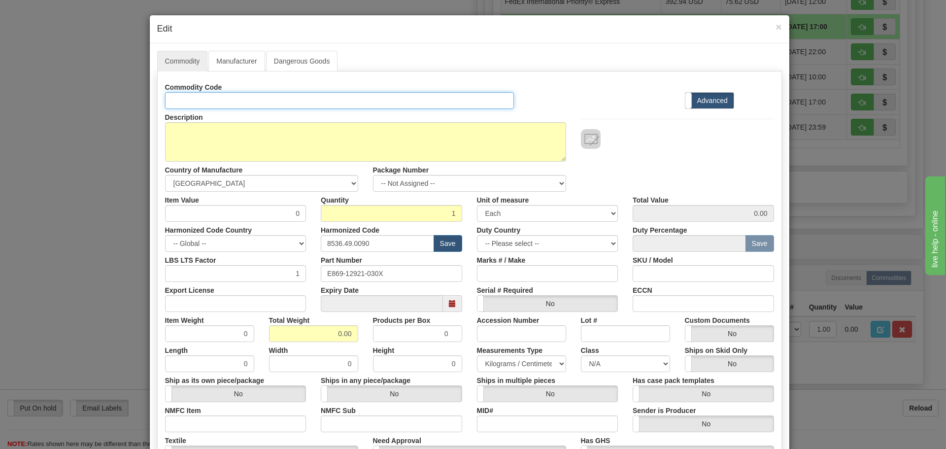
click at [230, 102] on input "Id" at bounding box center [339, 100] width 349 height 17
paste input "869EP5P5B5HSSAAFMMPFB3ECNAN030X"
type input "869EP5P5B5HSSAAFMMPFB3ECNAN030X"
drag, startPoint x: 400, startPoint y: 276, endPoint x: 230, endPoint y: 274, distance: 170.0
click at [226, 274] on div "LBS LTS Factor 1 Part Number E869-12921-030X Marks # / Make SKU / Model" at bounding box center [470, 267] width 624 height 30
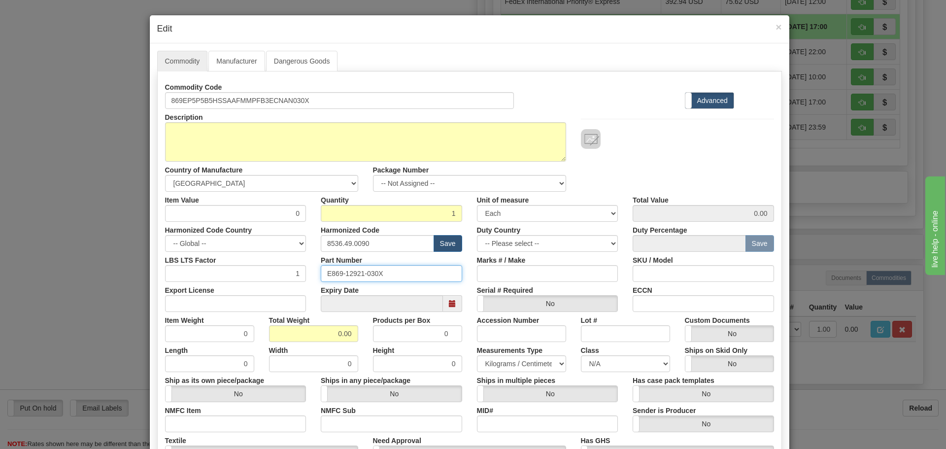
paste input "869EP5P5B5HSSAAFMMPFB3ECNAN"
type input "869EP5P5B5HSSAAFMMPFB3ECNAN030X"
drag, startPoint x: 376, startPoint y: 245, endPoint x: 168, endPoint y: 259, distance: 208.5
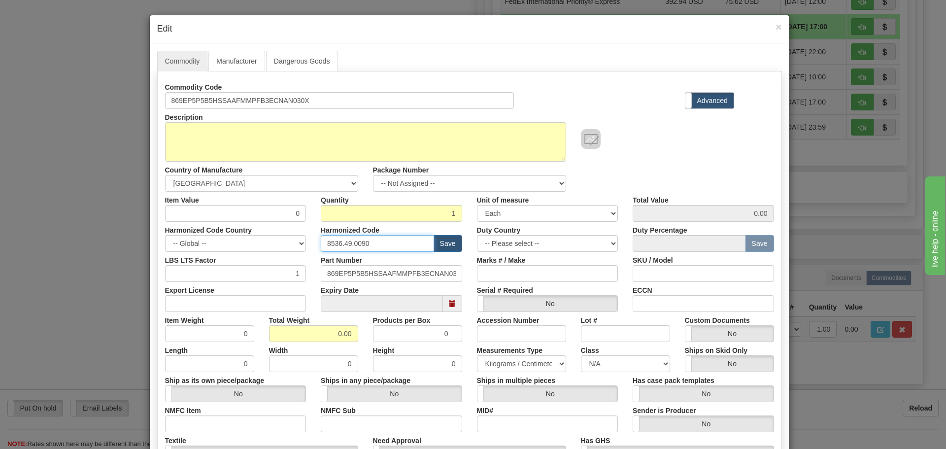
click at [165, 261] on div "Commodity Code 869EP5P5B5HSSAAFMMPFB3ECNAN030X Standard Advanced Description 86…" at bounding box center [469, 285] width 609 height 413
click at [321, 240] on input "text" at bounding box center [377, 243] width 113 height 17
type input "8537.10.9070"
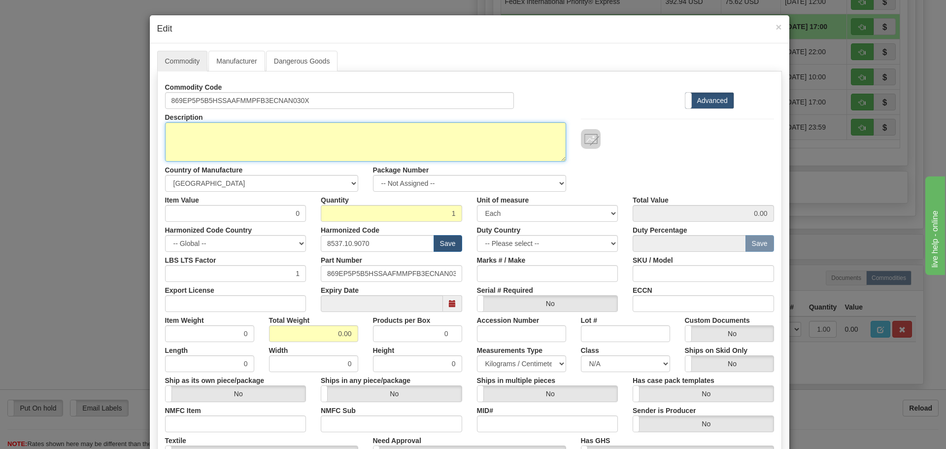
click at [281, 134] on textarea "869EP5P5B5HSSAAFMMPFB3ECNAN030X" at bounding box center [365, 141] width 401 height 39
click at [213, 148] on textarea "869EP5P5B5HSSAAFMMPFB3ECNAN030X" at bounding box center [365, 141] width 401 height 39
paste textarea "869 Motor Protection Relay"
type textarea "869 Motor Protection Relay"
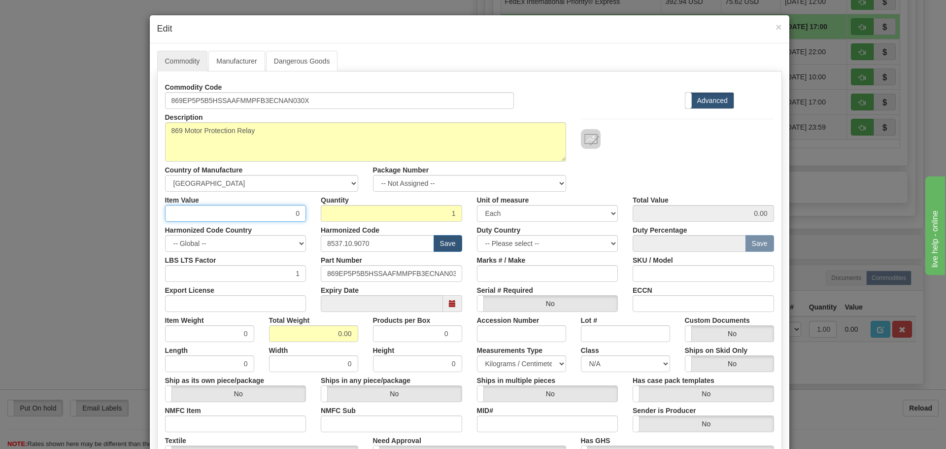
drag, startPoint x: 278, startPoint y: 217, endPoint x: 296, endPoint y: 223, distance: 18.9
click at [296, 223] on div "Commodity Code 869EP5P5B5HSSAAFMMPFB3ECNAN030X Standard Advanced Description 86…" at bounding box center [469, 285] width 609 height 413
type input "75"
type input "75.00"
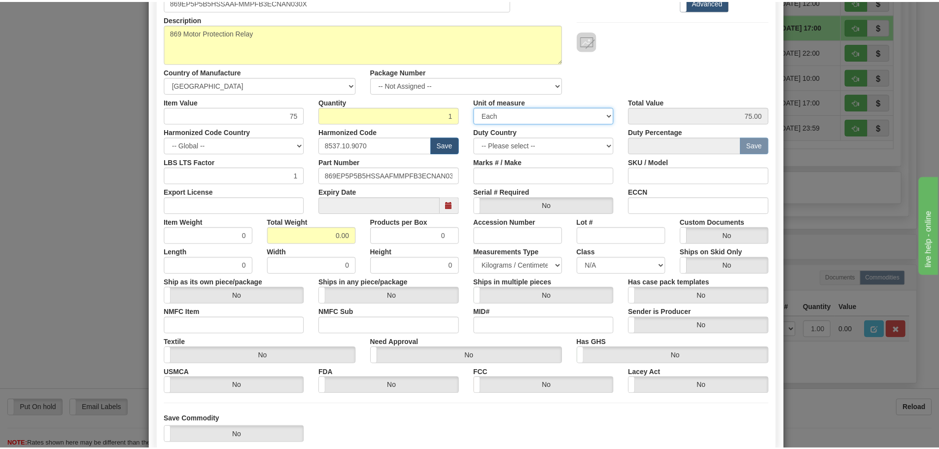
scroll to position [160, 0]
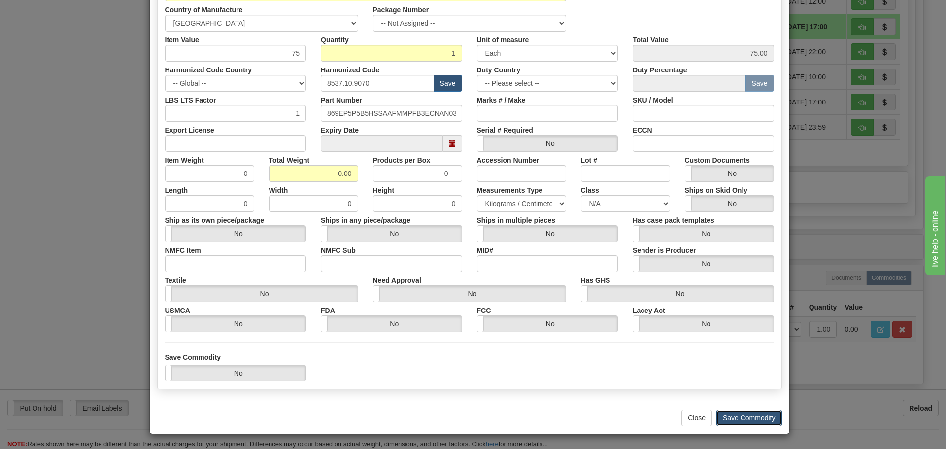
click at [736, 414] on button "Save Commodity" at bounding box center [750, 418] width 66 height 17
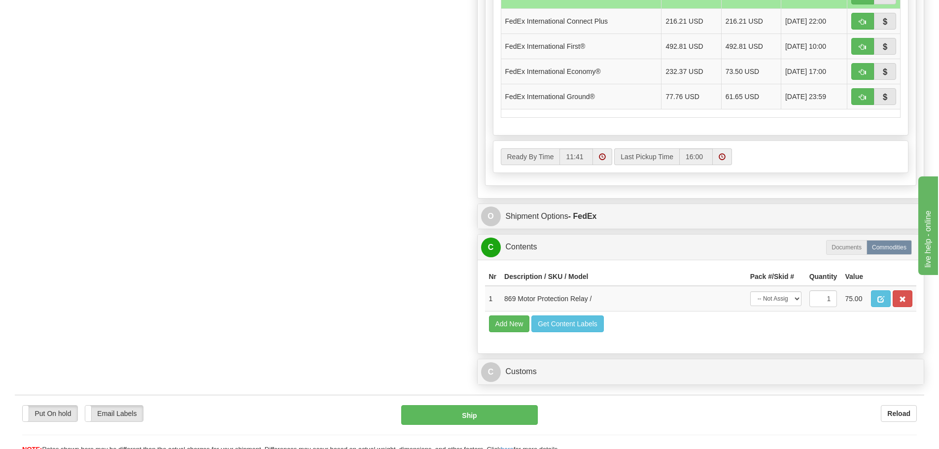
scroll to position [789, 0]
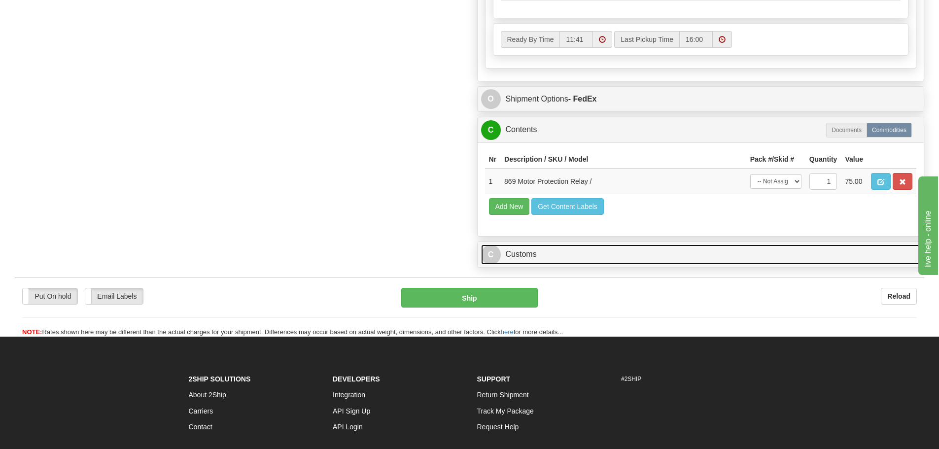
click at [551, 253] on link "C Customs" at bounding box center [701, 254] width 440 height 20
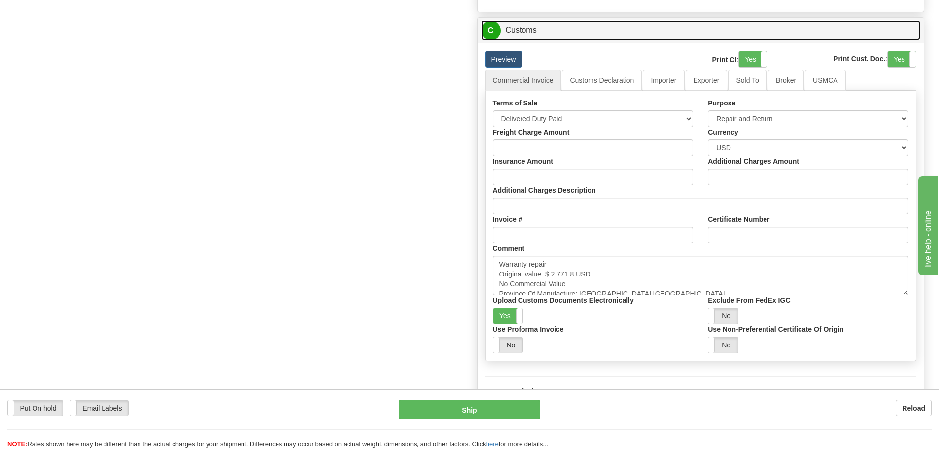
scroll to position [1035, 0]
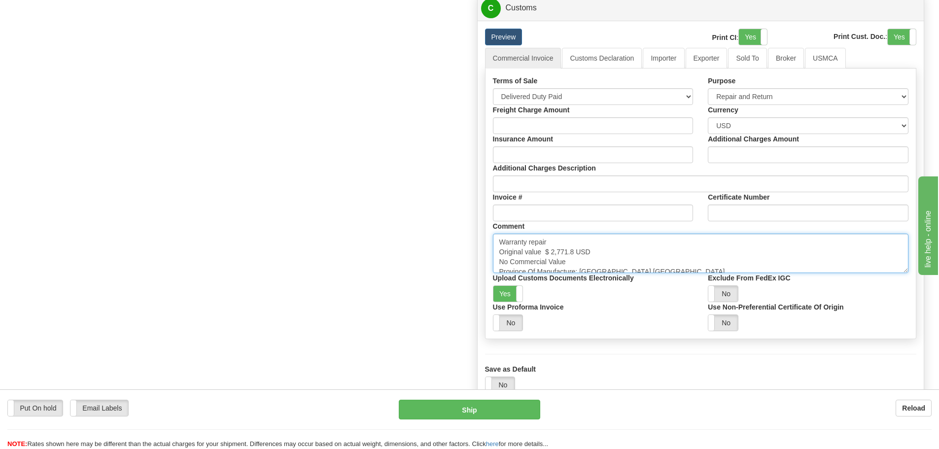
drag, startPoint x: 575, startPoint y: 250, endPoint x: 546, endPoint y: 253, distance: 29.2
click at [546, 253] on textarea "Warranty repair Original value $ 2,771.8 USD No Commercial Value Province Of Ma…" at bounding box center [701, 253] width 416 height 39
paste textarea "11,781.42"
type textarea "Warranty repair Original value $ 11,781.42 USD No Commercial Value Province Of …"
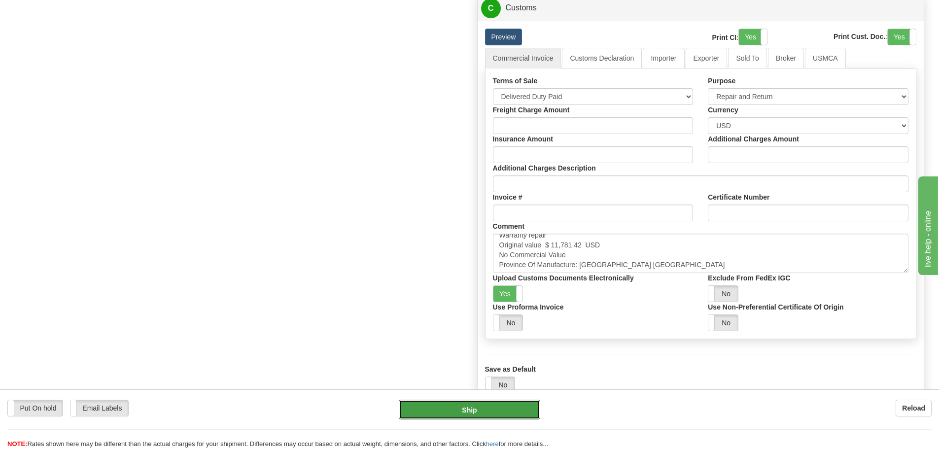
click at [531, 401] on button "Ship" at bounding box center [469, 410] width 141 height 20
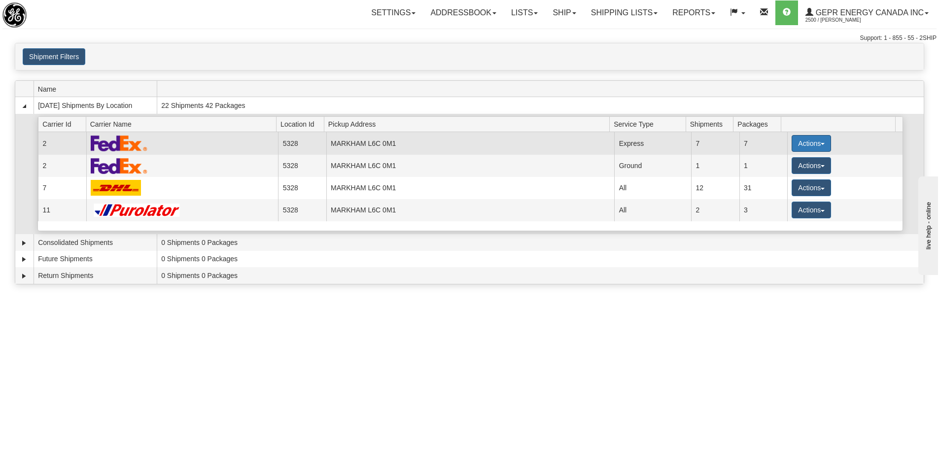
click at [793, 143] on button "Actions" at bounding box center [810, 143] width 39 height 17
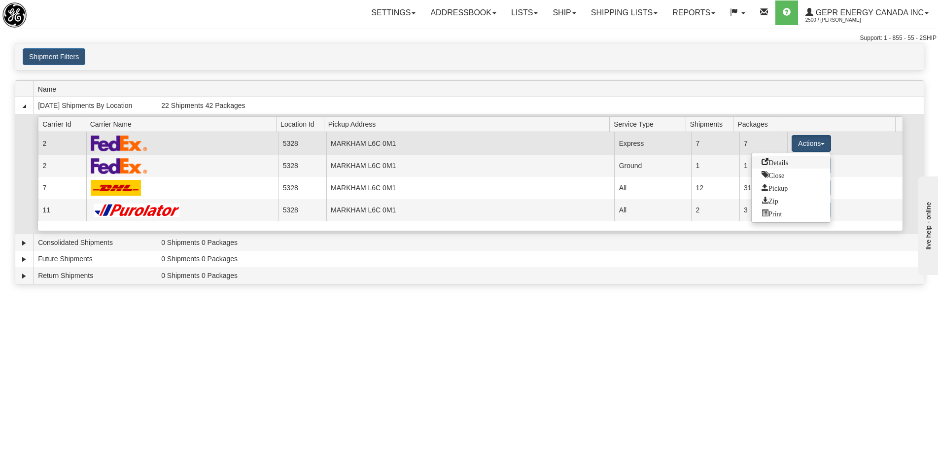
click at [781, 161] on span "Details" at bounding box center [774, 161] width 27 height 7
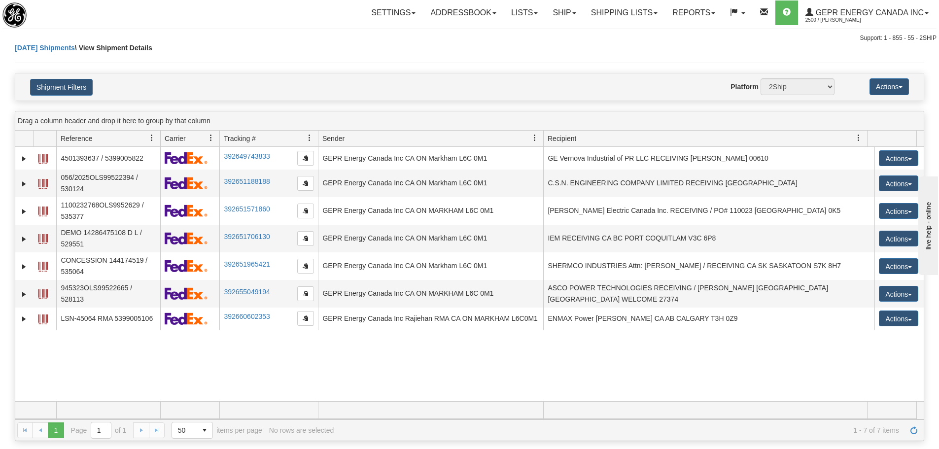
click at [211, 359] on div "31546186 2500 4501393637 / 5399005822 392649743833 [DATE] [DATE] 07:45:02 AM GE…" at bounding box center [469, 274] width 908 height 254
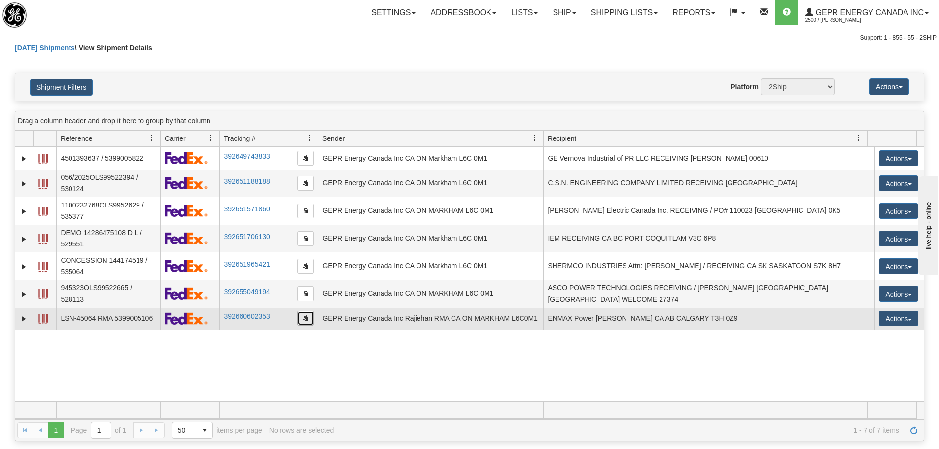
click at [301, 319] on button "button" at bounding box center [305, 318] width 17 height 15
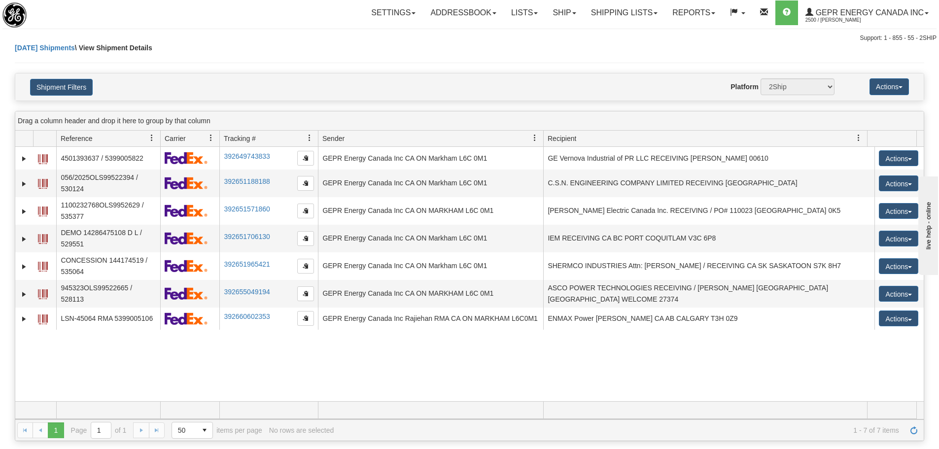
click at [214, 360] on div "31546186 2500 4501393637 / 5399005822 392649743833 [DATE] [DATE] 07:45:02 AM GE…" at bounding box center [469, 274] width 908 height 254
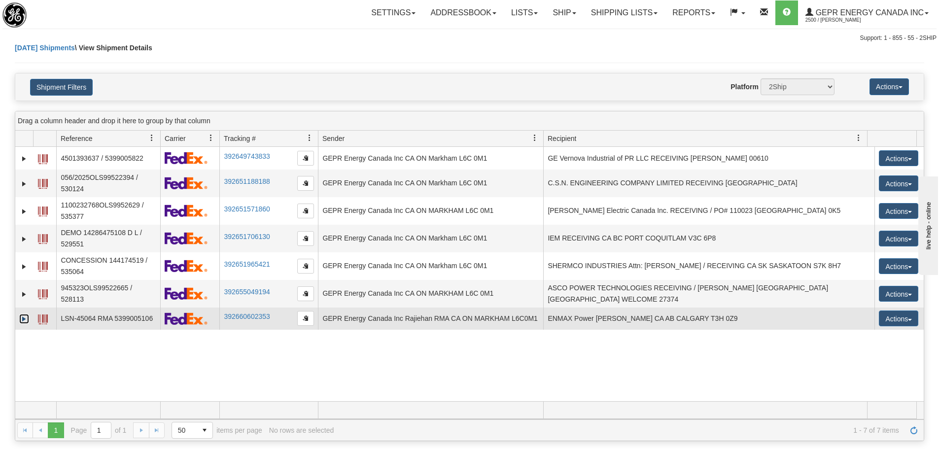
click at [20, 321] on link "Expand" at bounding box center [24, 319] width 10 height 10
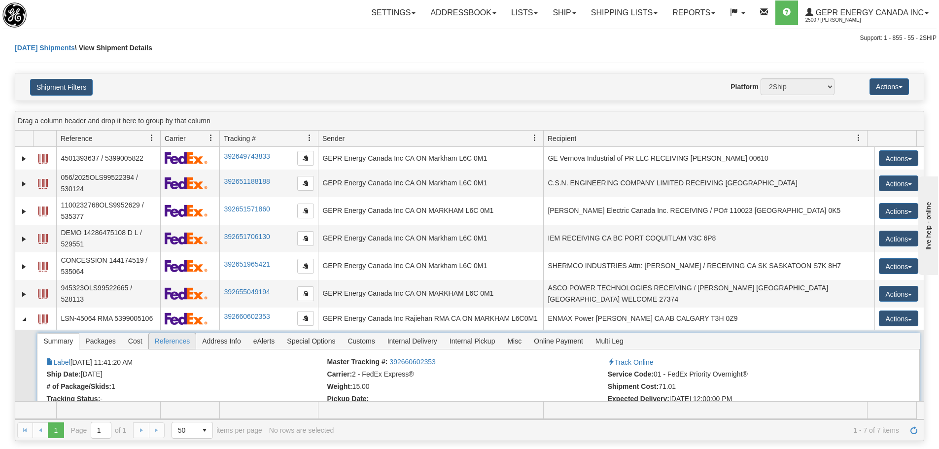
click at [172, 347] on span "References" at bounding box center [172, 341] width 47 height 16
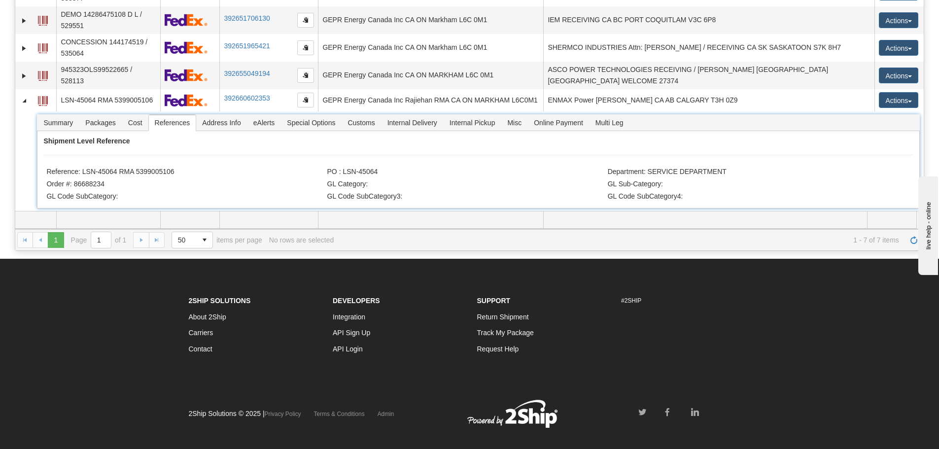
scroll to position [197, 0]
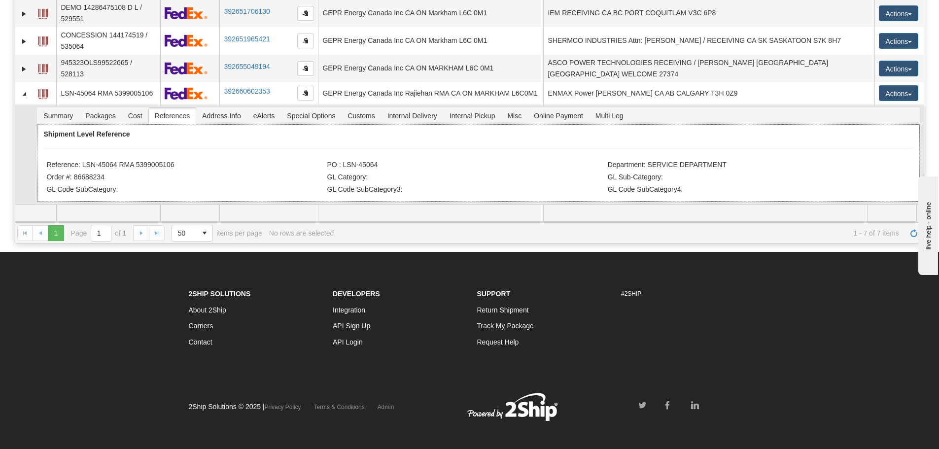
drag, startPoint x: 180, startPoint y: 165, endPoint x: 83, endPoint y: 166, distance: 97.1
click at [83, 166] on li "Reference: LSN-45064 RMA 5399005106" at bounding box center [185, 166] width 278 height 10
copy li "LSN-45064 RMA 5399005106"
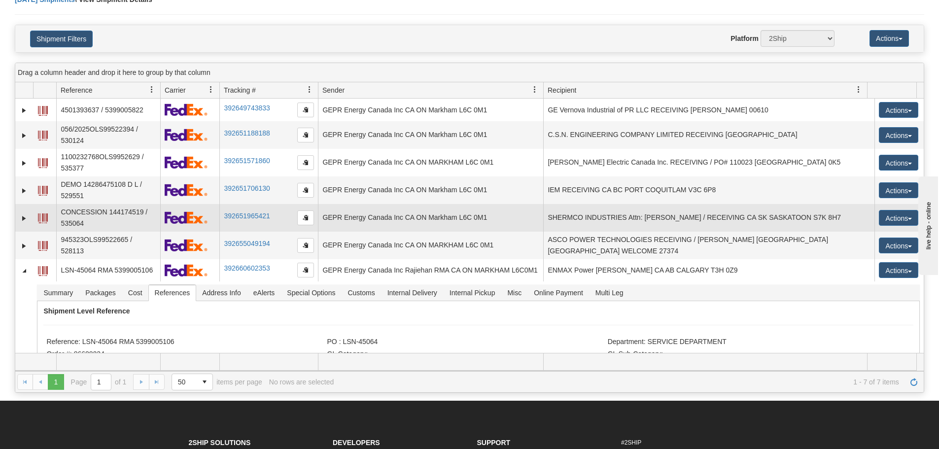
scroll to position [0, 0]
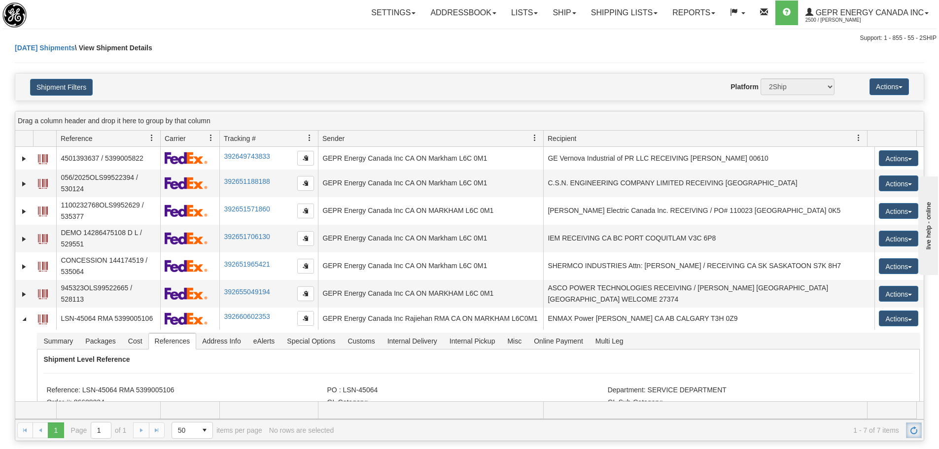
click at [908, 429] on link "Refresh" at bounding box center [914, 430] width 16 height 16
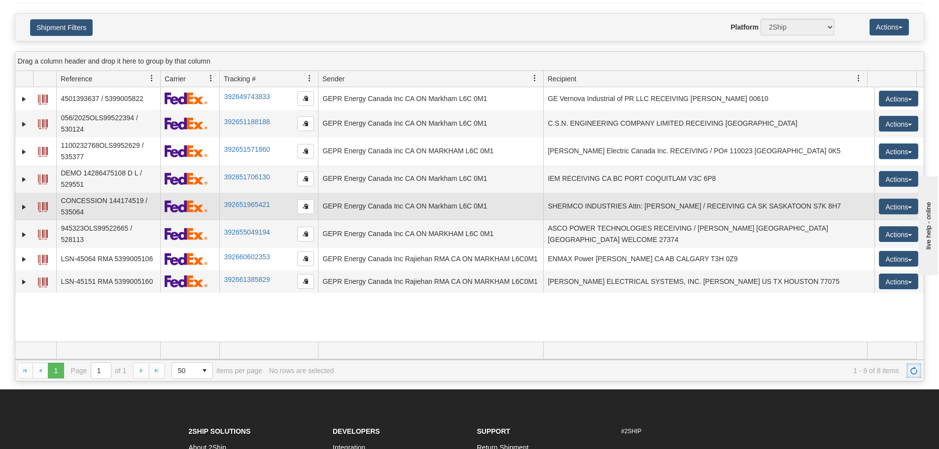
scroll to position [99, 0]
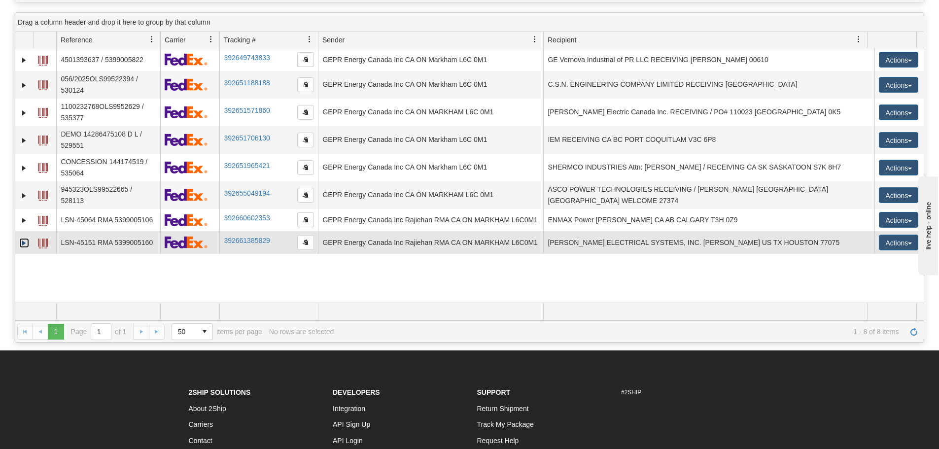
click at [22, 245] on link "Expand" at bounding box center [24, 243] width 10 height 10
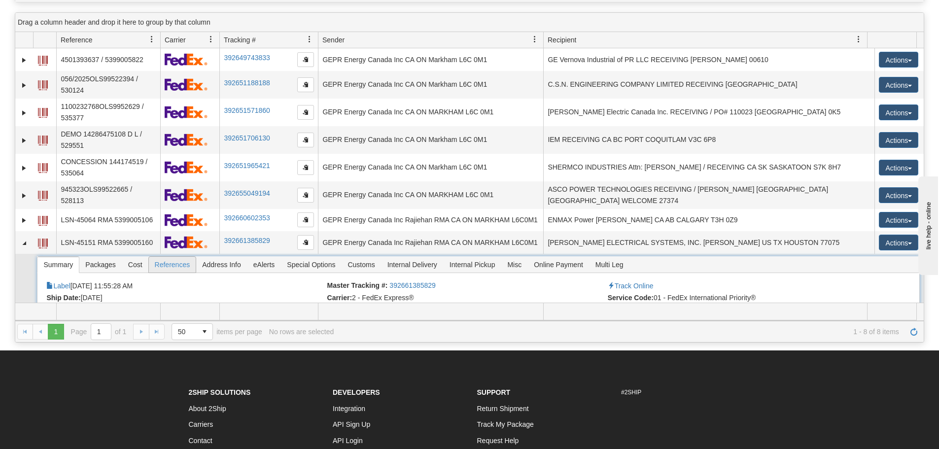
click at [161, 268] on span "References" at bounding box center [172, 265] width 47 height 16
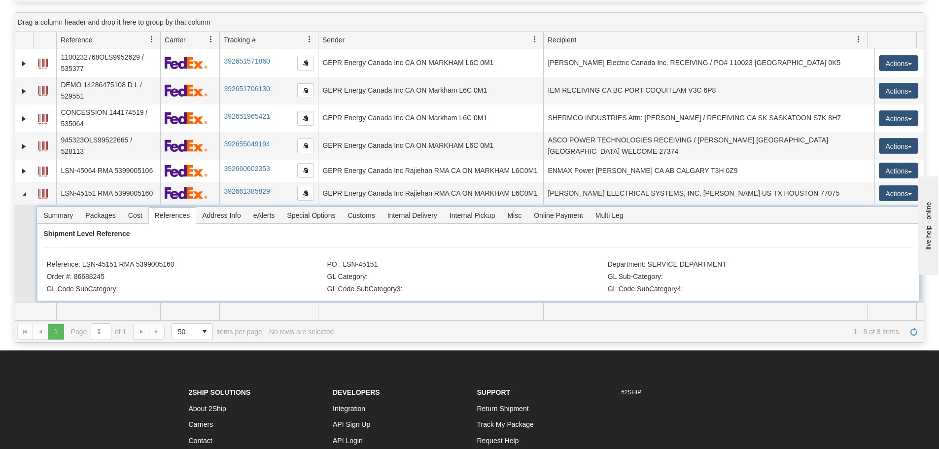
scroll to position [51, 0]
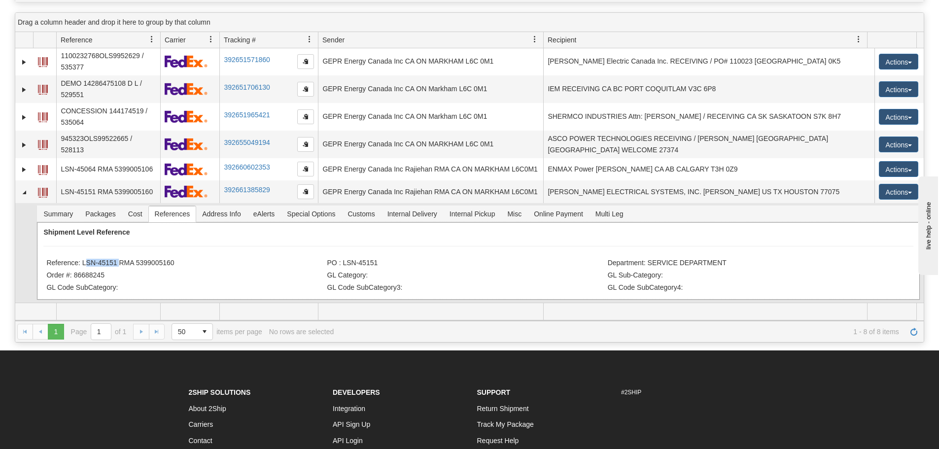
drag, startPoint x: 113, startPoint y: 265, endPoint x: 82, endPoint y: 262, distance: 31.2
click at [82, 262] on li "Reference: LSN-45151 RMA 5399005160" at bounding box center [185, 264] width 278 height 10
copy li "LSN-45151"
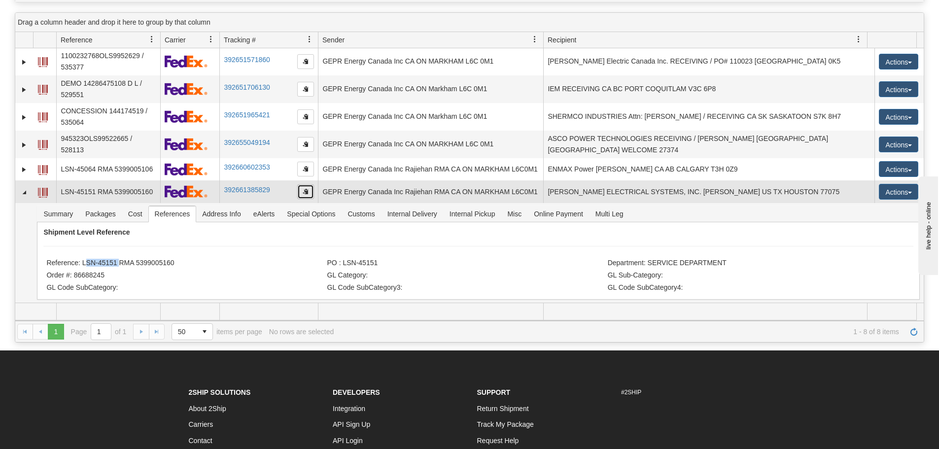
click at [309, 194] on button "button" at bounding box center [305, 191] width 17 height 15
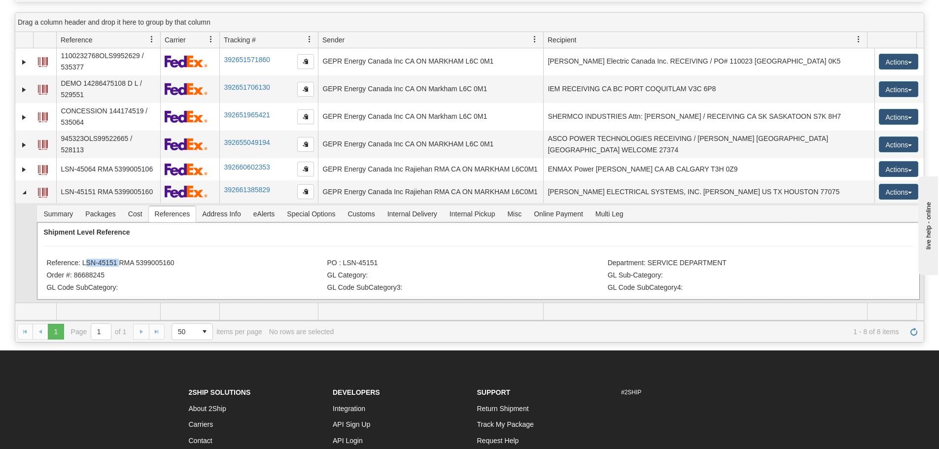
drag, startPoint x: 182, startPoint y: 262, endPoint x: 80, endPoint y: 262, distance: 102.0
click at [80, 262] on li "Reference: LSN-45151 RMA 5399005160" at bounding box center [185, 264] width 278 height 10
copy li "LSN-45151 RMA 5399005160"
